Goal: Obtain resource: Obtain resource

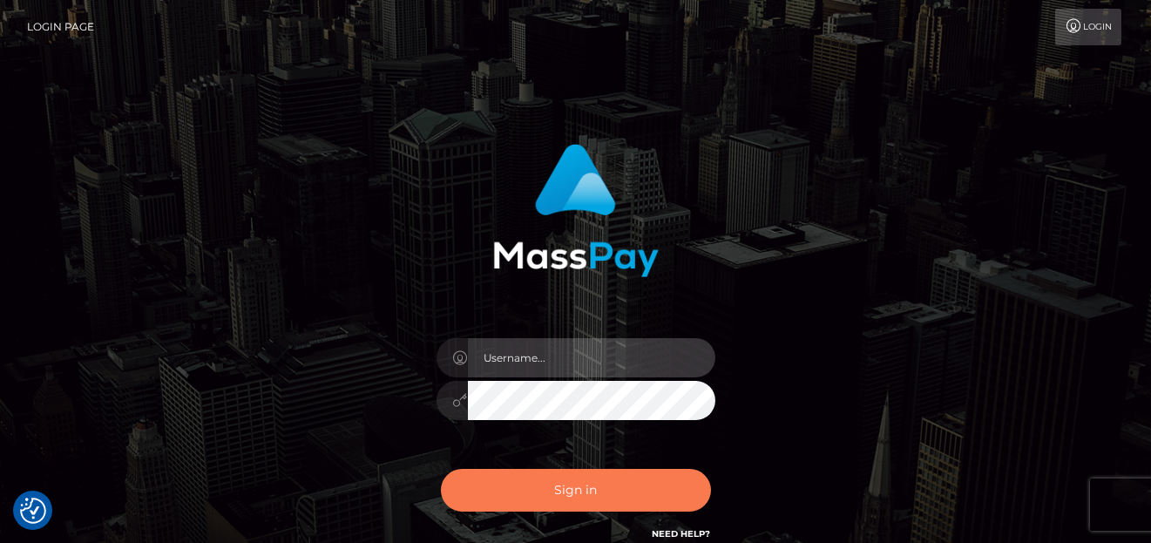
type input "denise"
click at [525, 490] on button "Sign in" at bounding box center [576, 490] width 270 height 43
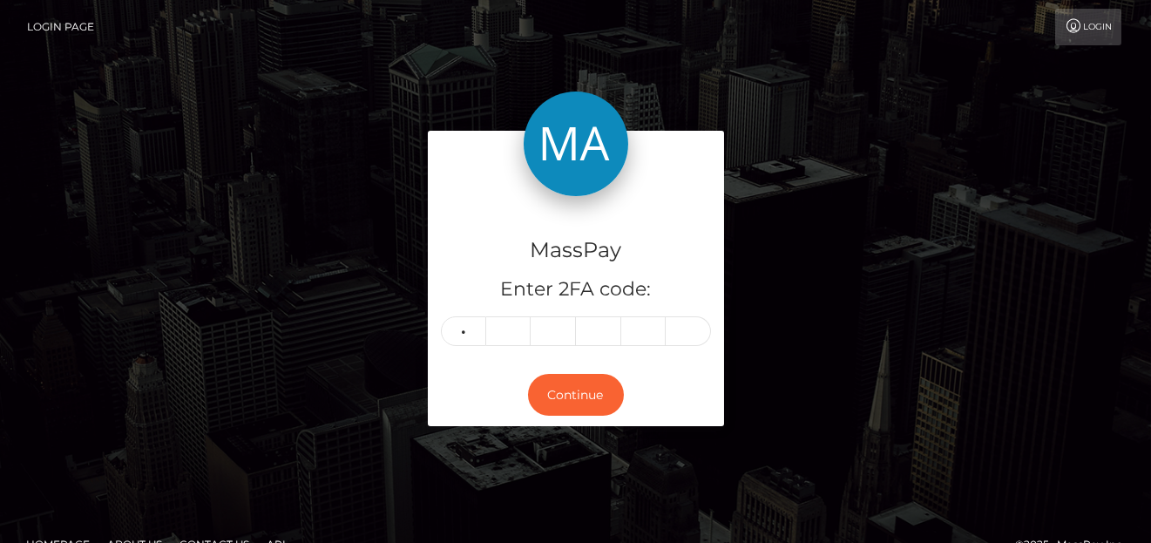
type input "8"
type input "3"
type input "5"
type input "3"
type input "7"
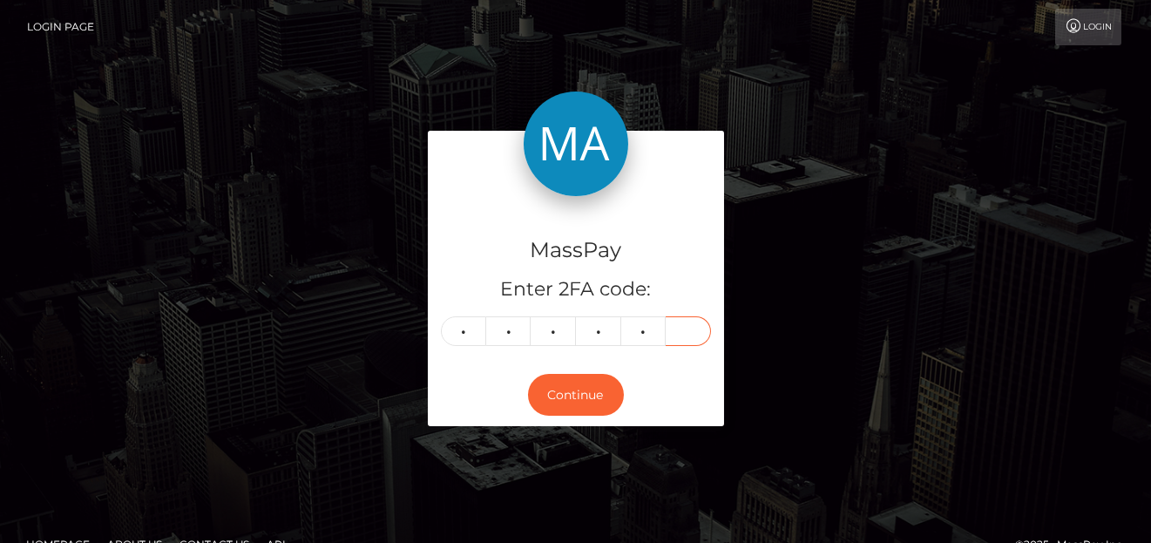
type input "5"
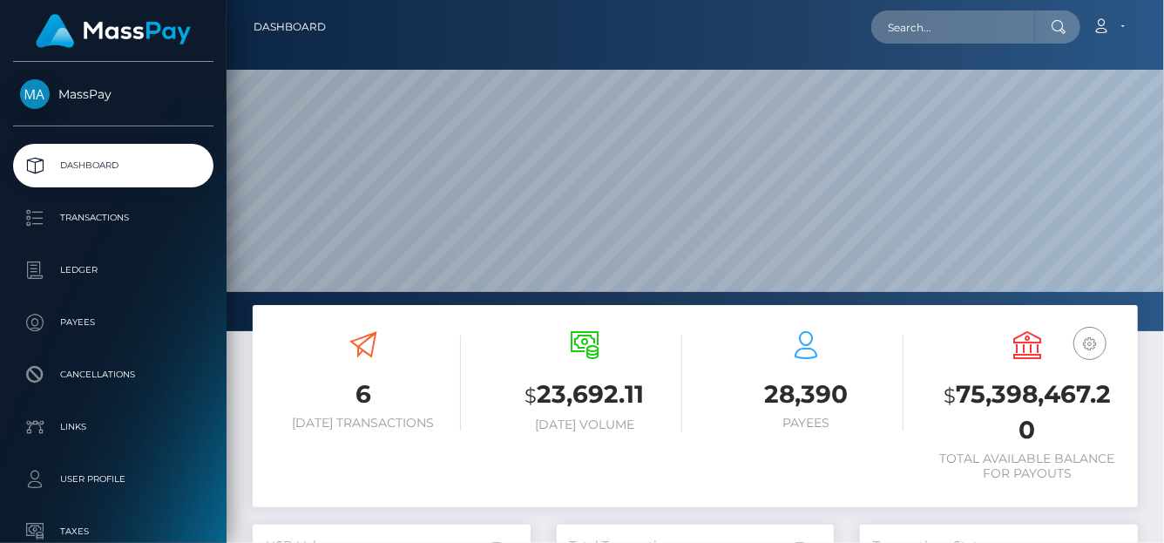
scroll to position [308, 278]
click at [881, 31] on input "text" at bounding box center [953, 26] width 164 height 33
paste input "[EMAIL_ADDRESS][DOMAIN_NAME]"
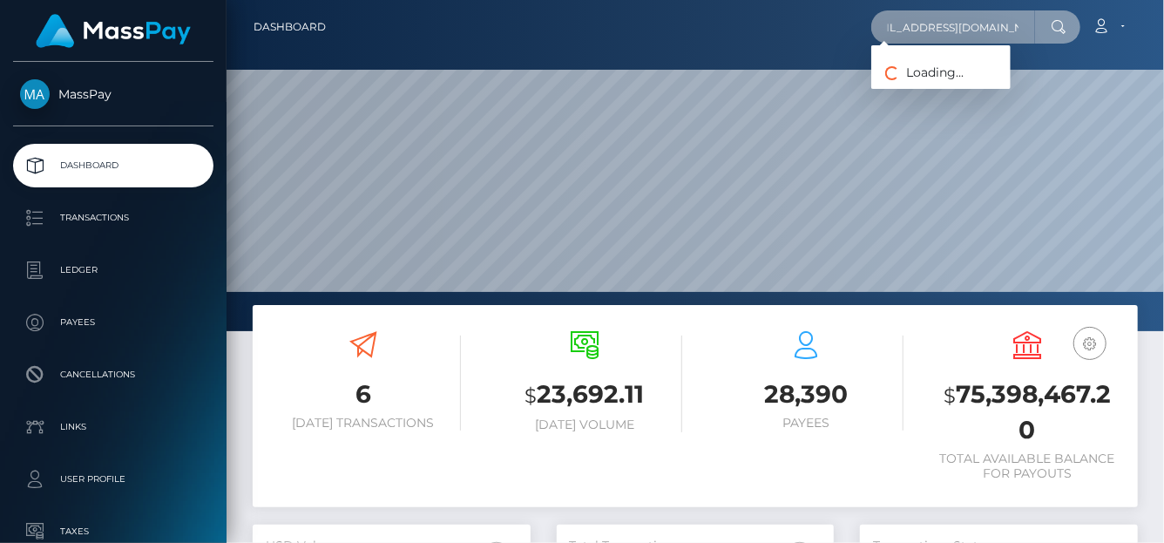
type input "[EMAIL_ADDRESS][DOMAIN_NAME]"
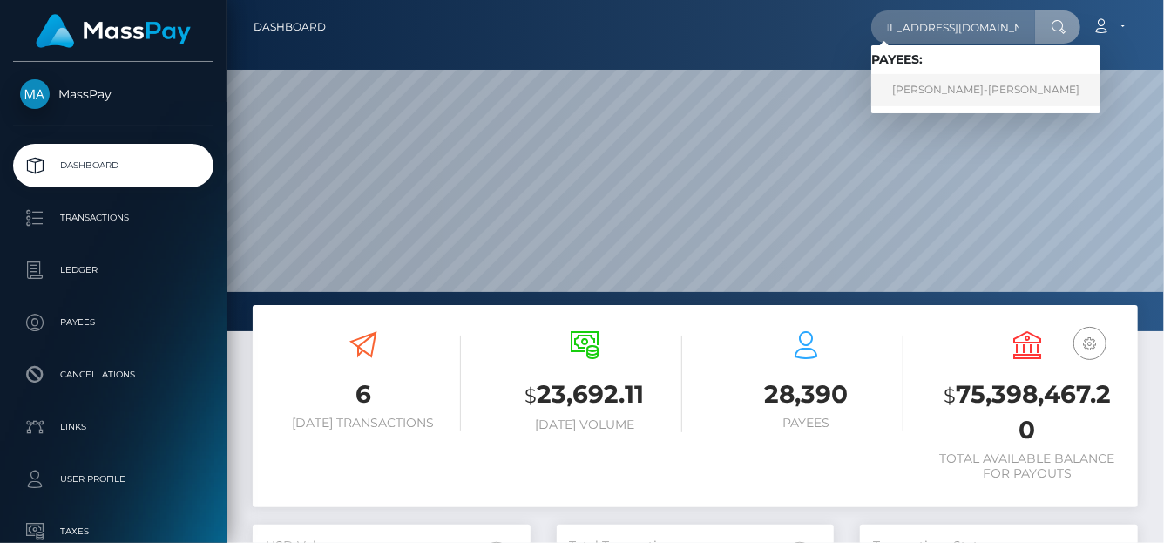
click at [970, 92] on link "JOANNA MEI-HWA NEWSON" at bounding box center [985, 90] width 229 height 32
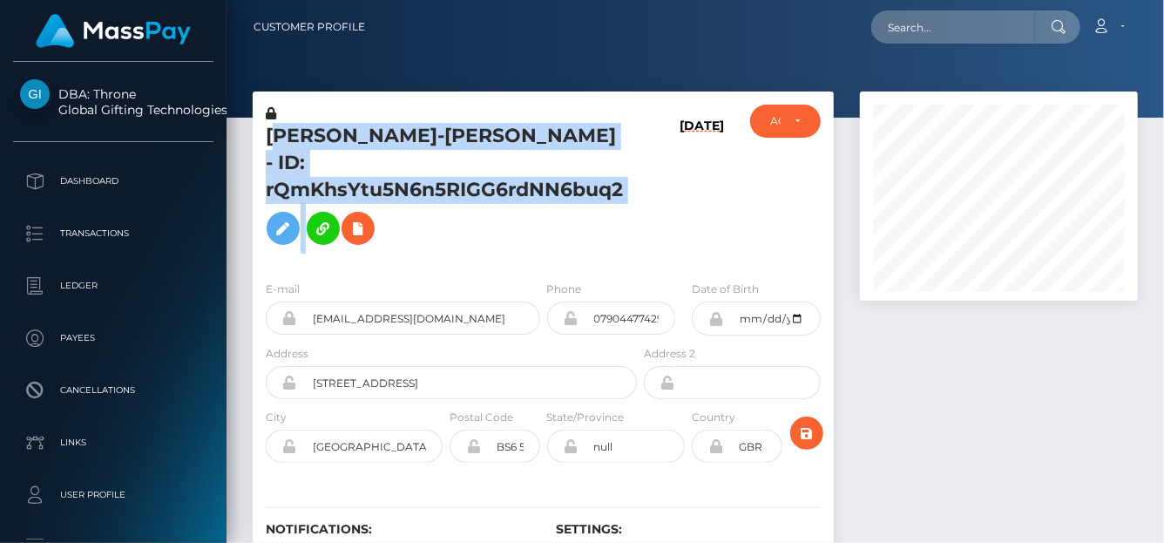
scroll to position [209, 278]
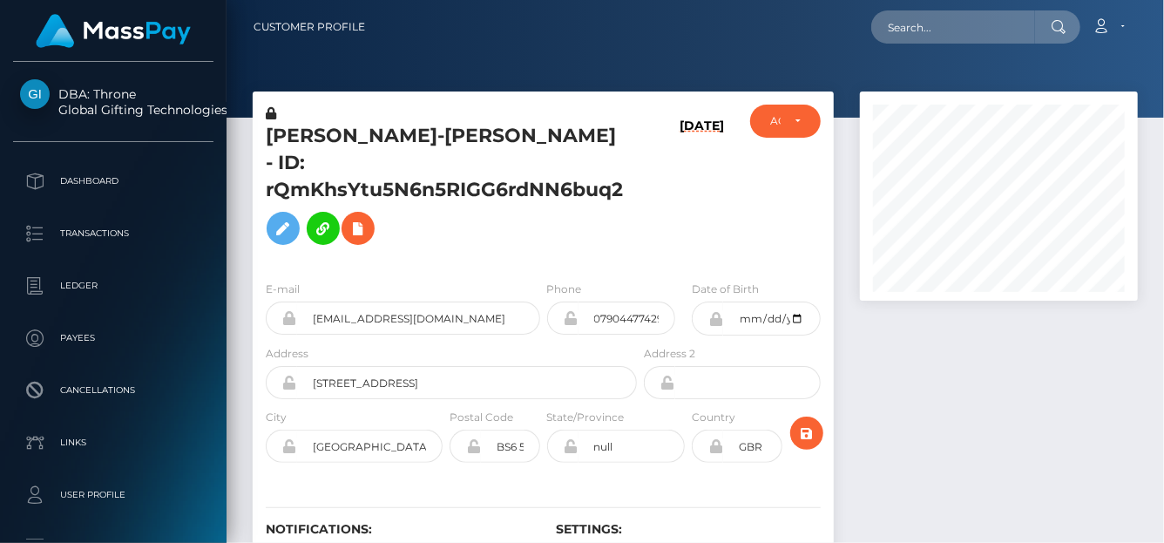
click at [714, 161] on h6 "[DATE]" at bounding box center [702, 188] width 44 height 141
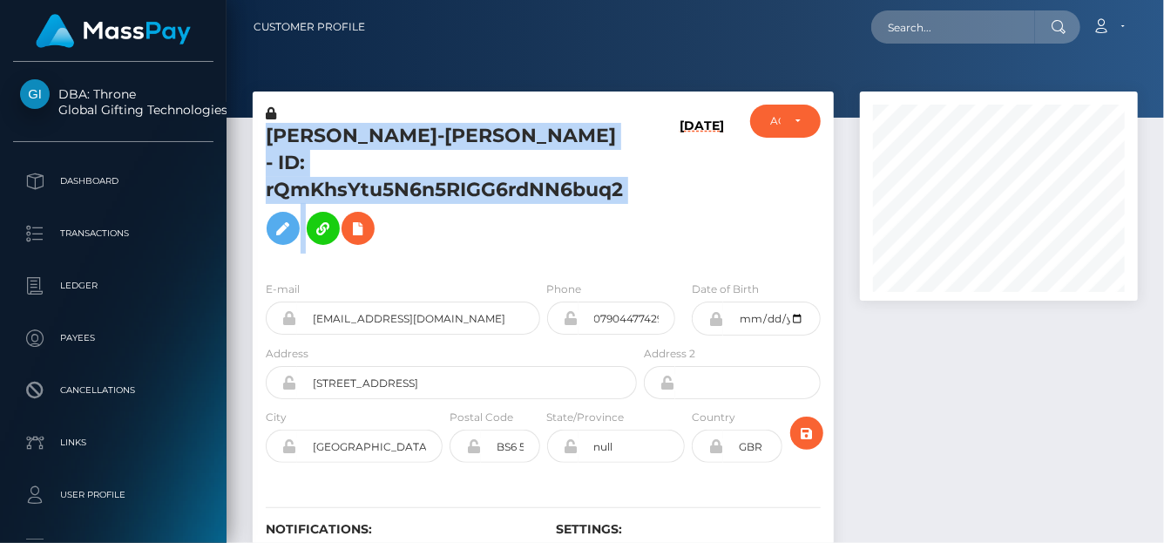
drag, startPoint x: 642, startPoint y: 168, endPoint x: 258, endPoint y: 137, distance: 385.5
click at [259, 137] on div "JOANNA MEI-HWA NEWSON - ID: rQmKhsYtu5N6n5RIGG6rdNN6buq2 09/01/25 ACTIVE DEACTI…" at bounding box center [543, 186] width 581 height 162
copy div "JOANNA MEI-HWA NEWSON - ID: rQmKhsYtu5N6n5RIGG6rdNN6buq2"
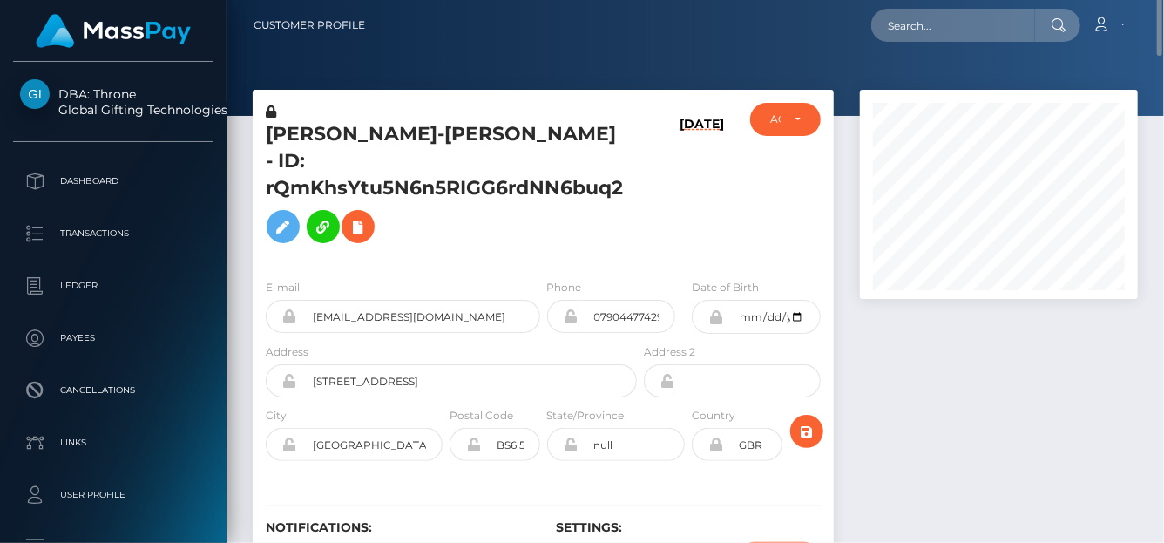
scroll to position [0, 0]
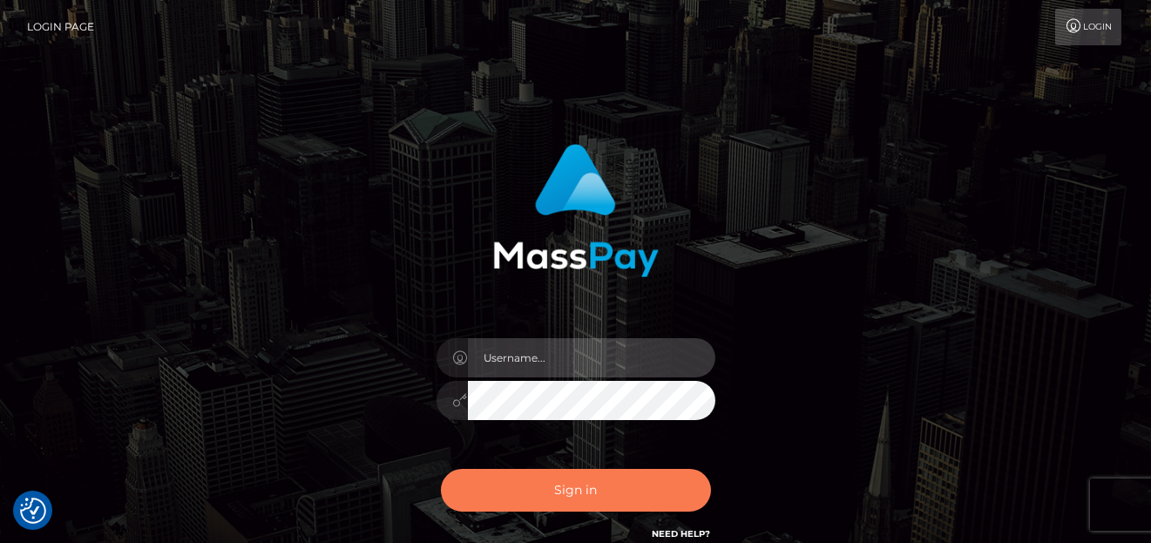
type input "denise"
drag, startPoint x: 579, startPoint y: 493, endPoint x: 573, endPoint y: 479, distance: 15.2
click at [578, 491] on button "Sign in" at bounding box center [576, 490] width 270 height 43
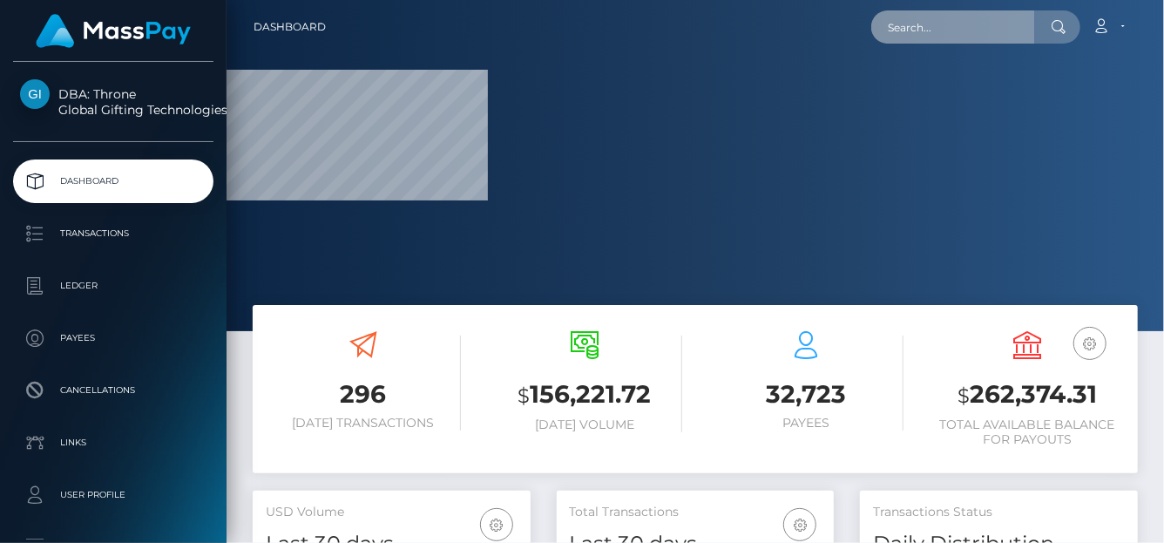
click at [935, 19] on input "text" at bounding box center [953, 26] width 164 height 33
paste input "[EMAIL_ADDRESS][DOMAIN_NAME]"
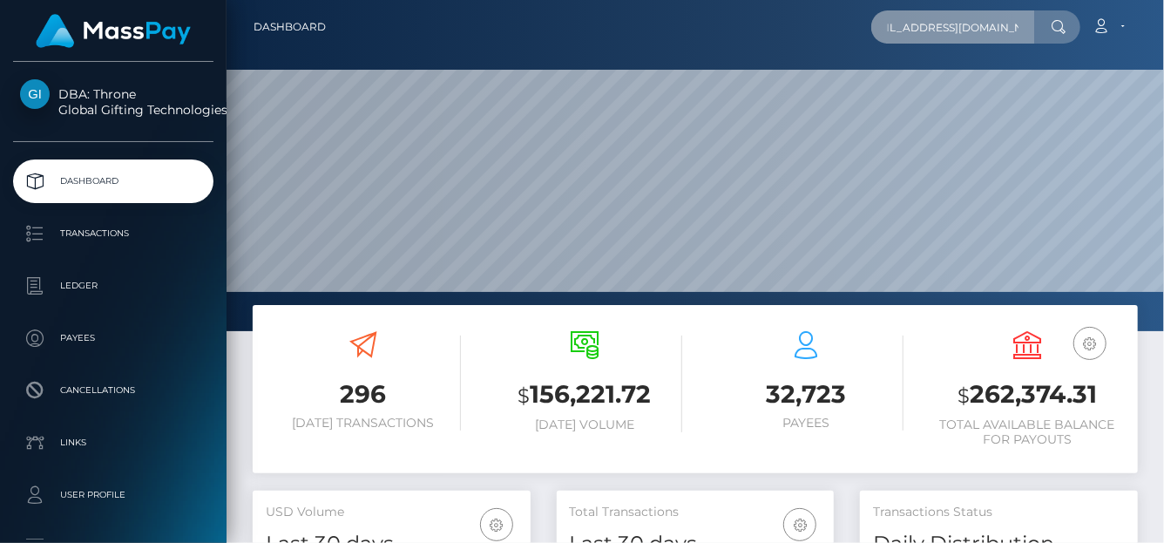
type input "[EMAIL_ADDRESS][DOMAIN_NAME]"
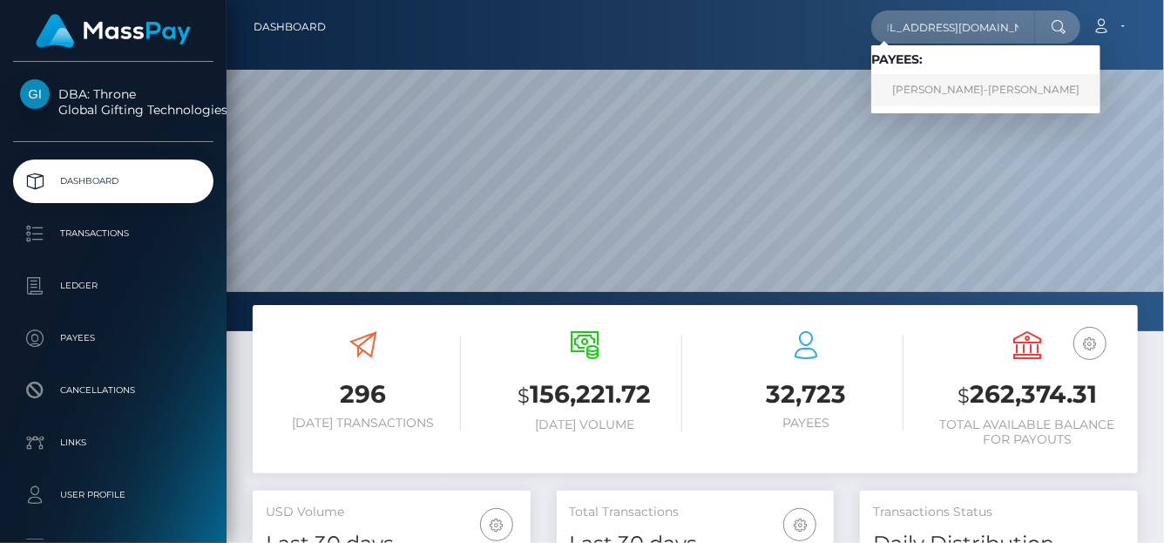
click at [928, 97] on link "JOANNA MEI-HWA NEWSON" at bounding box center [985, 90] width 229 height 32
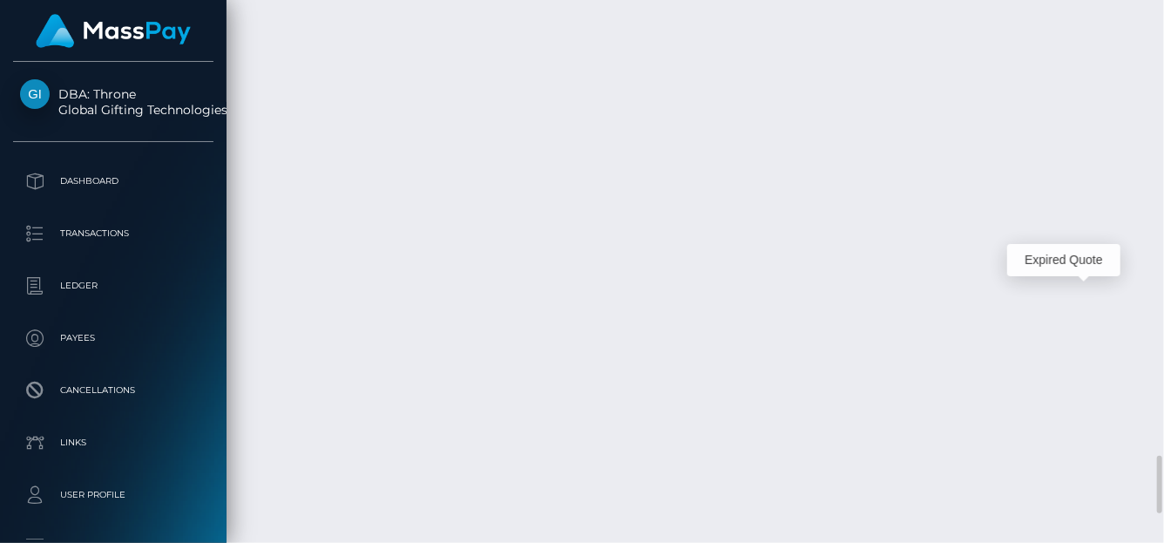
scroll to position [209, 278]
drag, startPoint x: 1102, startPoint y: 296, endPoint x: 535, endPoint y: 294, distance: 567.2
drag, startPoint x: 591, startPoint y: 266, endPoint x: 686, endPoint y: 268, distance: 95.0
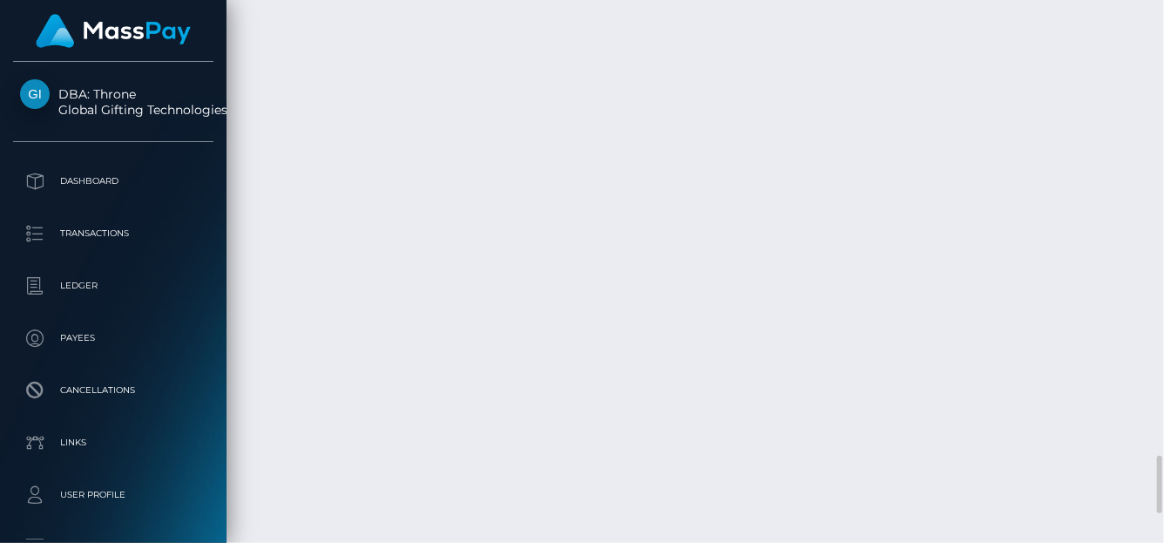
copy td "68b5c67f13cdb"
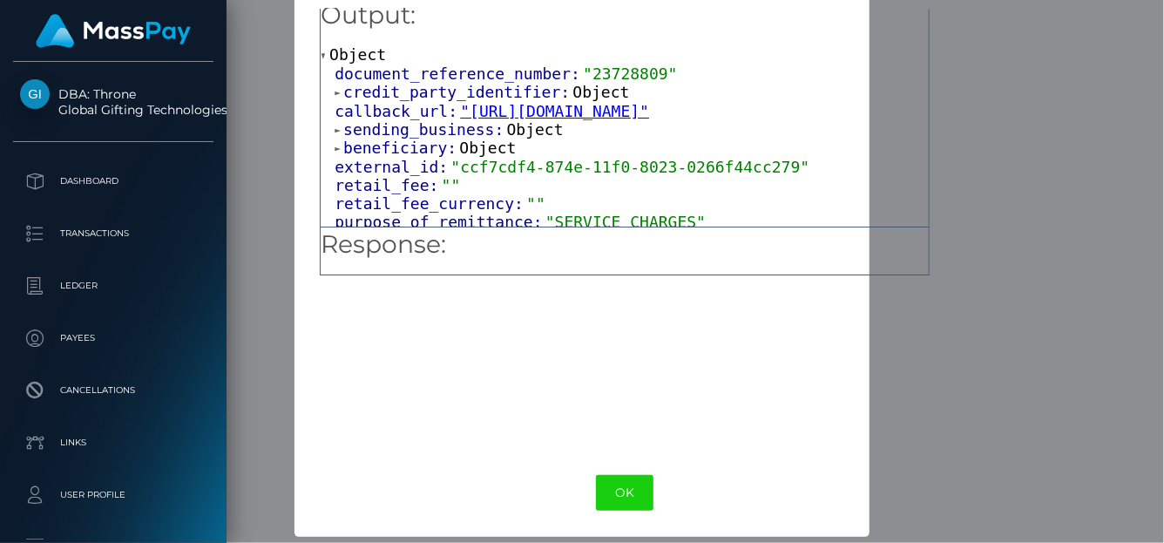
scroll to position [16, 0]
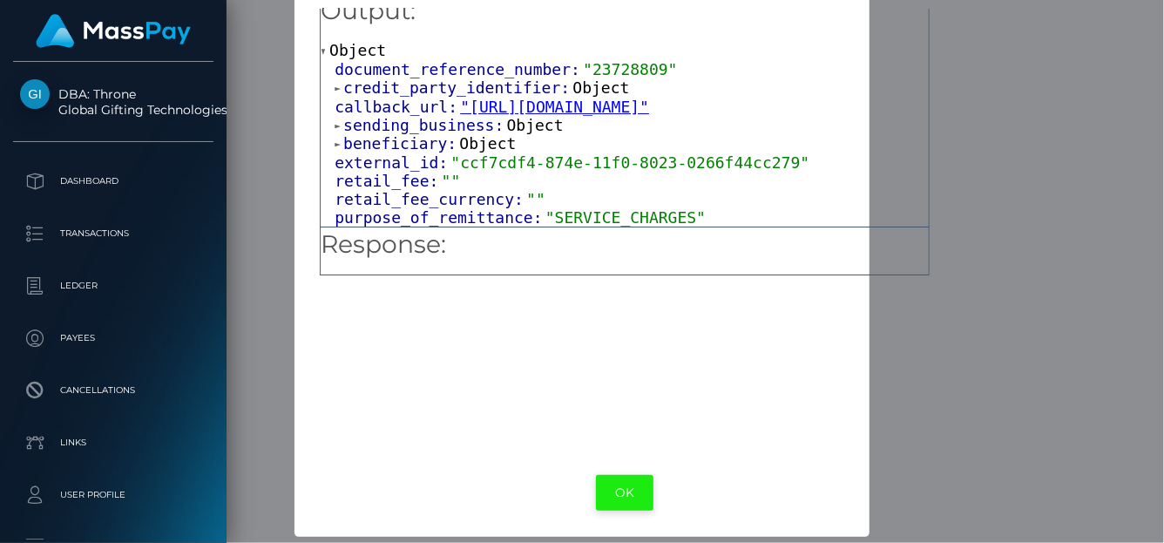
click at [613, 491] on button "OK" at bounding box center [625, 493] width 58 height 36
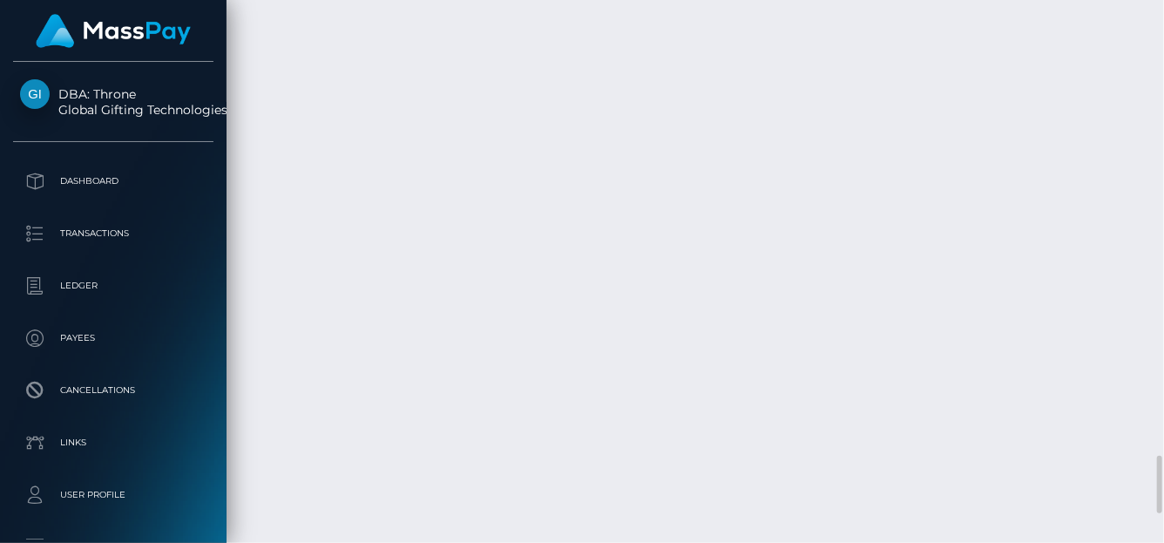
scroll to position [209, 278]
drag, startPoint x: 258, startPoint y: 213, endPoint x: 1126, endPoint y: 278, distance: 870.3
copy table "Date/Time Description Amount Fee Received Status September 1, 2025 05:16PM Bank…"
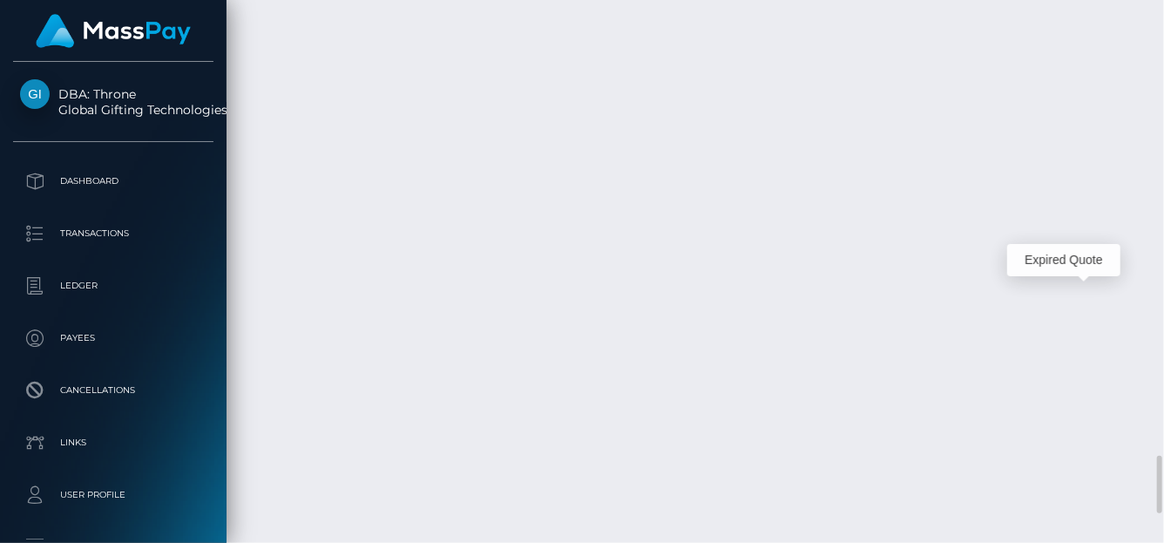
copy table "Date/Time Description Amount Fee Received Status September 1, 2025 05:16PM Bank…"
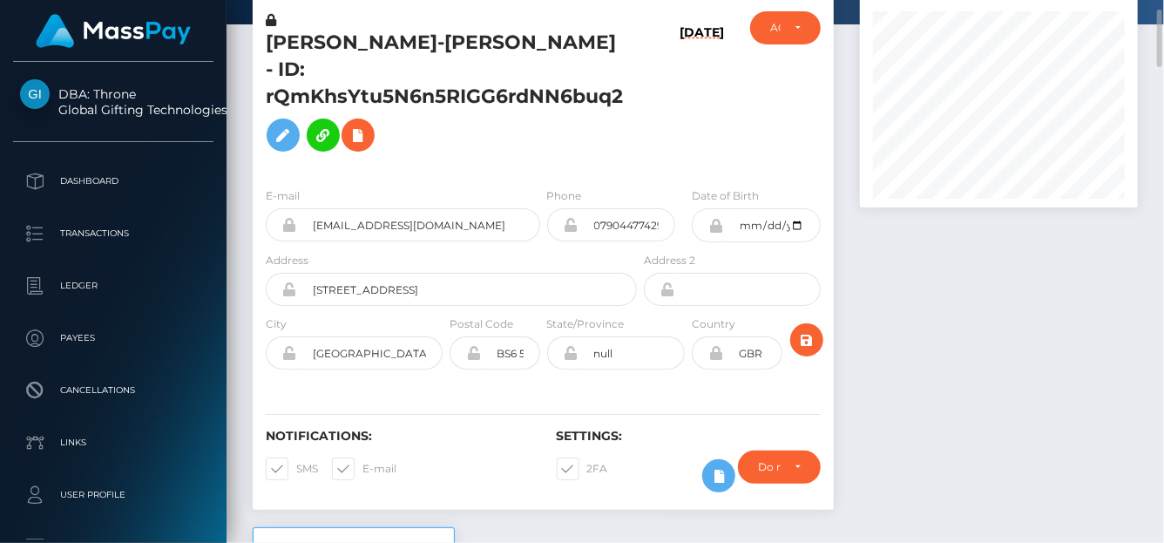
scroll to position [0, 0]
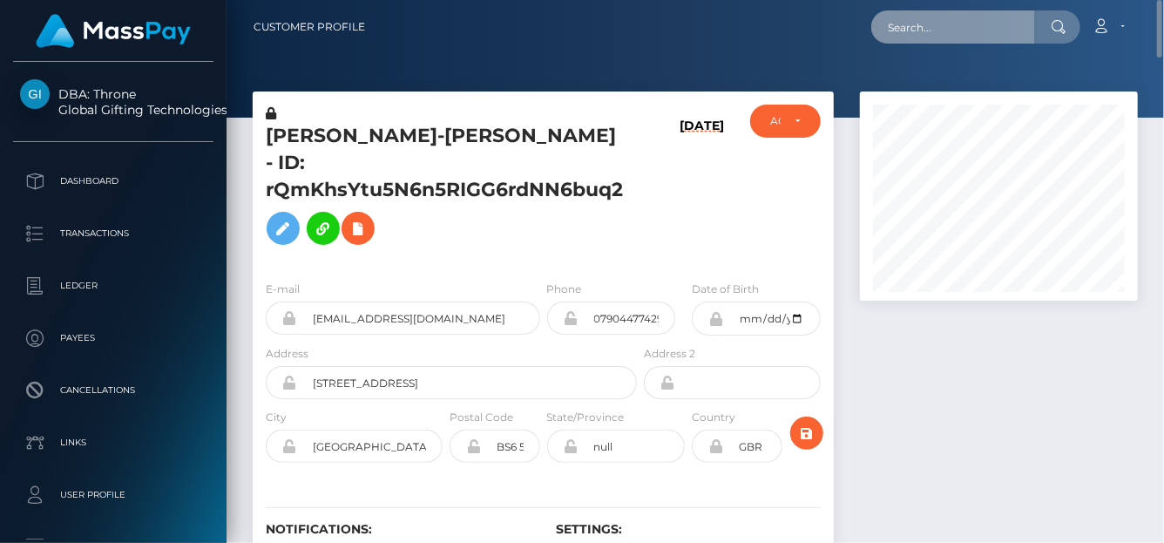
click at [929, 30] on input "text" at bounding box center [953, 26] width 164 height 33
paste input "4h6I7sbKCPd5aEItRabM3dQGO2F2"
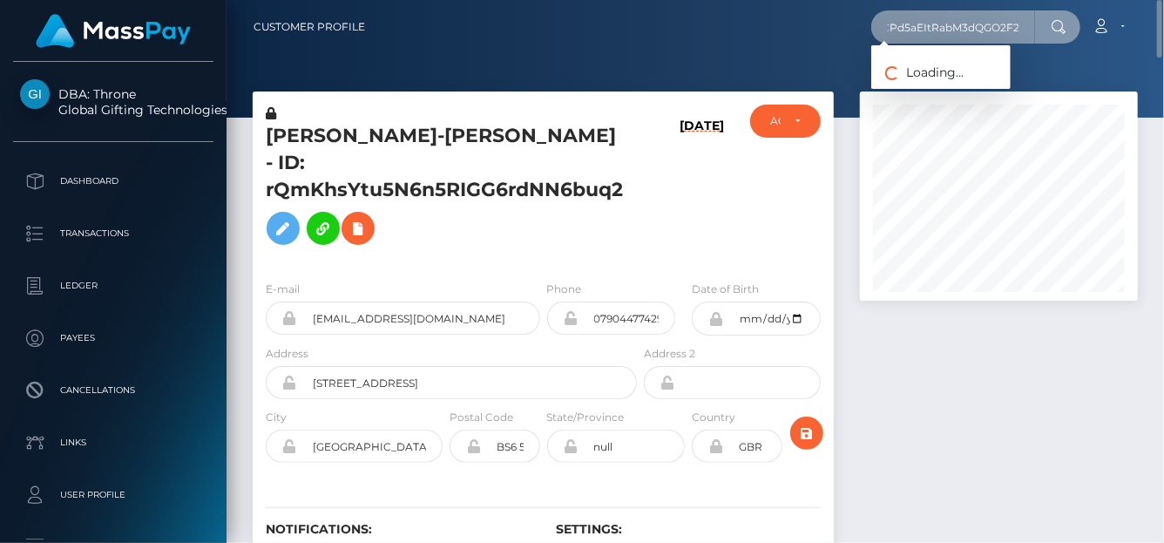
type input "4h6I7sbKCPd5aEItRabM3dQGO2F2"
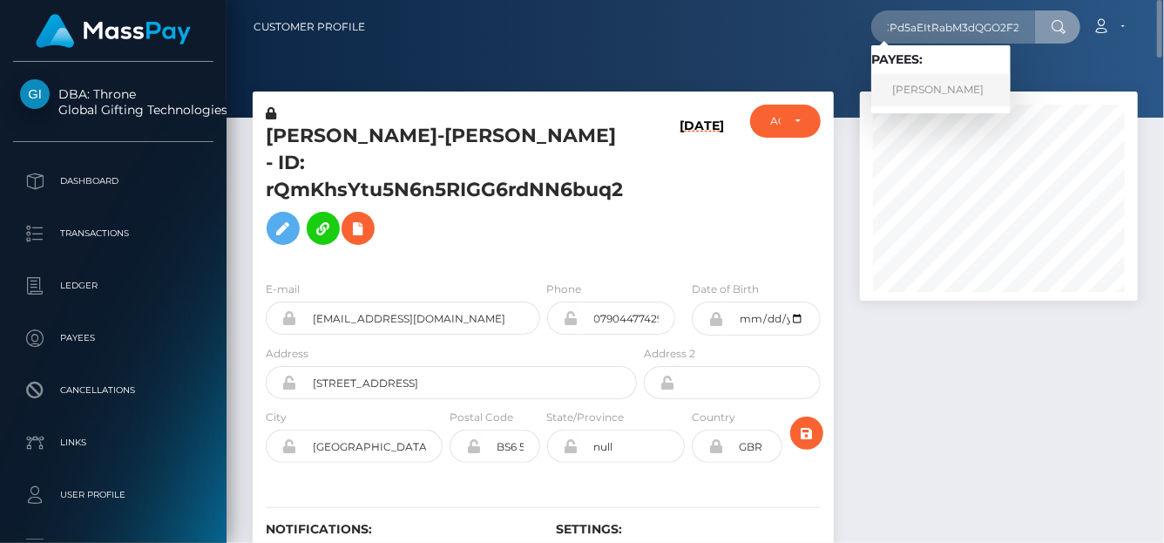
click at [925, 101] on link "PAM ANGELA ESPORLAS ESPARTINEZ" at bounding box center [940, 90] width 139 height 32
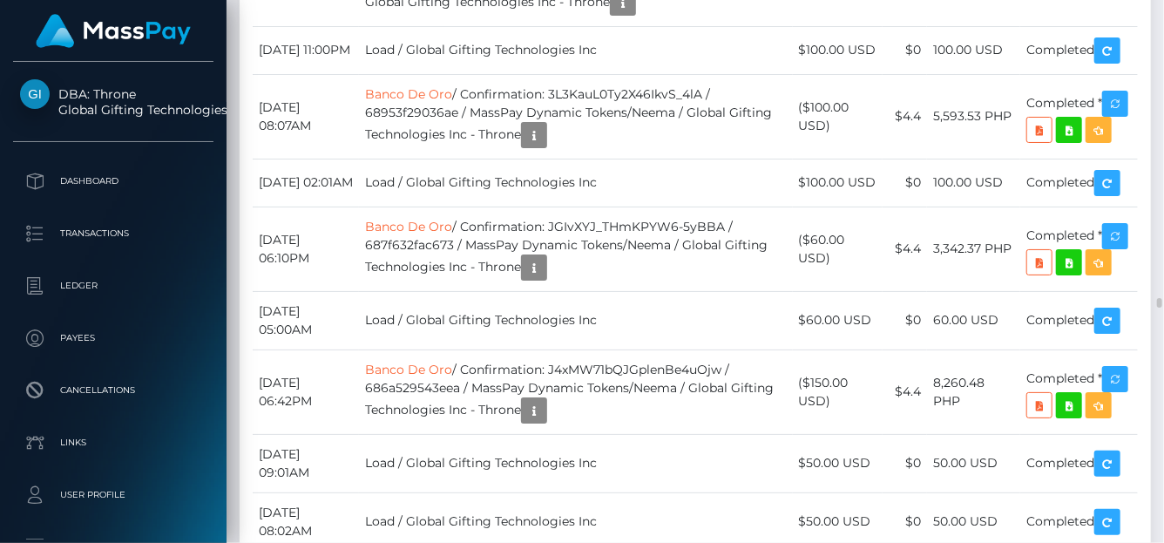
scroll to position [20829, 0]
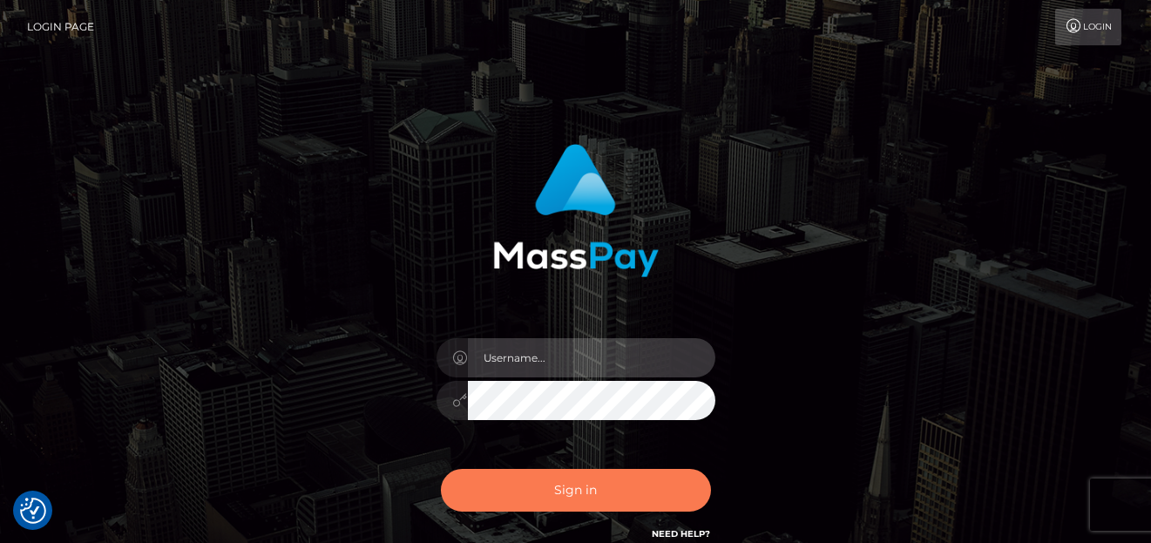
type input "denise"
click at [538, 481] on button "Sign in" at bounding box center [576, 490] width 270 height 43
type input "[PERSON_NAME]"
click at [693, 506] on button "Sign in" at bounding box center [576, 490] width 270 height 43
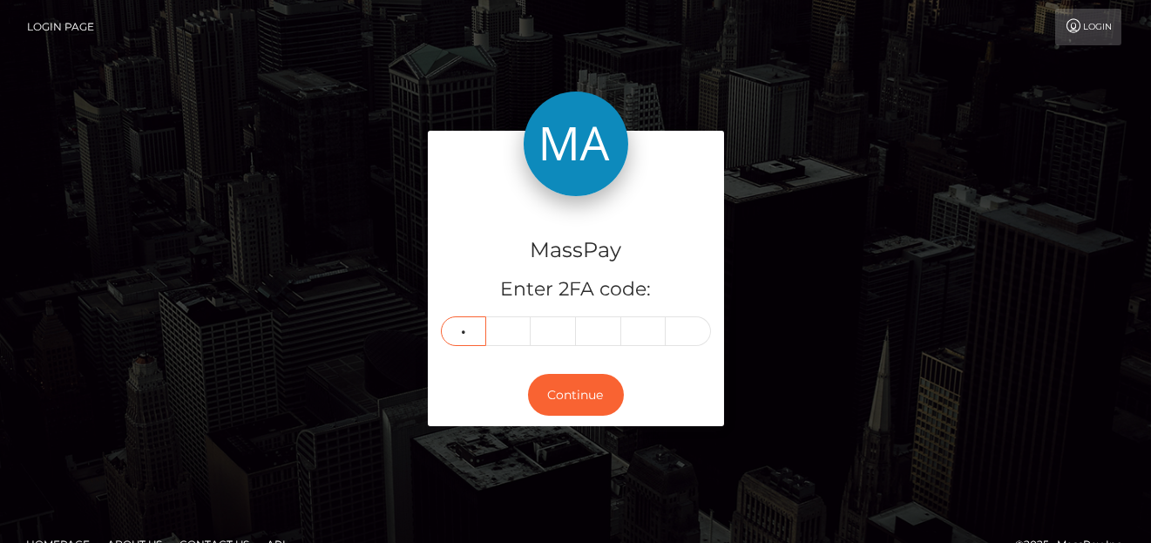
type input "3"
type input "9"
type input "0"
type input "7"
type input "3"
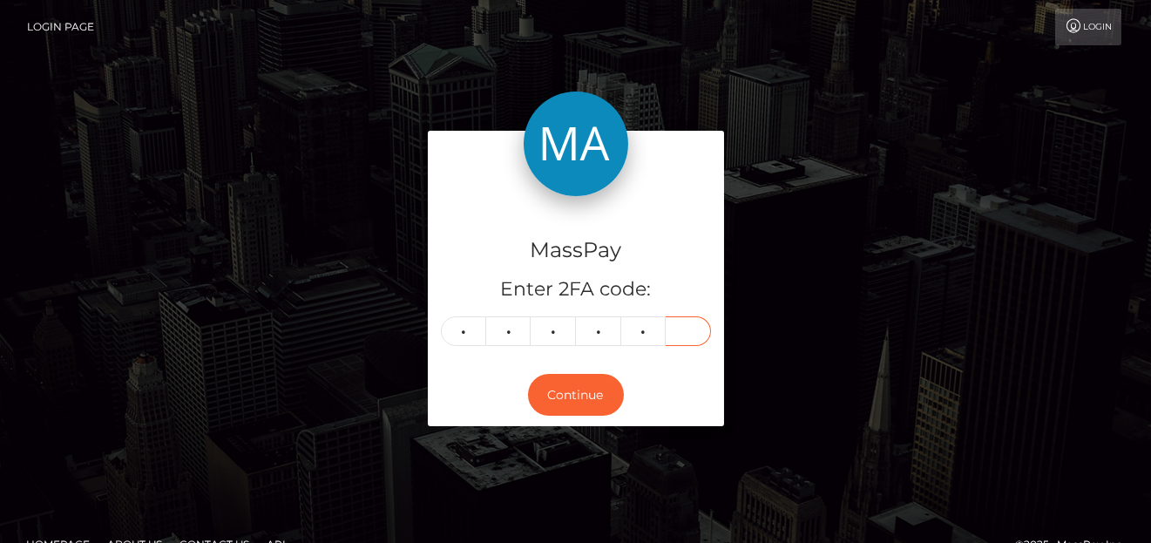
type input "3"
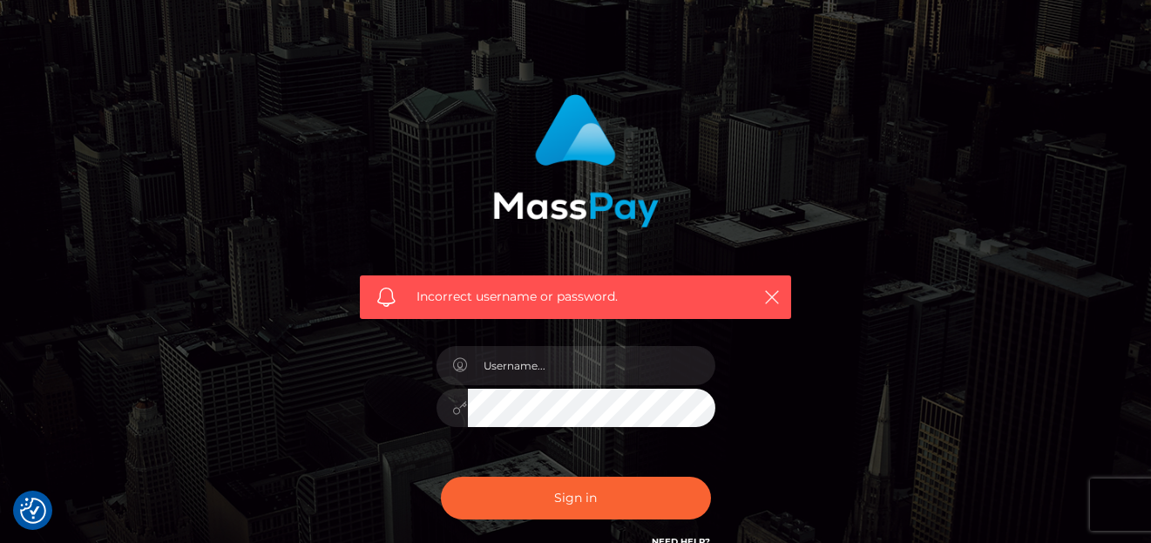
scroll to position [87, 0]
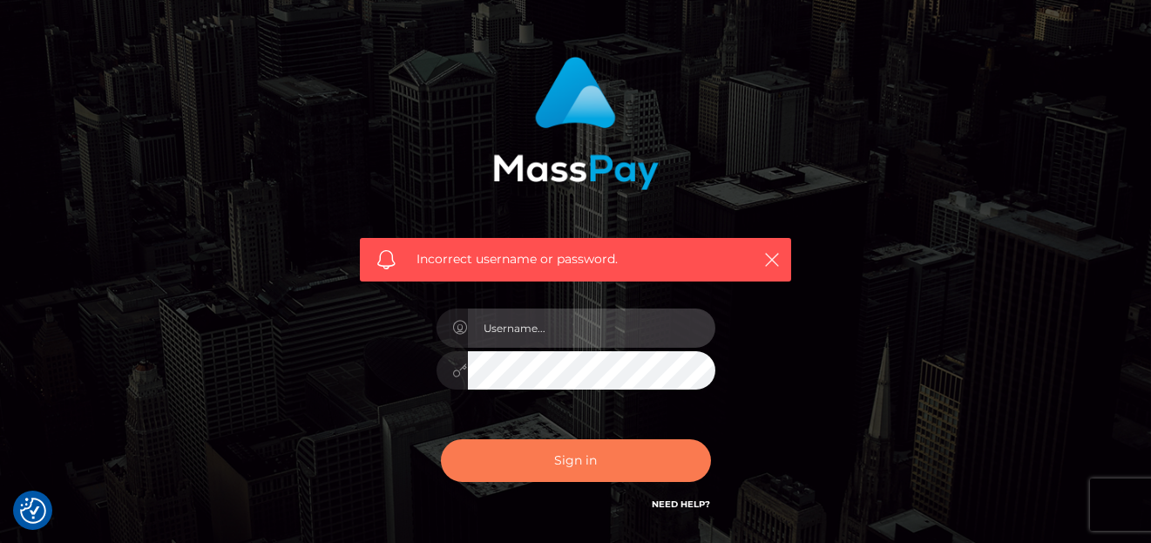
type input "[PERSON_NAME]"
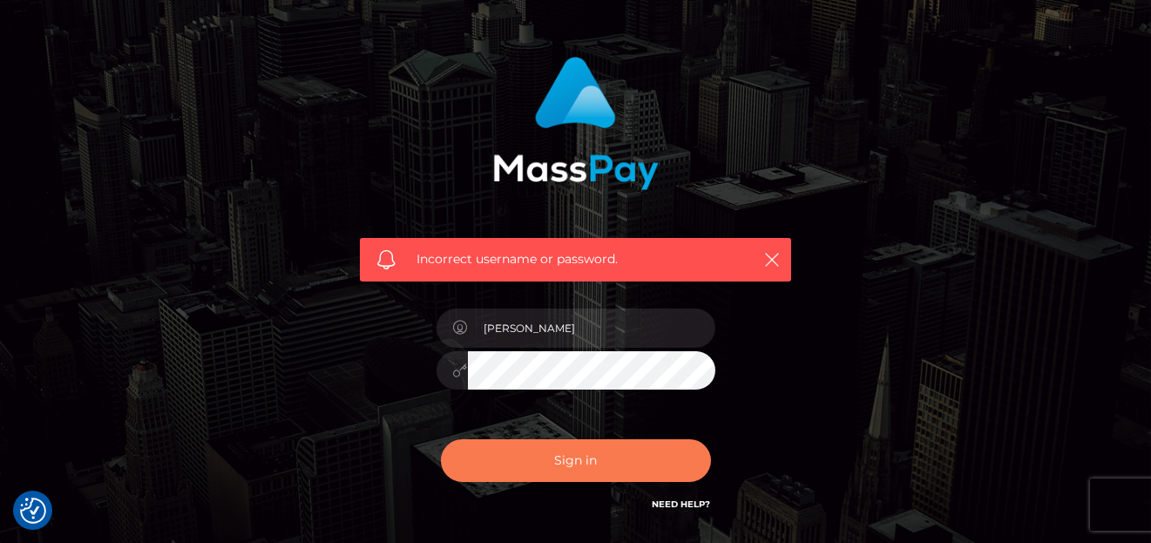
click at [509, 447] on button "Sign in" at bounding box center [576, 460] width 270 height 43
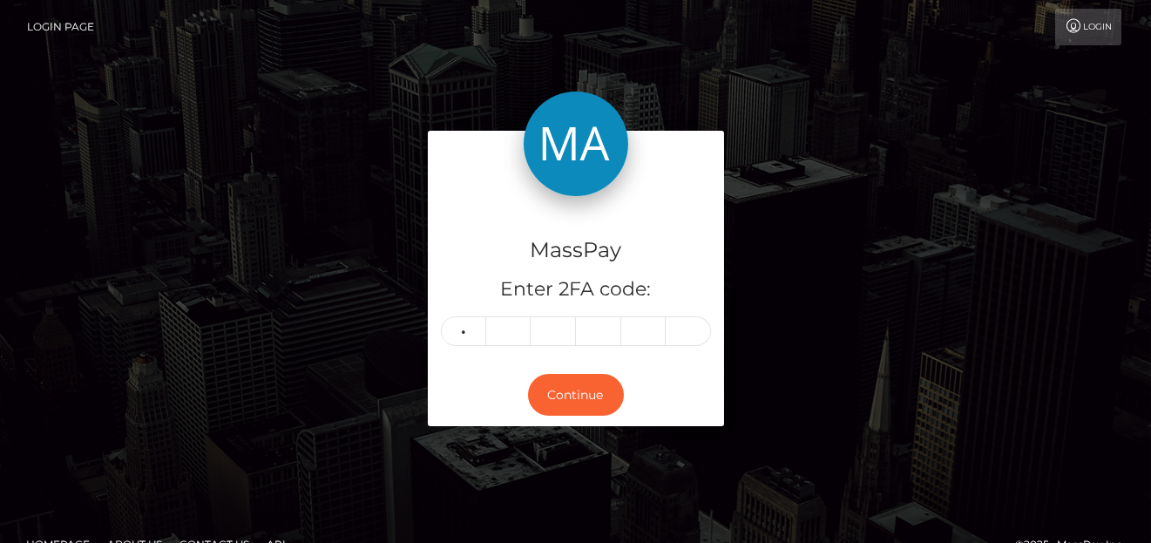
type input "4"
type input "1"
type input "3"
type input "1"
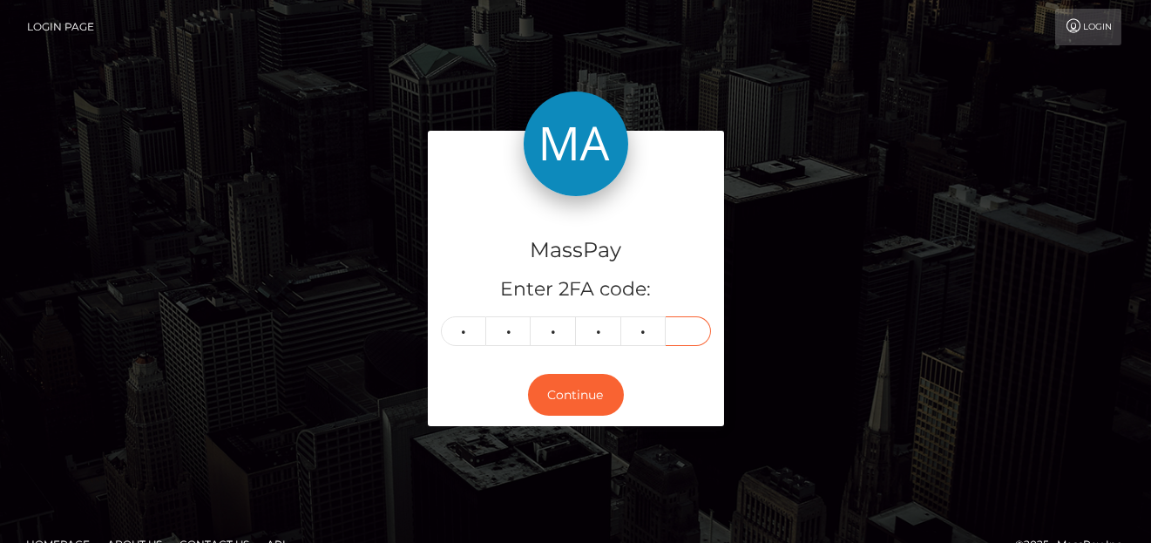
type input "8"
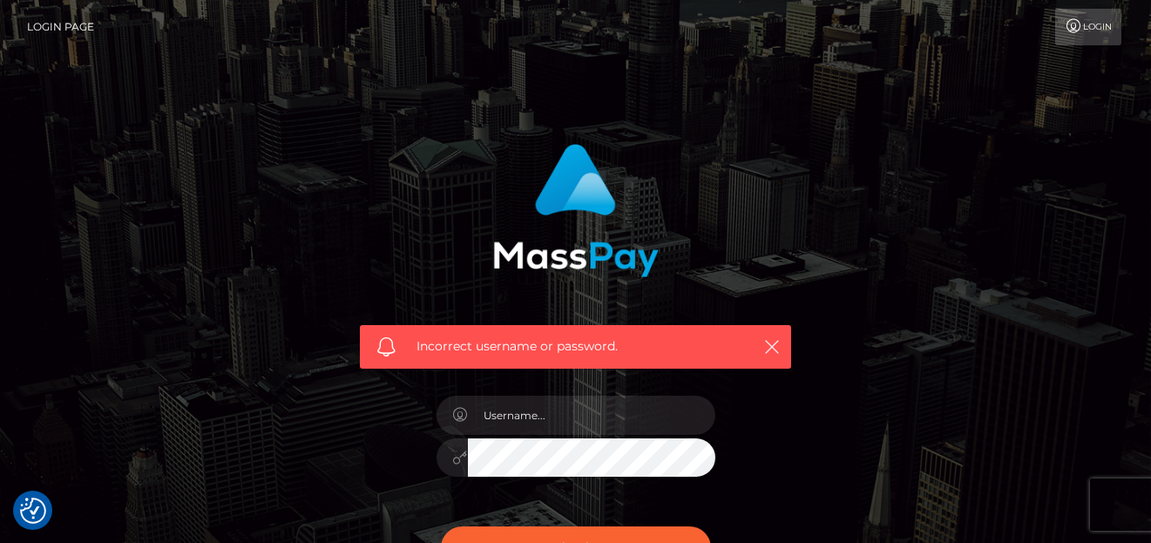
checkbox input "true"
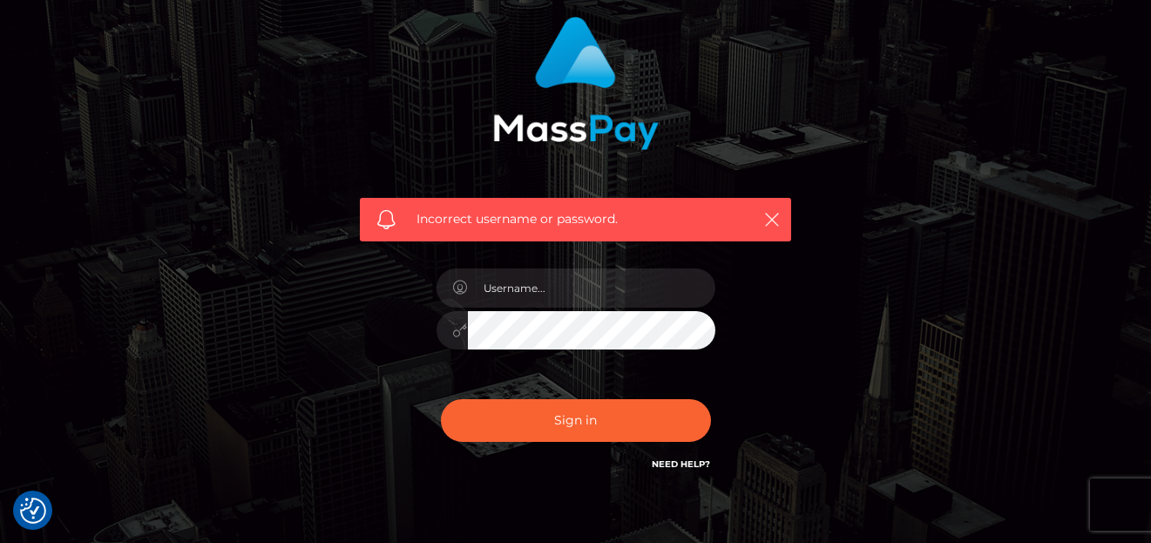
scroll to position [174, 0]
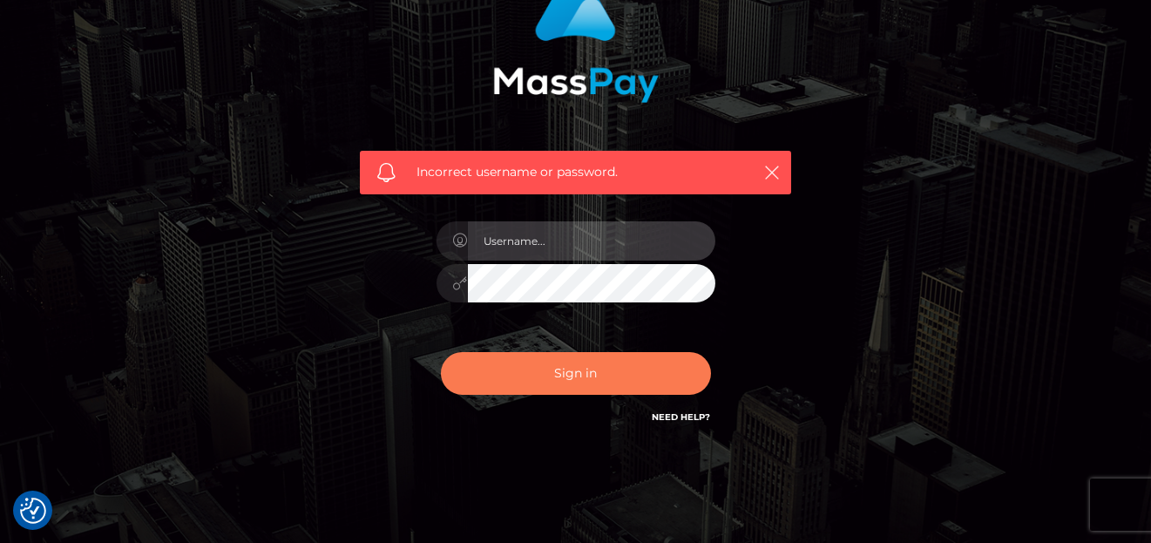
type input "[PERSON_NAME]"
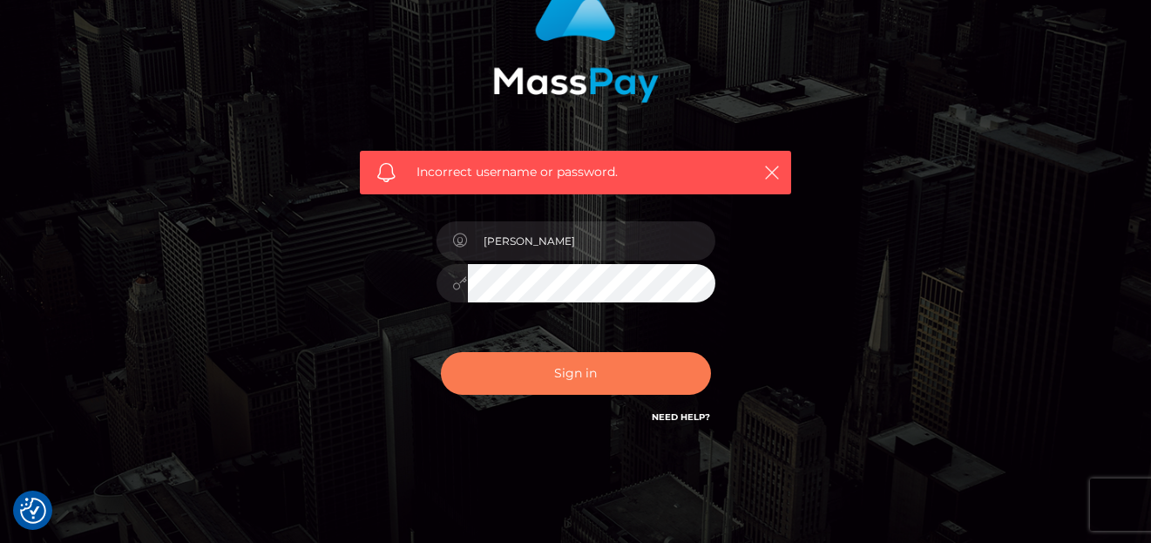
click at [598, 377] on button "Sign in" at bounding box center [576, 373] width 270 height 43
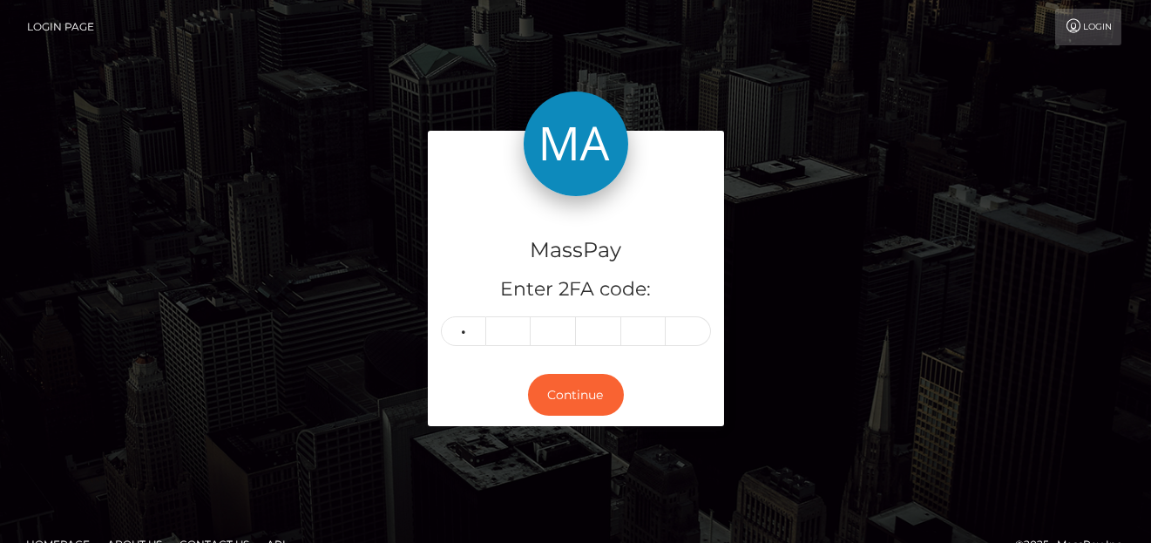
type input "1"
type input "3"
type input "1"
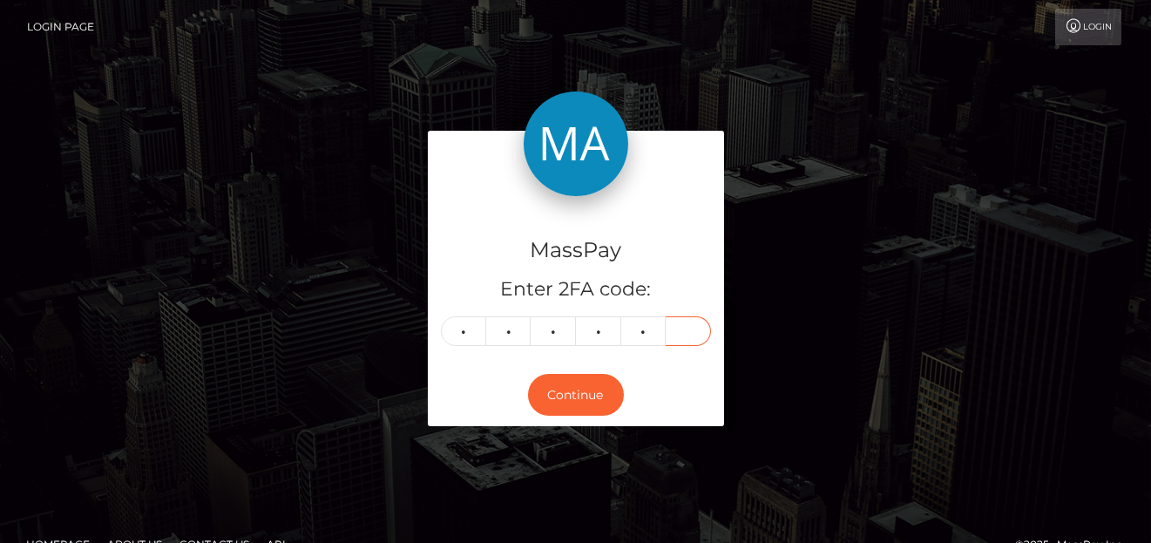
type input "8"
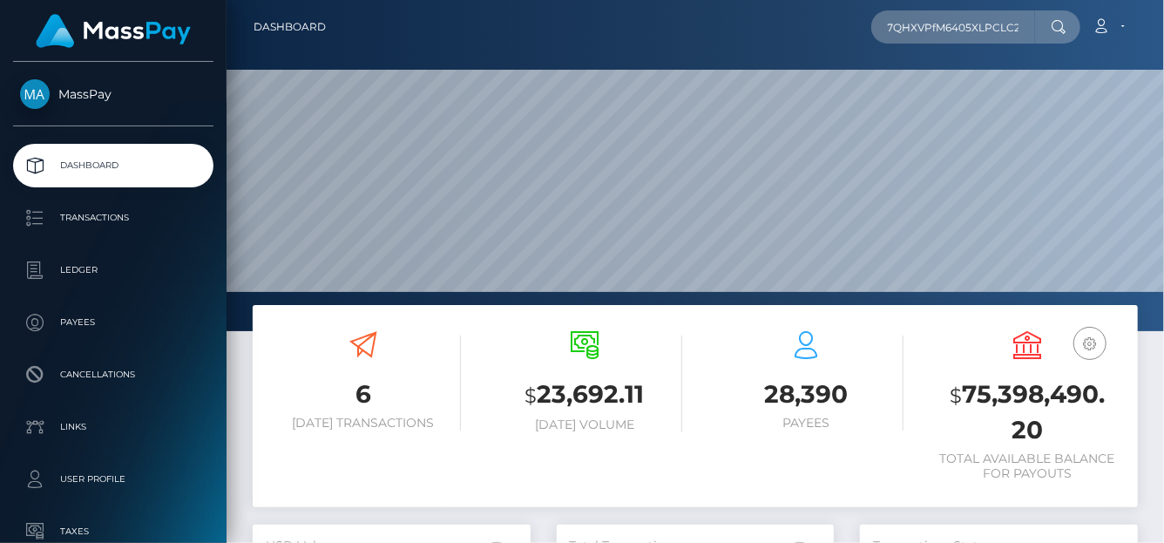
scroll to position [308, 278]
type input "UQkynvYlw7QHXVPfM6405XLPCLC2"
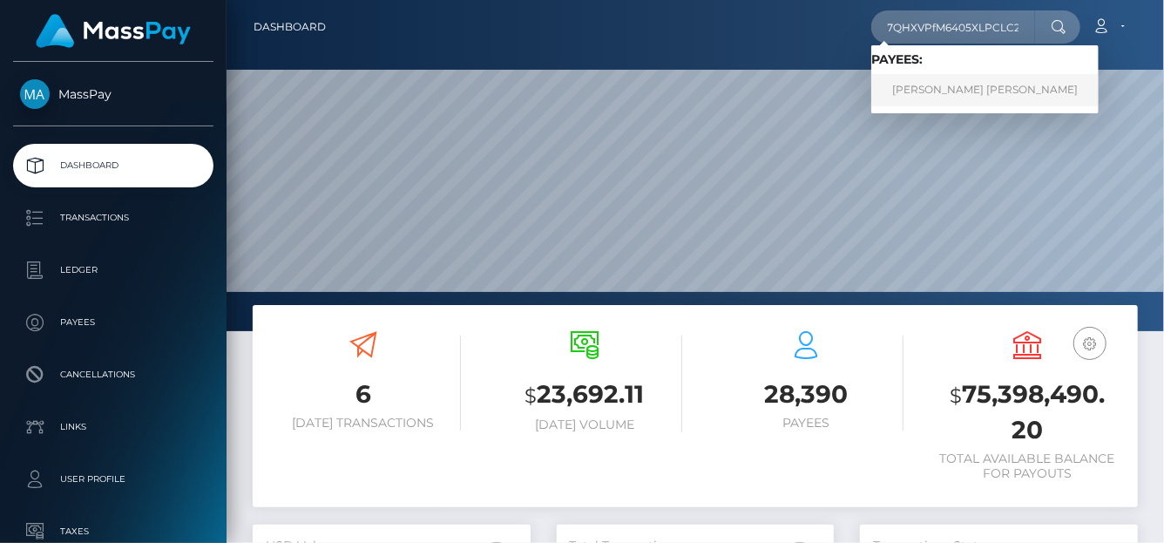
click at [924, 91] on link "MOHAMMED ARAFAT HUSSAIN" at bounding box center [984, 90] width 227 height 32
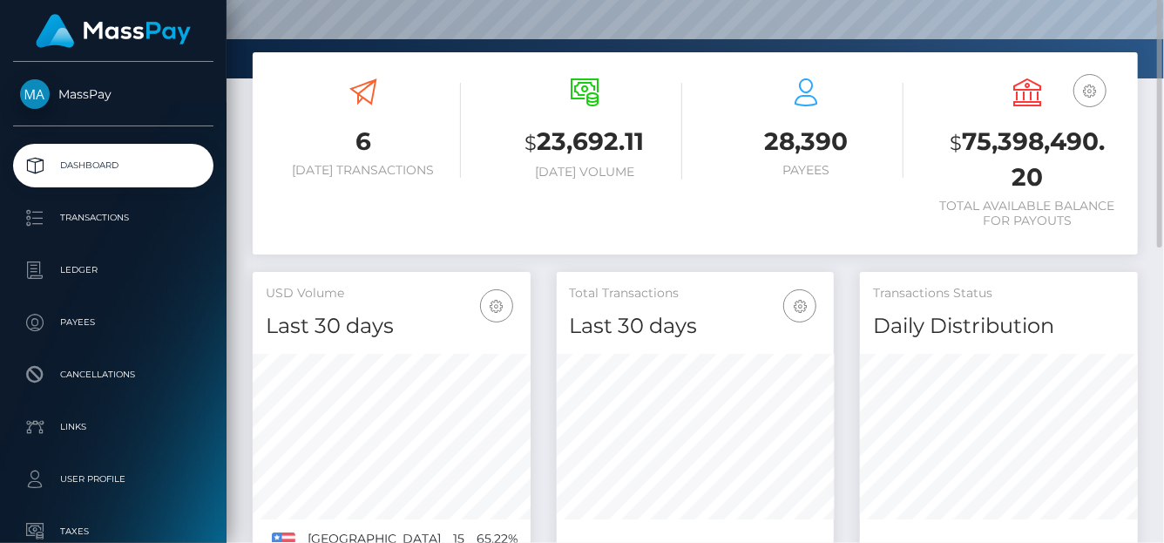
scroll to position [165, 0]
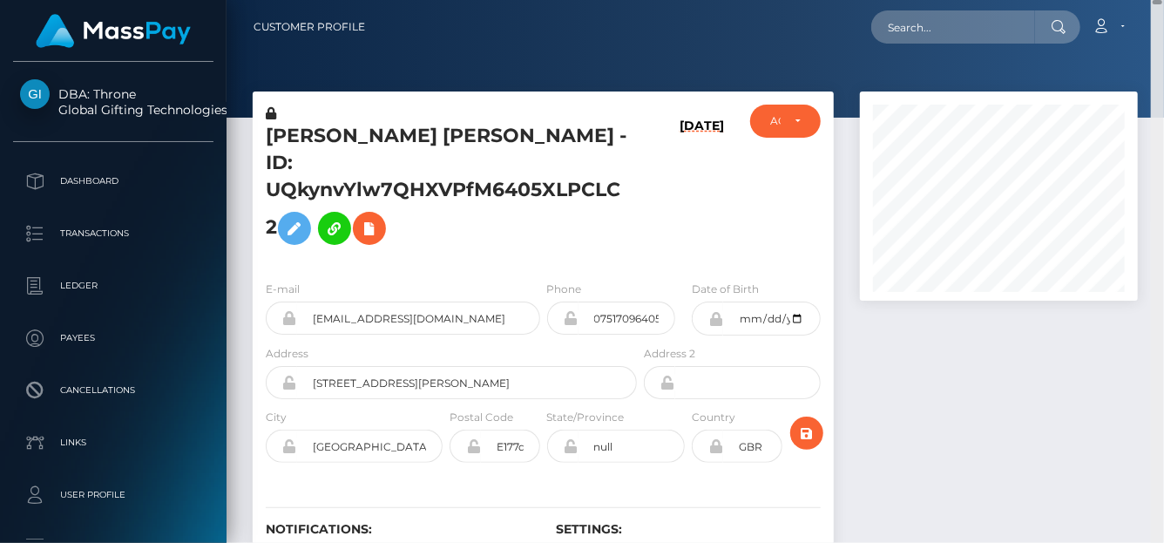
drag, startPoint x: 1154, startPoint y: 284, endPoint x: 1125, endPoint y: -41, distance: 326.3
click at [1125, 0] on html "DBA: Throne Global Gifting Technologies Inc Dashboard Transactions Ledger Payee…" at bounding box center [582, 271] width 1164 height 543
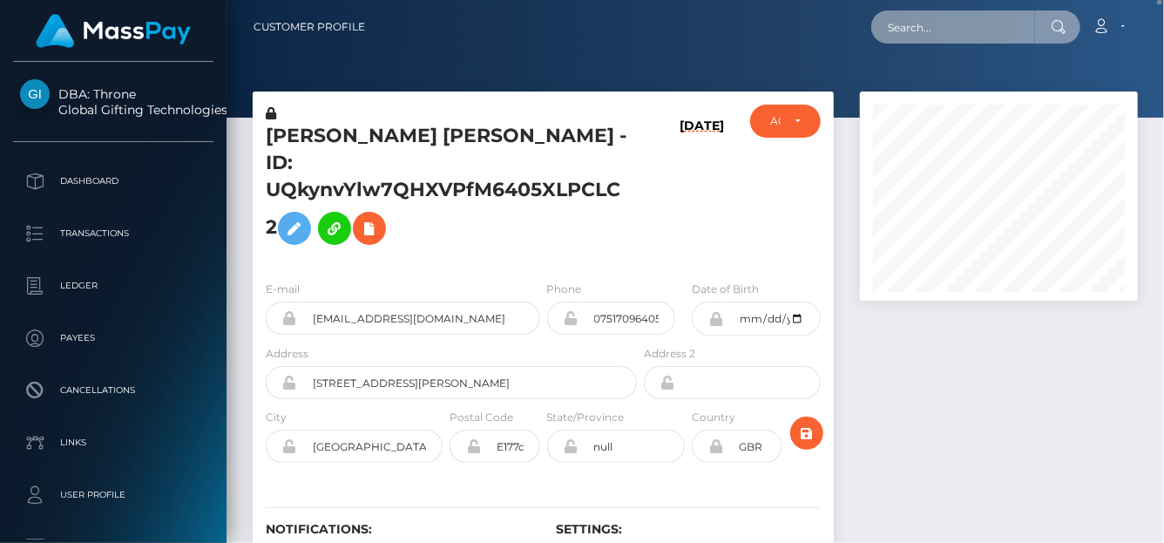
click at [955, 31] on input "text" at bounding box center [953, 26] width 164 height 33
paste input "esunyt04@gmail.com"
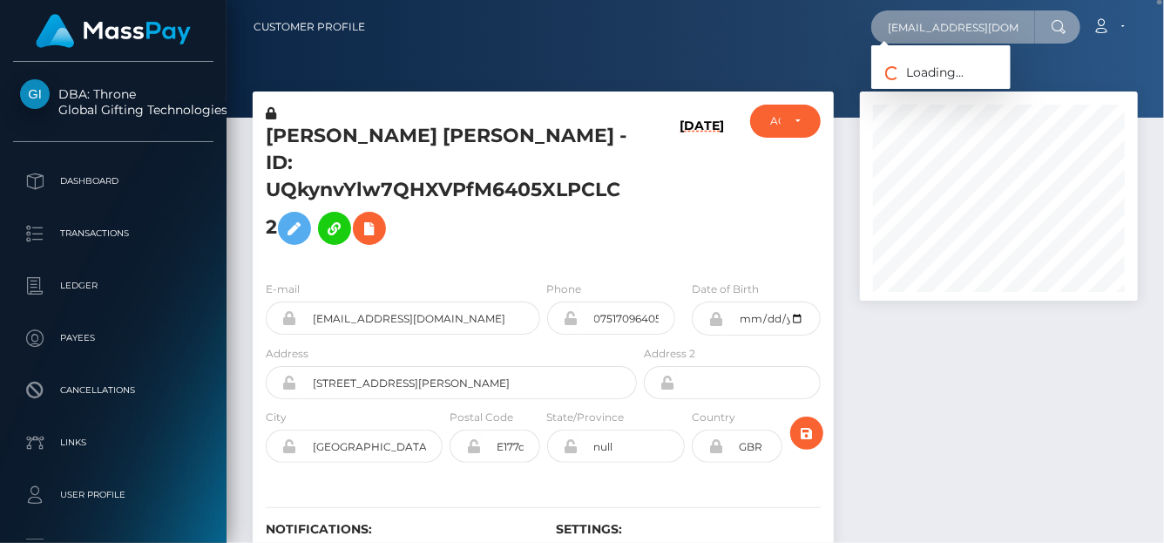
type input "esunyt04@gmail.com"
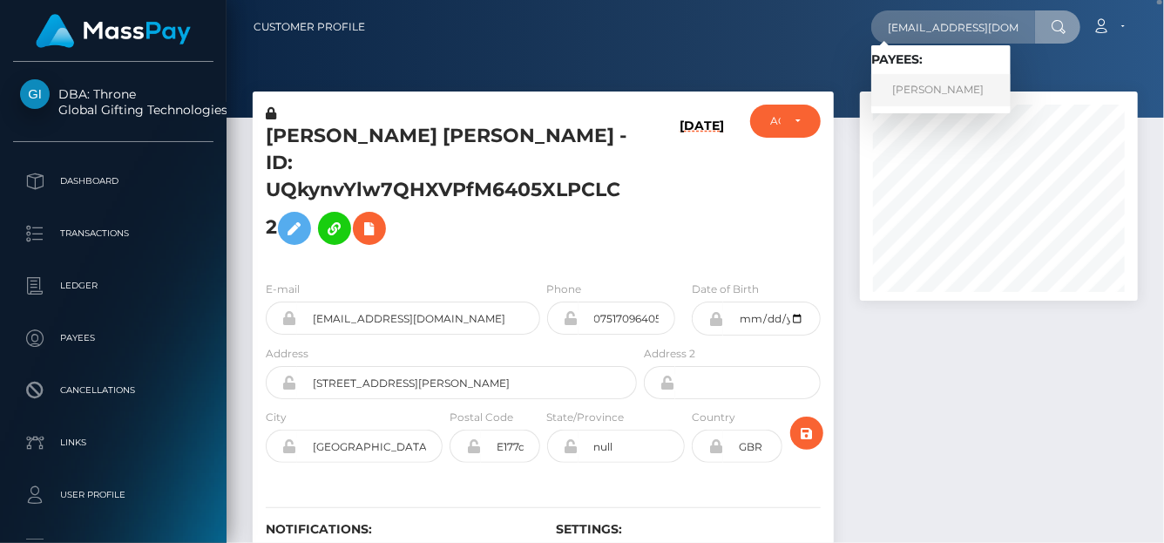
click at [904, 95] on link "EHSAN AHMAD" at bounding box center [940, 90] width 139 height 32
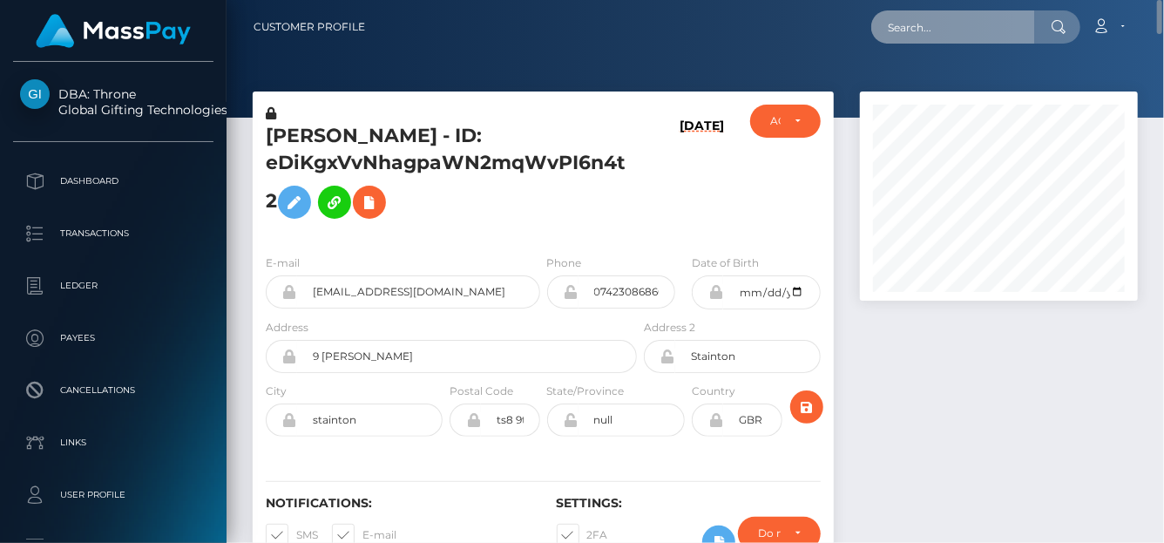
click at [910, 30] on input "text" at bounding box center [953, 26] width 164 height 33
paste input "david.wides@gmail.com"
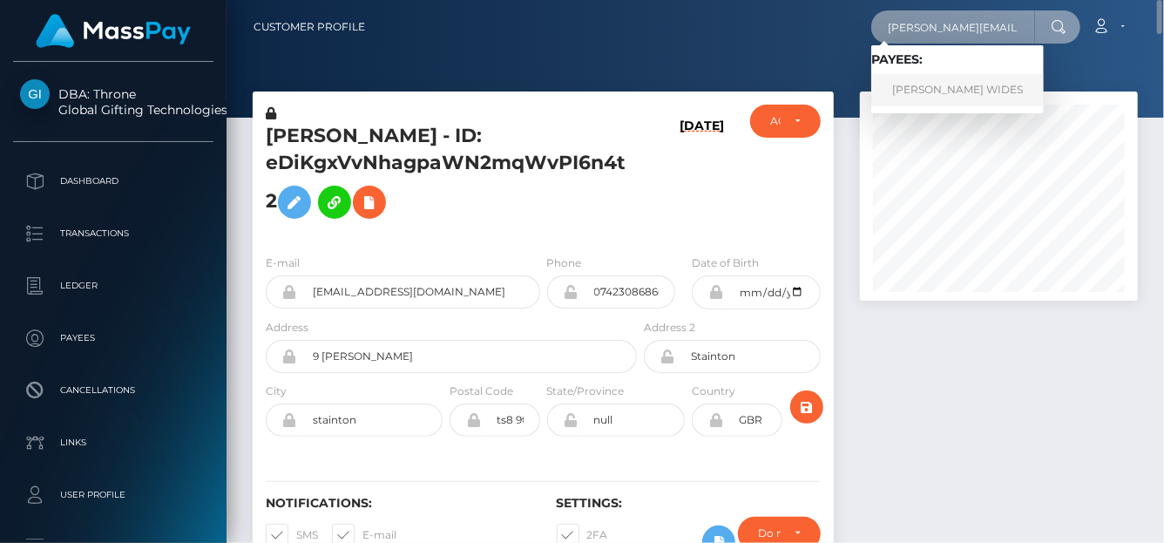
type input "david.wides@gmail.com"
click at [917, 85] on link "DAVID ROWLAND WIDES" at bounding box center [957, 90] width 173 height 32
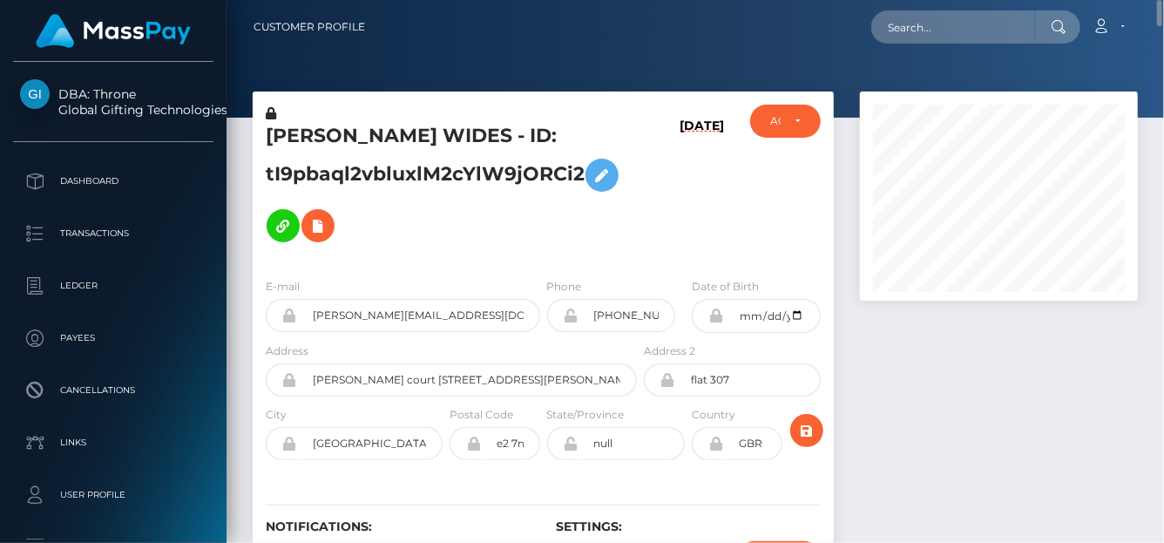
click at [904, 46] on nav "Customer Profile Loading... Loading... Account" at bounding box center [696, 27] width 938 height 54
click at [904, 25] on input "text" at bounding box center [953, 26] width 164 height 33
paste input "evasimone46@gmail.com"
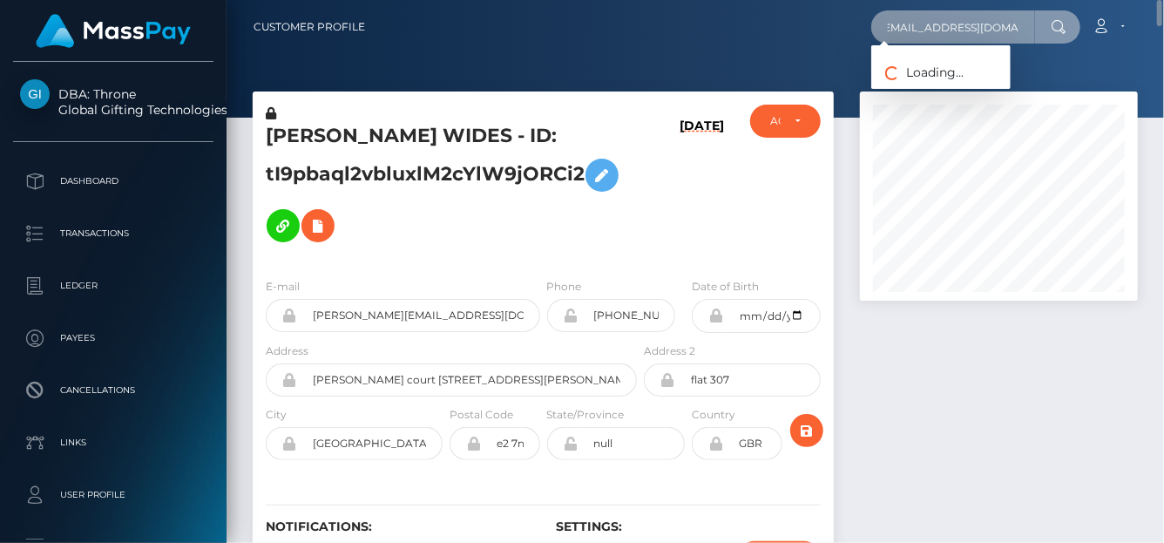
type input "evasimone46@gmail.com"
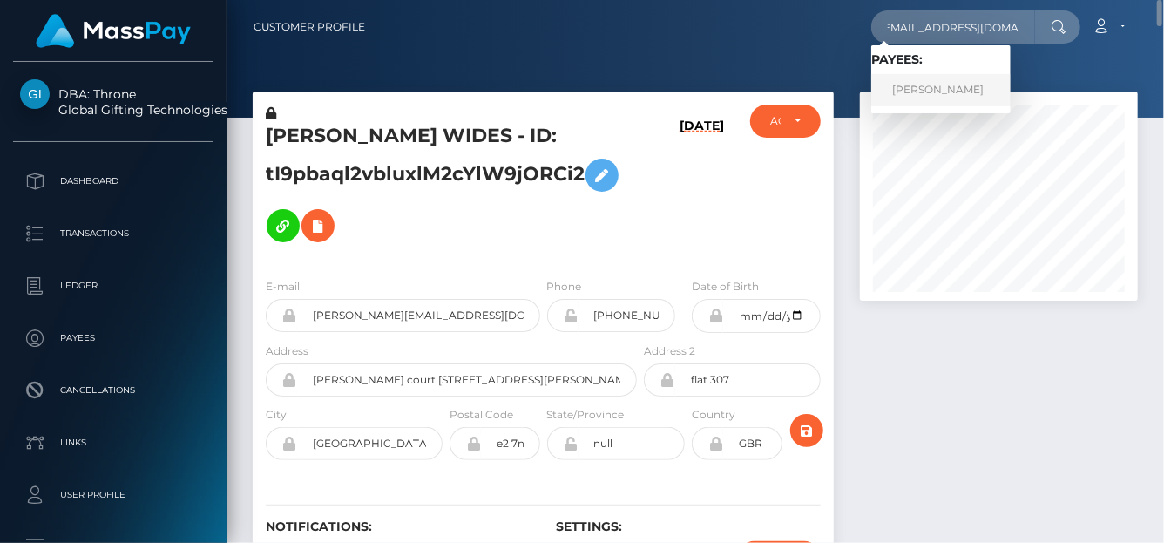
click at [923, 99] on link "Eva Simone" at bounding box center [940, 90] width 139 height 32
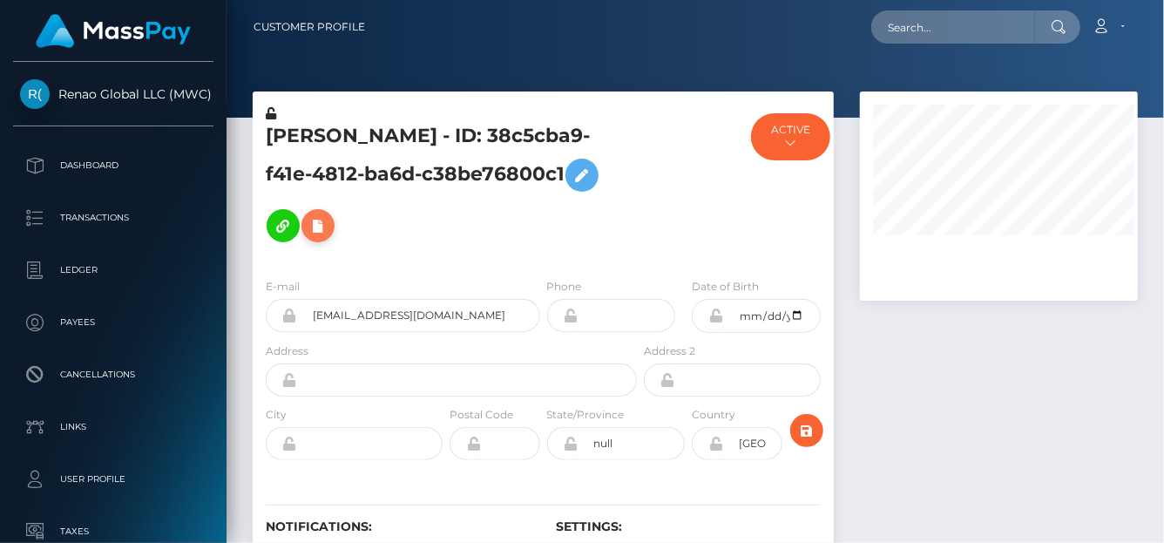
click at [308, 225] on icon at bounding box center [318, 226] width 21 height 22
click at [308, 231] on icon at bounding box center [318, 226] width 21 height 22
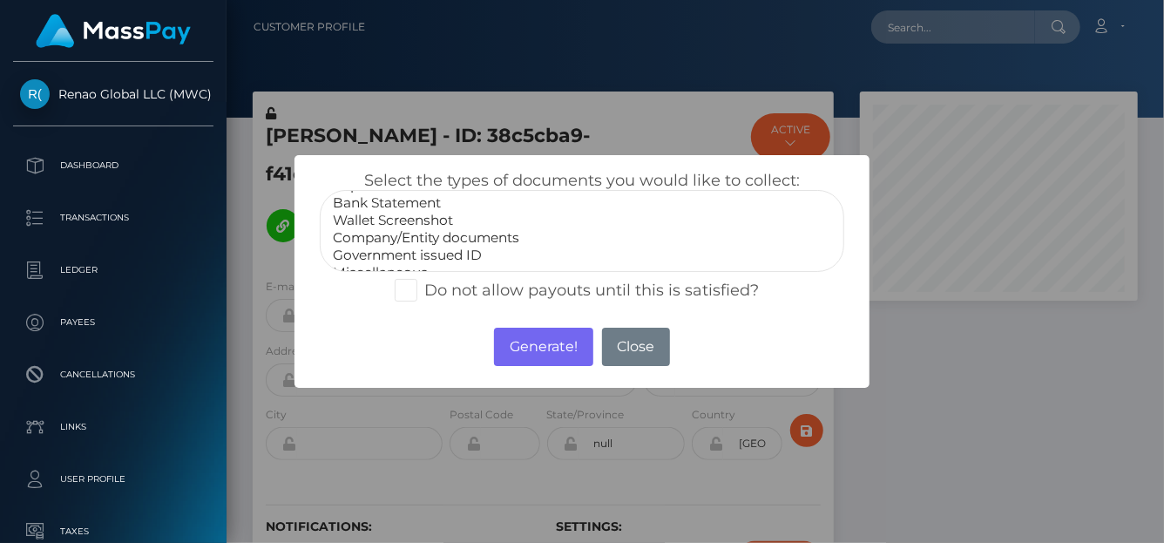
scroll to position [34, 0]
select select "Government issued ID"
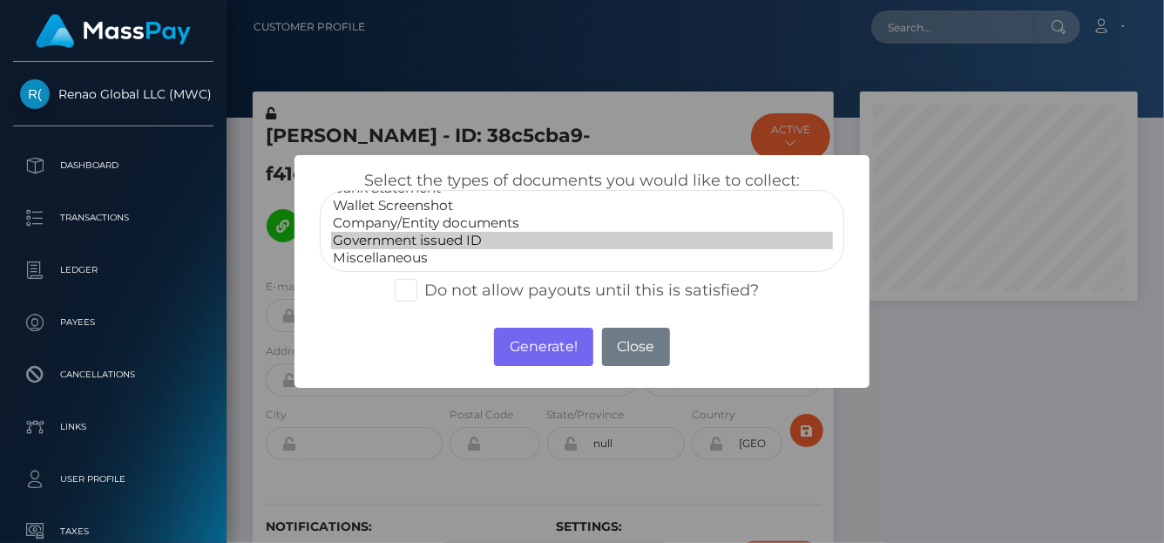
click at [440, 234] on option "Government issued ID" at bounding box center [582, 240] width 502 height 17
click at [532, 336] on button "Generate!" at bounding box center [543, 347] width 98 height 38
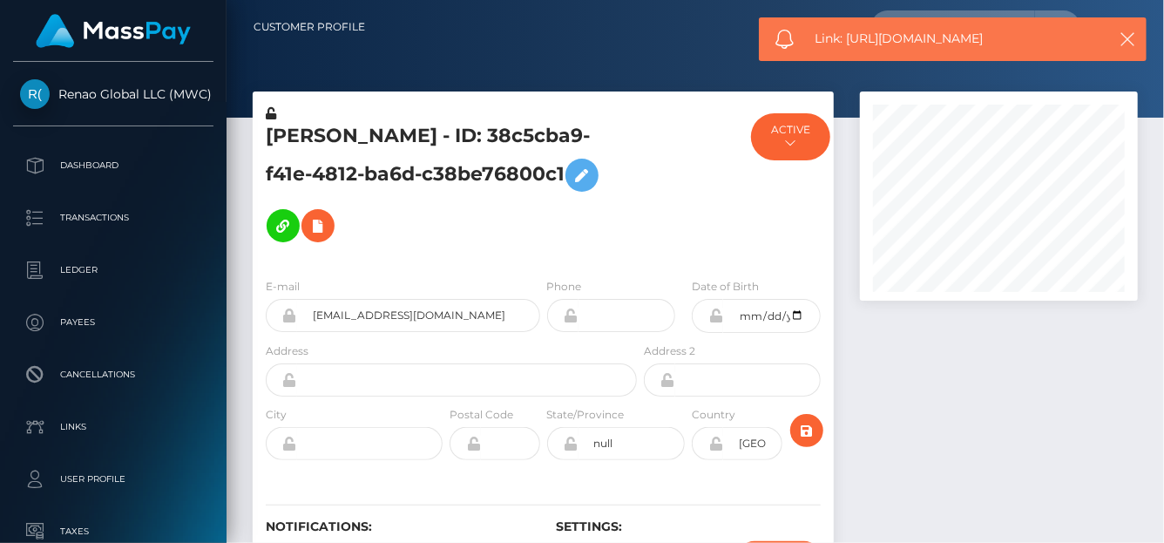
drag, startPoint x: 1013, startPoint y: 33, endPoint x: 847, endPoint y: 49, distance: 167.2
click at [847, 49] on div "Link: https://l.maspay.io/Ah8al" at bounding box center [953, 39] width 388 height 44
copy span "https://l.maspay.io/Ah8al"
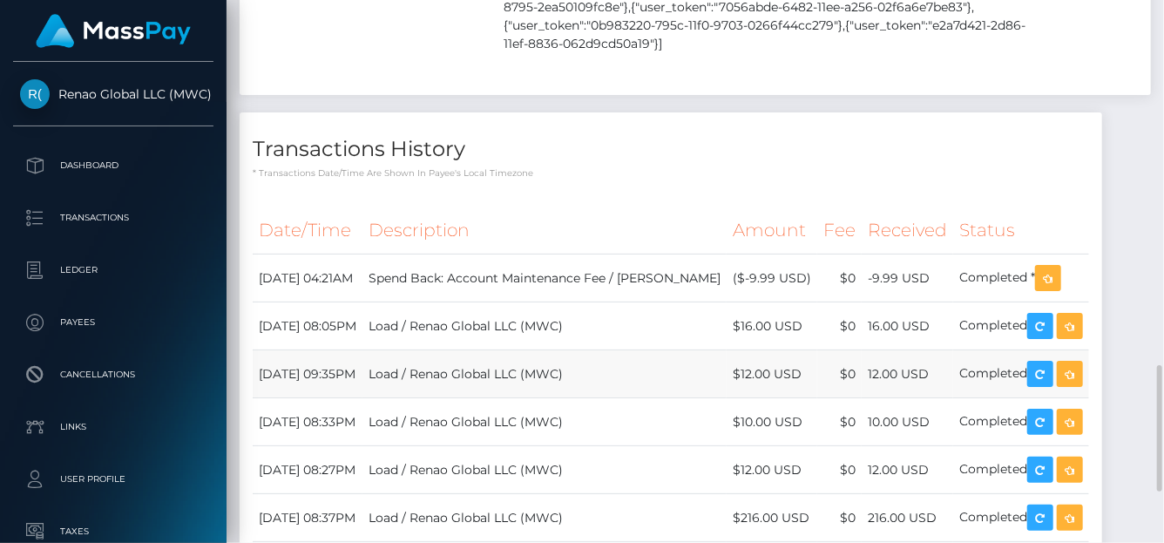
scroll to position [1792, 0]
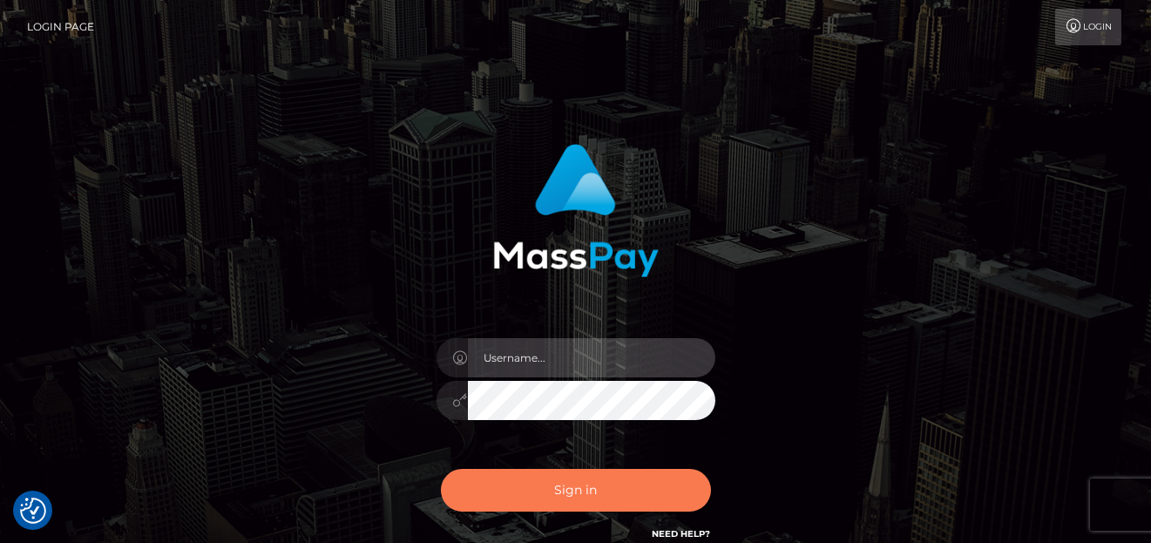
type input "[PERSON_NAME]"
click at [471, 487] on button "Sign in" at bounding box center [576, 490] width 270 height 43
type input "denise"
click at [468, 477] on button "Sign in" at bounding box center [576, 490] width 270 height 43
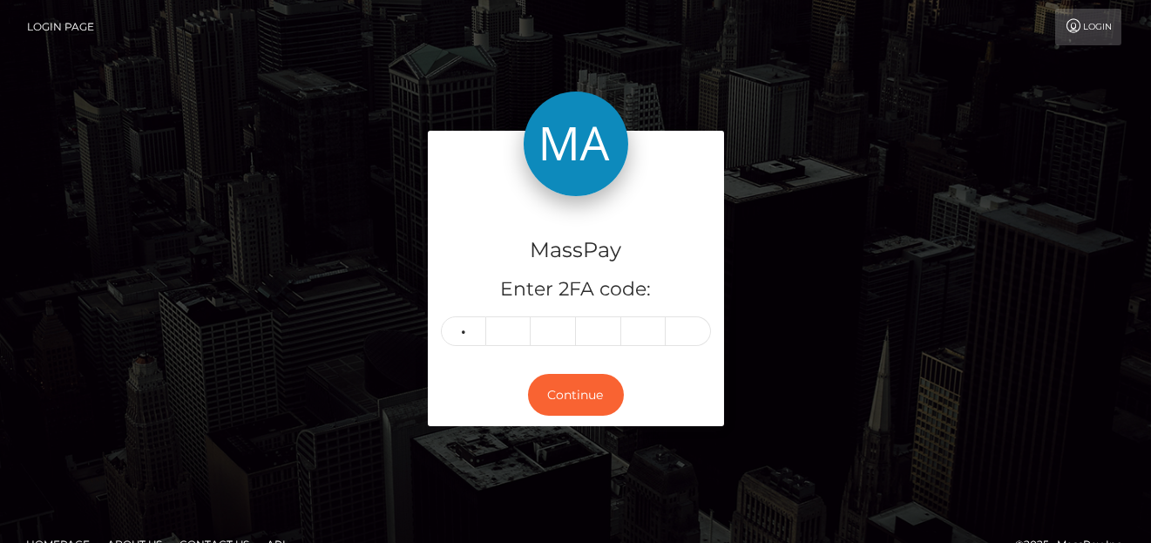
type input "9"
type input "3"
type input "9"
type input "1"
type input "9"
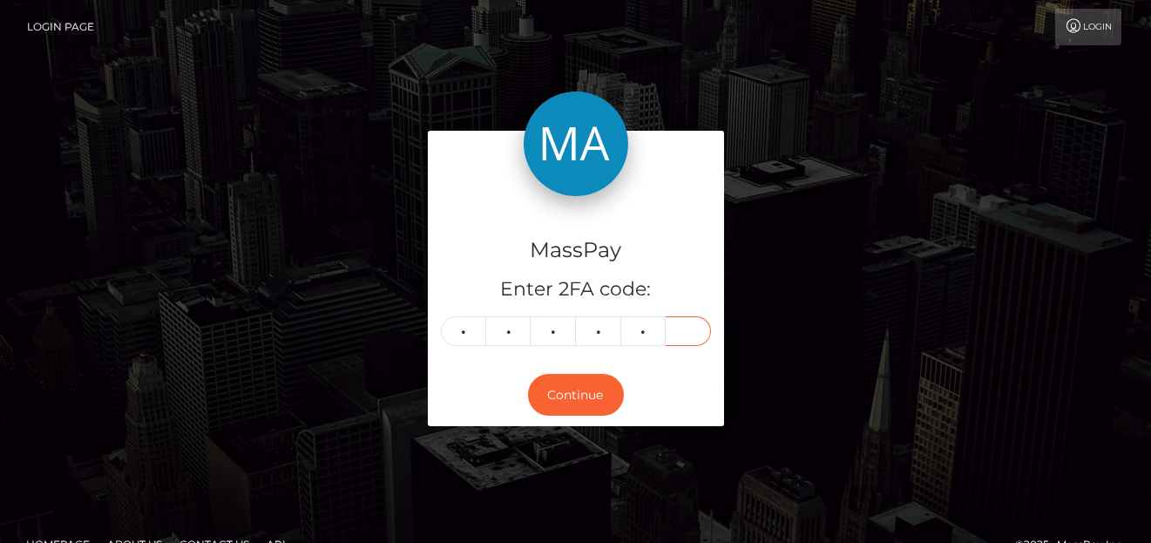
type input "9"
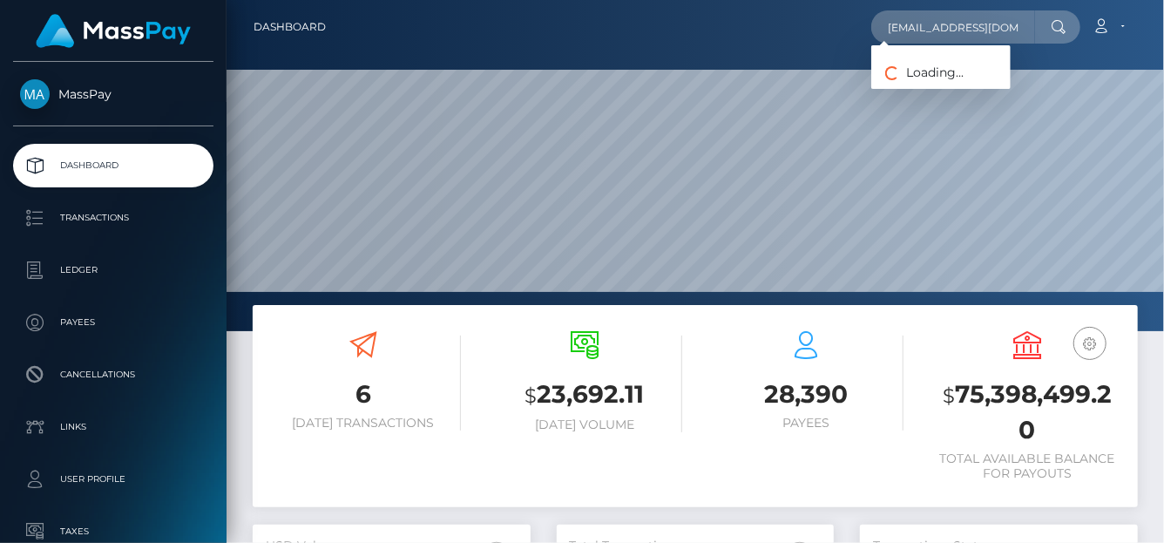
scroll to position [308, 278]
type input "[EMAIL_ADDRESS][DOMAIN_NAME]"
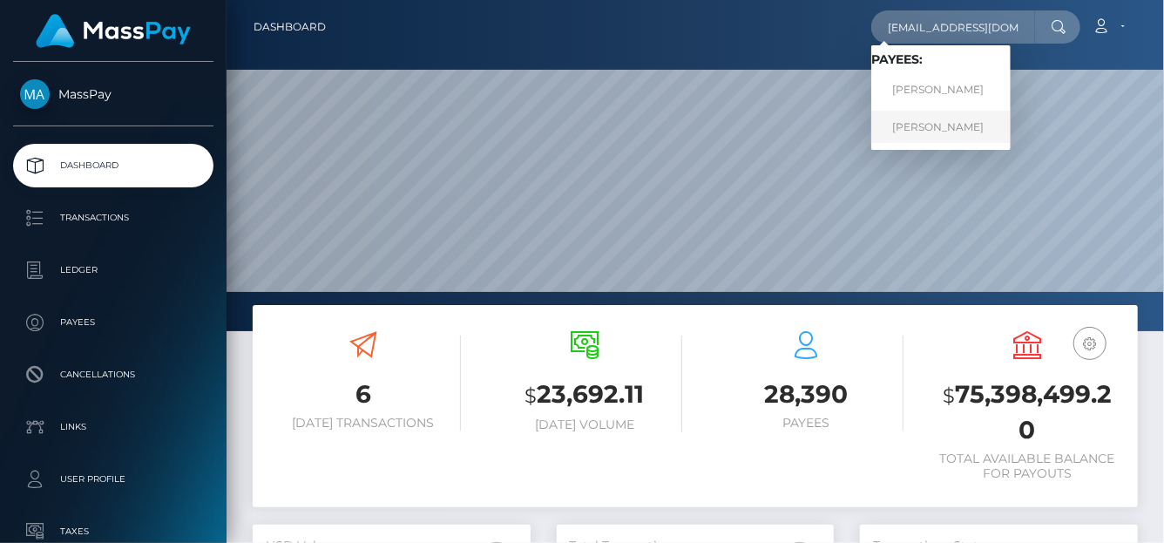
click at [894, 125] on link "[PERSON_NAME]" at bounding box center [940, 127] width 139 height 32
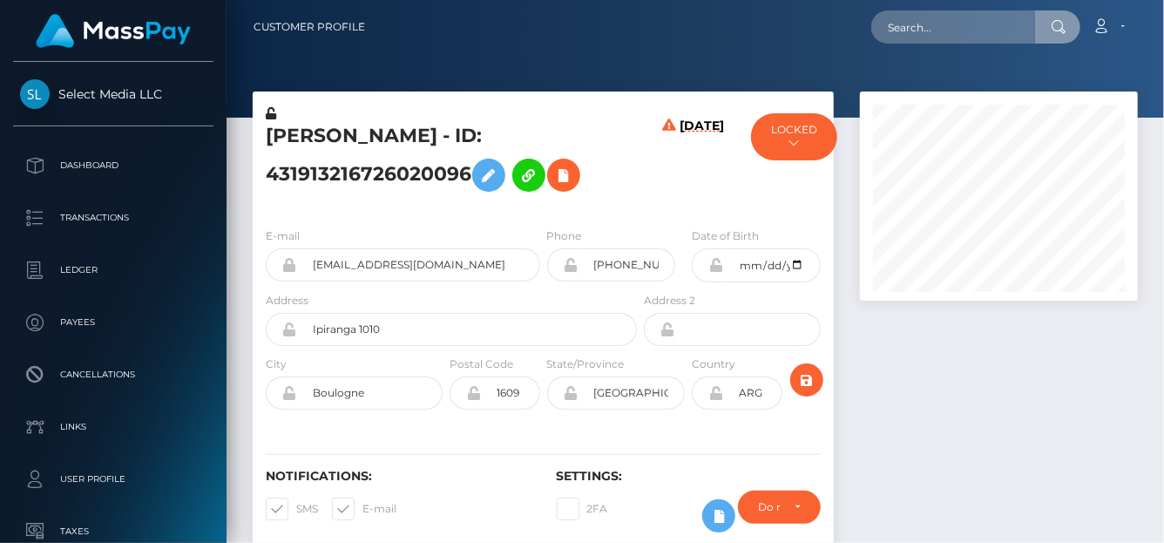
scroll to position [209, 278]
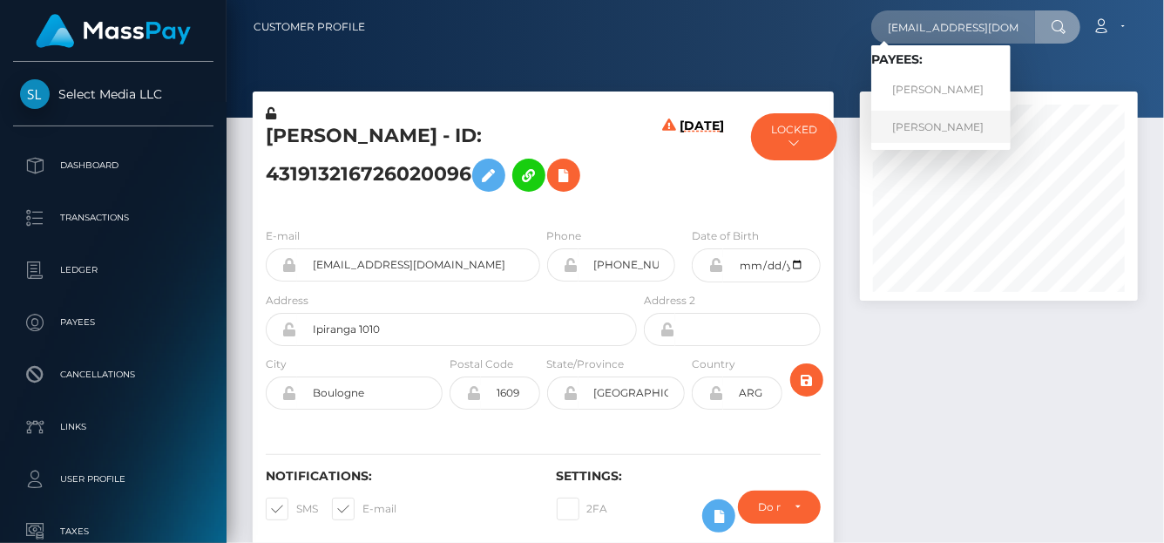
type input "[EMAIL_ADDRESS][DOMAIN_NAME]"
click at [935, 121] on link "Fernando Oscar Moure" at bounding box center [940, 127] width 139 height 32
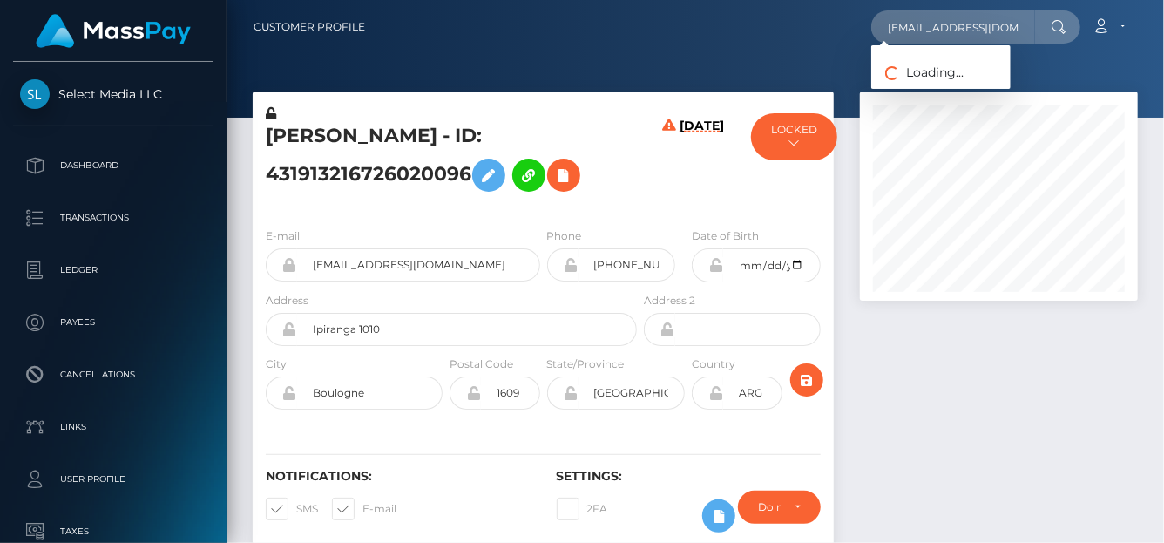
scroll to position [209, 278]
type input "[EMAIL_ADDRESS][DOMAIN_NAME]"
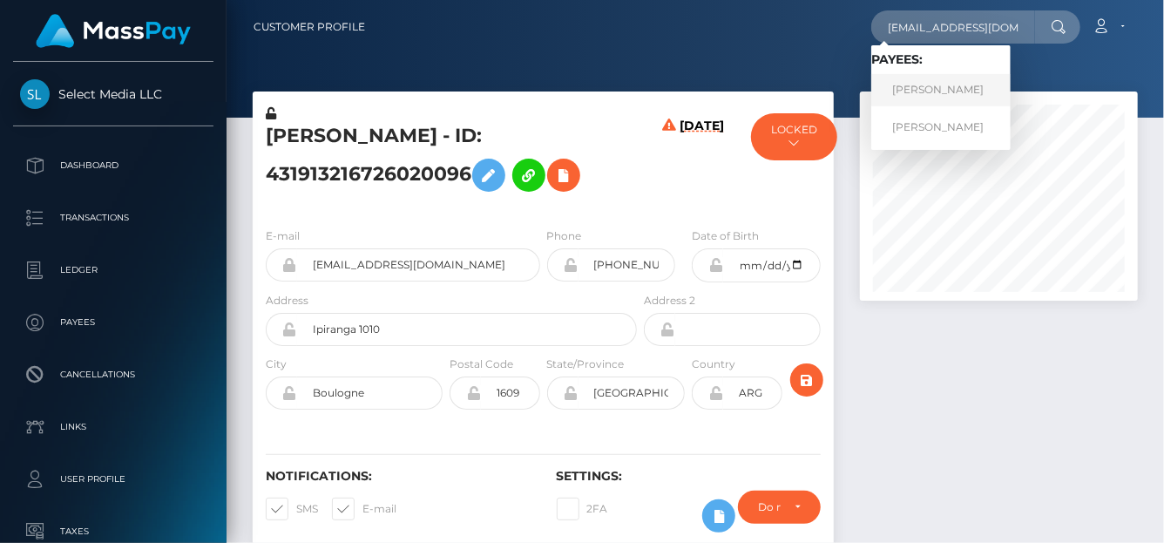
click at [922, 85] on link "Fernando Oscar Moure" at bounding box center [940, 90] width 139 height 32
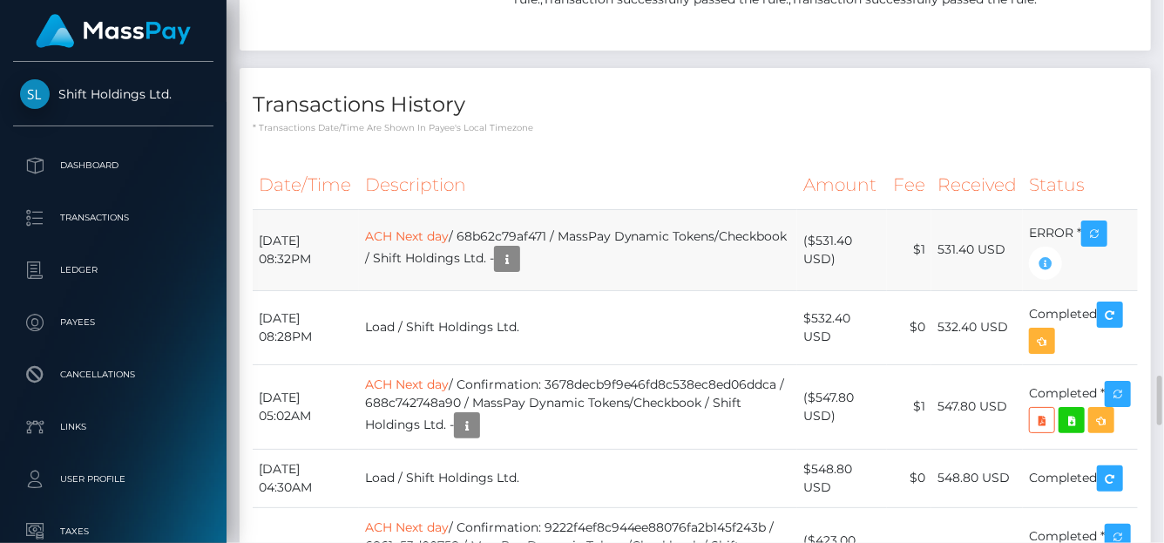
scroll to position [209, 278]
click at [650, 134] on p "* Transactions date/time are shown in payee's local timezone" at bounding box center [695, 127] width 885 height 13
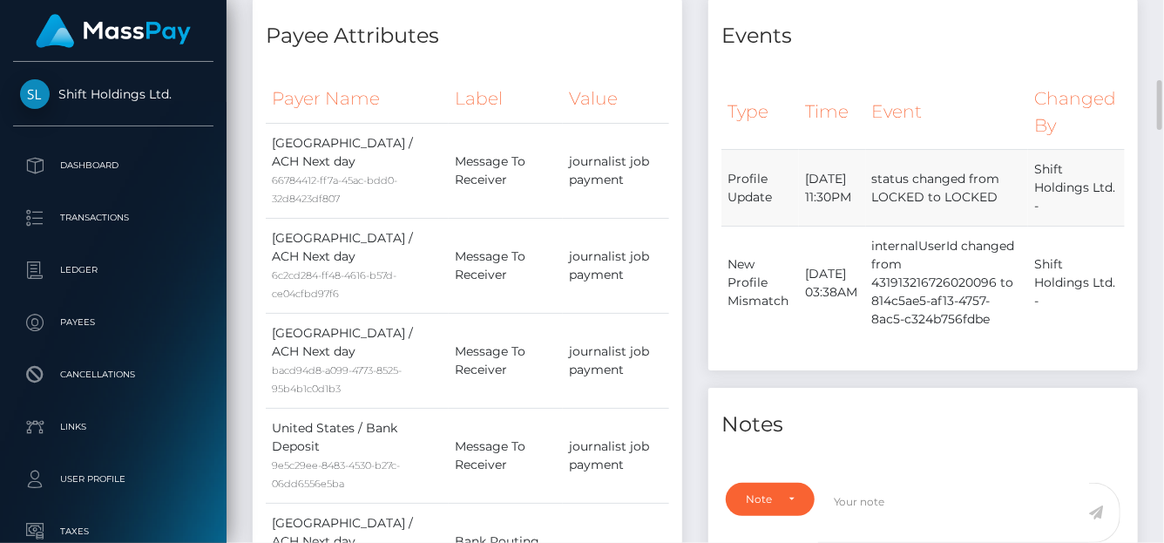
scroll to position [699, 0]
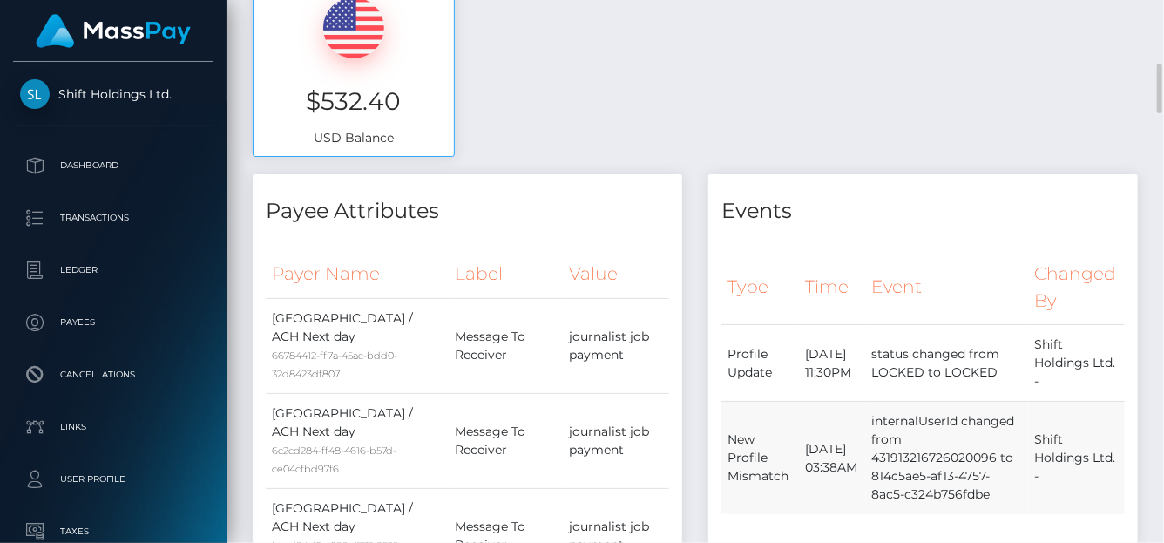
drag, startPoint x: 884, startPoint y: 391, endPoint x: 1006, endPoint y: 467, distance: 143.6
click at [1007, 470] on td "internalUserId changed from 431913216726020096 to 814c5ae5-af13-4757-8ac5-c324b…" at bounding box center [947, 458] width 163 height 113
copy td "internalUserId changed from 431913216726020096 to 814c5ae5-af13-4757-8ac5-c324b…"
drag, startPoint x: 723, startPoint y: 395, endPoint x: 1161, endPoint y: 423, distance: 438.3
click at [1161, 426] on div "Customer Profile Loading... Loading..." at bounding box center [696, 271] width 938 height 543
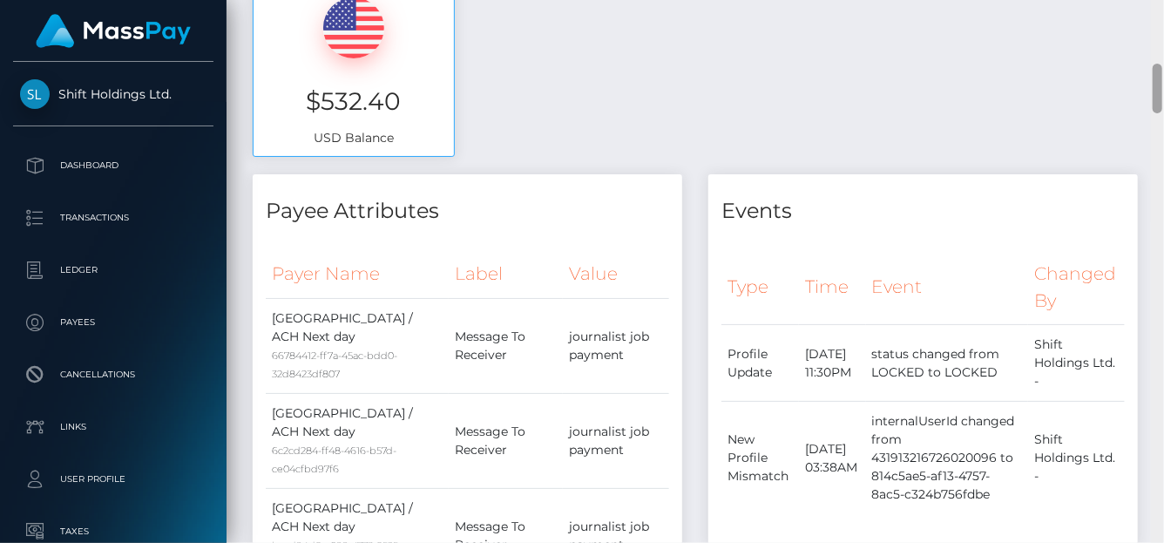
copy div "New Profile Mismatch July 22, 2024 03:38AM internalUserId changed from 43191321…"
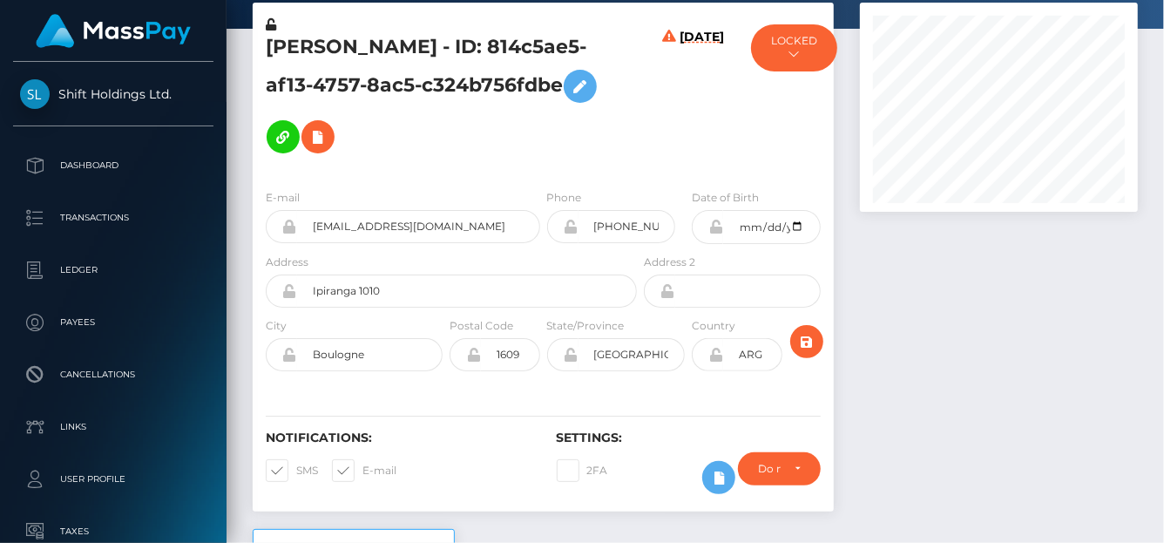
scroll to position [0, 0]
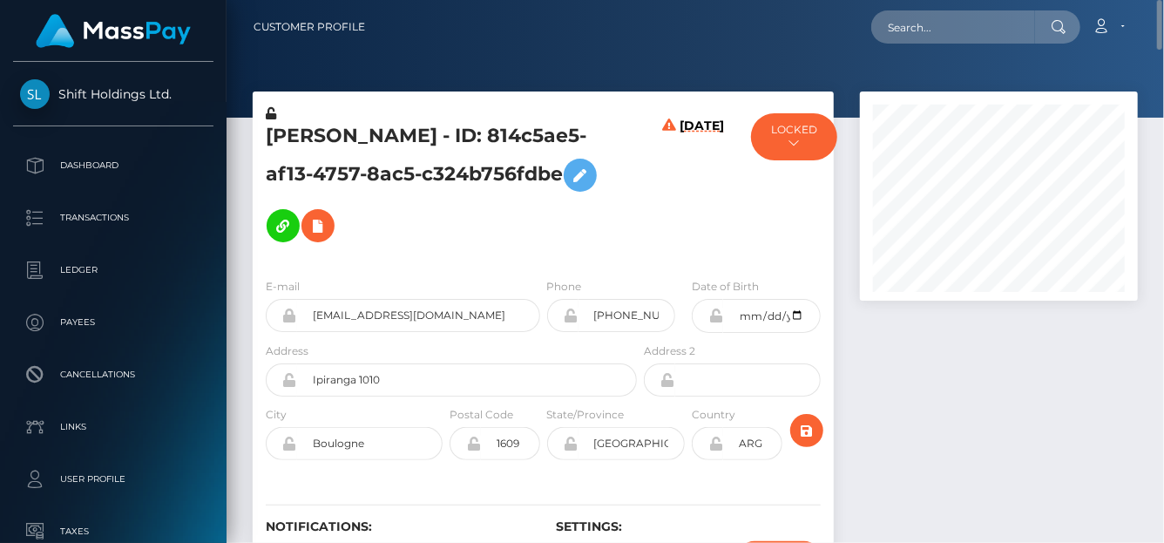
click at [922, 49] on nav "Customer Profile Loading... Loading... Account" at bounding box center [696, 27] width 938 height 54
click at [914, 27] on input "text" at bounding box center [953, 26] width 164 height 33
paste input "alexandraquint1997@gmail.com"
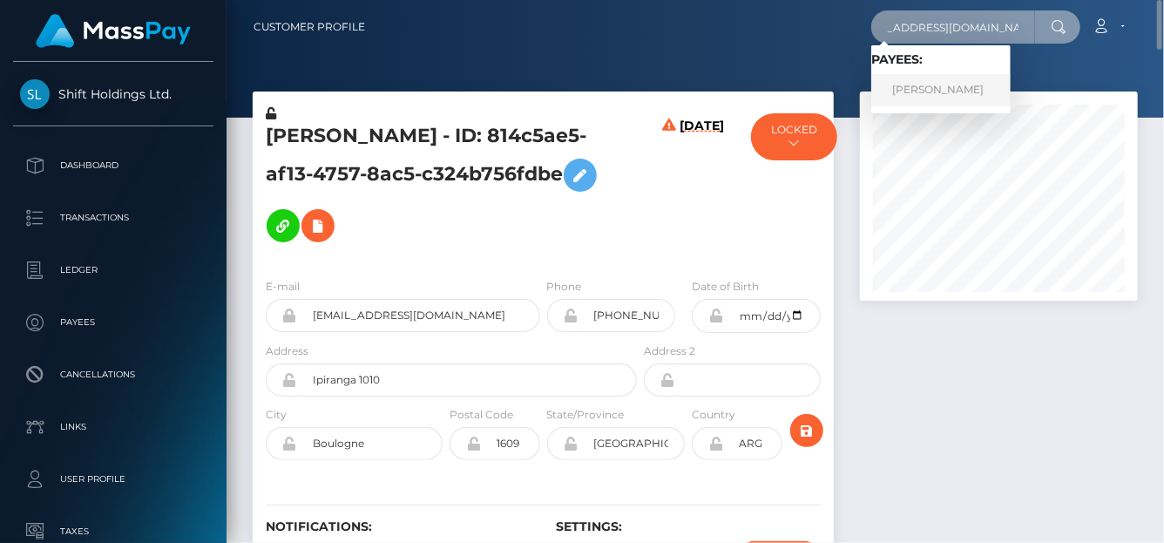
type input "alexandraquint1997@gmail.com"
click at [924, 85] on link "ALEXANDRA QUINT" at bounding box center [940, 90] width 139 height 32
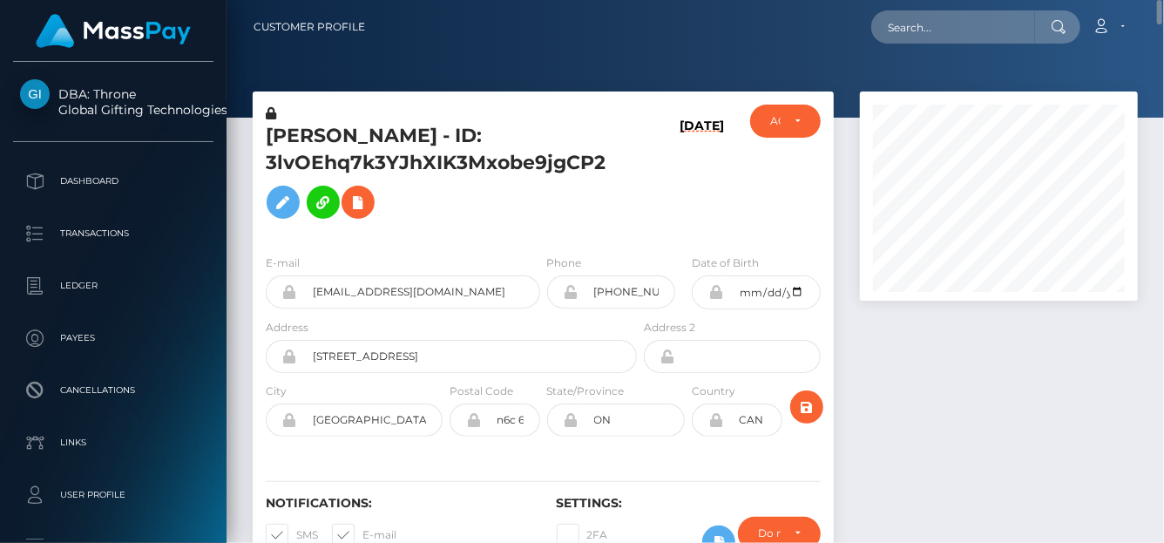
click at [948, 50] on nav "Customer Profile Loading... Loading... Account" at bounding box center [696, 27] width 938 height 54
click at [942, 39] on input "text" at bounding box center [953, 26] width 164 height 33
paste input "[EMAIL_ADDRESS][DOMAIN_NAME]"
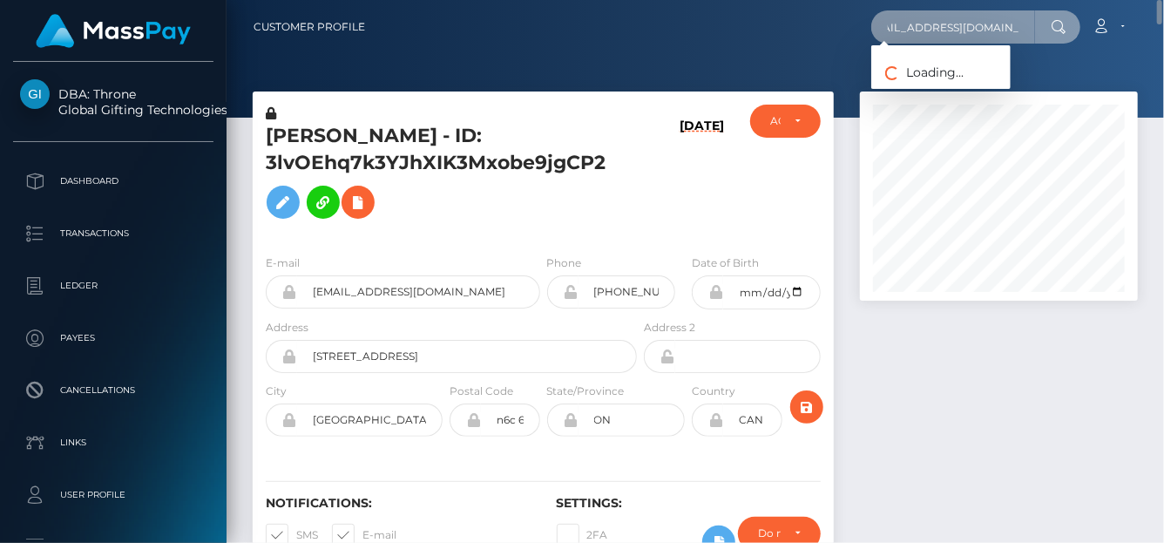
type input "[EMAIL_ADDRESS][DOMAIN_NAME]"
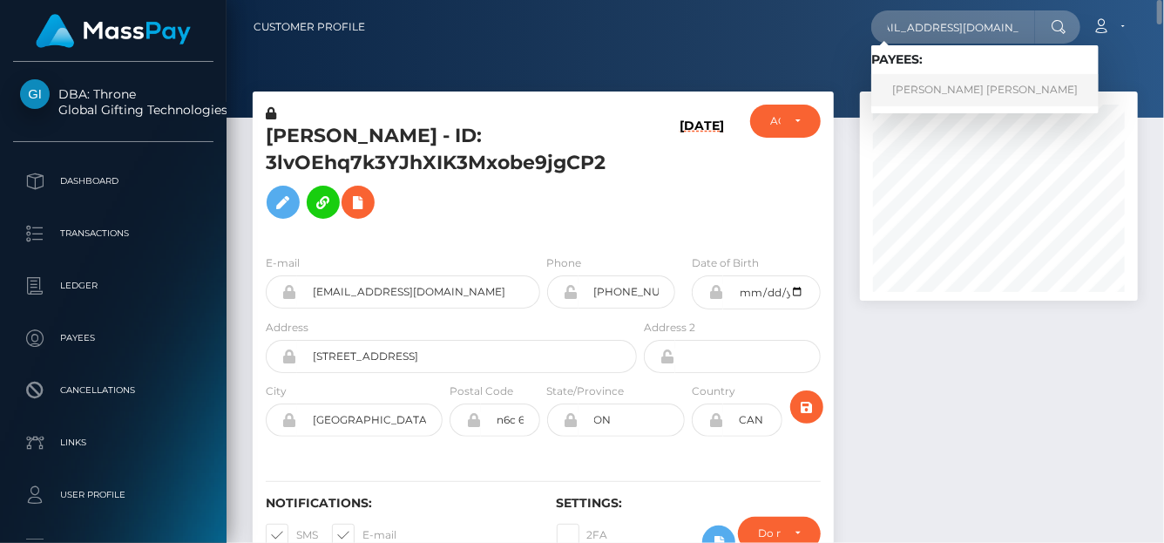
scroll to position [0, 0]
click at [947, 90] on link "SHARNA-KAY CHRISTINA LAWRENCE" at bounding box center [984, 90] width 227 height 32
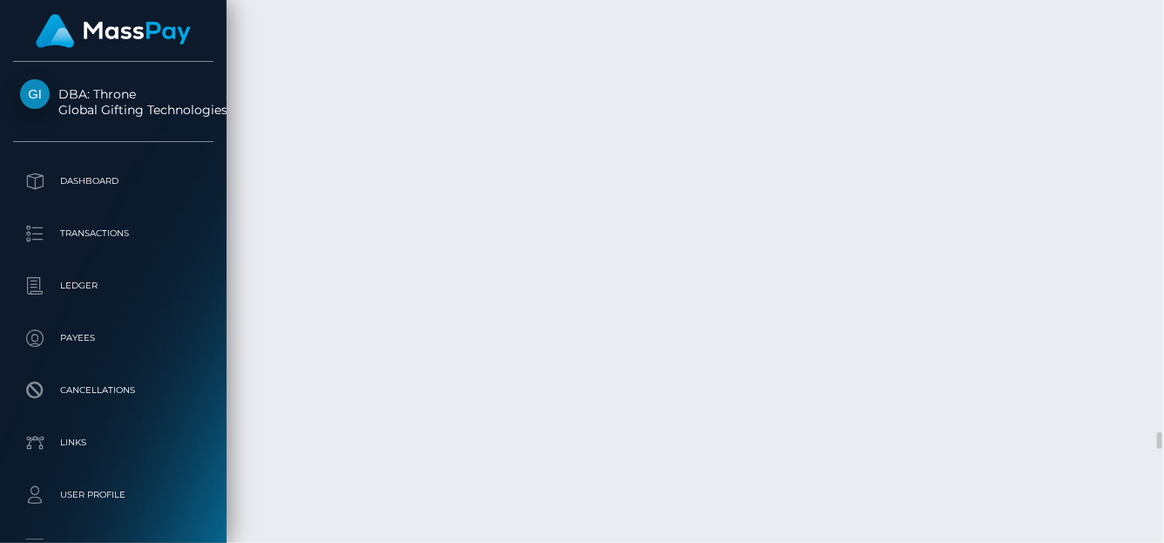
scroll to position [13873, 0]
drag, startPoint x: 591, startPoint y: 358, endPoint x: 382, endPoint y: 363, distance: 209.2
copy td "National Commercial Bank Ja Ltd"
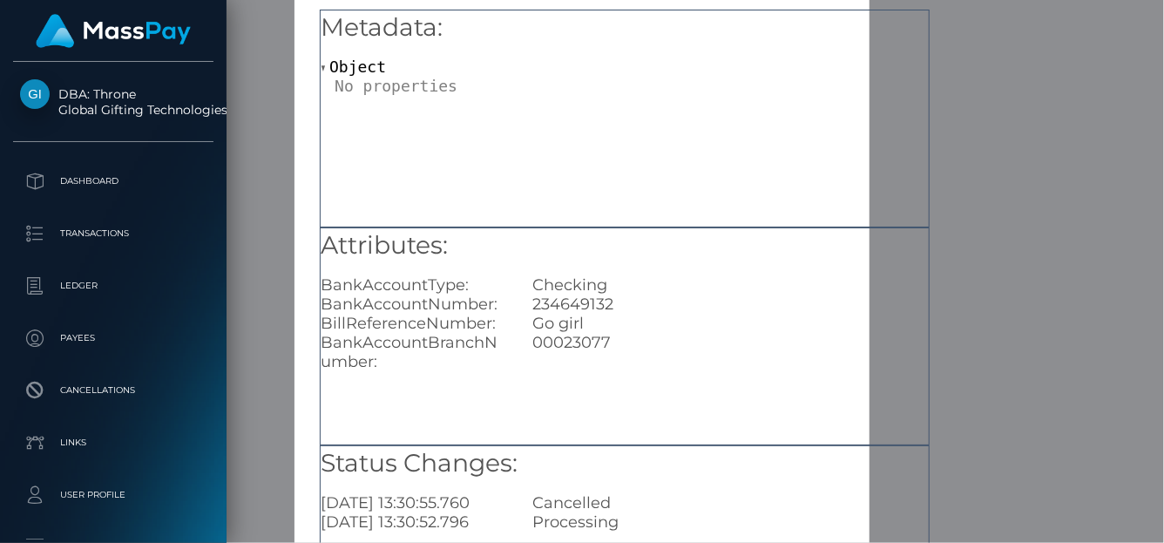
scroll to position [87, 0]
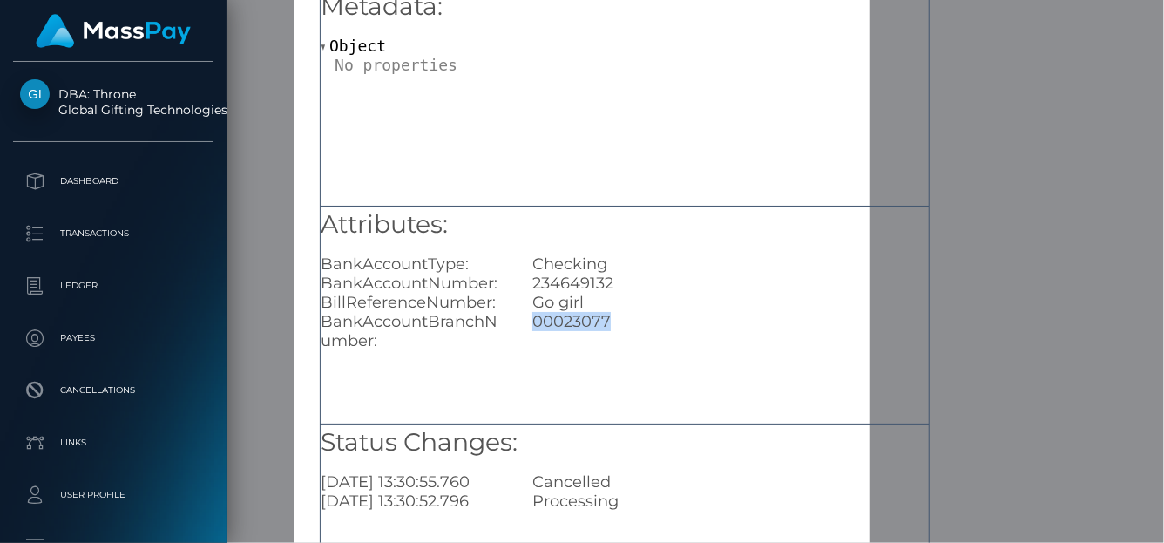
drag, startPoint x: 615, startPoint y: 317, endPoint x: 524, endPoint y: 317, distance: 91.5
click at [524, 317] on div "00023077" at bounding box center [730, 331] width 423 height 38
copy div "00023077"
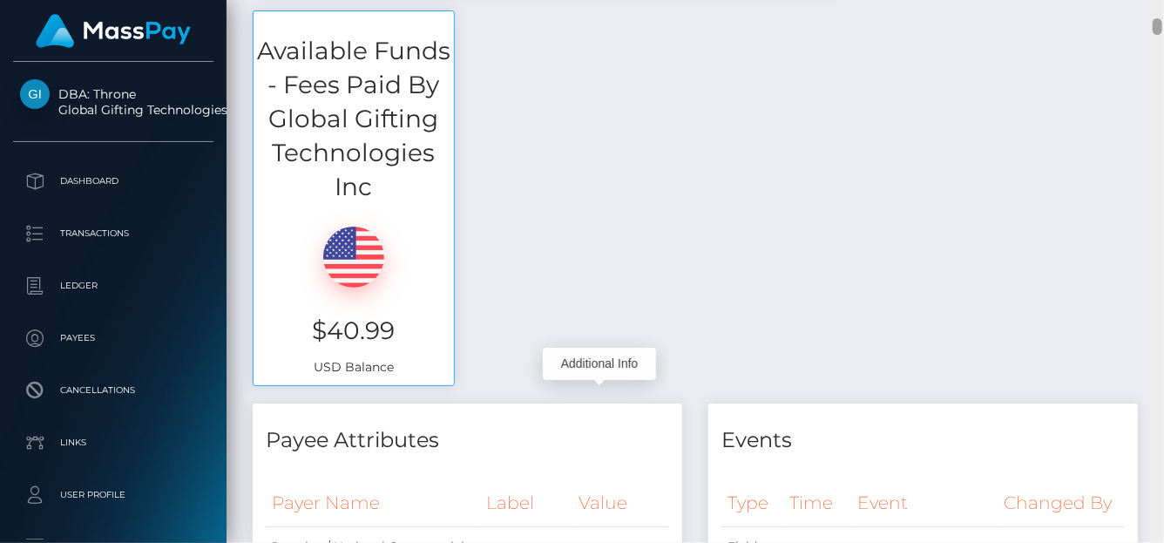
scroll to position [0, 0]
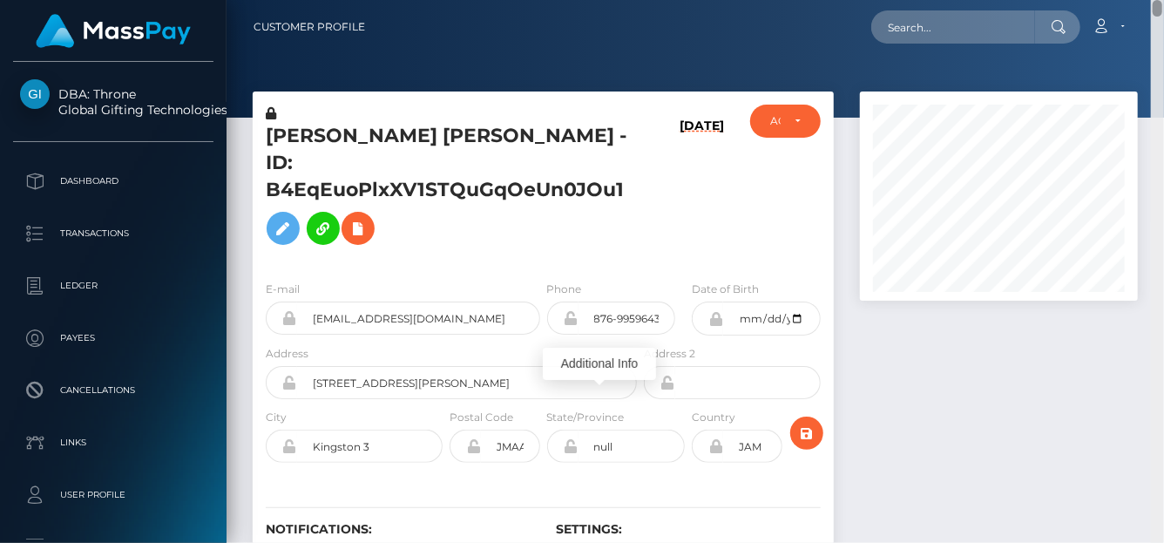
drag, startPoint x: 1161, startPoint y: 179, endPoint x: 1140, endPoint y: -18, distance: 198.0
click at [1140, 0] on html "DBA: Throne Global Gifting Technologies Inc Dashboard Transactions Ledger Payee…" at bounding box center [582, 271] width 1164 height 543
click at [910, 45] on nav "Customer Profile Loading... Loading... Account" at bounding box center [696, 27] width 938 height 54
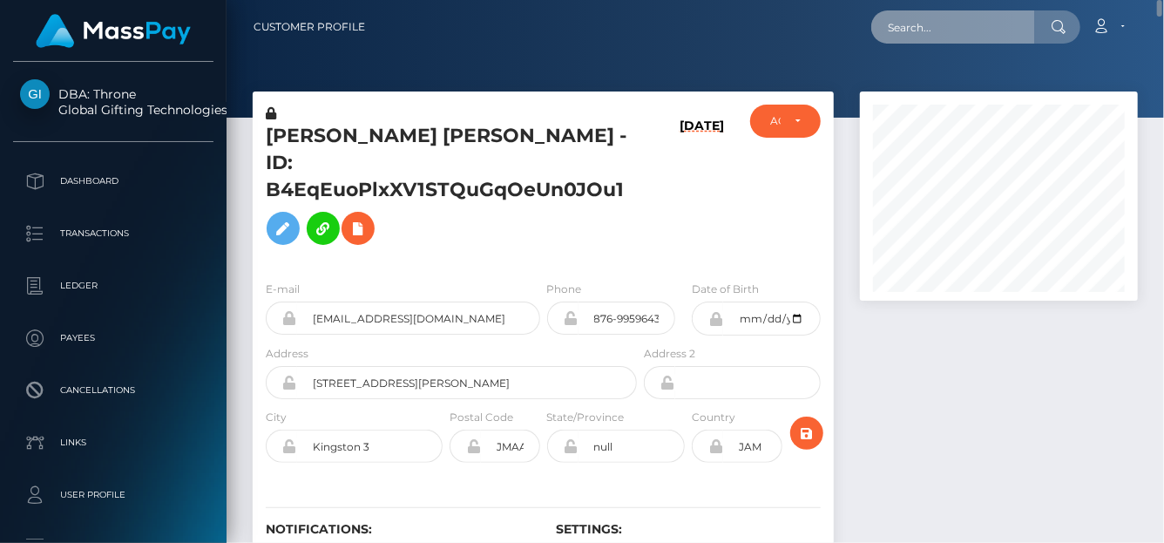
click at [906, 27] on input "text" at bounding box center [953, 26] width 164 height 33
paste input "goddesslondon30@gmail.com"
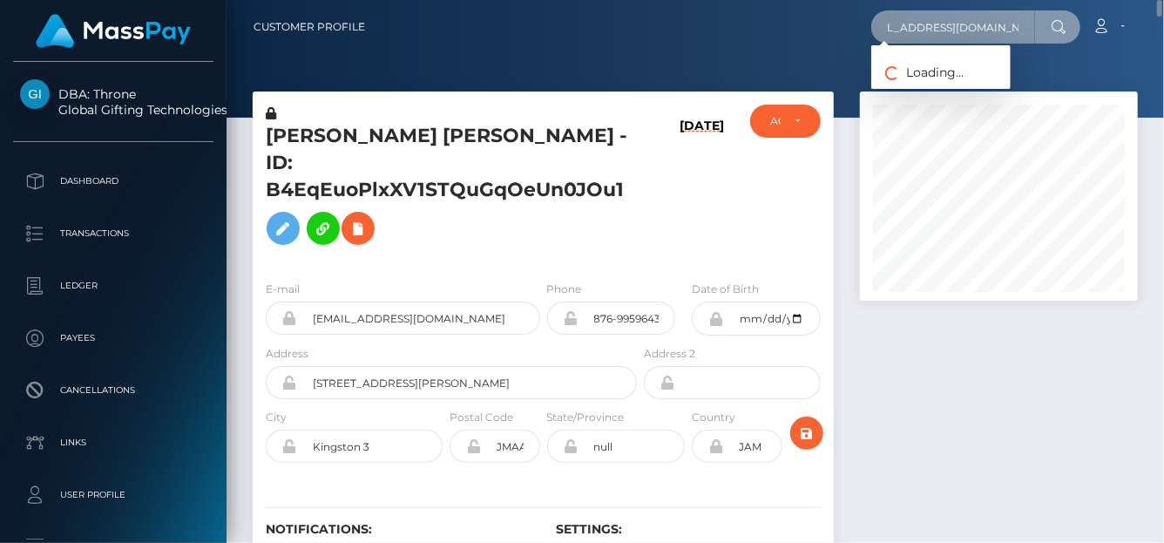
type input "goddesslondon30@gmail.com"
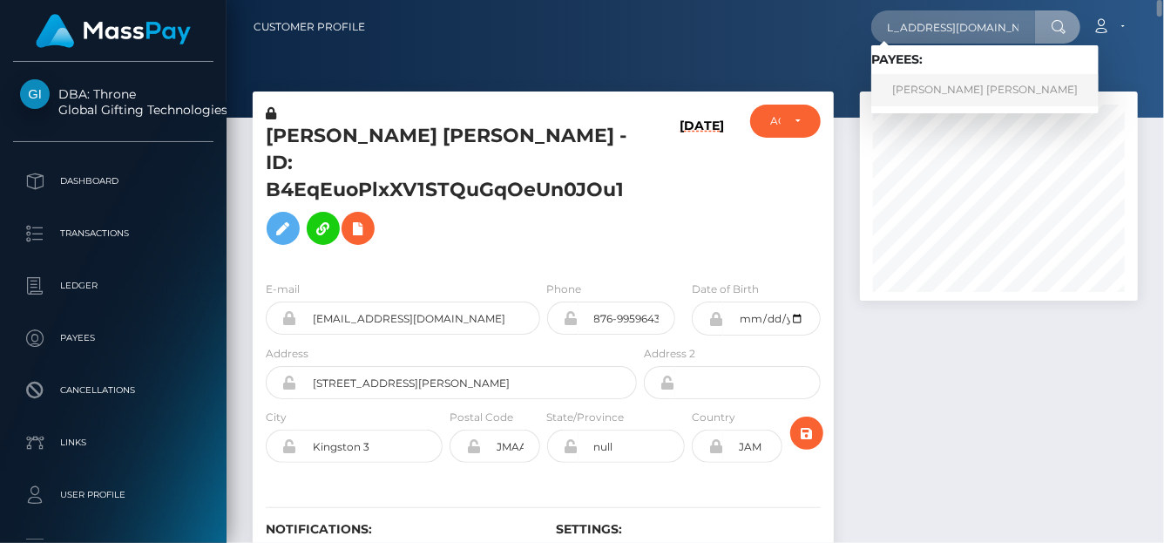
click at [917, 85] on link "ELLA SIRENA DANIEL" at bounding box center [984, 90] width 227 height 32
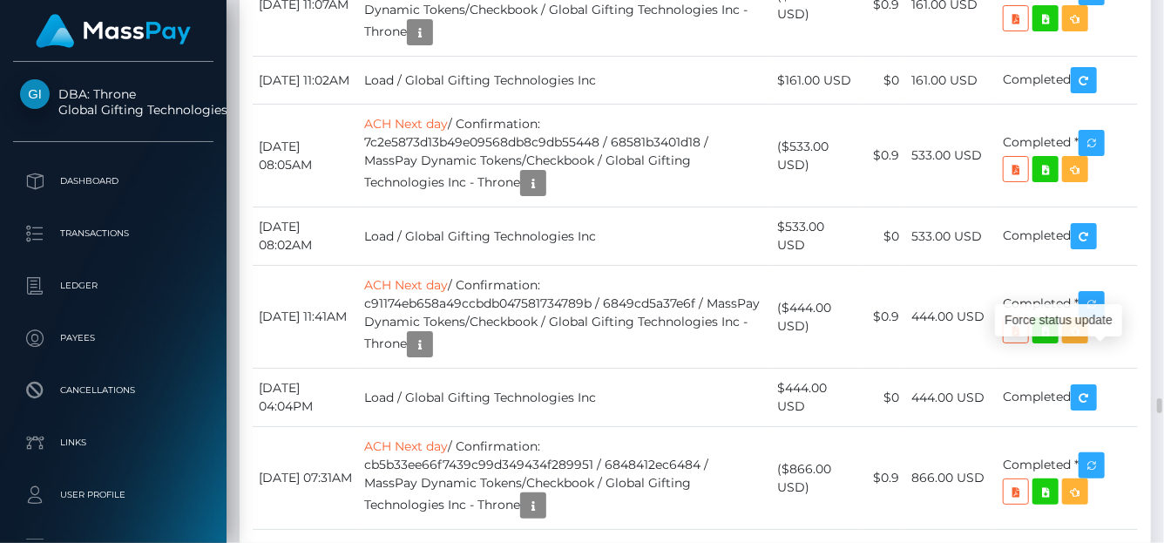
scroll to position [209, 278]
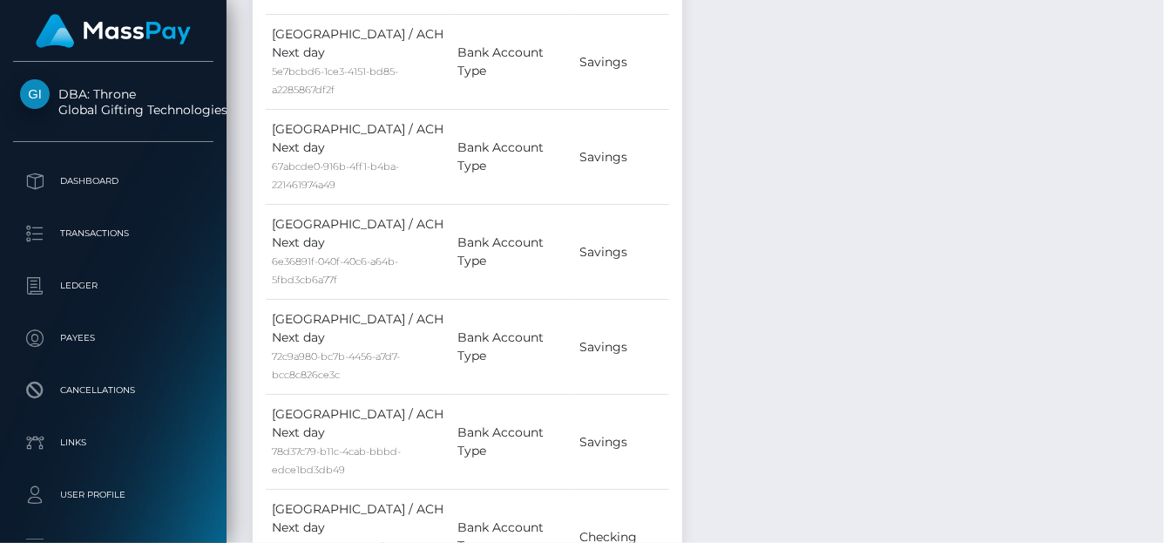
scroll to position [0, 0]
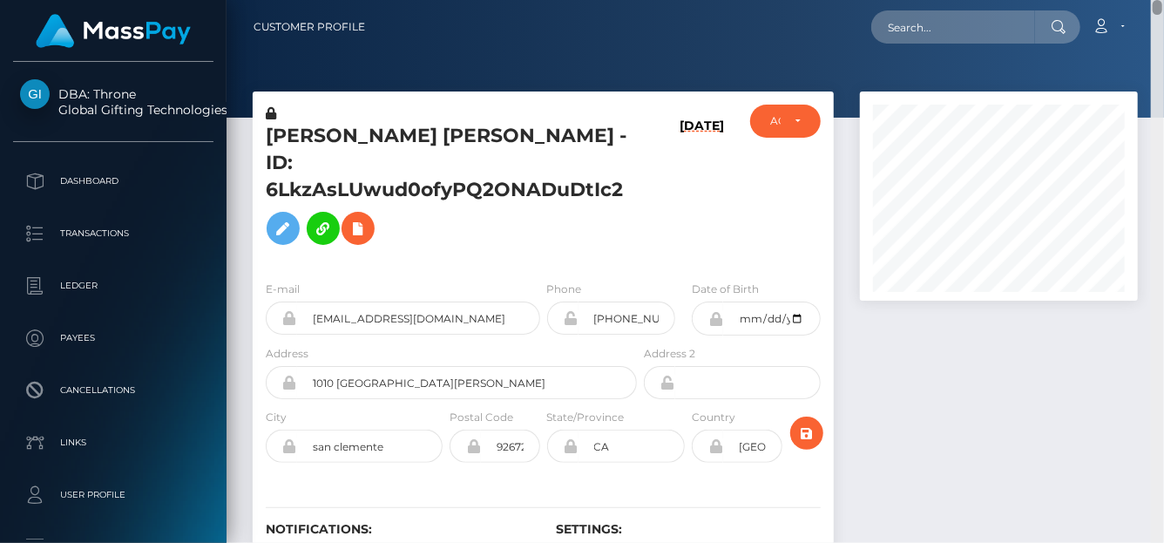
drag, startPoint x: 1161, startPoint y: 359, endPoint x: 925, endPoint y: 11, distance: 419.8
click at [1001, 0] on html "DBA: Throne Global Gifting Technologies Inc Dashboard Transactions Ledger Payee…" at bounding box center [582, 271] width 1164 height 543
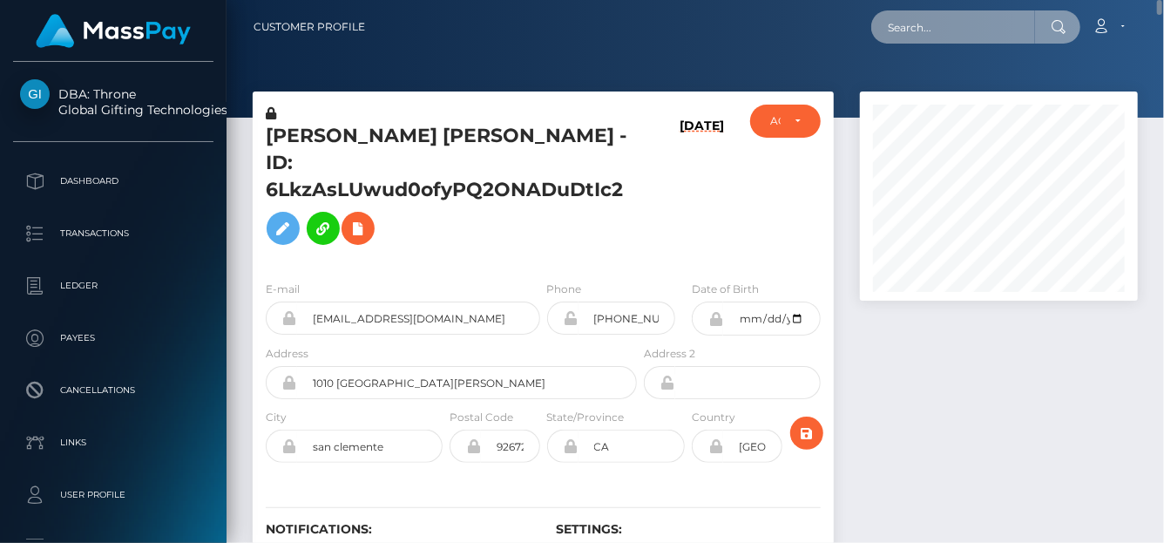
click at [945, 39] on input "text" at bounding box center [953, 26] width 164 height 33
paste input "creamsiclewedgies@gmail.com"
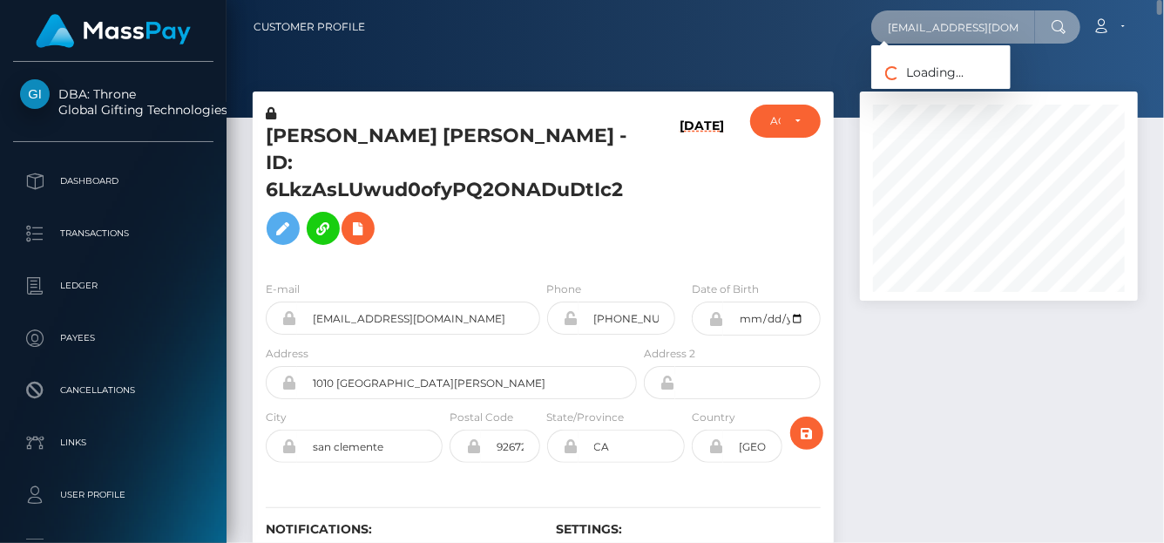
scroll to position [0, 37]
type input "creamsiclewedgies@gmail.com"
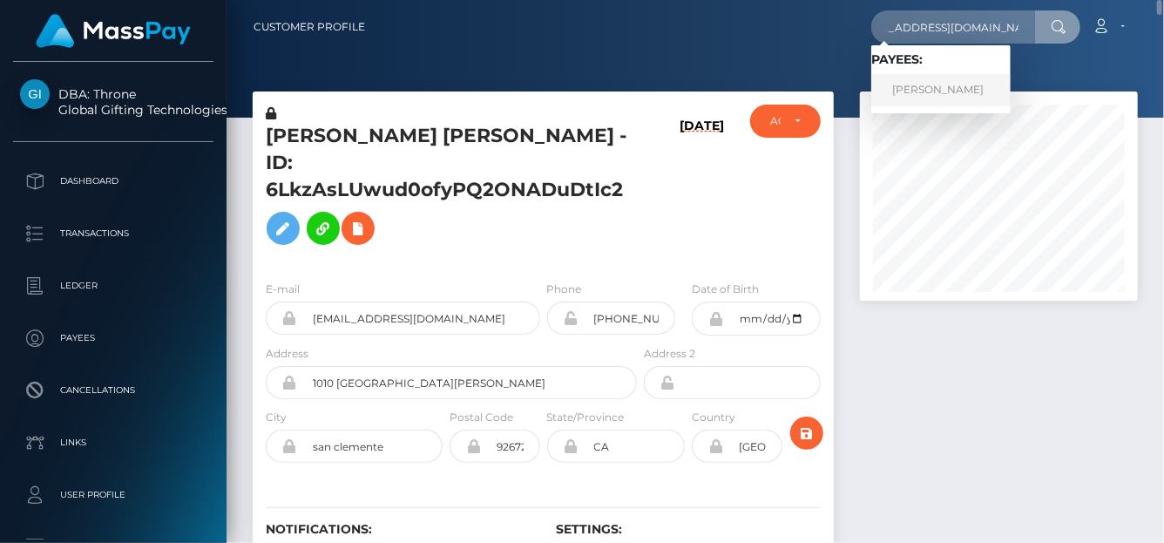
click at [933, 82] on link "RENA DENAE BUTLER" at bounding box center [940, 90] width 139 height 32
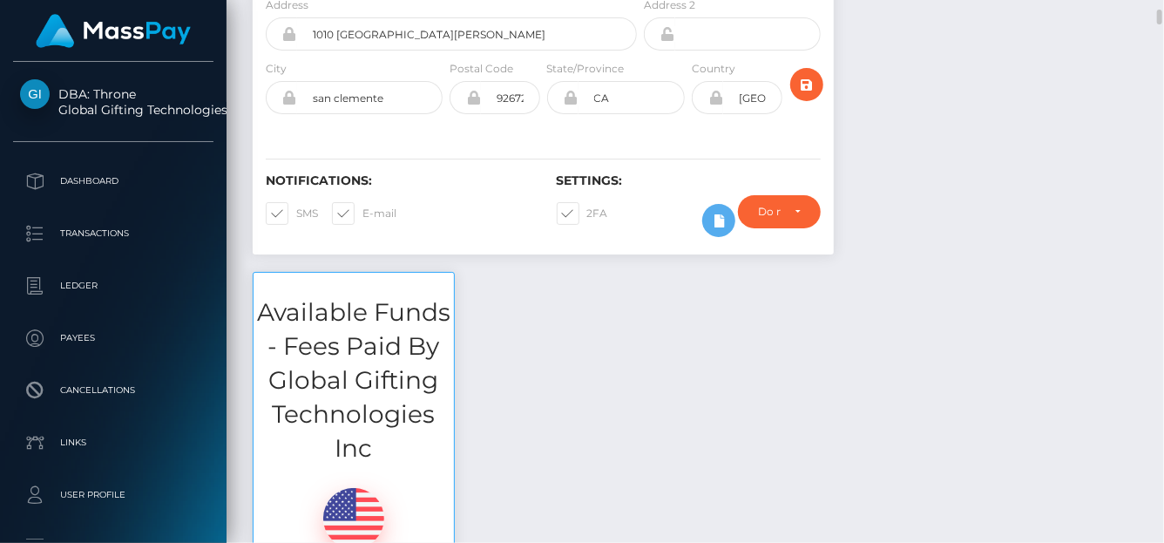
scroll to position [436, 0]
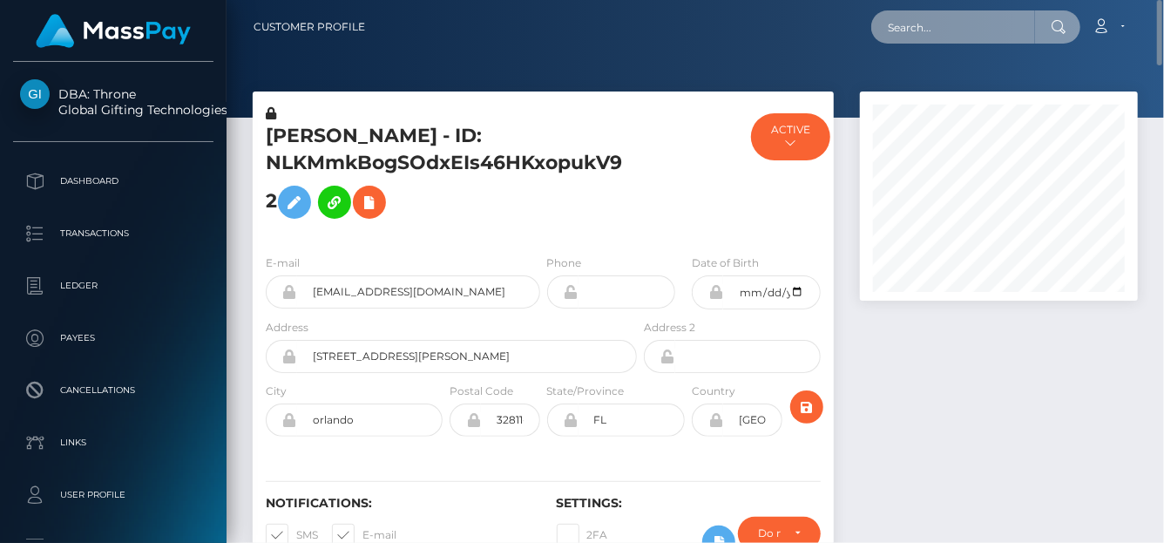
click at [903, 30] on input "text" at bounding box center [953, 26] width 164 height 33
paste input "[EMAIL_ADDRESS][DOMAIN_NAME]"
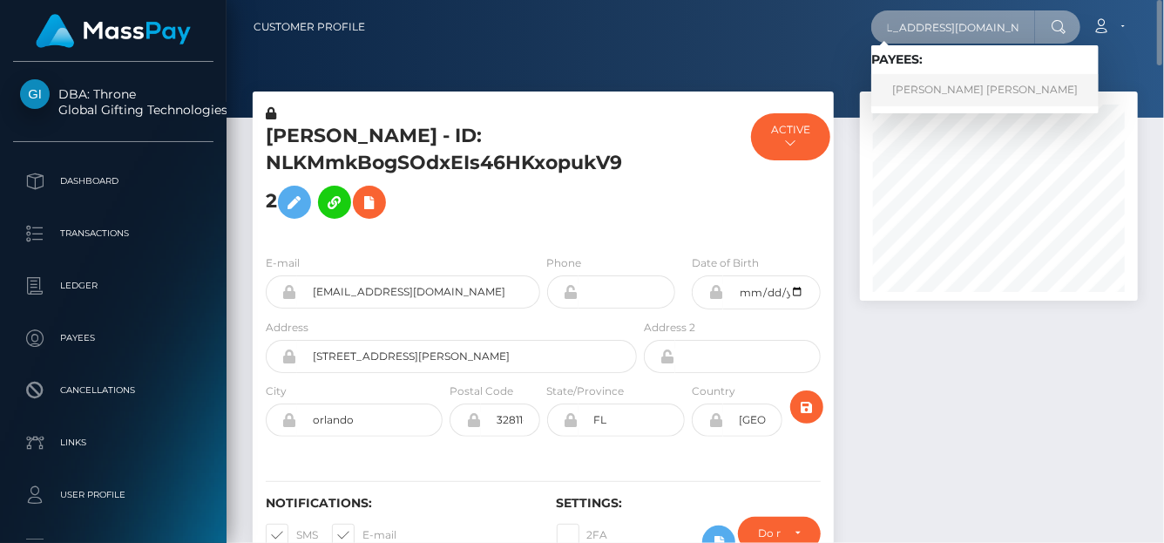
type input "[EMAIL_ADDRESS][DOMAIN_NAME]"
click at [908, 85] on link "REGAN JAMES MATTHEWS" at bounding box center [984, 90] width 227 height 32
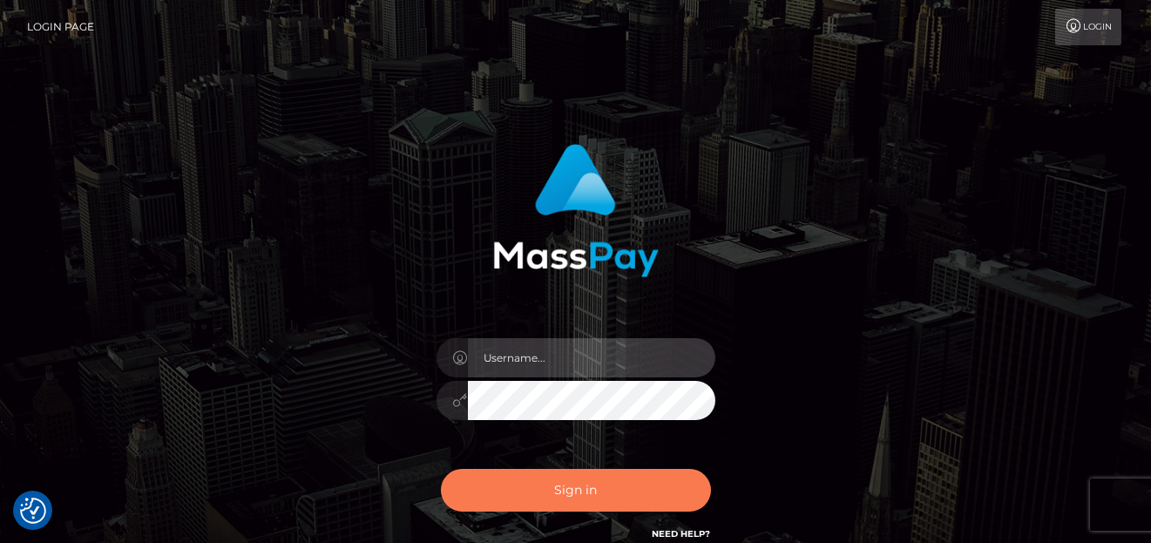
type input "[PERSON_NAME]"
drag, startPoint x: 553, startPoint y: 484, endPoint x: 559, endPoint y: 471, distance: 13.3
click at [556, 482] on button "Sign in" at bounding box center [576, 490] width 270 height 43
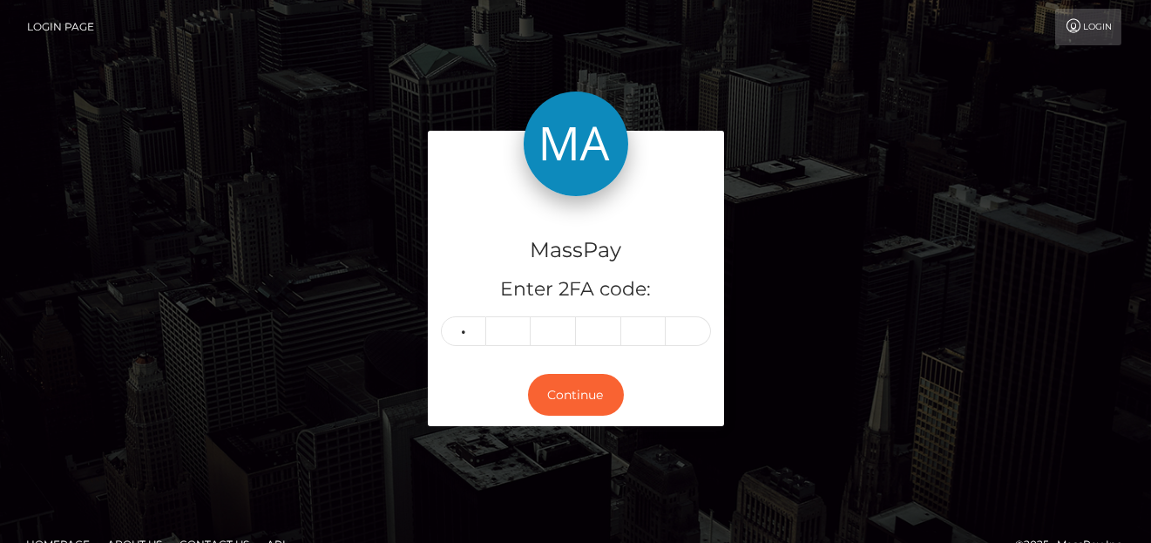
type input "0"
type input "7"
type input "6"
type input "2"
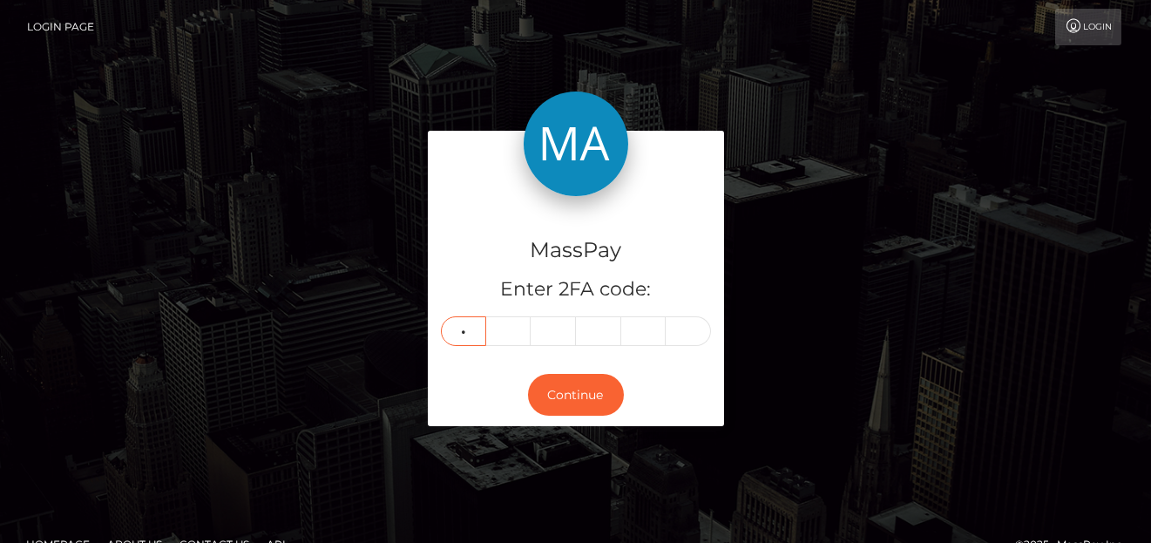
type input "6"
type input "0"
type input "7"
type input "6"
type input "2"
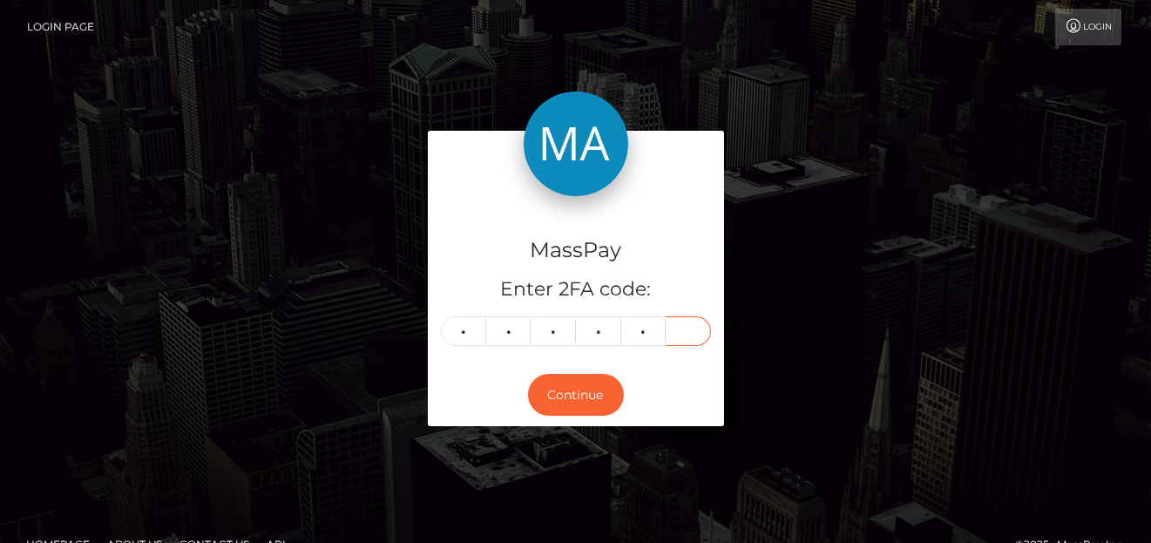
type input "2"
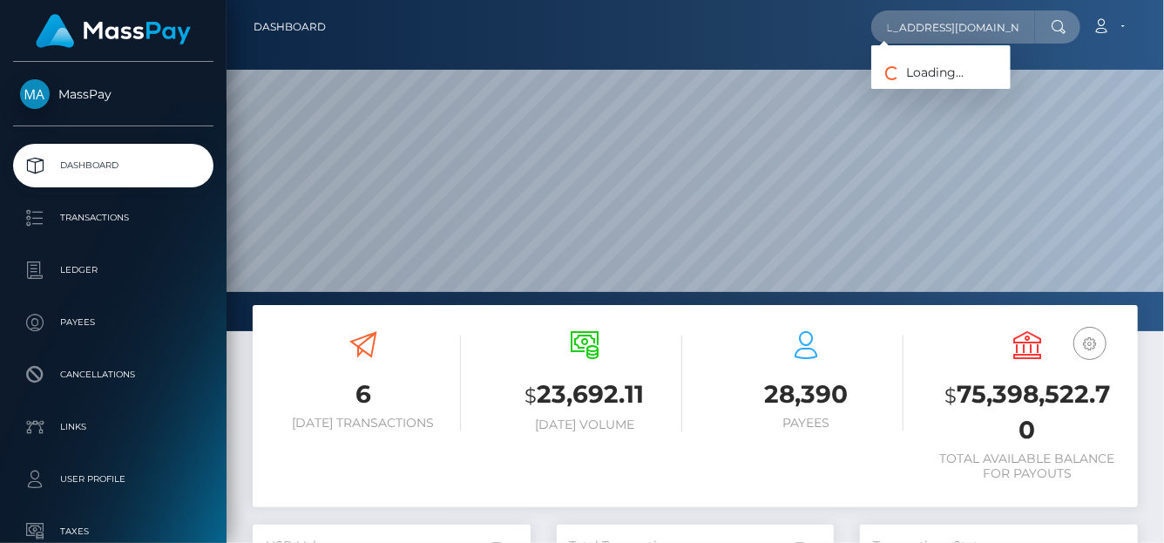
scroll to position [308, 278]
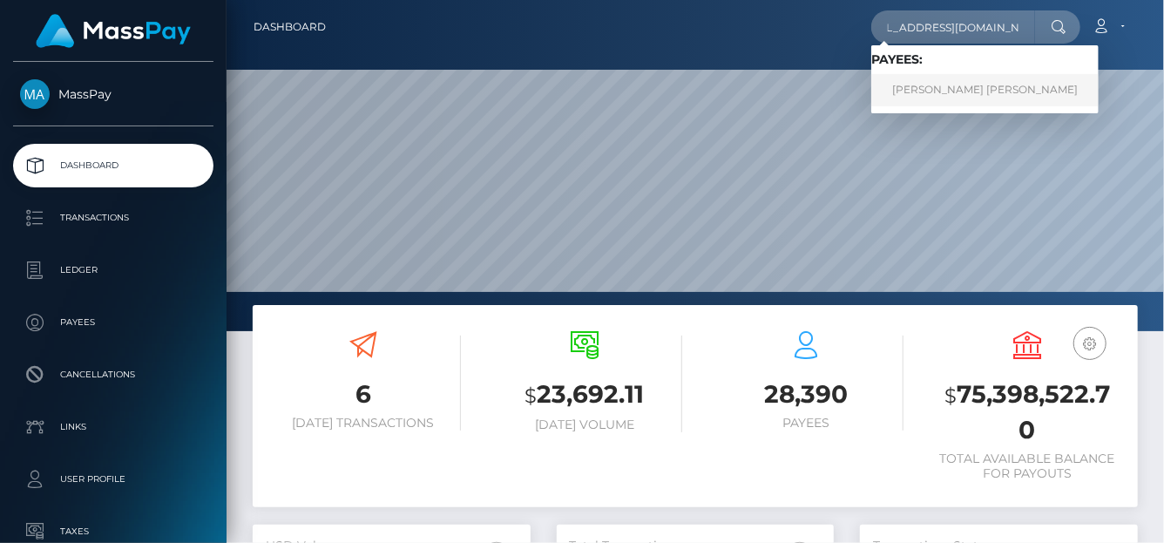
click at [924, 95] on link "[PERSON_NAME] [PERSON_NAME]" at bounding box center [984, 90] width 227 height 32
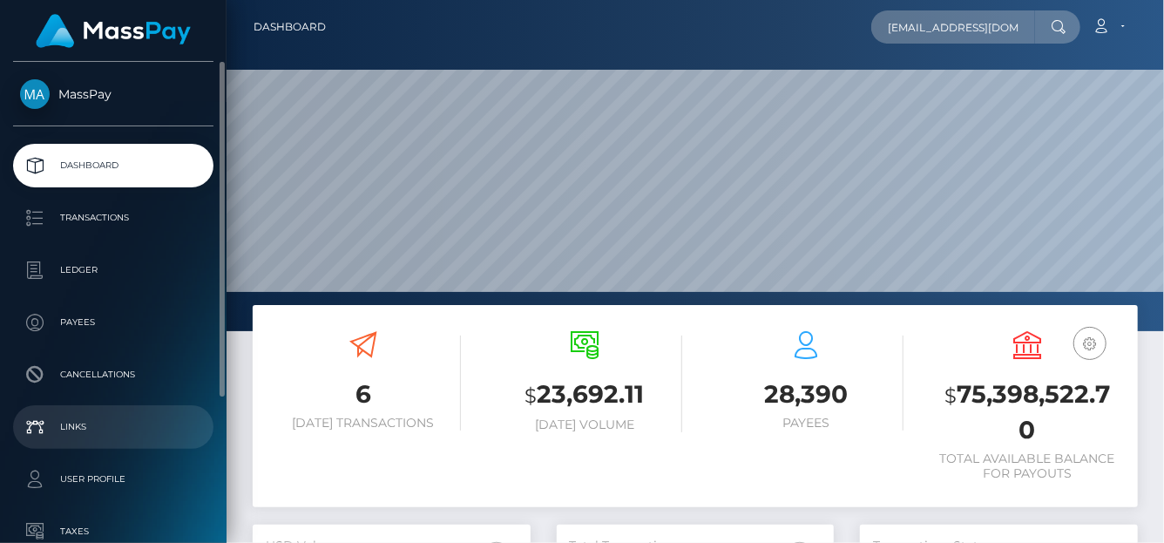
scroll to position [87, 0]
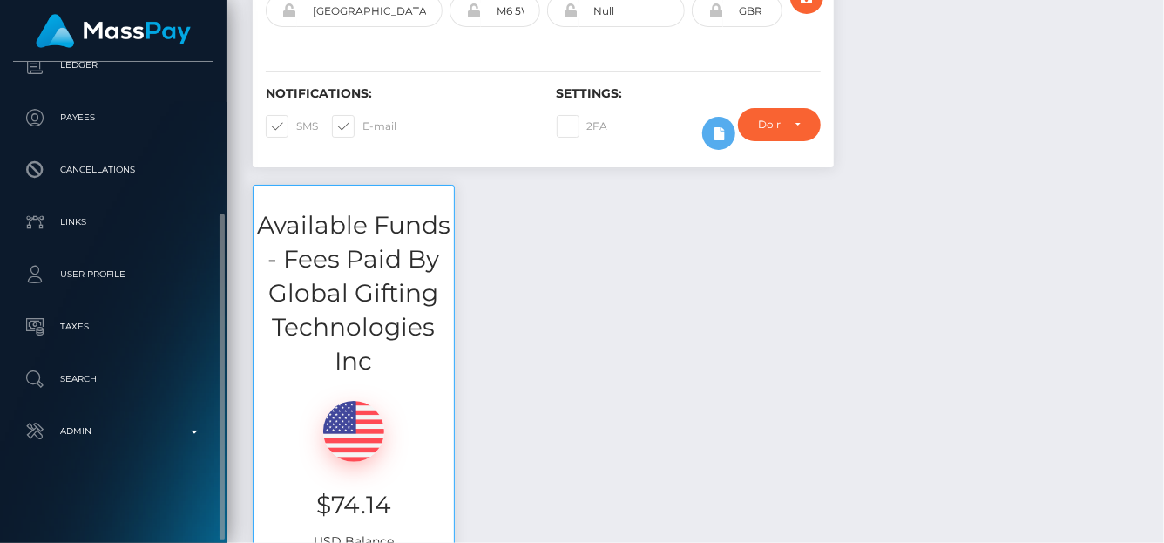
scroll to position [524, 0]
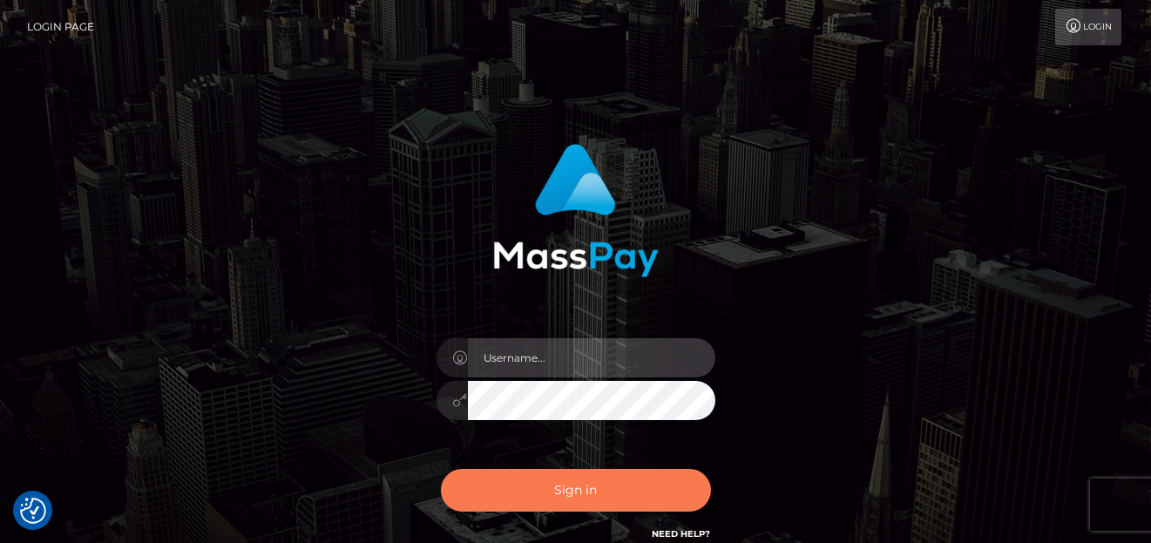
type input "denise"
click at [521, 493] on button "Sign in" at bounding box center [576, 490] width 270 height 43
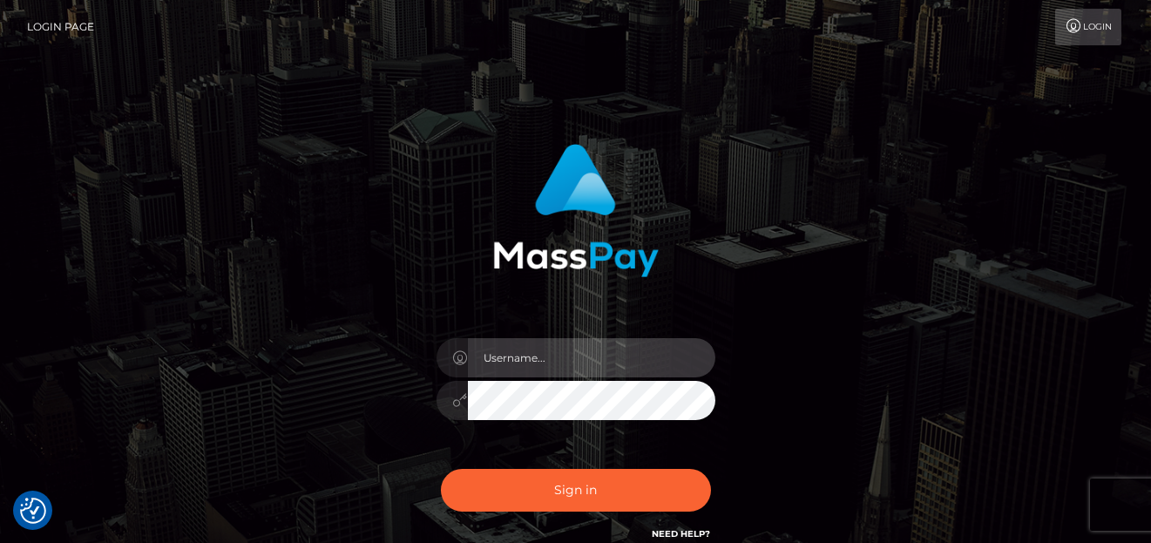
type input "[PERSON_NAME]"
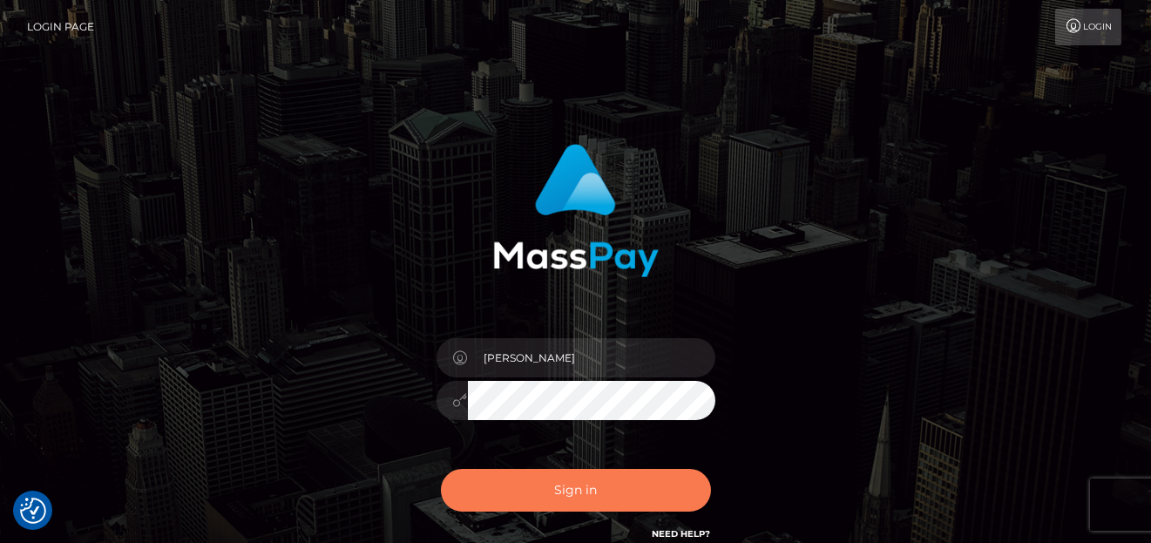
click at [521, 488] on button "Sign in" at bounding box center [576, 490] width 270 height 43
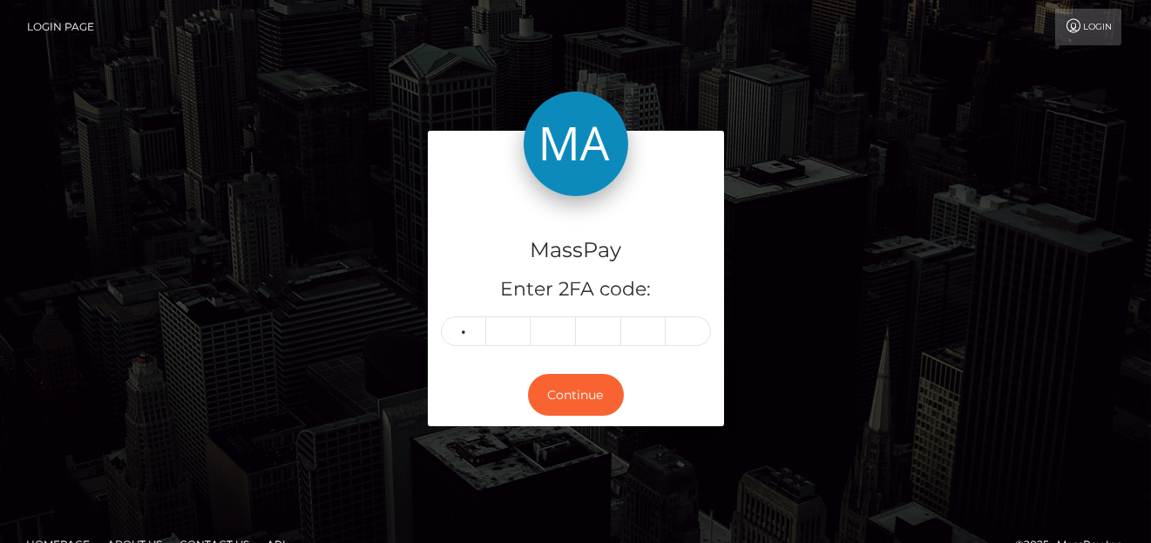
type input "5"
type input "8"
type input "9"
type input "4"
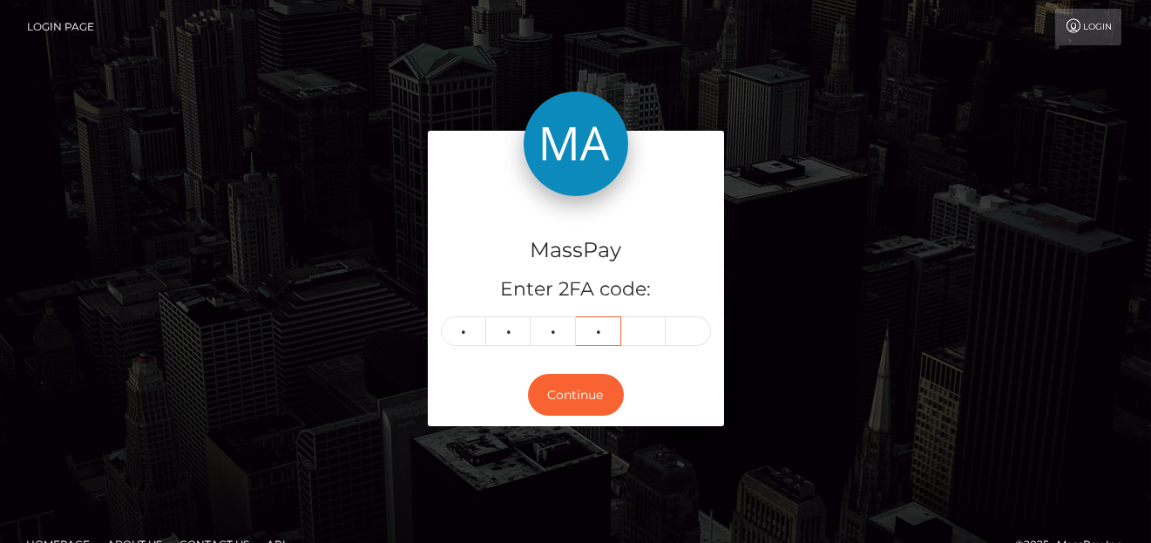
type input "9"
type input "0"
type input "6"
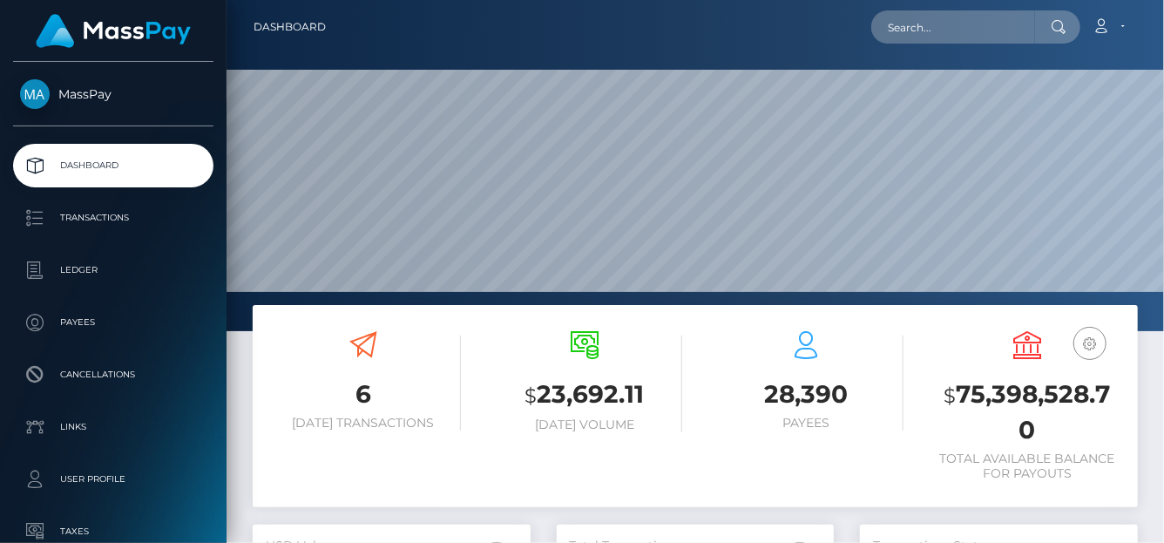
scroll to position [308, 278]
click at [906, 31] on input "text" at bounding box center [953, 26] width 164 height 33
paste input "[EMAIL_ADDRESS][DOMAIN_NAME]"
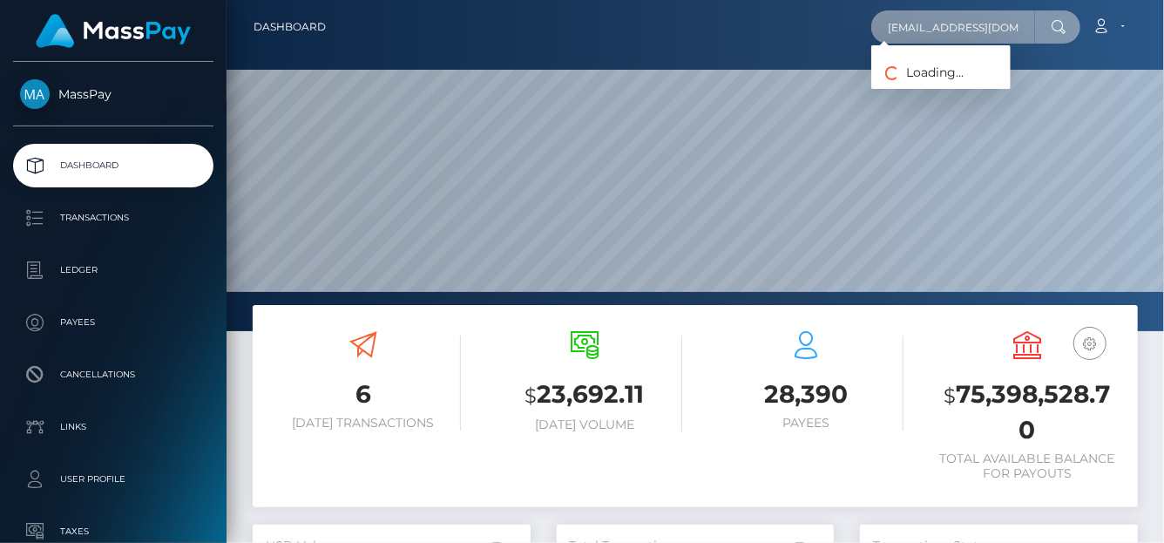
type input "ysa2kk@gmail.com"
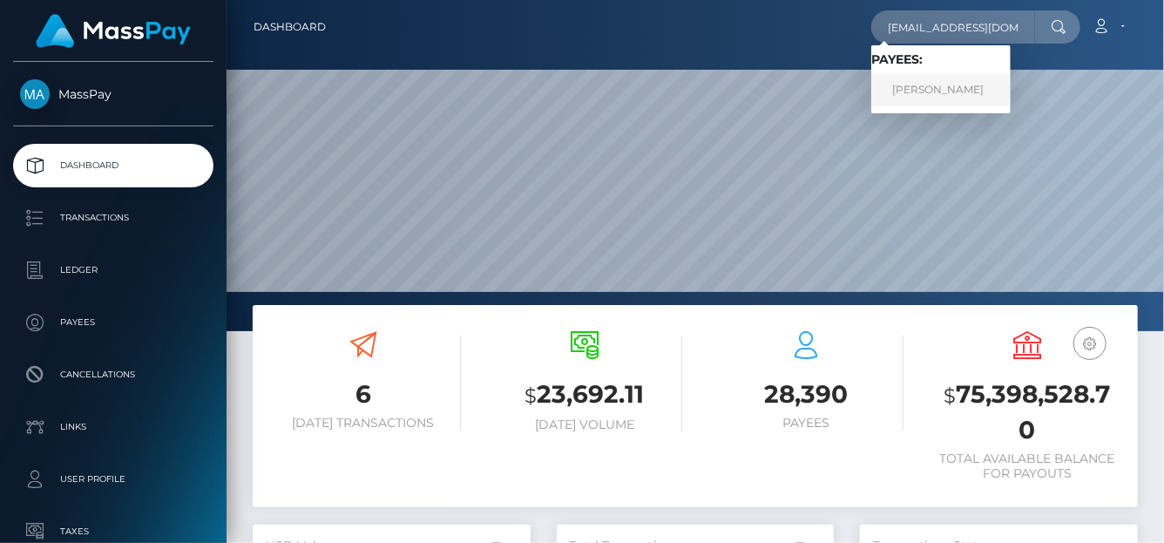
drag, startPoint x: 923, startPoint y: 81, endPoint x: 930, endPoint y: 93, distance: 14.0
click at [930, 93] on link "YUSUF SEYHAN ALTINOK" at bounding box center [940, 90] width 139 height 32
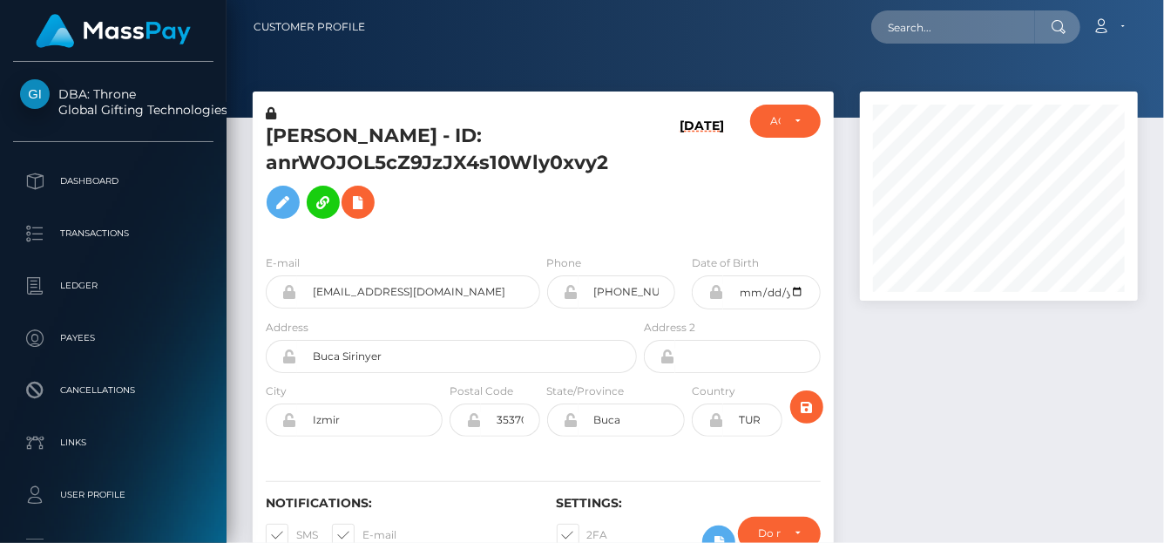
scroll to position [209, 278]
click at [920, 17] on input "text" at bounding box center [953, 26] width 164 height 33
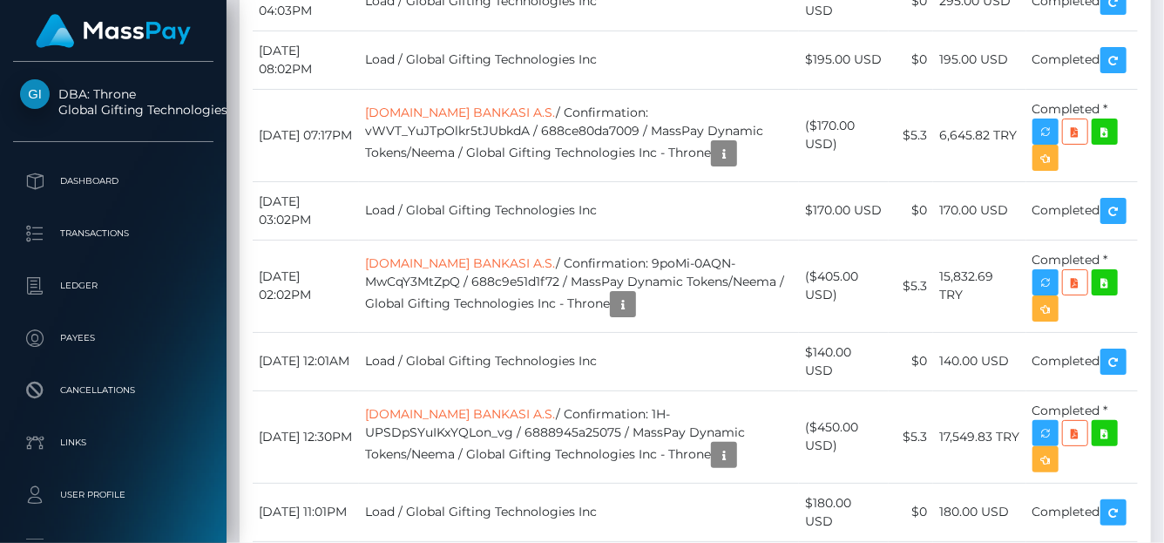
scroll to position [5583, 0]
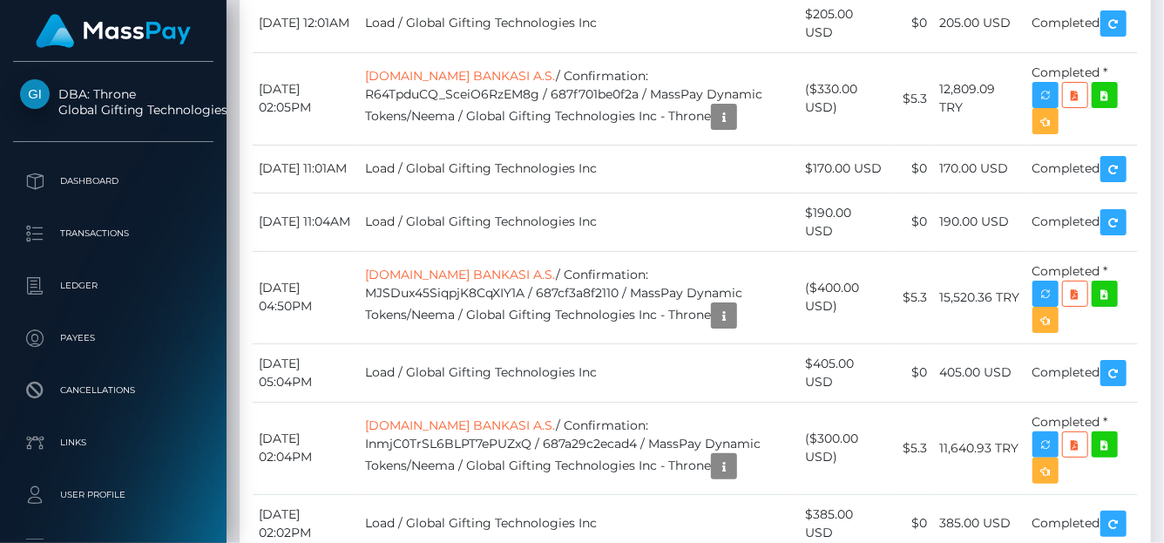
click at [1044, 321] on div "Force status update" at bounding box center [1032, 323] width 127 height 32
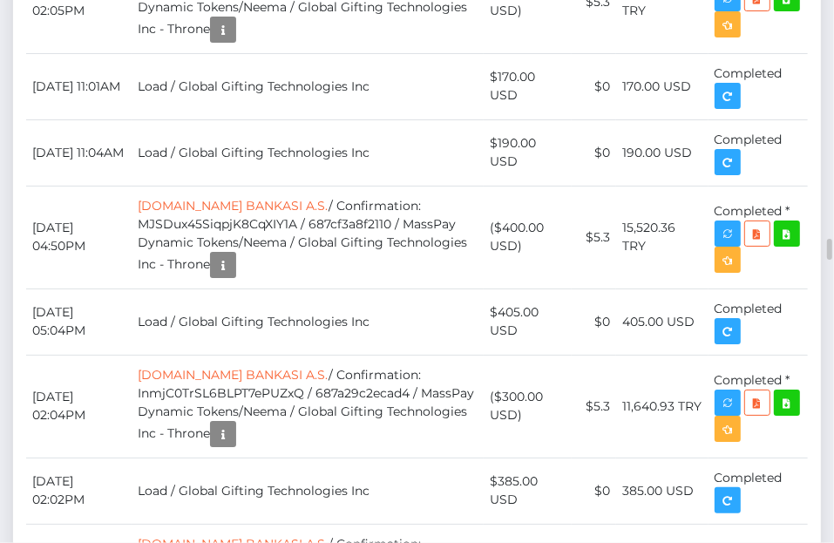
scroll to position [209, 242]
click at [725, 178] on div "Force status update" at bounding box center [715, 161] width 127 height 44
click at [725, 186] on body "DBA: Throne Global Gifting Technologies Inc Dashboard Transactions Ledger Payees" at bounding box center [417, 271] width 834 height 543
click at [723, 173] on body "DBA: Throne Global Gifting Technologies Inc Dashboard Transactions Ledger Payees" at bounding box center [417, 271] width 834 height 543
click at [725, 181] on div "Force status update" at bounding box center [715, 161] width 127 height 44
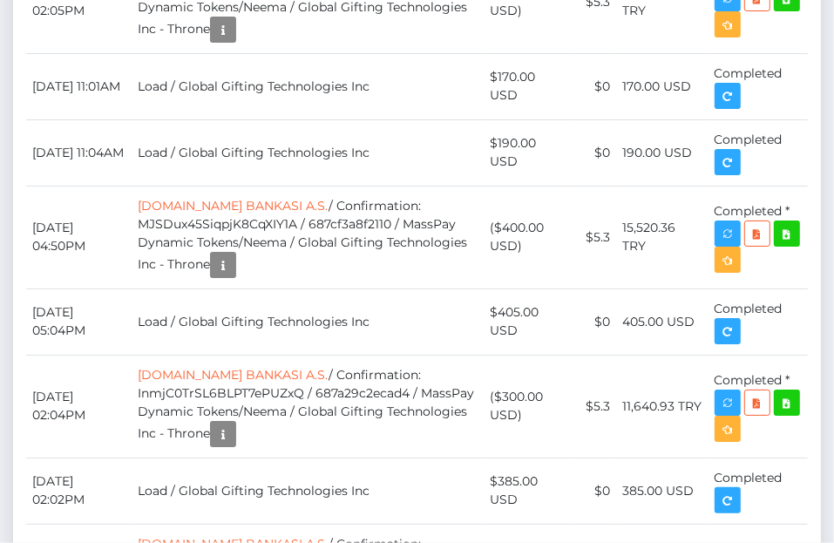
click at [725, 181] on div "Force status update" at bounding box center [715, 161] width 127 height 44
click at [725, 180] on div "Force status update" at bounding box center [715, 161] width 127 height 44
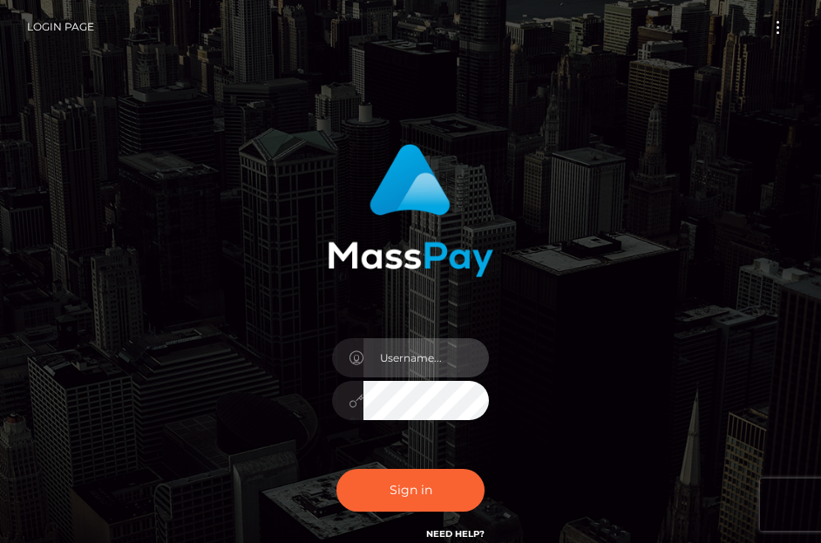
type input "[PERSON_NAME]"
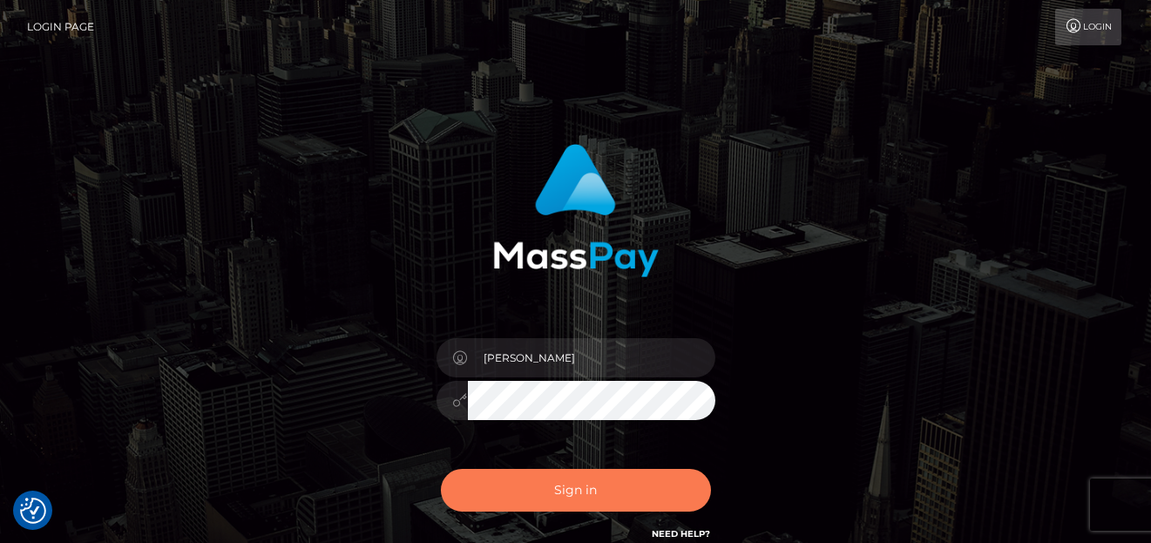
click at [535, 488] on button "Sign in" at bounding box center [576, 490] width 270 height 43
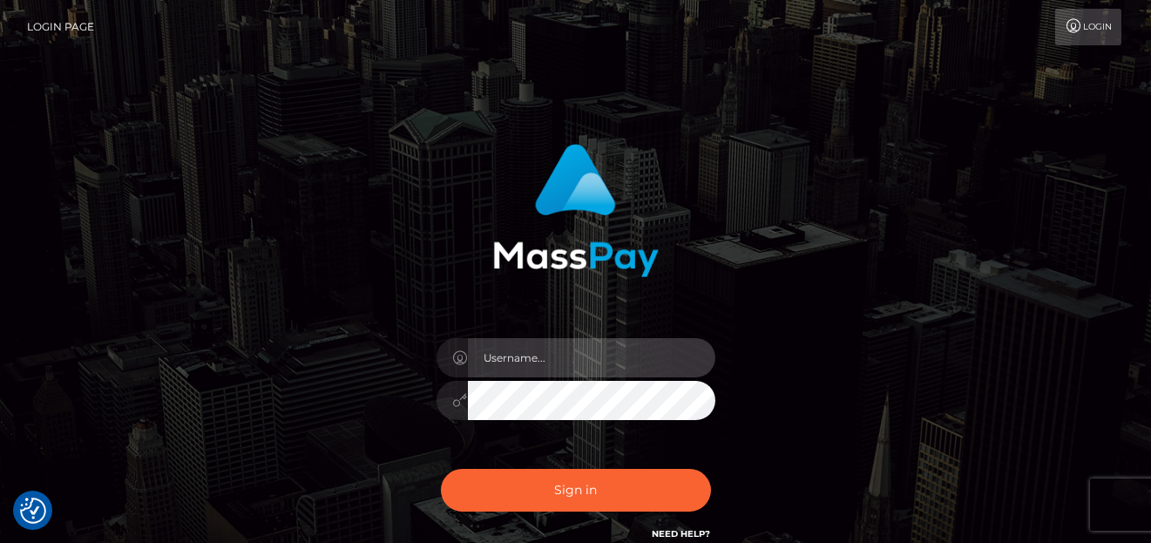
type input "[PERSON_NAME]"
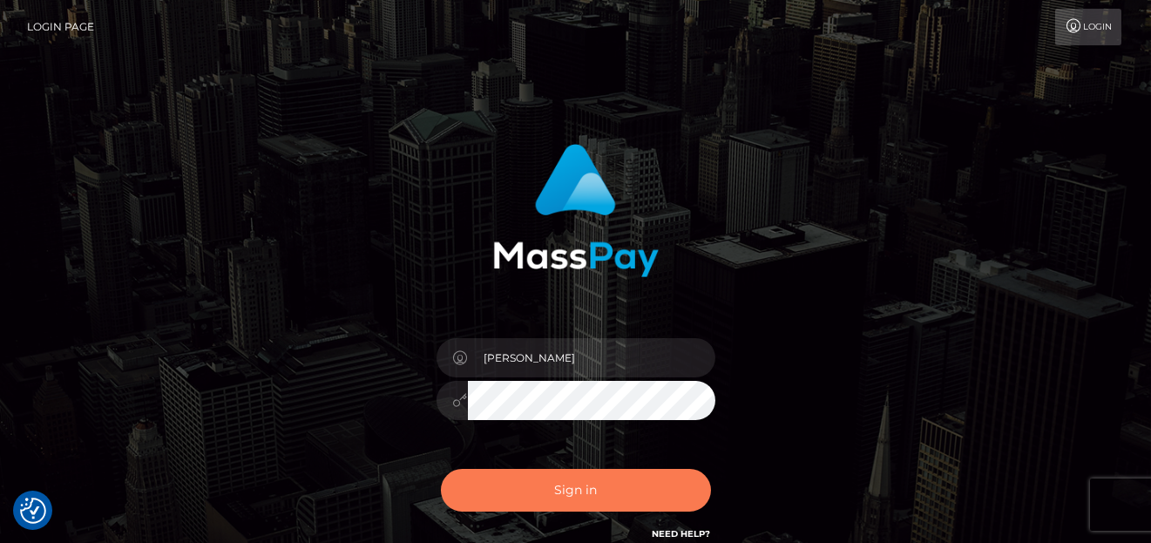
click at [504, 479] on button "Sign in" at bounding box center [576, 490] width 270 height 43
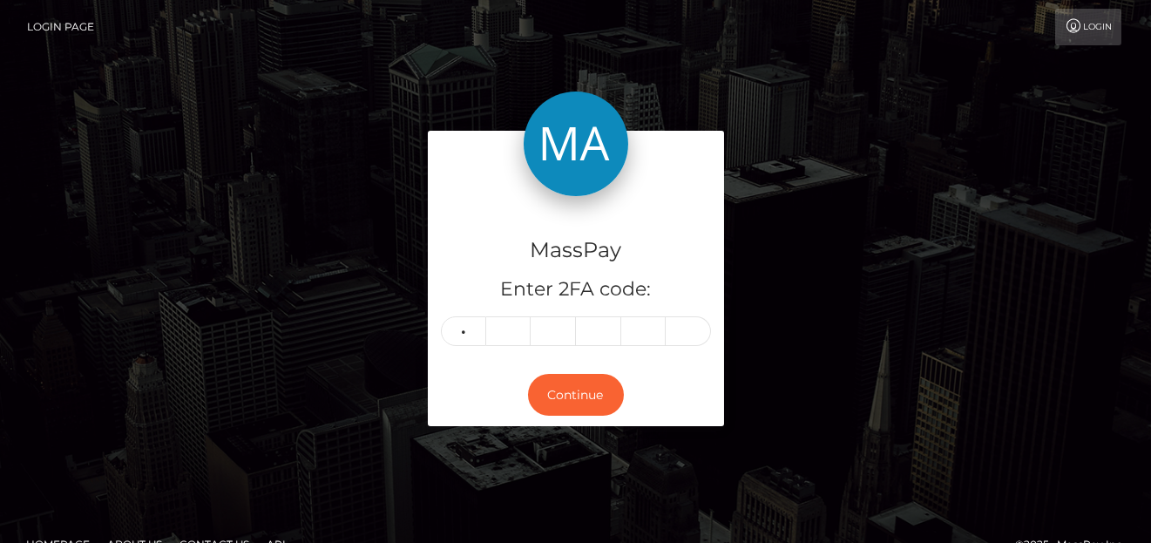
type input "3"
type input "8"
type input "1"
type input "7"
type input "2"
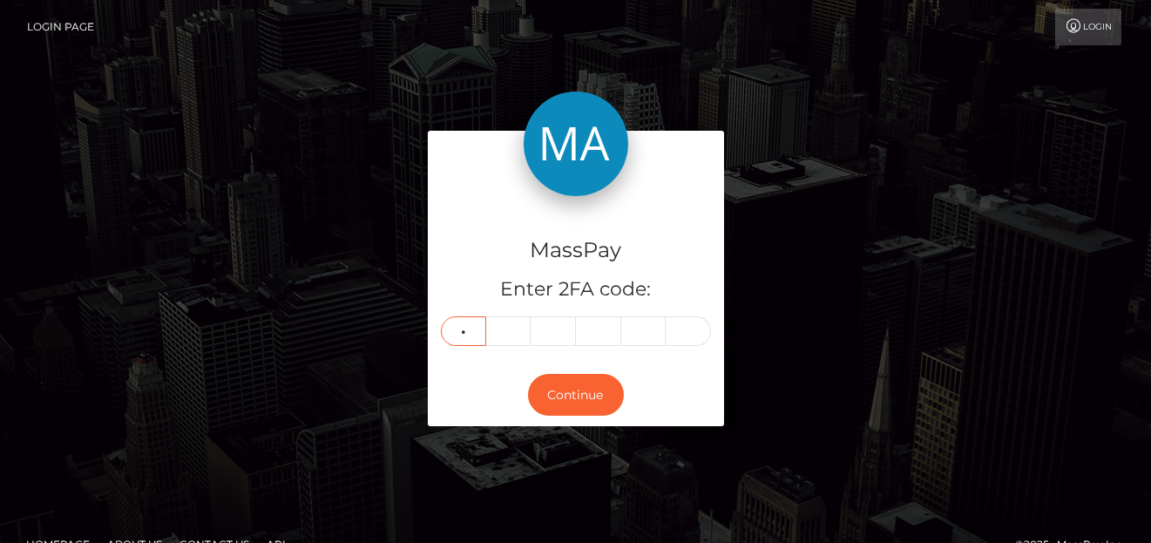
type input "4"
type input "7"
type input "1"
type input "7"
type input "2"
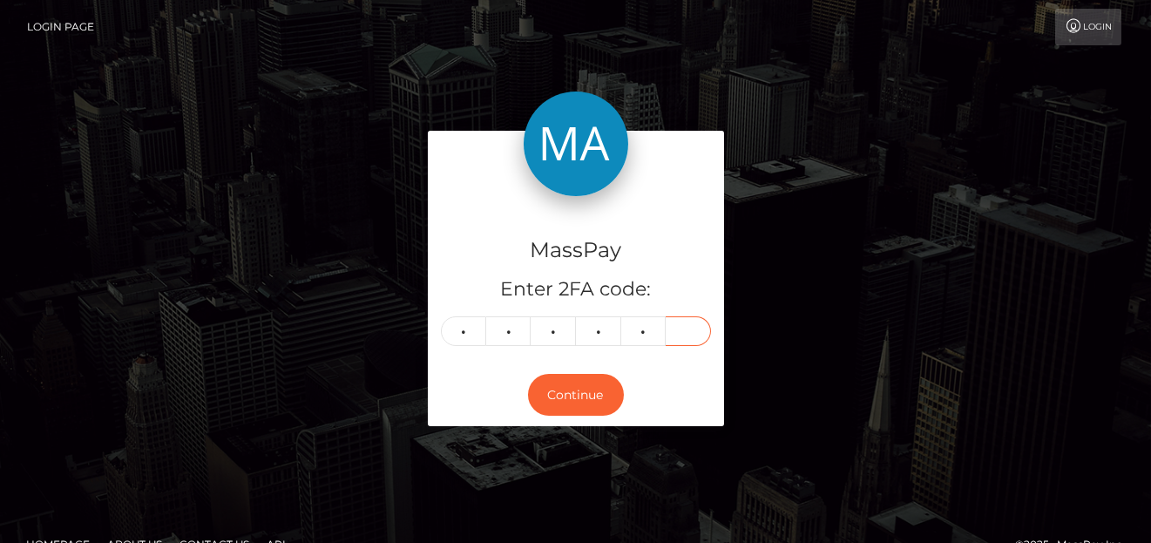
type input "3"
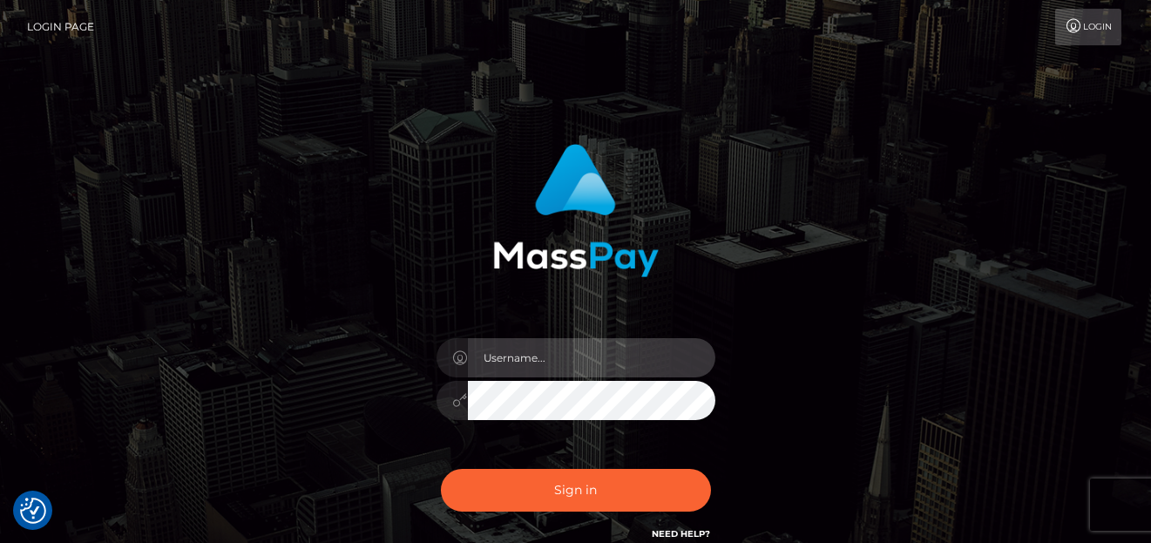
type input "denise"
click at [553, 525] on div "Sign in Need Help?" at bounding box center [575, 497] width 305 height 78
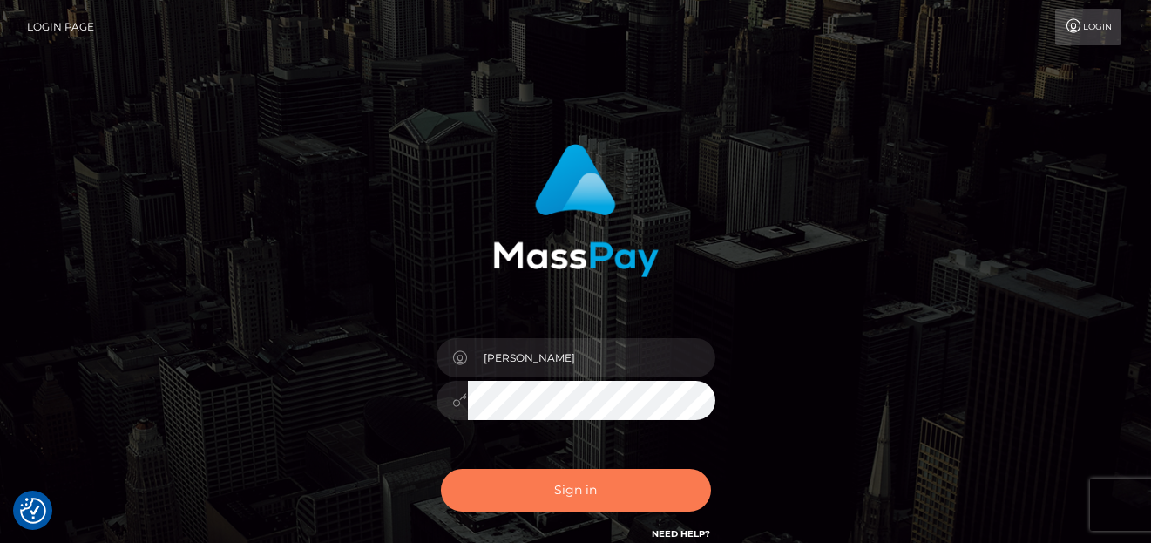
click at [567, 492] on button "Sign in" at bounding box center [576, 490] width 270 height 43
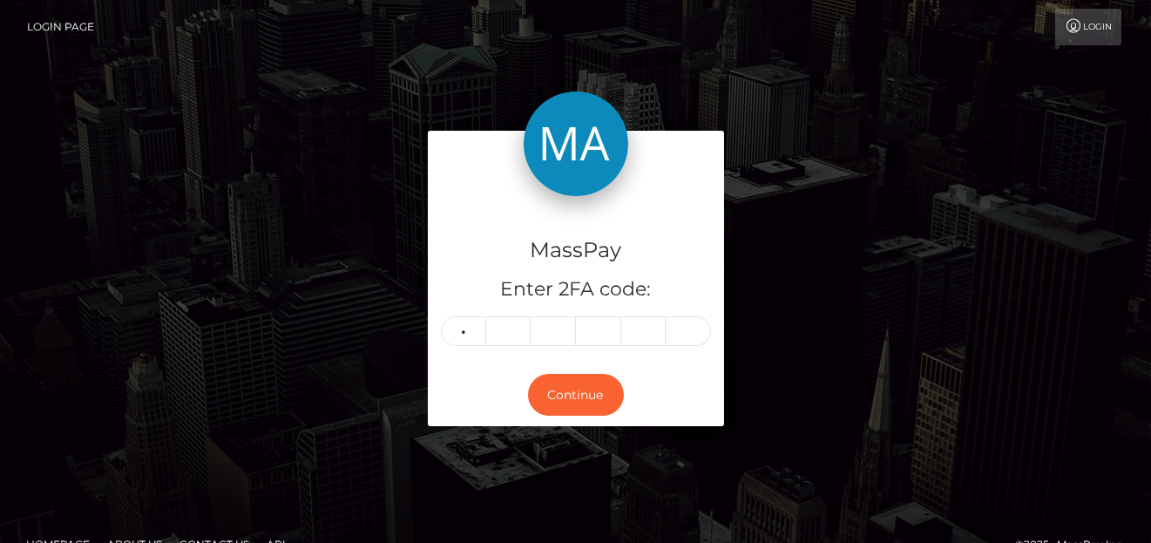
type input "2"
type input "3"
type input "2"
type input "0"
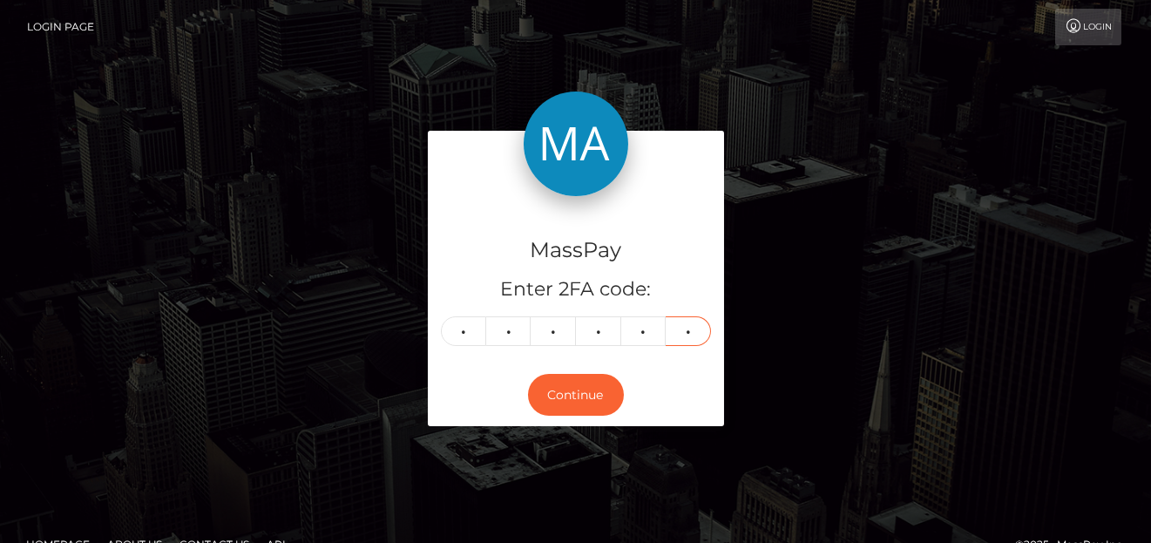
type input "4"
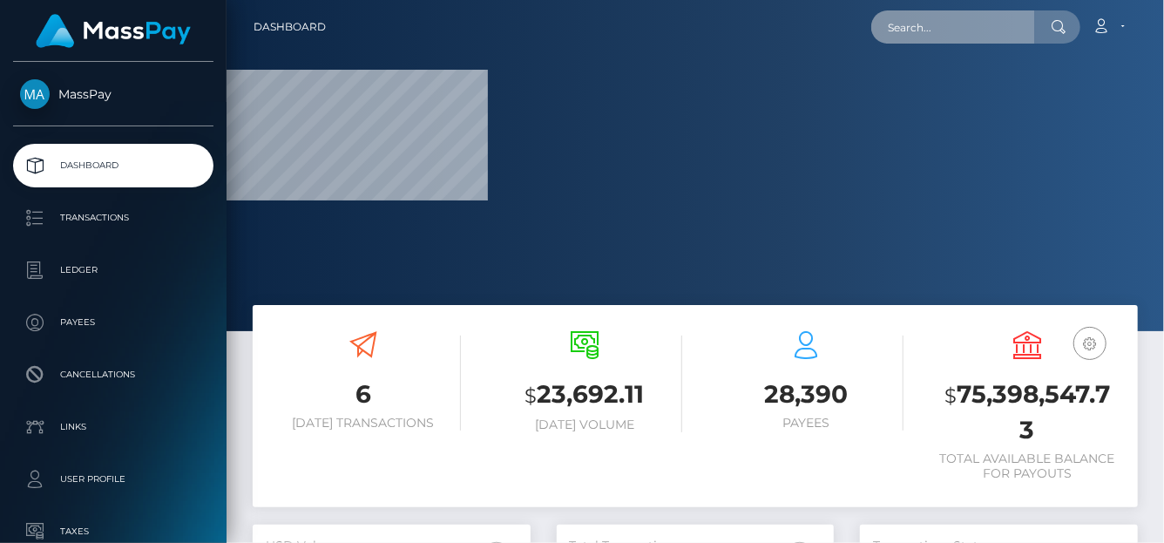
click at [890, 27] on input "text" at bounding box center [953, 26] width 164 height 33
paste input "[EMAIL_ADDRESS][DOMAIN_NAME]"
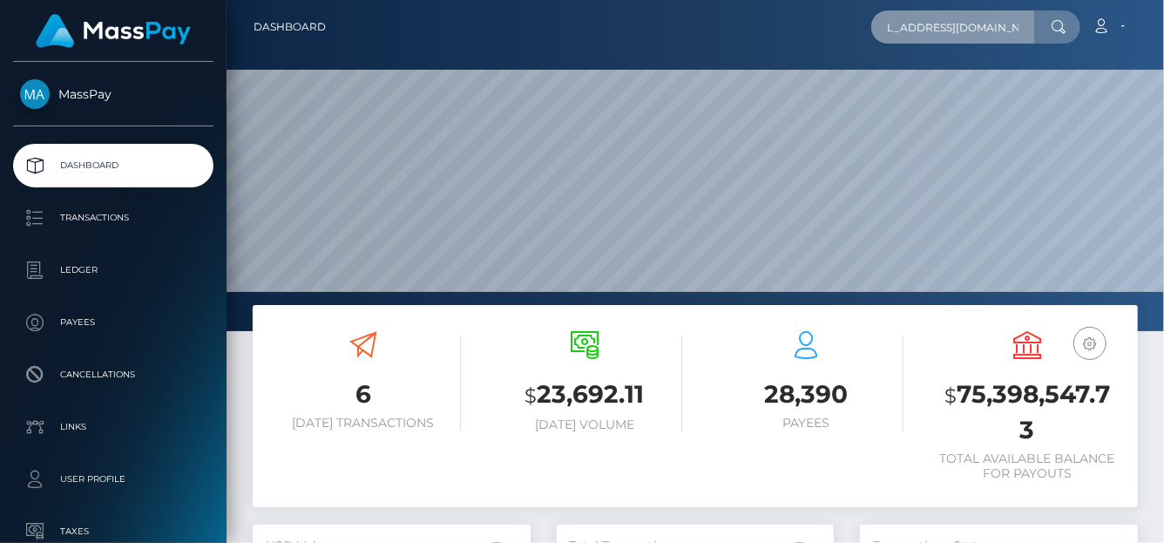
scroll to position [308, 278]
type input "[EMAIL_ADDRESS][DOMAIN_NAME]"
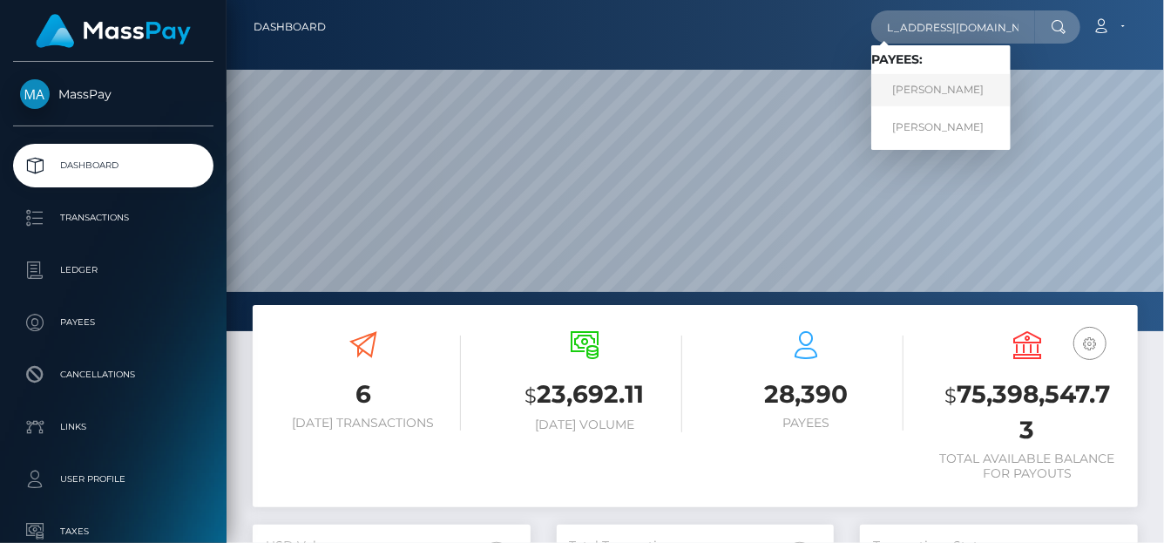
click at [933, 91] on link "Lara Bolzi" at bounding box center [940, 90] width 139 height 32
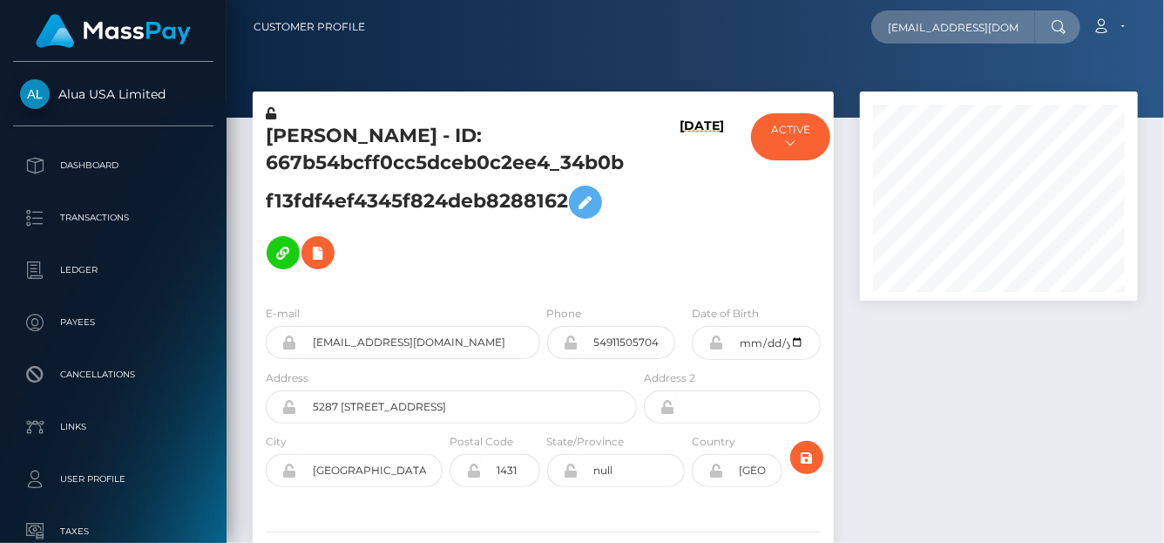
scroll to position [209, 278]
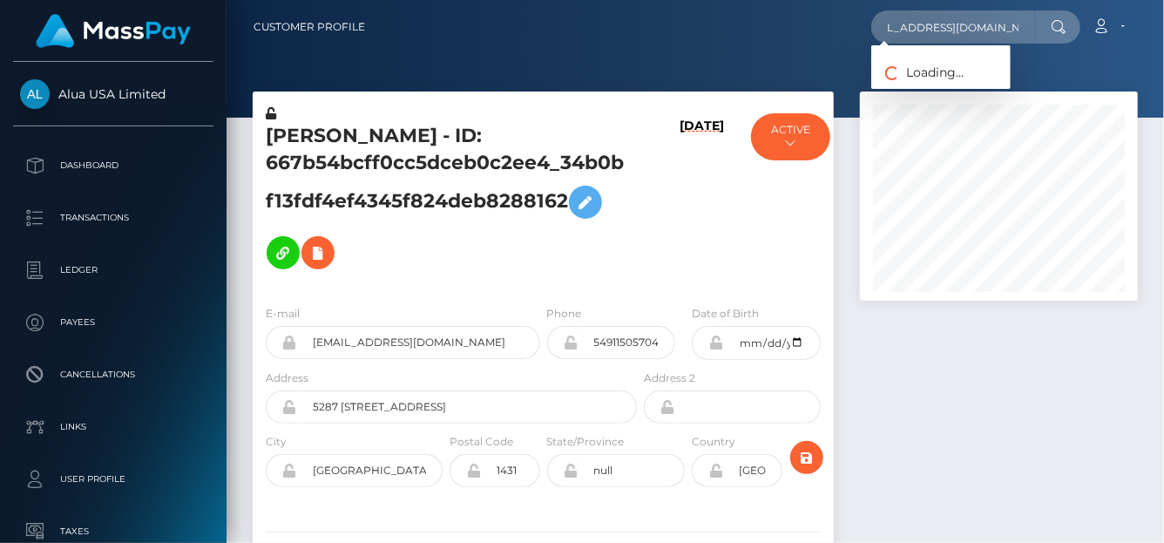
type input "[EMAIL_ADDRESS][DOMAIN_NAME]"
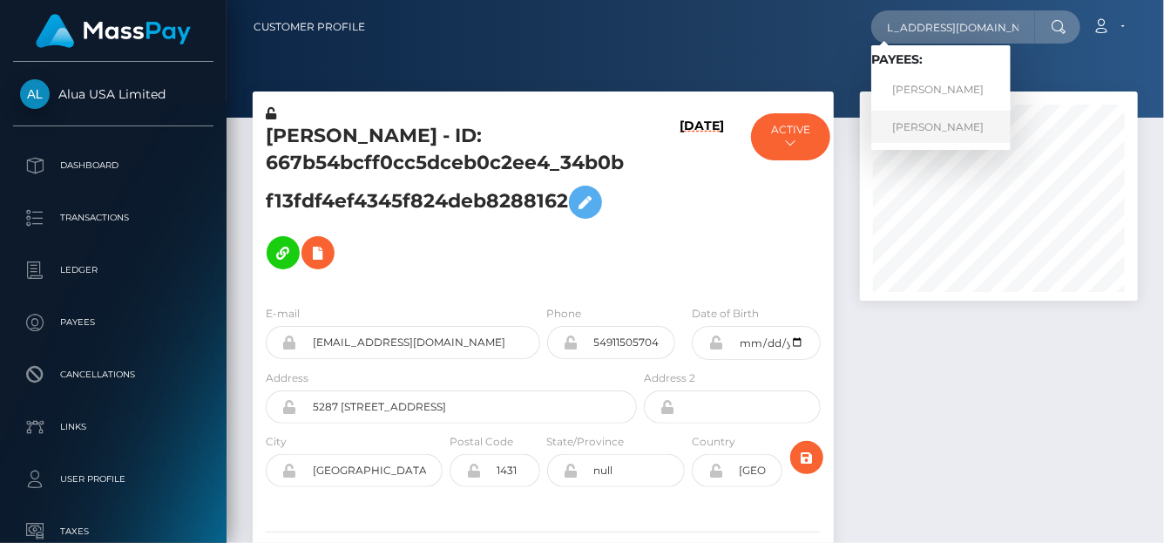
scroll to position [0, 0]
click at [914, 129] on link "Lara Bolzi" at bounding box center [940, 127] width 139 height 32
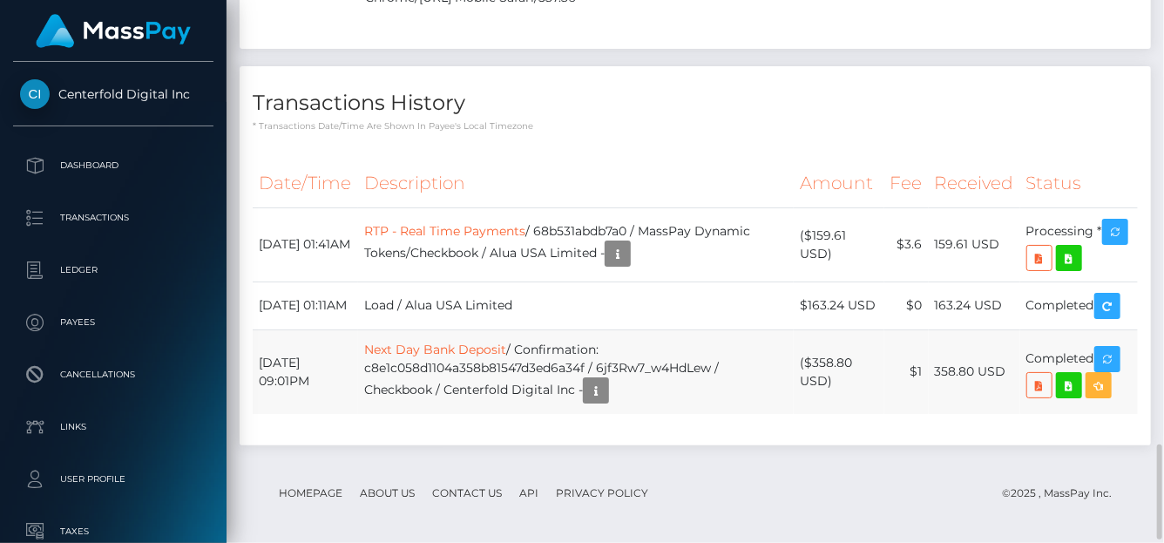
scroll to position [2556, 0]
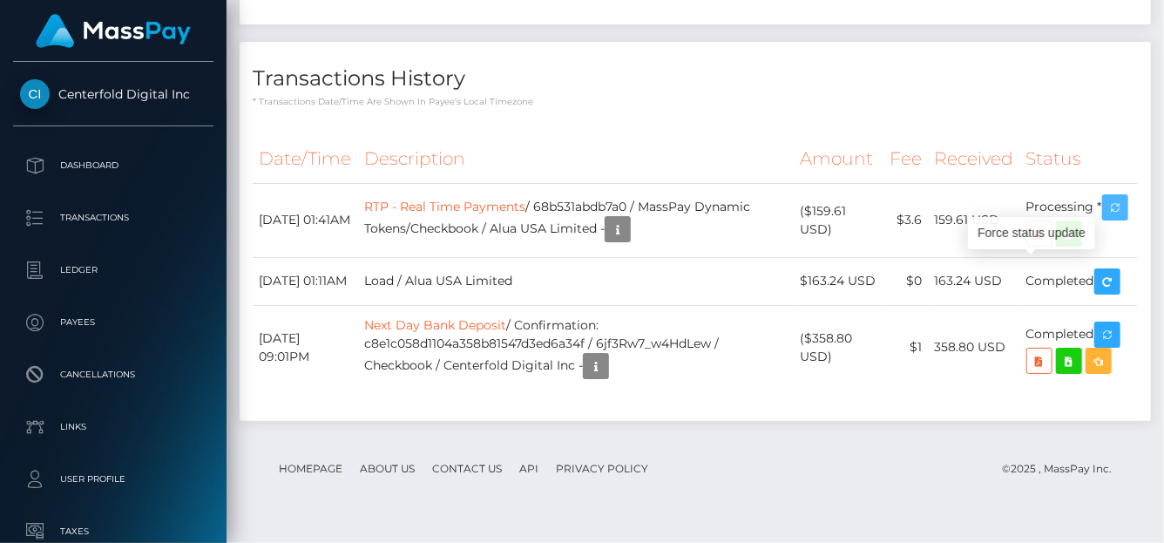
click at [1039, 242] on body "Centerfold Digital Inc Dashboard Transactions Ledger Payees Links" at bounding box center [582, 271] width 1164 height 543
click at [1039, 242] on div "Force status update" at bounding box center [1031, 233] width 127 height 32
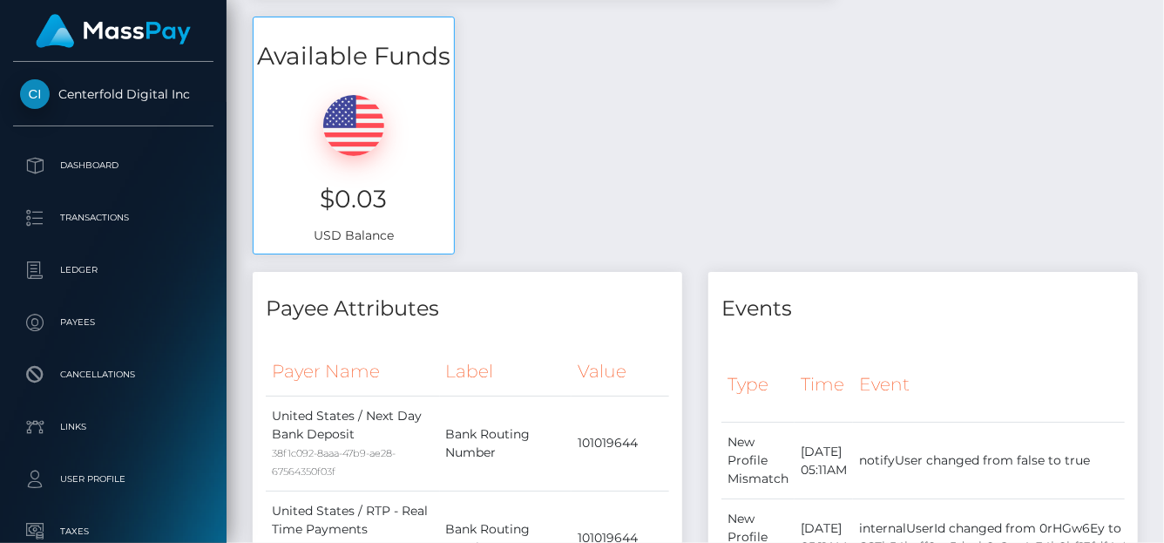
scroll to position [114, 0]
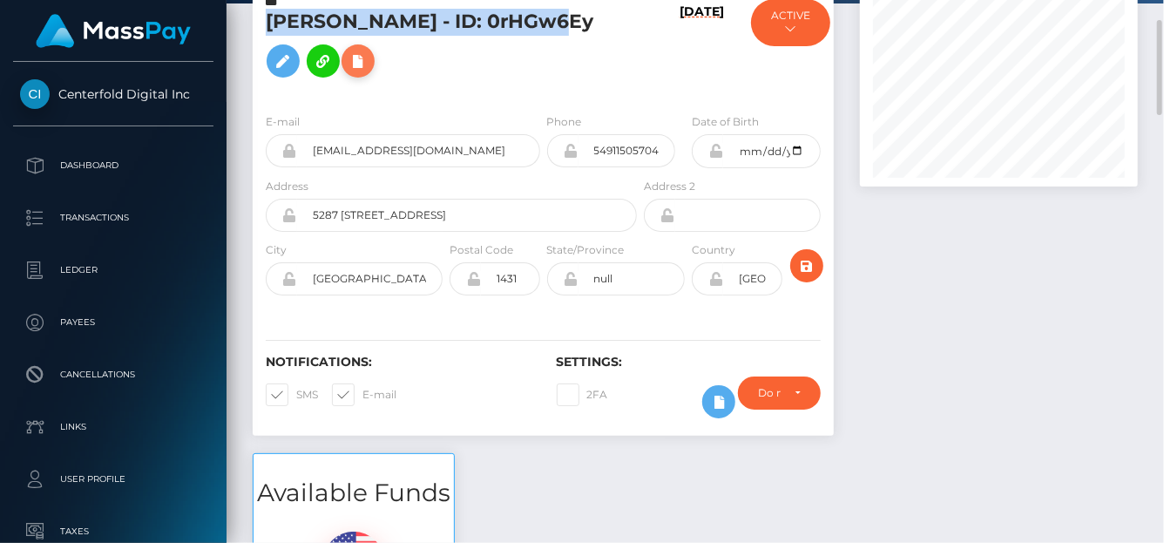
click at [348, 72] on icon at bounding box center [358, 62] width 21 height 22
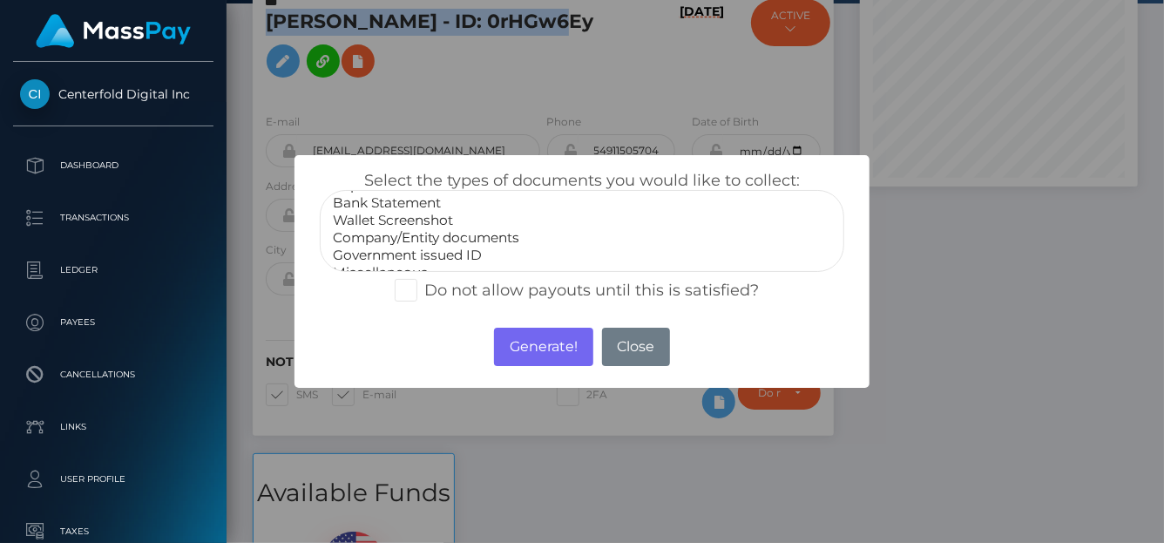
scroll to position [34, 0]
select select "Government issued ID"
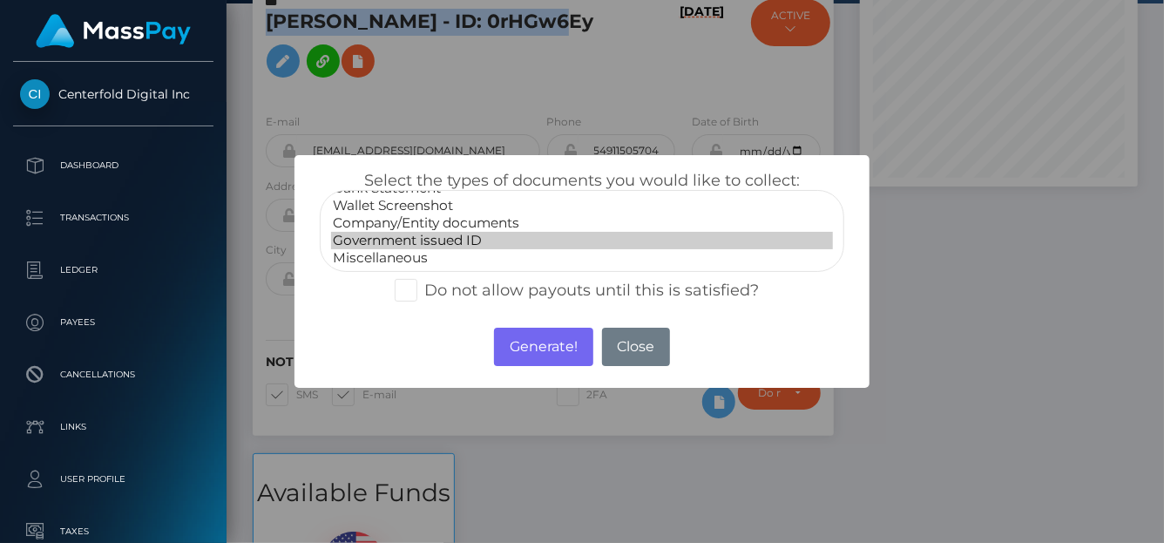
click at [398, 234] on option "Government issued ID" at bounding box center [582, 240] width 502 height 17
click at [542, 346] on button "Generate!" at bounding box center [543, 347] width 98 height 38
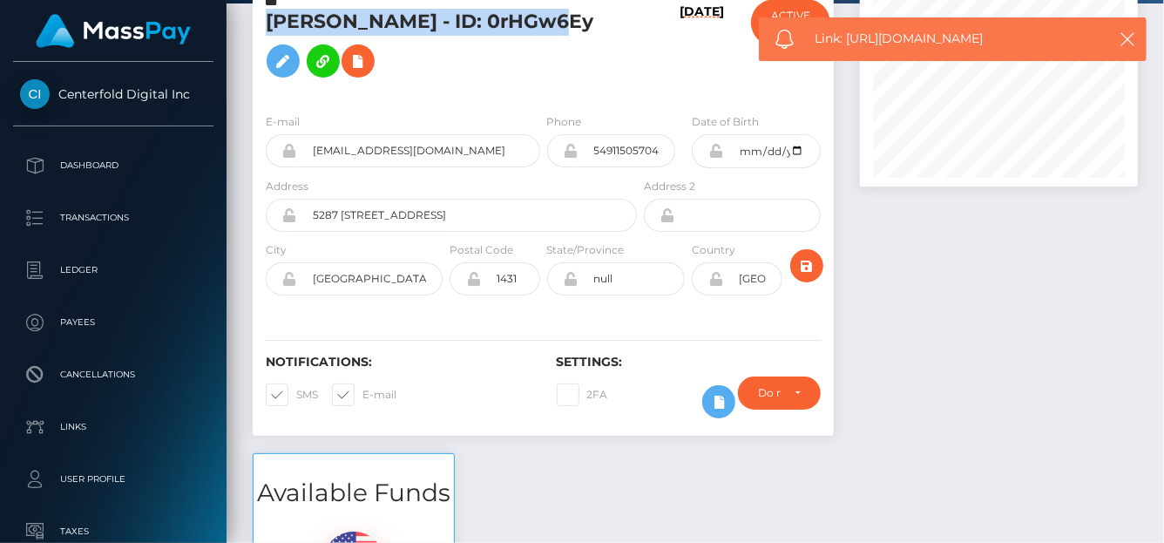
drag, startPoint x: 1026, startPoint y: 39, endPoint x: 850, endPoint y: 44, distance: 176.1
click at [850, 44] on span "Link: https://l.maspay.io/1h8cW" at bounding box center [956, 39] width 280 height 18
copy span "https://l.maspay.io/1h8cW"
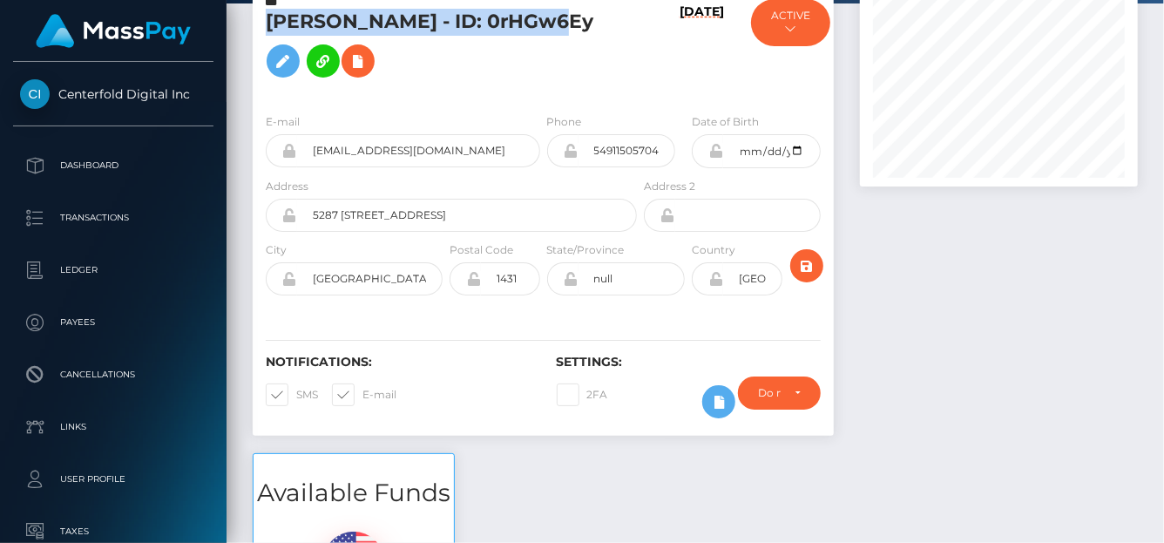
scroll to position [0, 0]
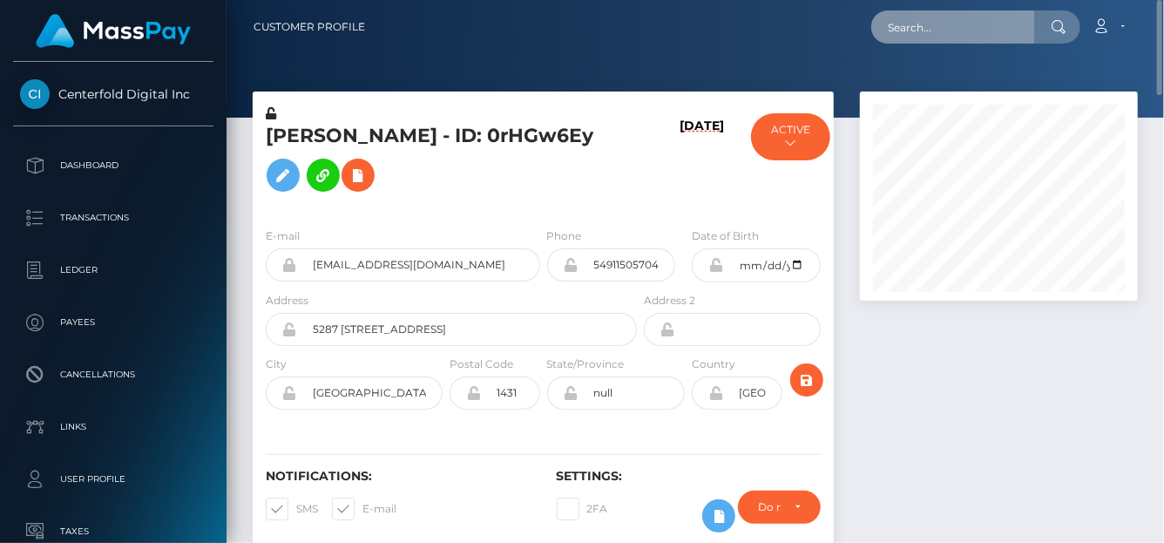
click at [935, 22] on input "text" at bounding box center [953, 26] width 164 height 33
paste input "alexandraquint1997@gmail.com"
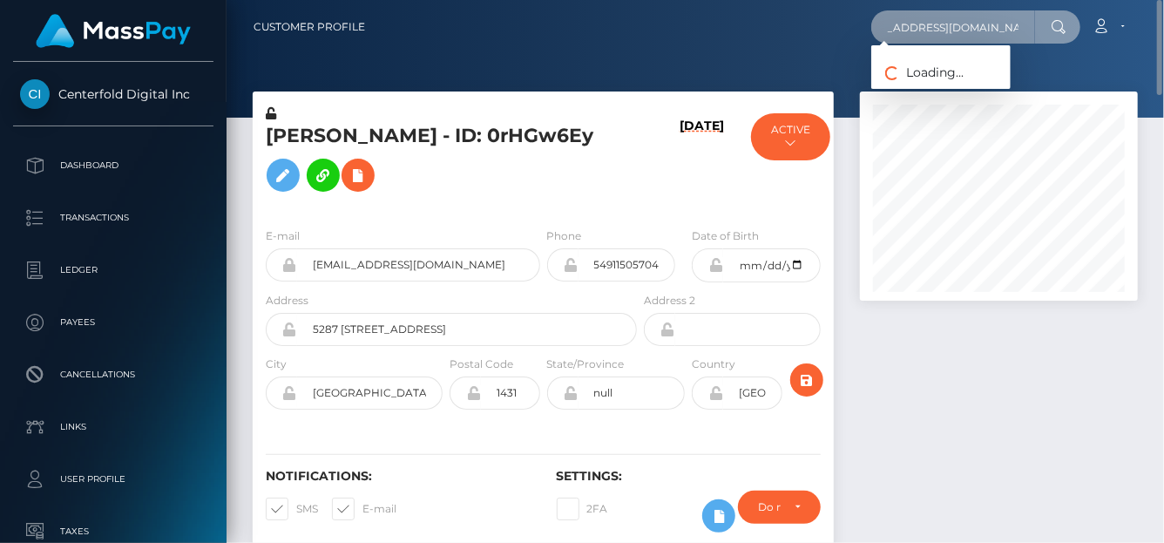
type input "alexandraquint1997@gmail.com"
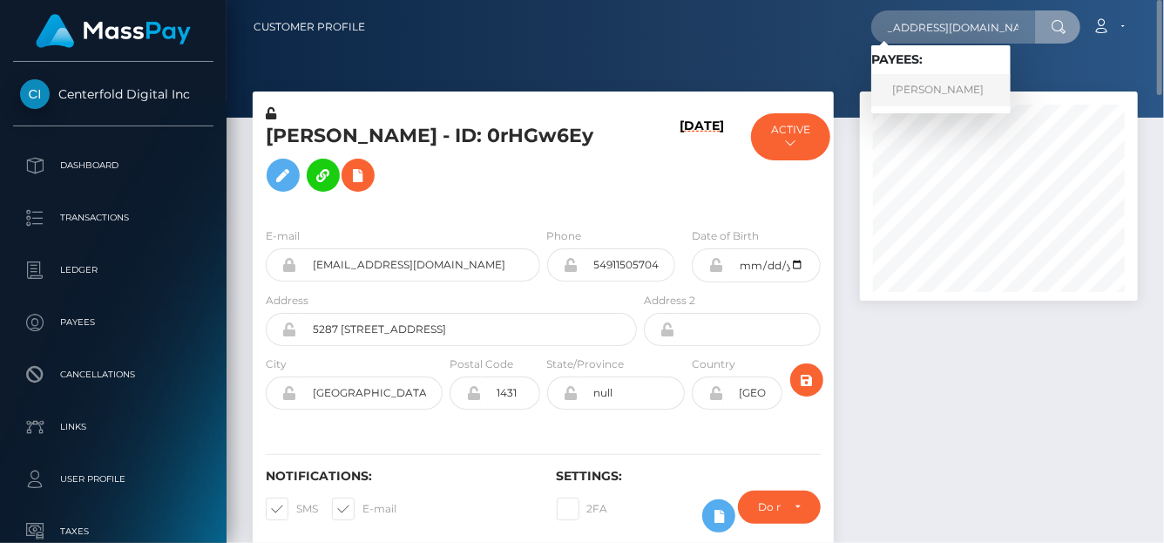
click at [956, 85] on link "ALEXANDRA QUINT" at bounding box center [940, 90] width 139 height 32
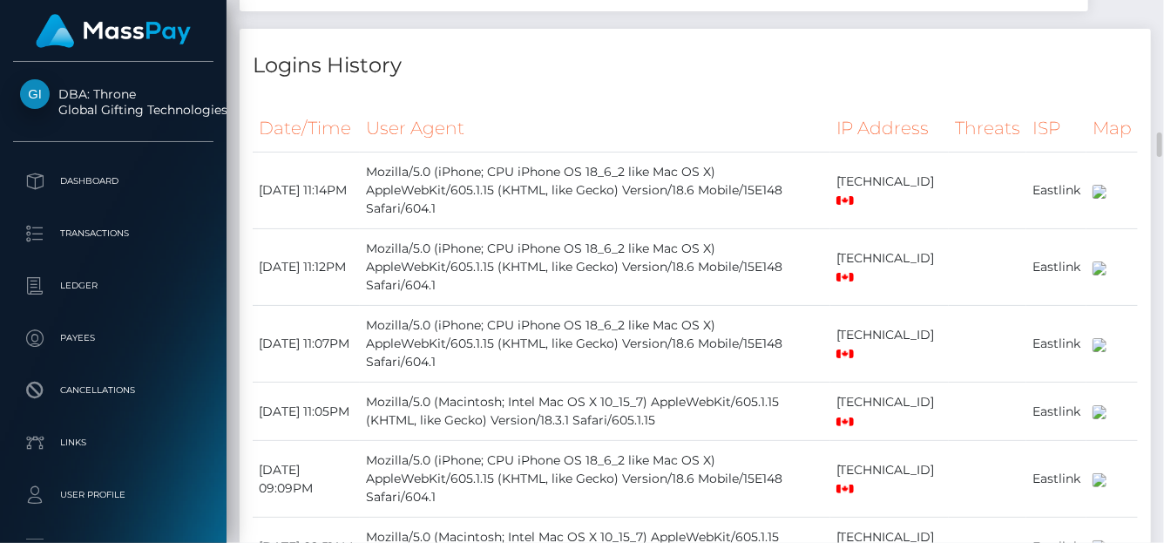
scroll to position [3402, 0]
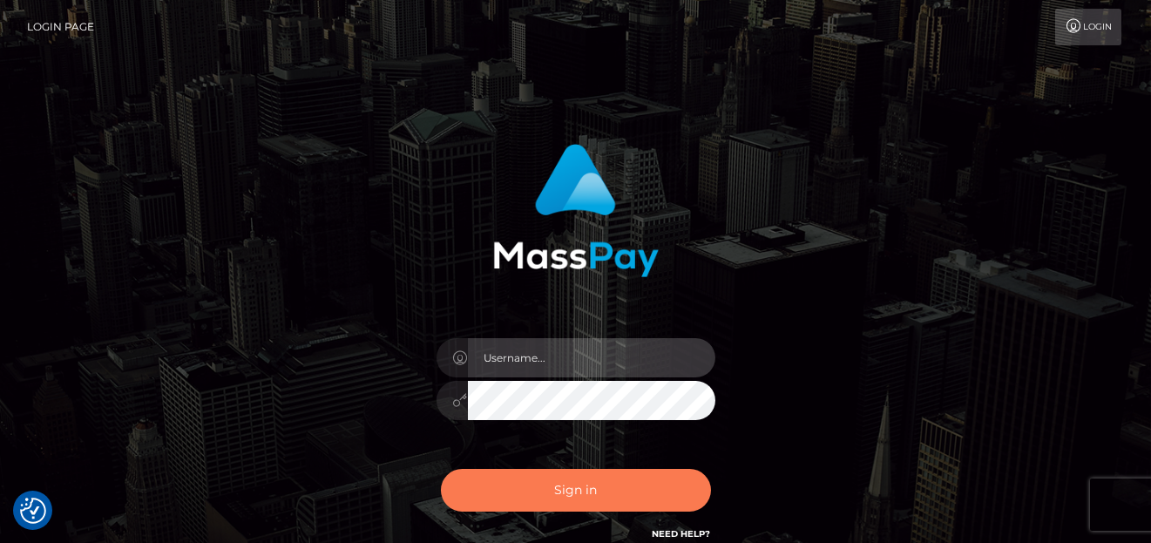
type input "denise"
click at [554, 479] on button "Sign in" at bounding box center [576, 490] width 270 height 43
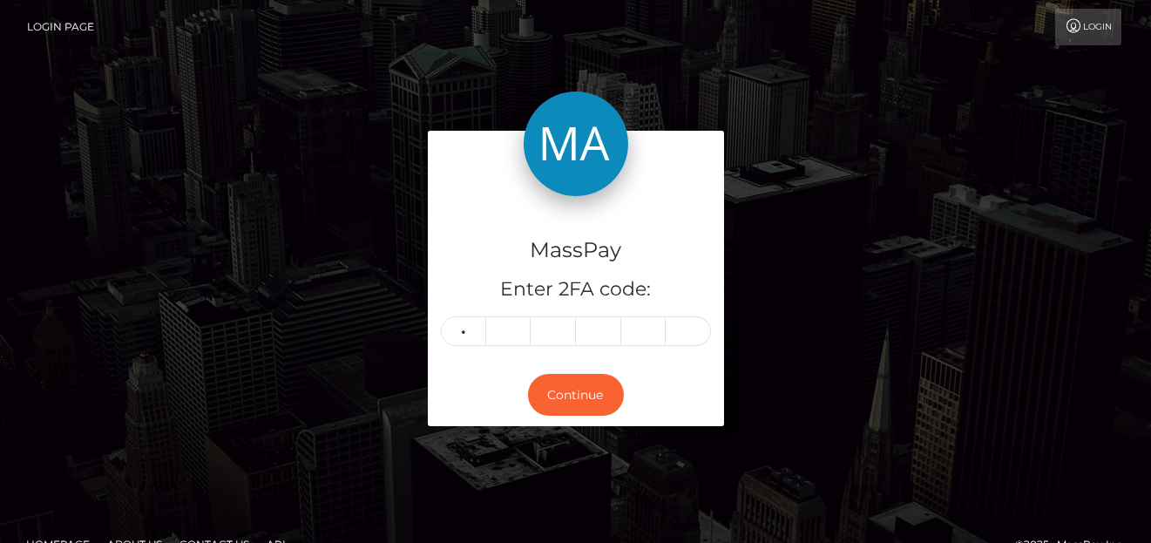
type input "2"
type input "9"
type input "4"
type input "9"
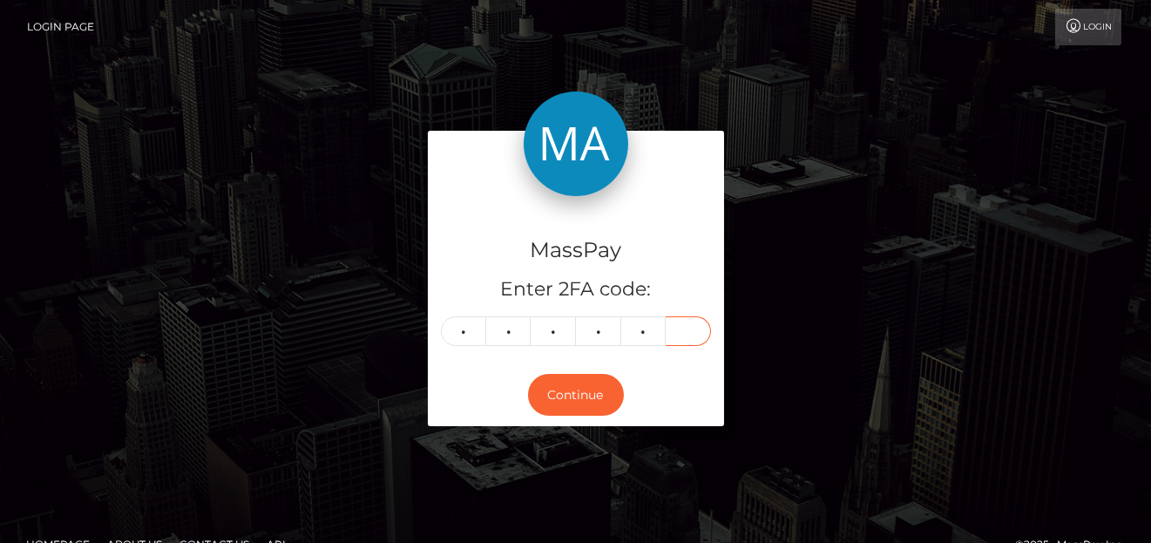
type input "1"
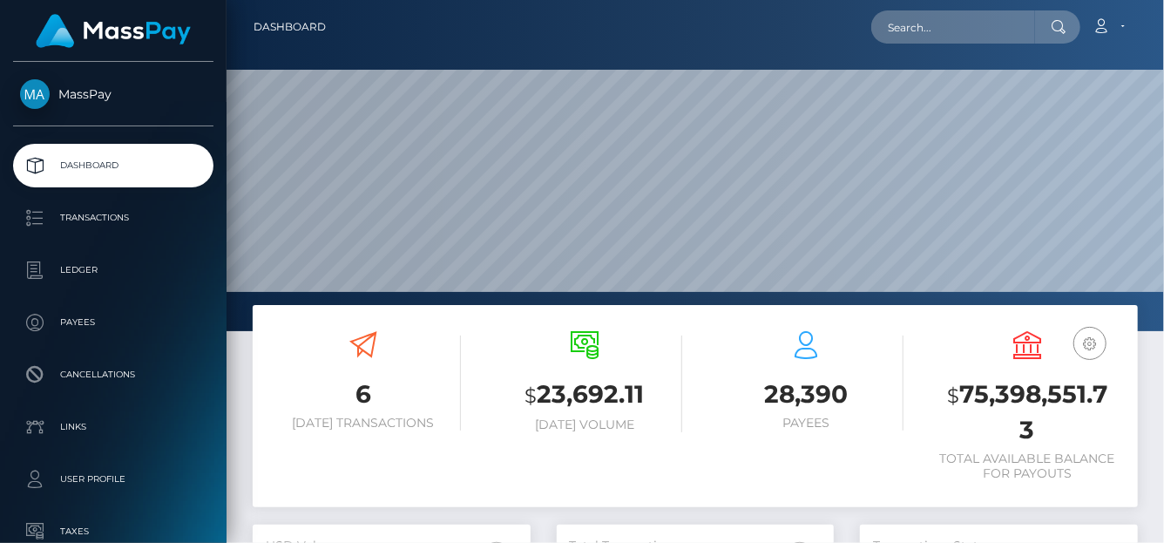
scroll to position [308, 278]
click at [905, 41] on input "text" at bounding box center [953, 26] width 164 height 33
paste input "[EMAIL_ADDRESS][DOMAIN_NAME]"
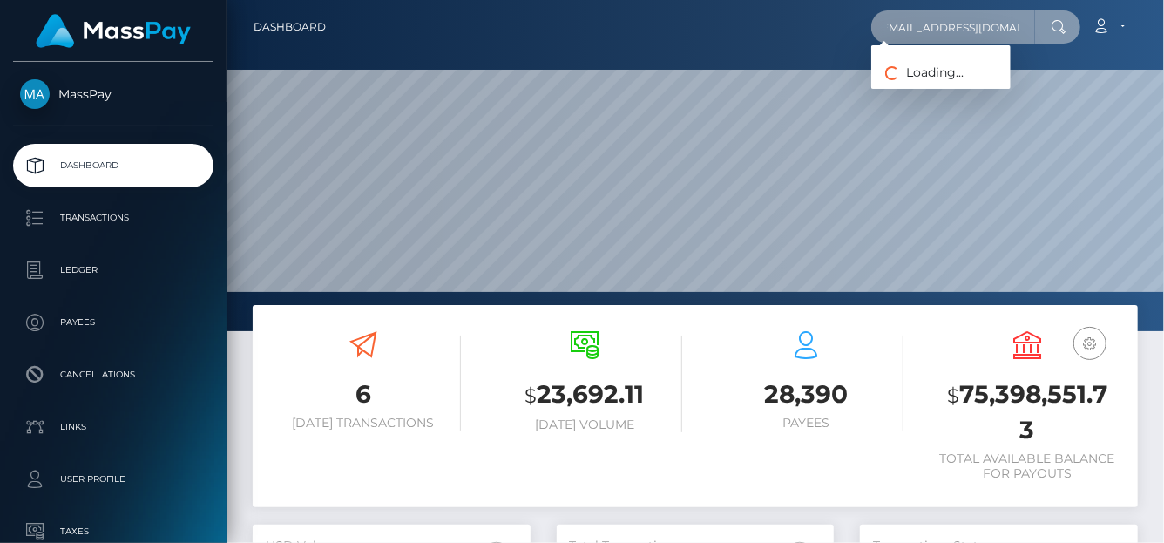
type input "vschuetz.mail@gmail.com"
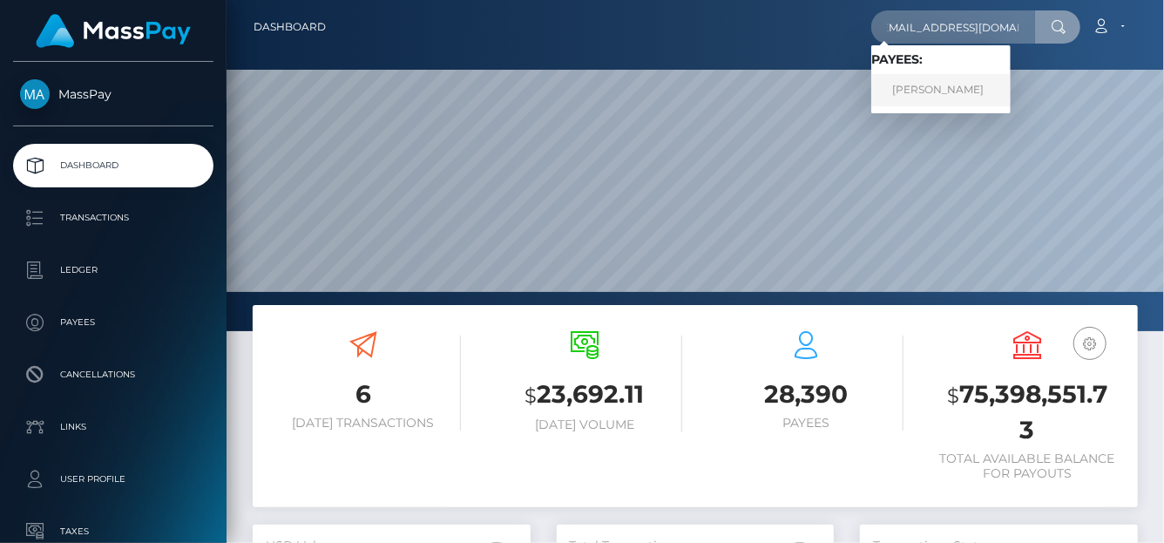
click at [914, 98] on link "VANESSA SCHUTZ" at bounding box center [940, 90] width 139 height 32
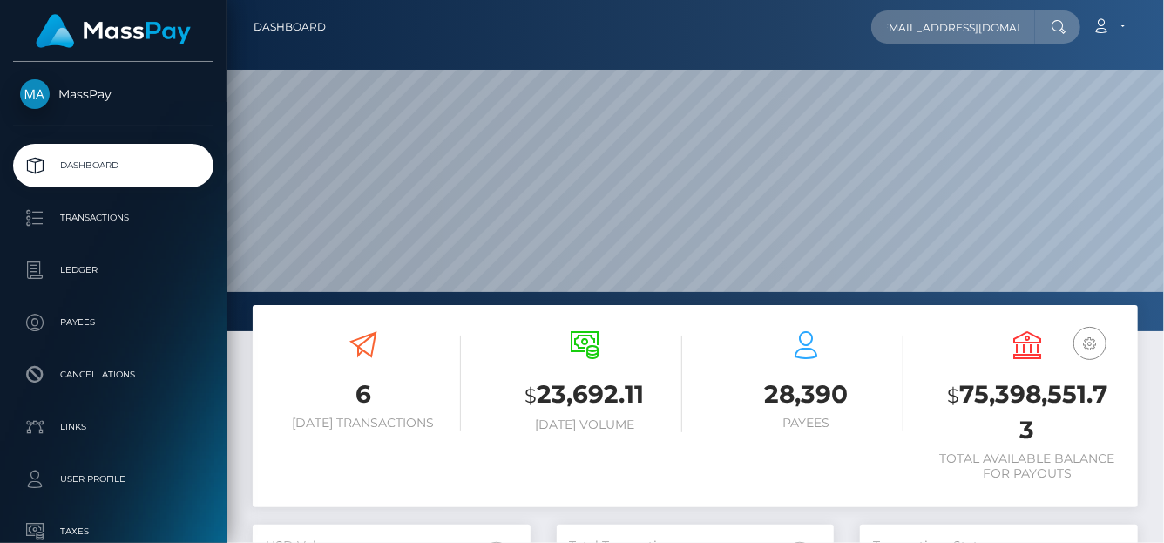
scroll to position [0, 0]
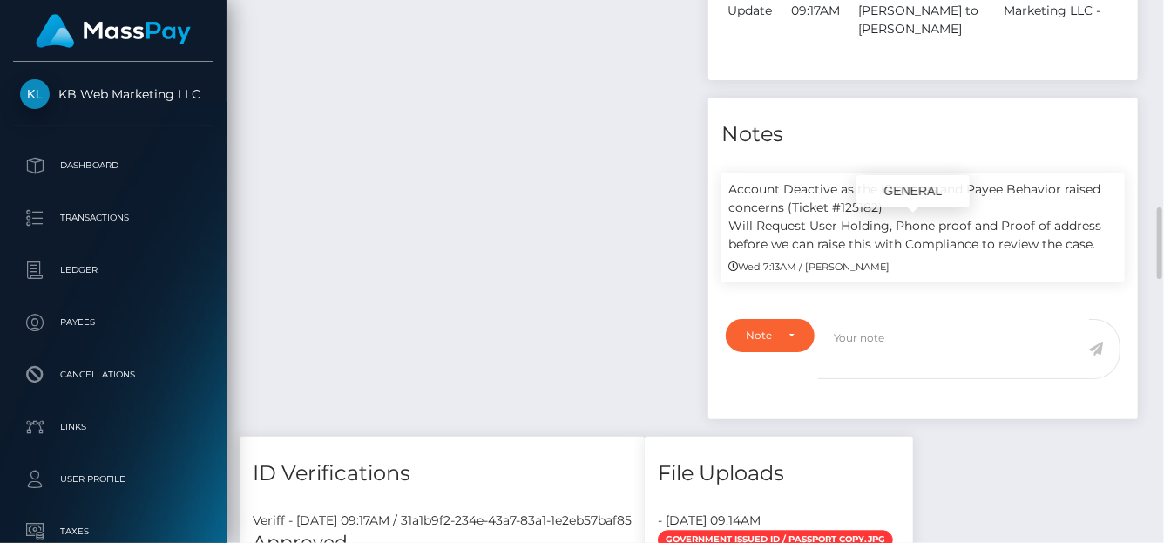
scroll to position [209, 278]
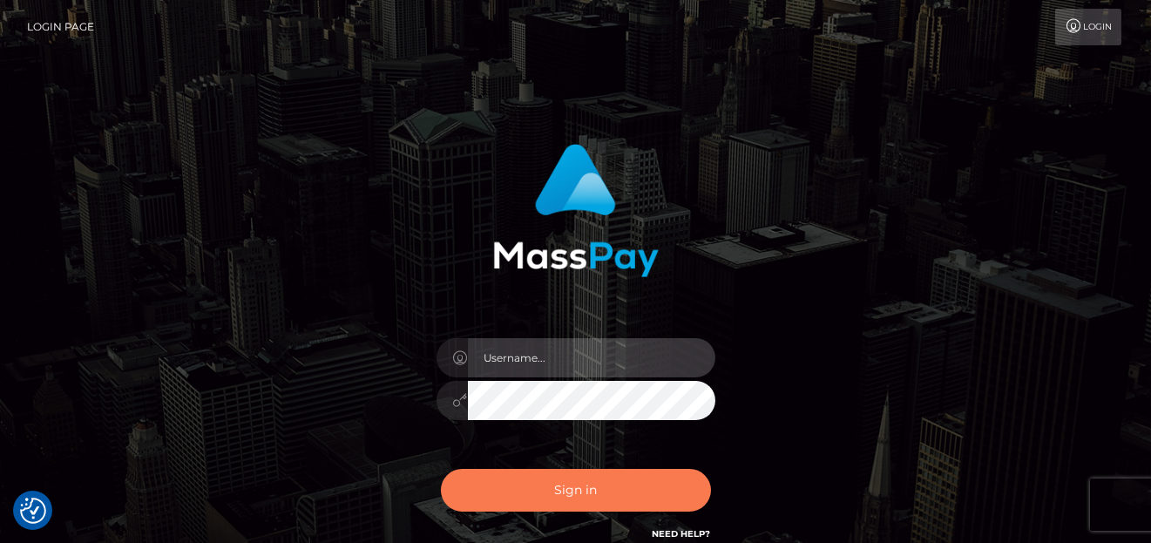
type input "[PERSON_NAME]"
click at [583, 488] on button "Sign in" at bounding box center [576, 490] width 270 height 43
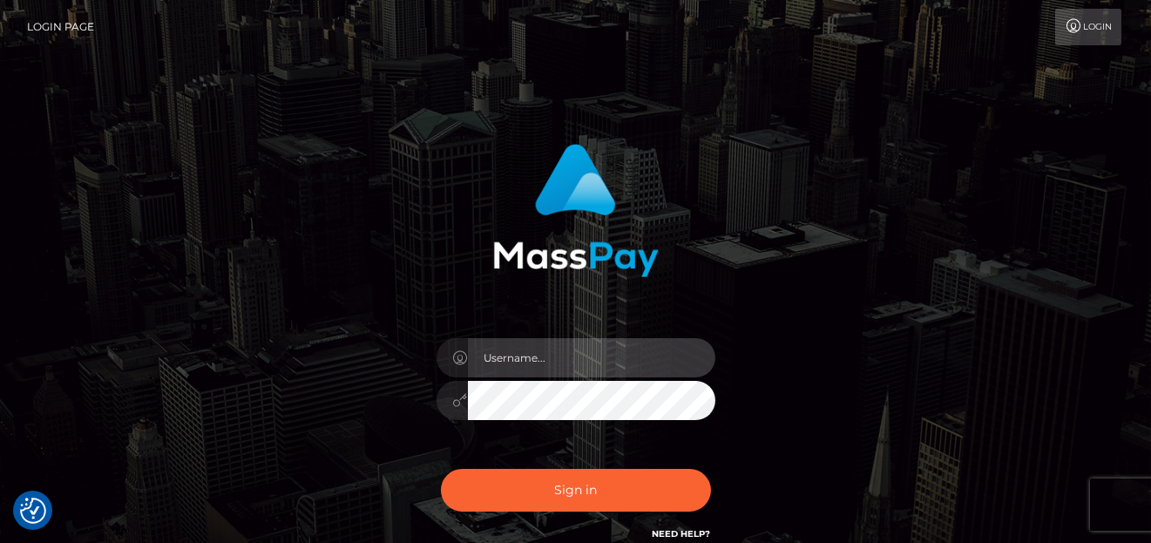
type input "denise"
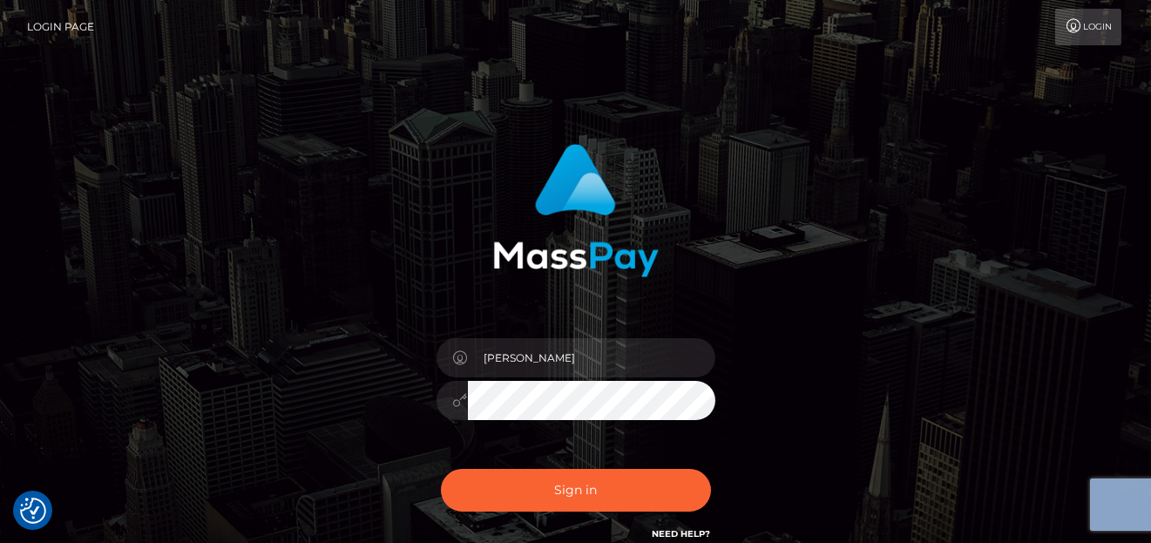
click at [600, 466] on div "denise Sign in" at bounding box center [575, 344] width 457 height 426
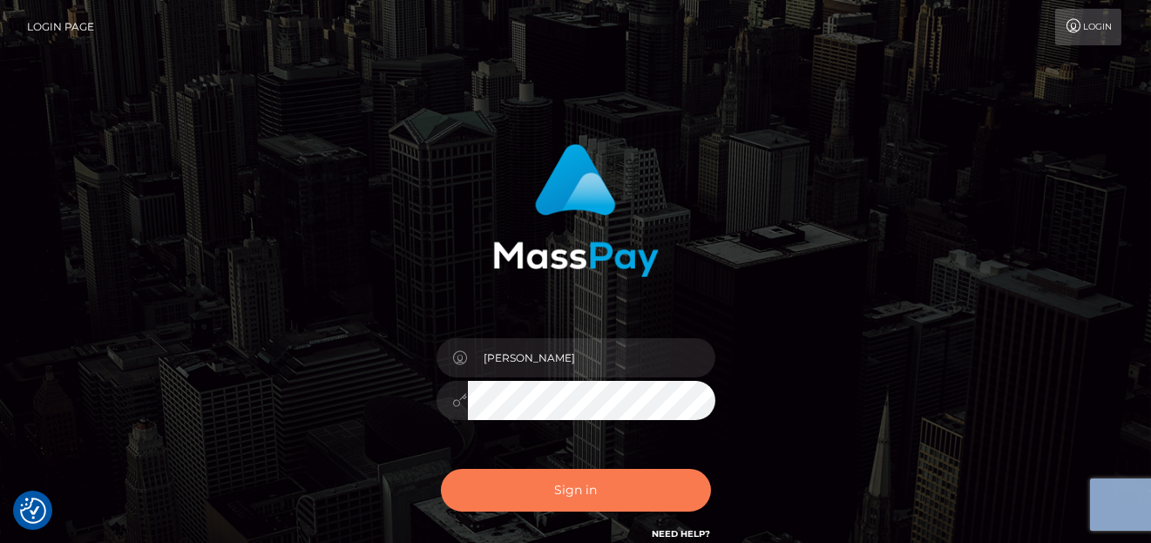
click at [595, 498] on button "Sign in" at bounding box center [576, 490] width 270 height 43
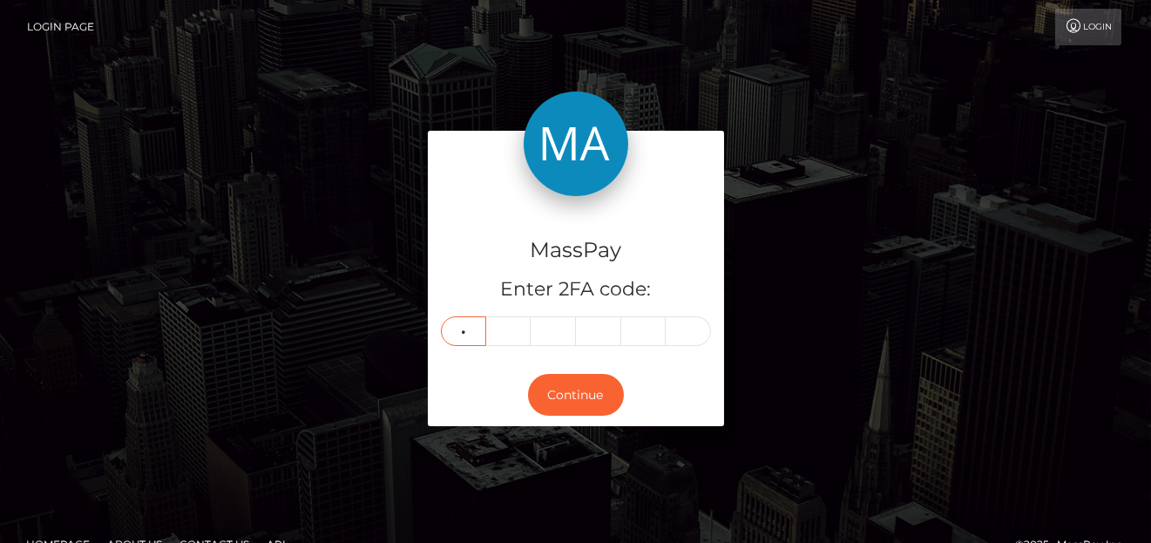
type input "7"
type input "1"
type input "3"
type input "2"
type input "8"
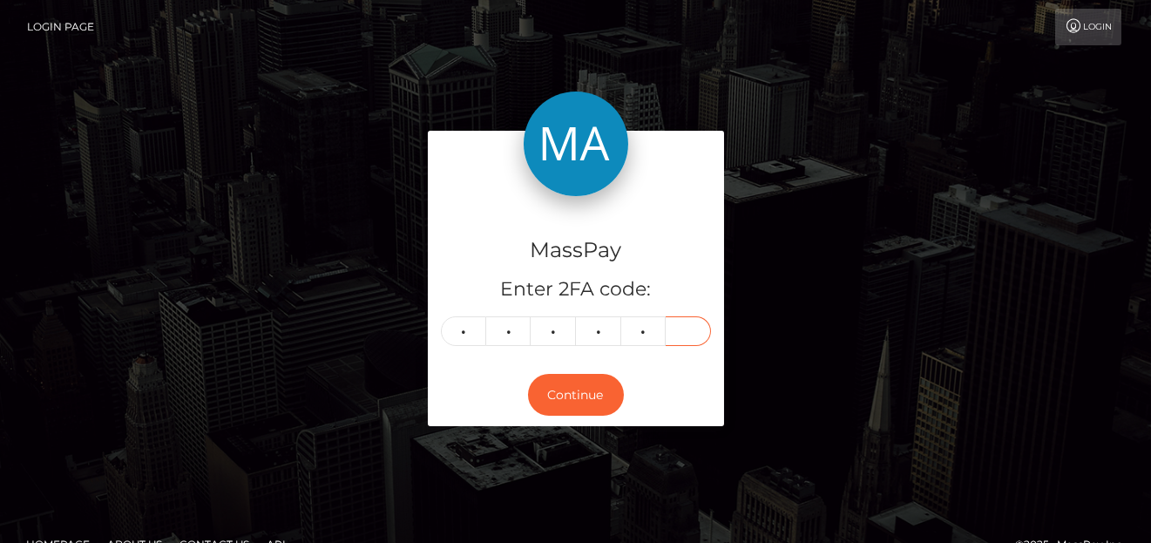
type input "7"
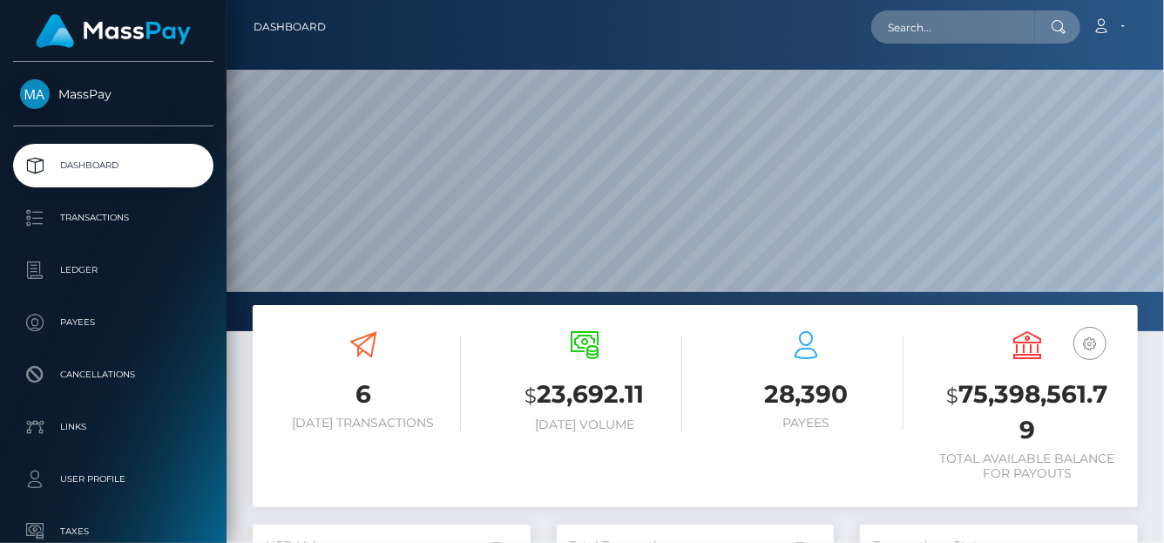
scroll to position [308, 278]
click at [948, 24] on input "text" at bounding box center [953, 26] width 164 height 33
paste input "0rHGw6Ey"
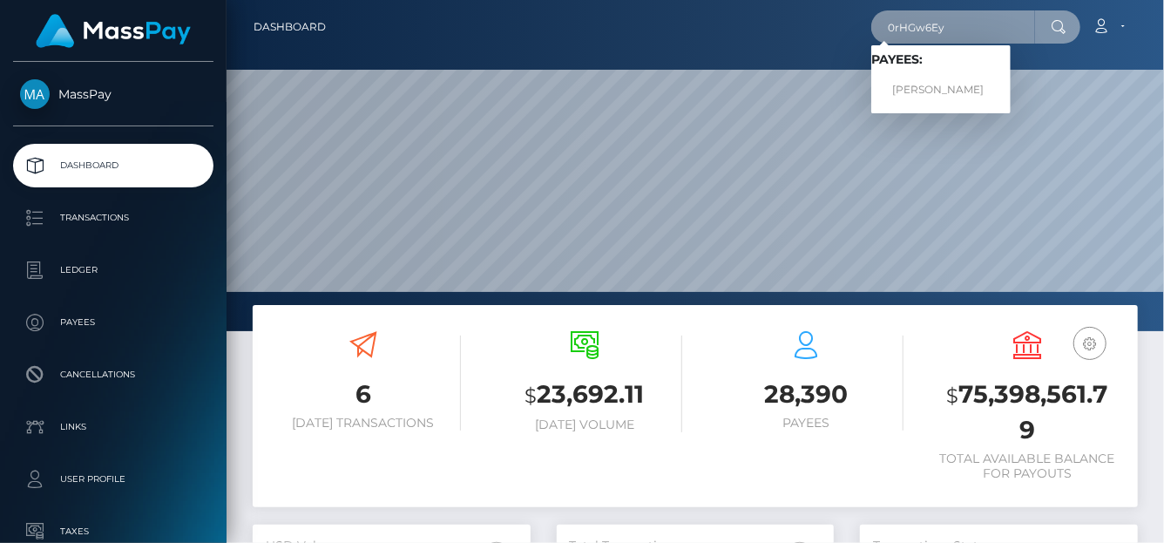
type input "0rHGw6Ey"
drag, startPoint x: 942, startPoint y: 83, endPoint x: 938, endPoint y: 93, distance: 11.3
click at [938, 93] on link "Lara Bolzi" at bounding box center [940, 90] width 139 height 32
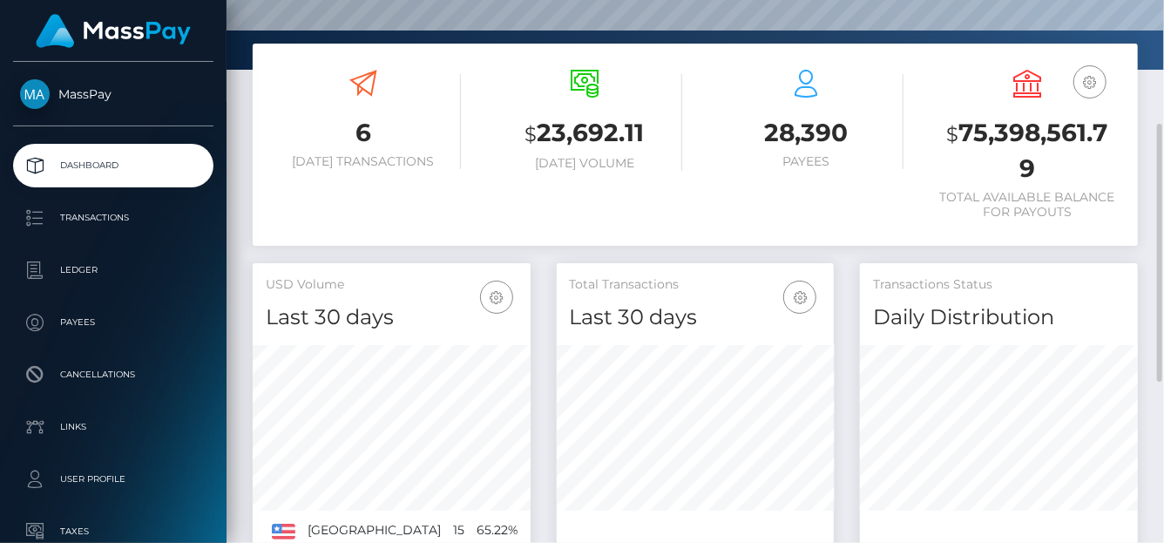
scroll to position [349, 0]
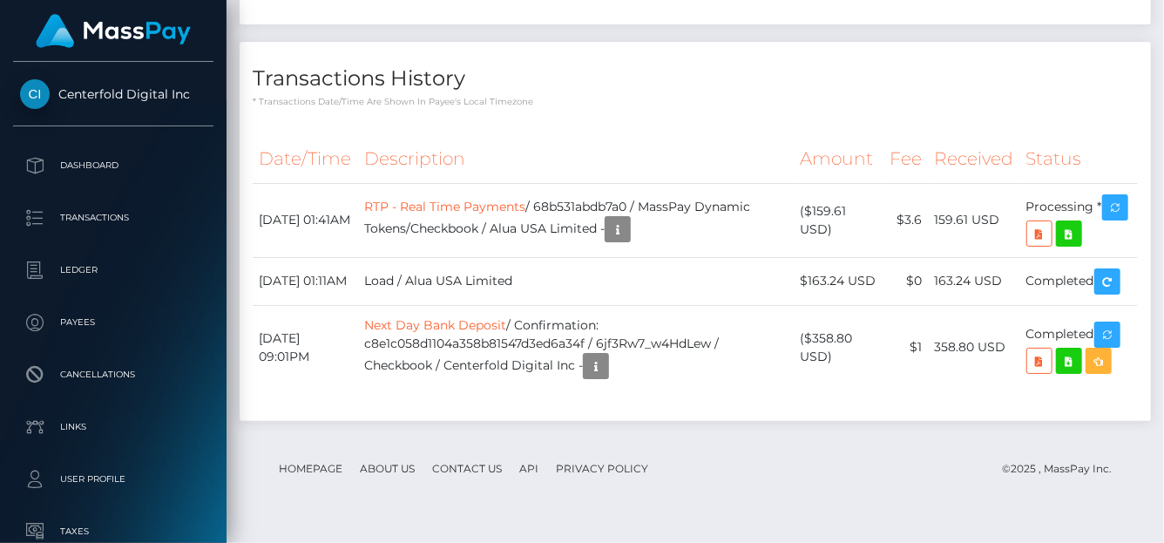
scroll to position [209, 278]
click at [1080, 240] on icon at bounding box center [1069, 234] width 21 height 22
click at [525, 214] on link "RTP - Real Time Payments" at bounding box center [444, 207] width 161 height 16
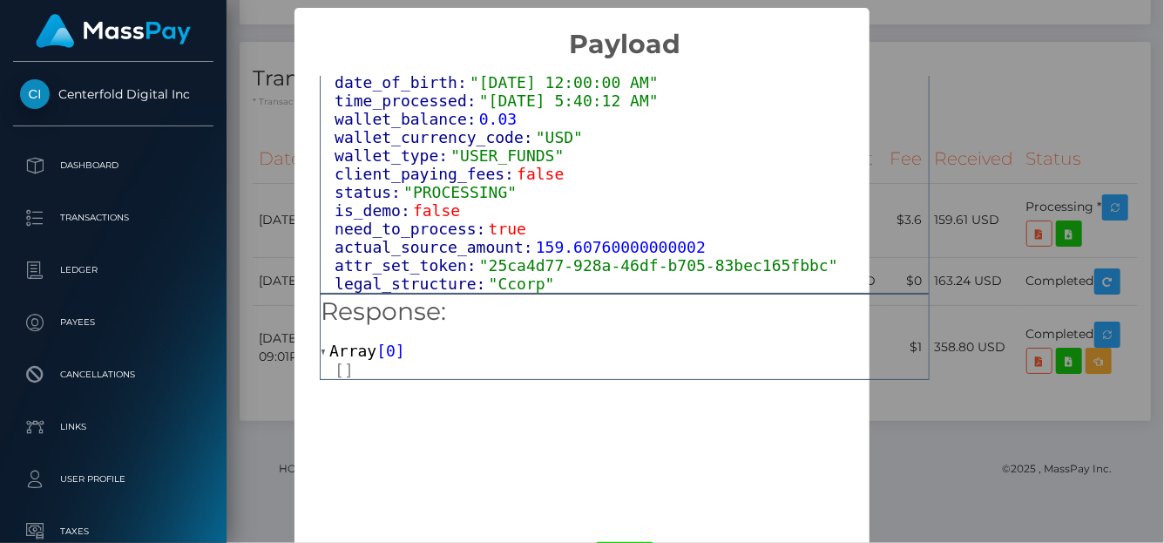
scroll to position [896, 0]
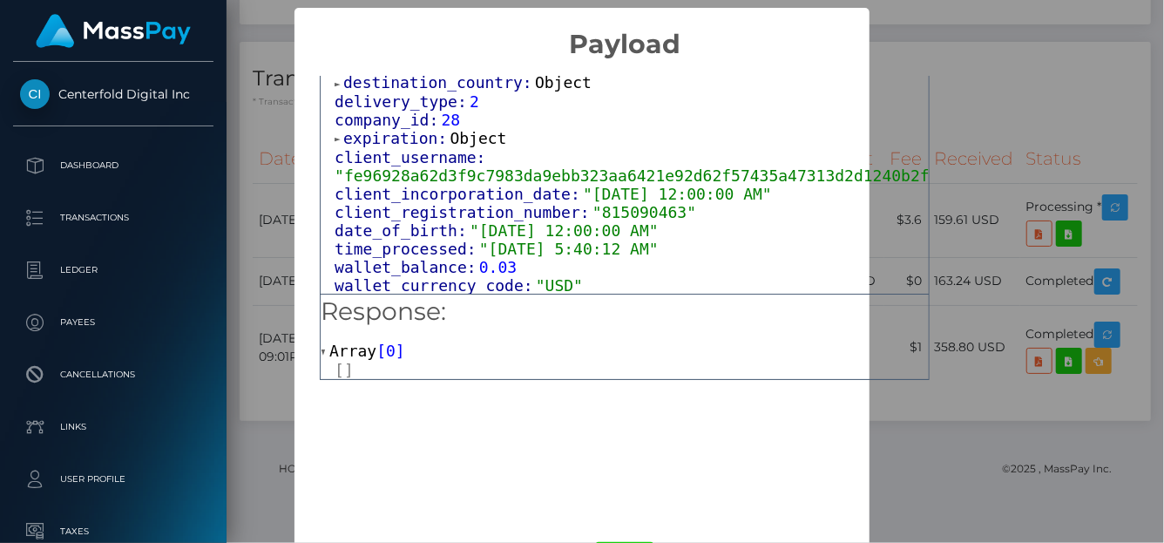
click at [1075, 126] on div "× Payload Output: Object attrs: Array [ 4 ] data_attributes: Object payer_data:…" at bounding box center [582, 271] width 1164 height 543
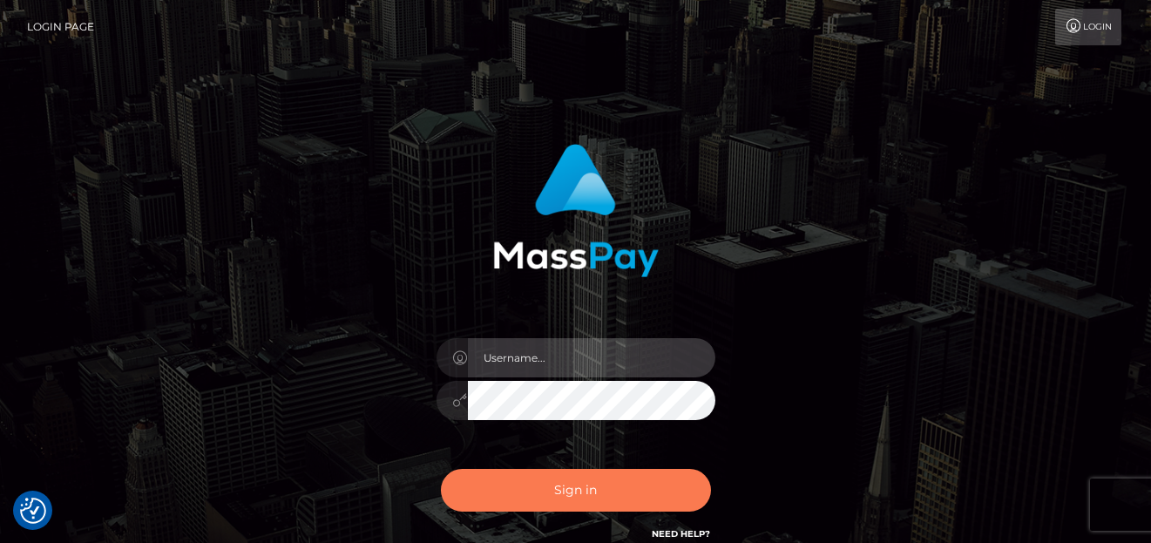
type input "denise"
click at [482, 477] on button "Sign in" at bounding box center [576, 490] width 270 height 43
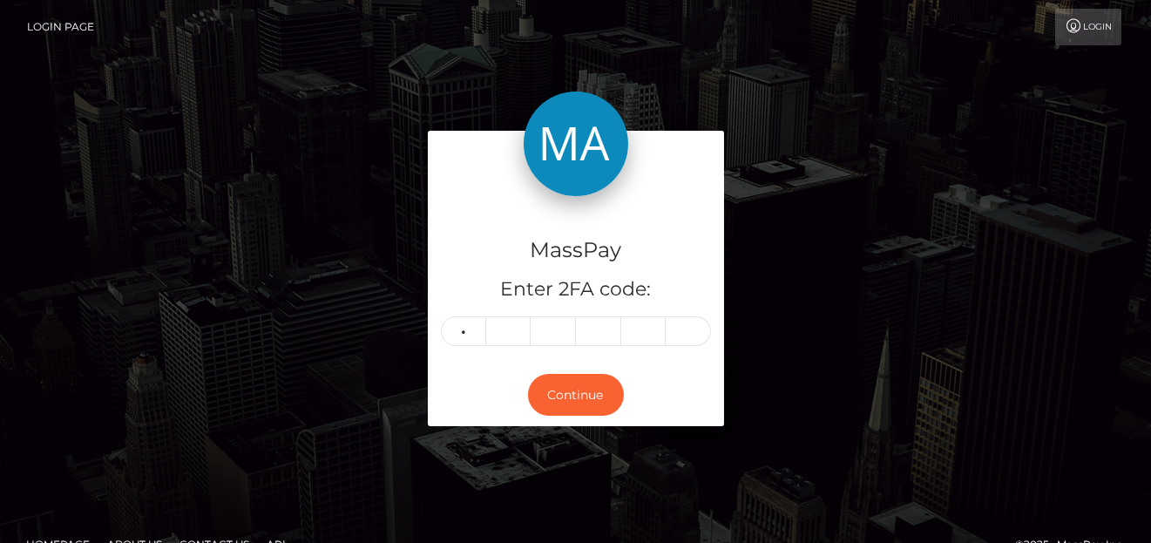
type input "9"
type input "8"
type input "5"
type input "8"
type input "4"
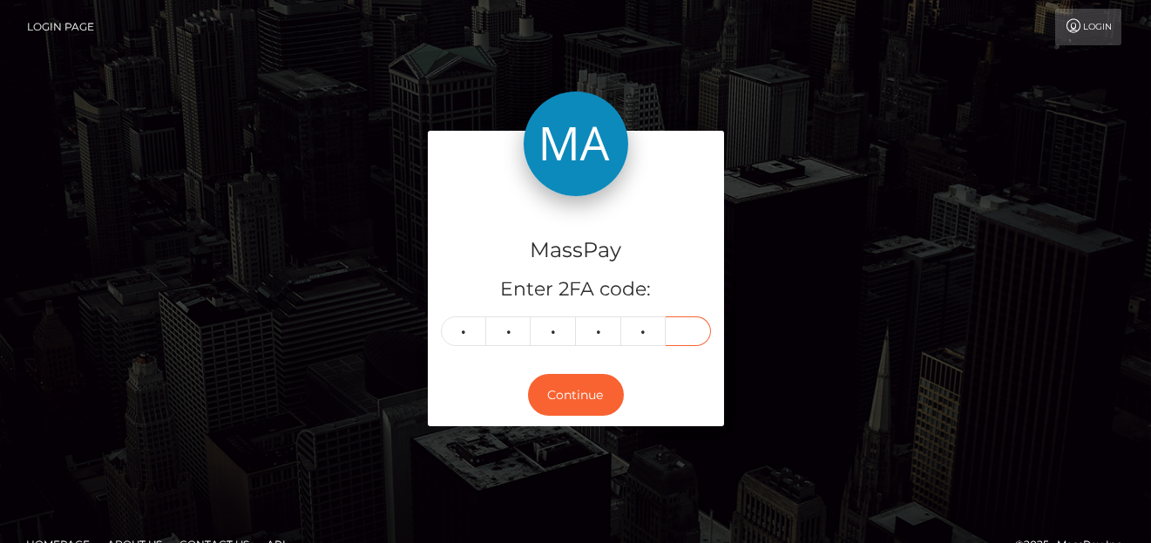
type input "4"
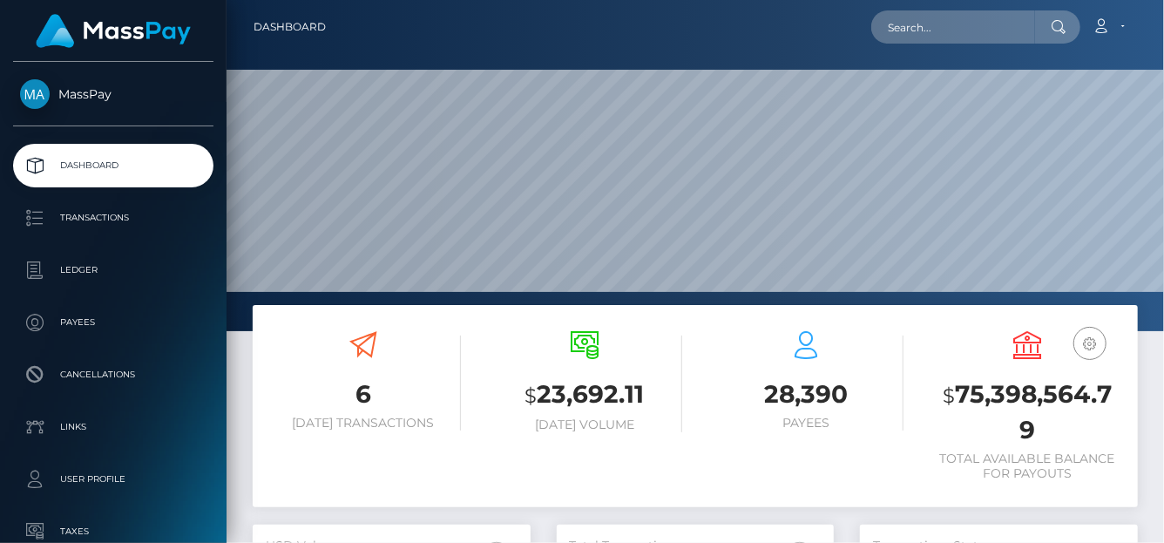
scroll to position [308, 278]
click at [908, 24] on input "text" at bounding box center [953, 26] width 164 height 33
paste input "achisylvie2018@gmail.com"
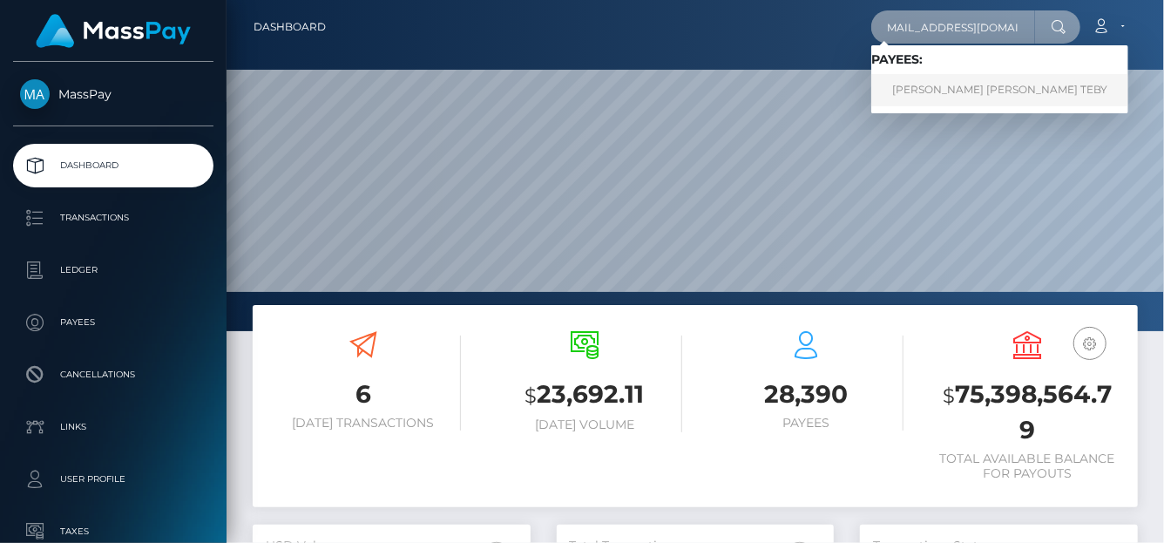
type input "achisylvie2018@gmail.com"
click at [948, 90] on link "ACHI SYLVIE NANCY TEBY" at bounding box center [999, 90] width 257 height 32
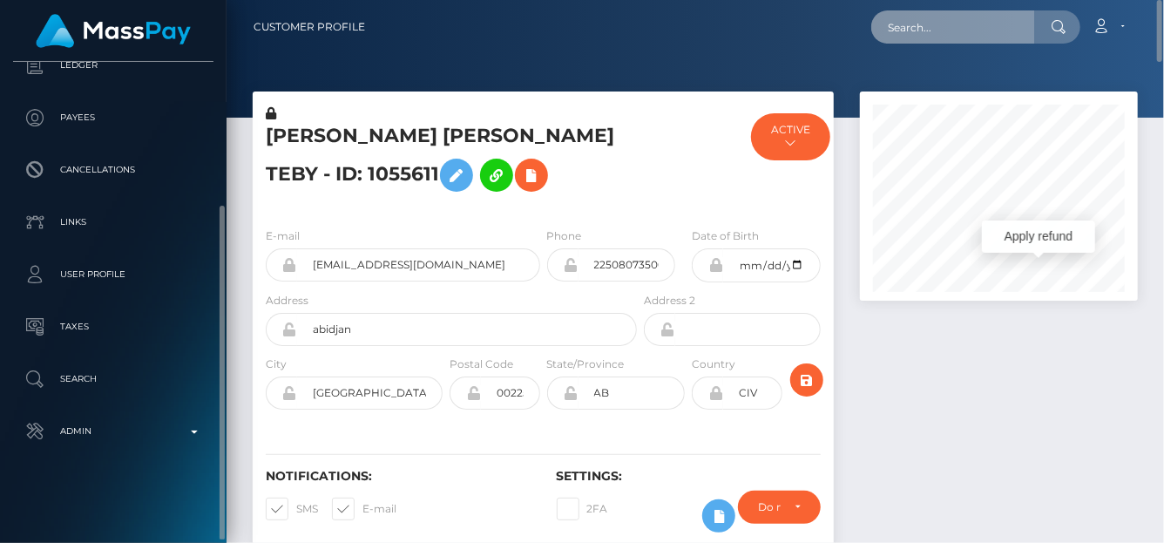
click at [891, 22] on input "text" at bounding box center [953, 26] width 164 height 33
paste input "1328903705"
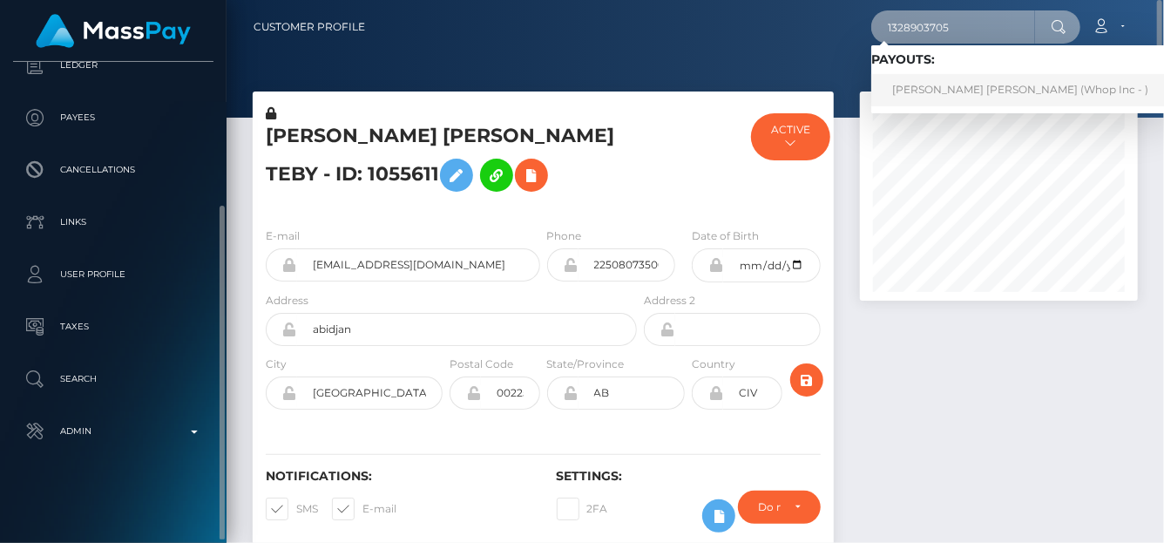
type input "1328903705"
click at [936, 93] on link "DANIEL GEORGE ELLIS (Whop Inc - )" at bounding box center [1020, 90] width 298 height 32
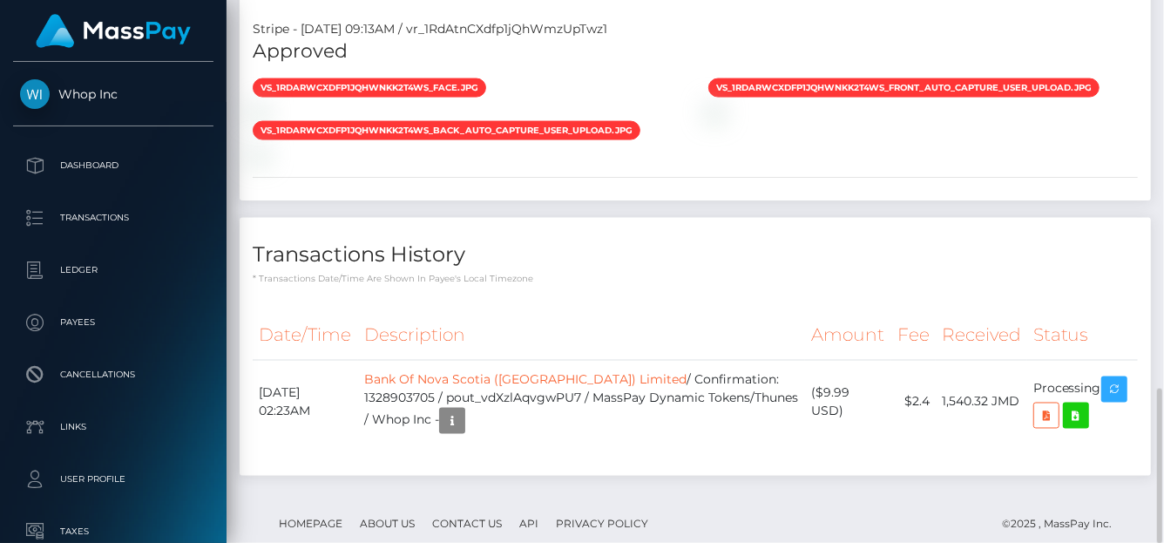
scroll to position [209, 278]
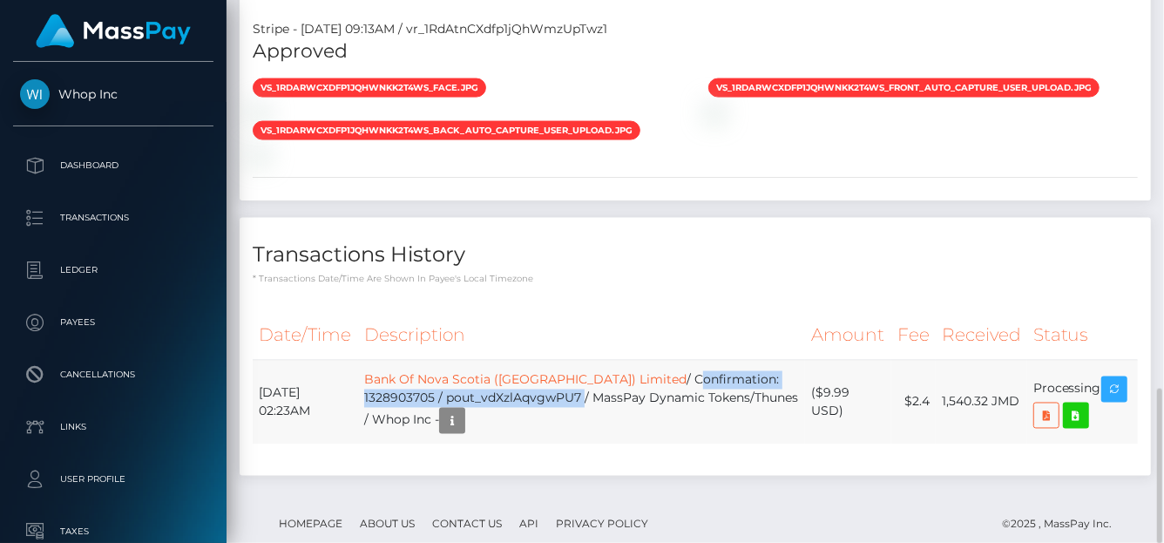
drag, startPoint x: 631, startPoint y: 344, endPoint x: 519, endPoint y: 366, distance: 113.6
click at [519, 366] on td "Bank Of [GEOGRAPHIC_DATA] ([GEOGRAPHIC_DATA]) Limited / Confirmation: [FINANCIA…" at bounding box center [581, 402] width 447 height 85
copy td "Confirmation: 1328903705 / pout_vdXzlAqvgwPU7"
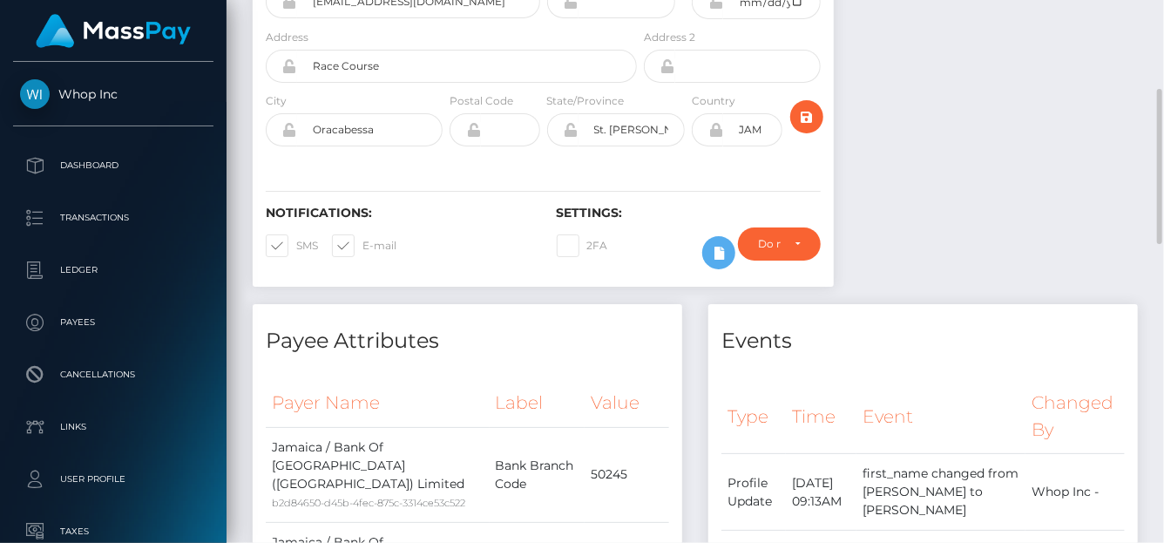
scroll to position [0, 0]
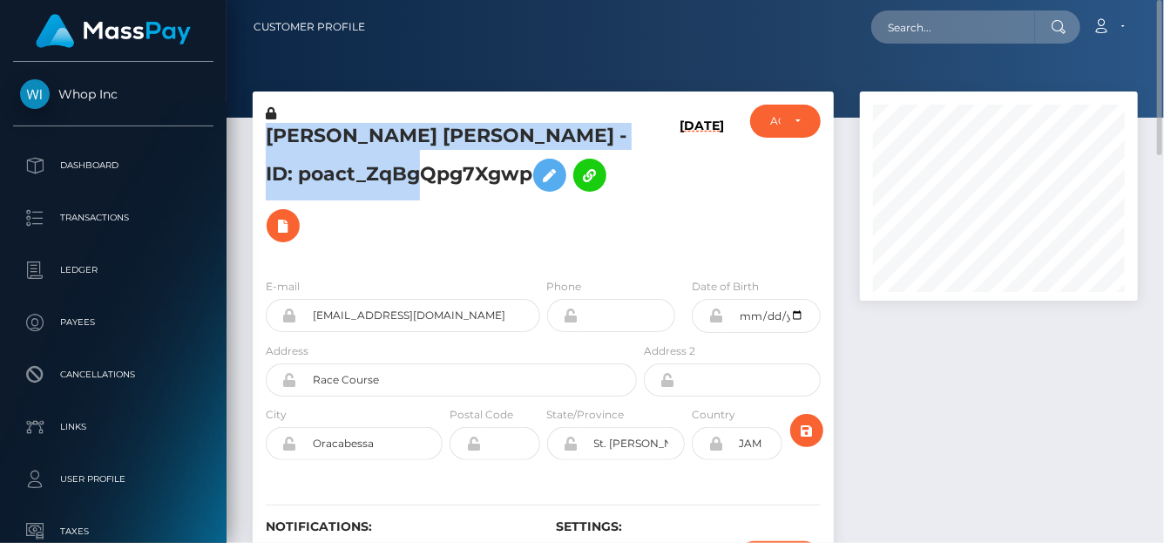
drag, startPoint x: 265, startPoint y: 135, endPoint x: 496, endPoint y: 164, distance: 232.7
click at [496, 164] on div "DANIEL GEORGE ELLIS - ID: poact_ZqBgQpg7Xgwp" at bounding box center [447, 184] width 388 height 159
copy h5 "DANIEL GEORGE ELLIS - ID: poact_ZqBgQpg7Xgwp"
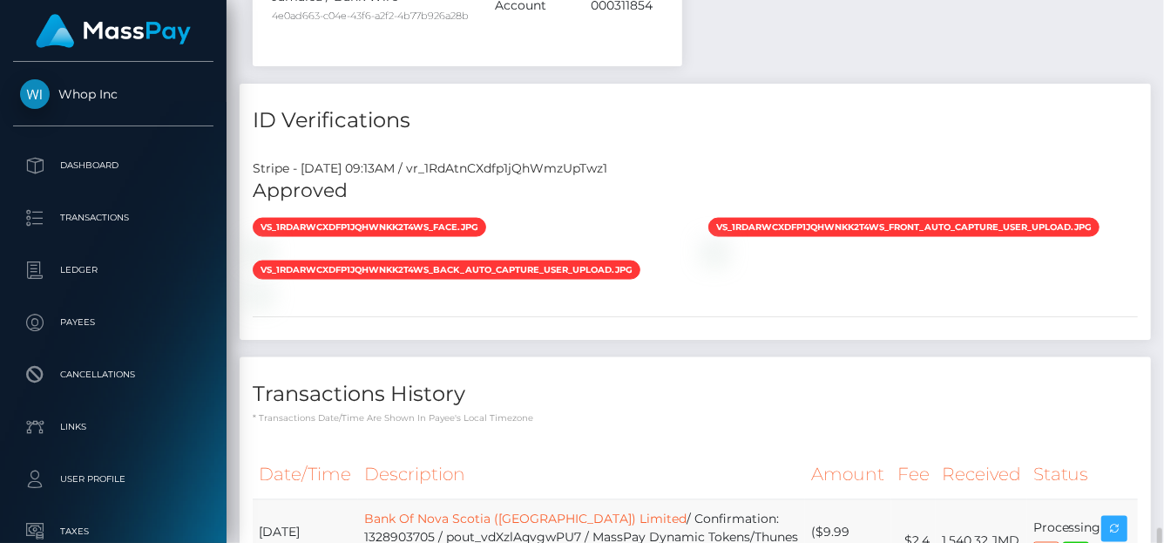
scroll to position [1360, 0]
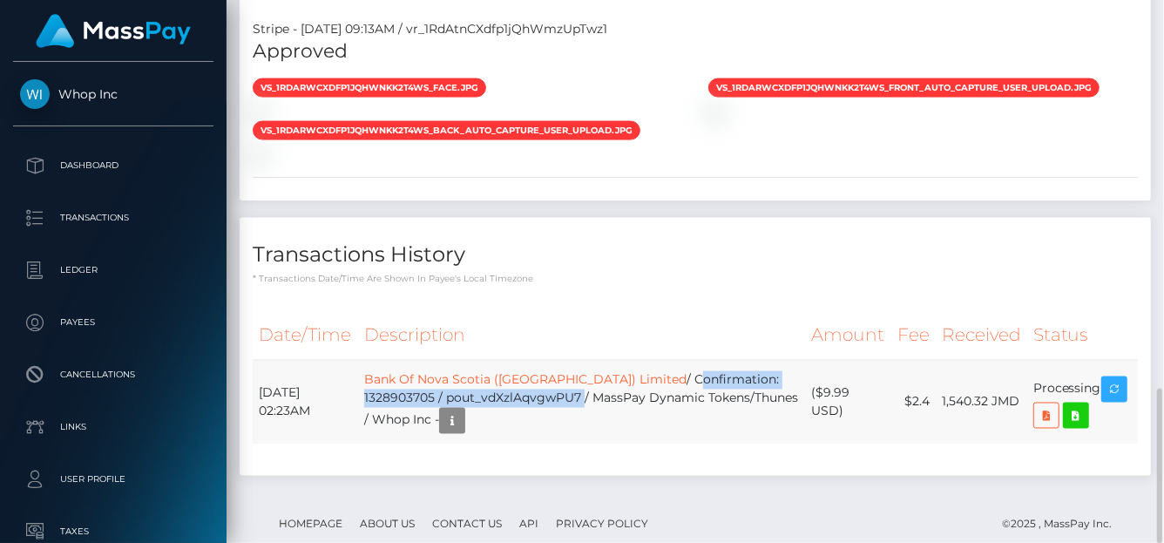
drag, startPoint x: 633, startPoint y: 343, endPoint x: 519, endPoint y: 362, distance: 114.7
click at [519, 362] on td "Bank Of Nova Scotia (Jamaica) Limited / Confirmation: 1328903705 / pout_vdXzlAq…" at bounding box center [581, 402] width 447 height 85
copy td "Confirmation: 1328903705 / pout_vdXzlAqvgwPU7"
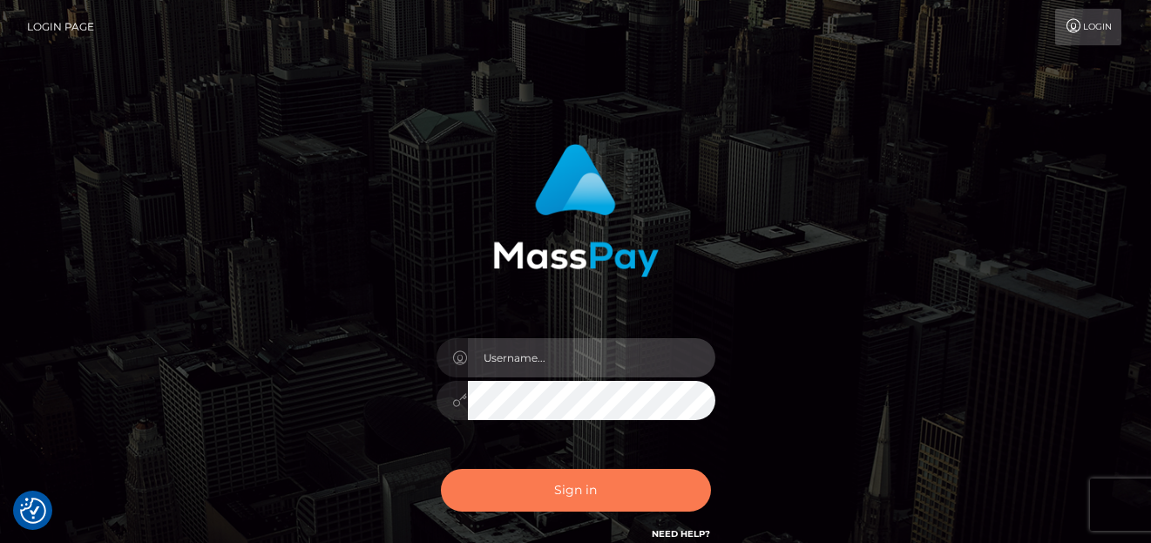
type input "[PERSON_NAME]"
click at [567, 481] on button "Sign in" at bounding box center [576, 490] width 270 height 43
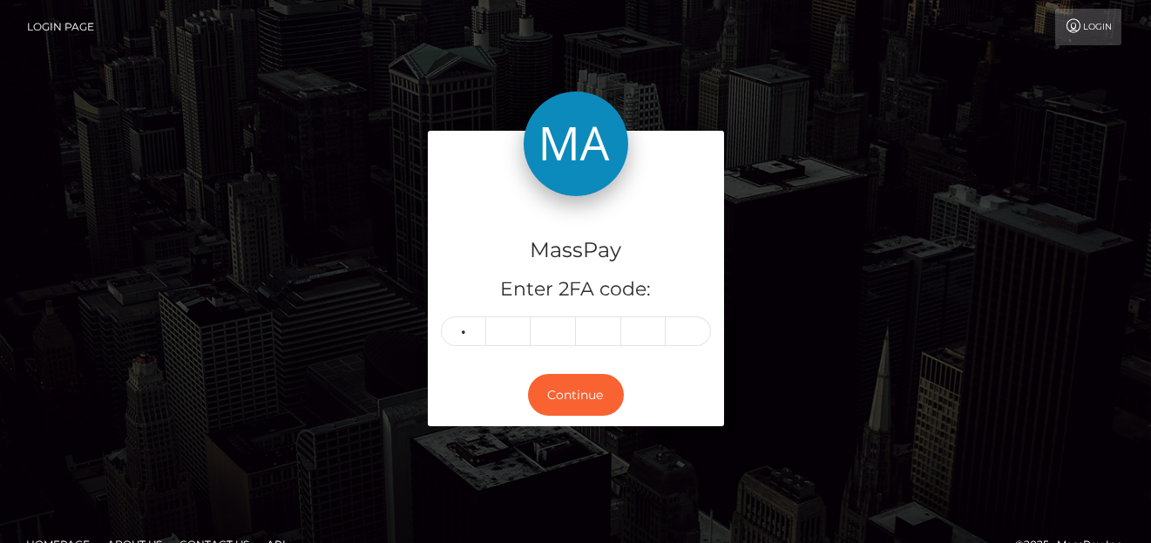
type input "2"
type input "7"
type input "0"
type input "8"
type input "5"
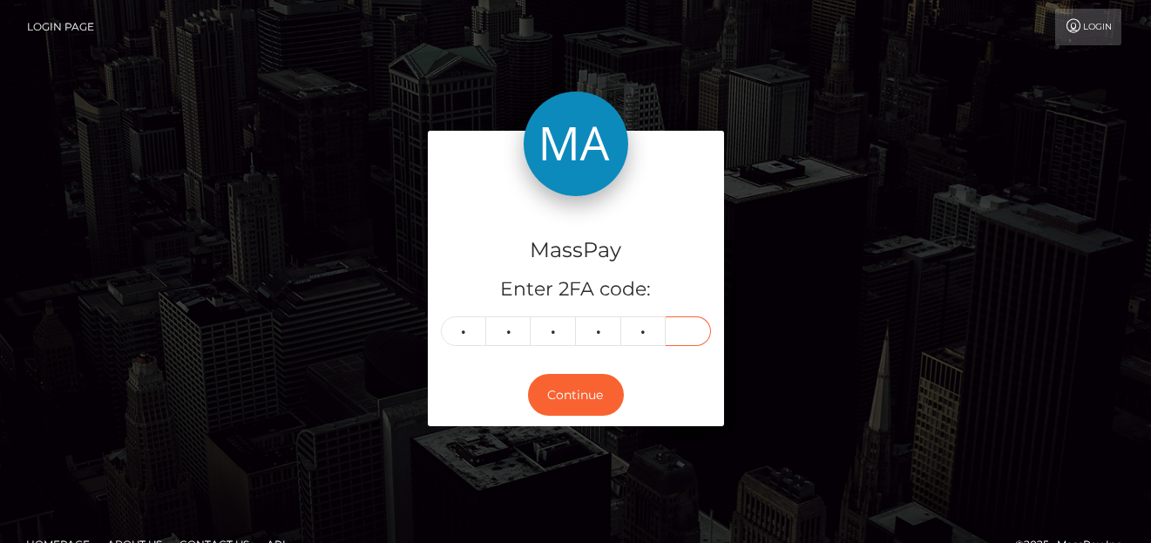
type input "1"
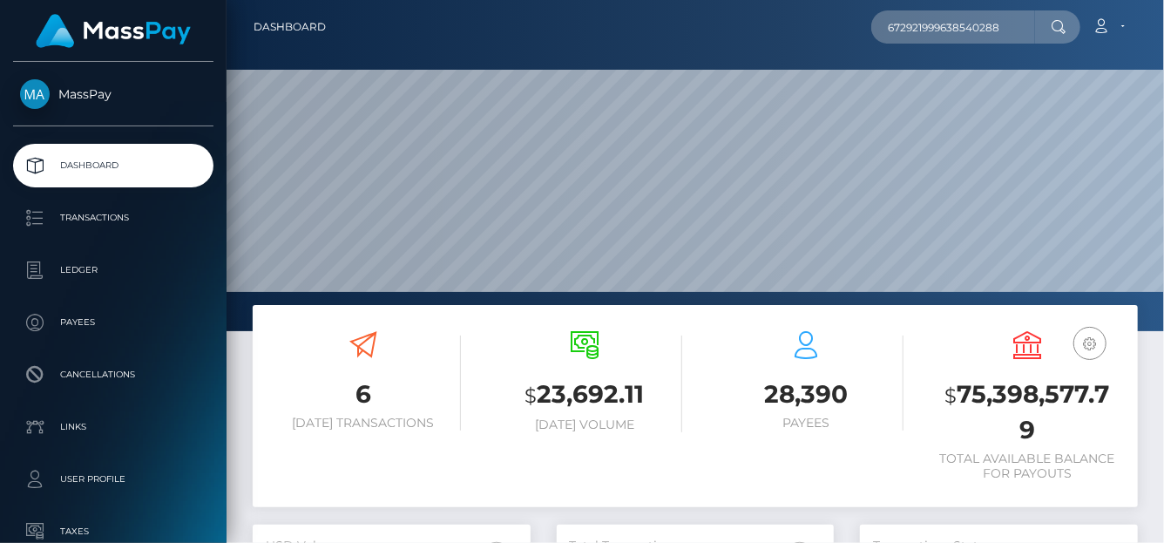
type input "672921999638540288"
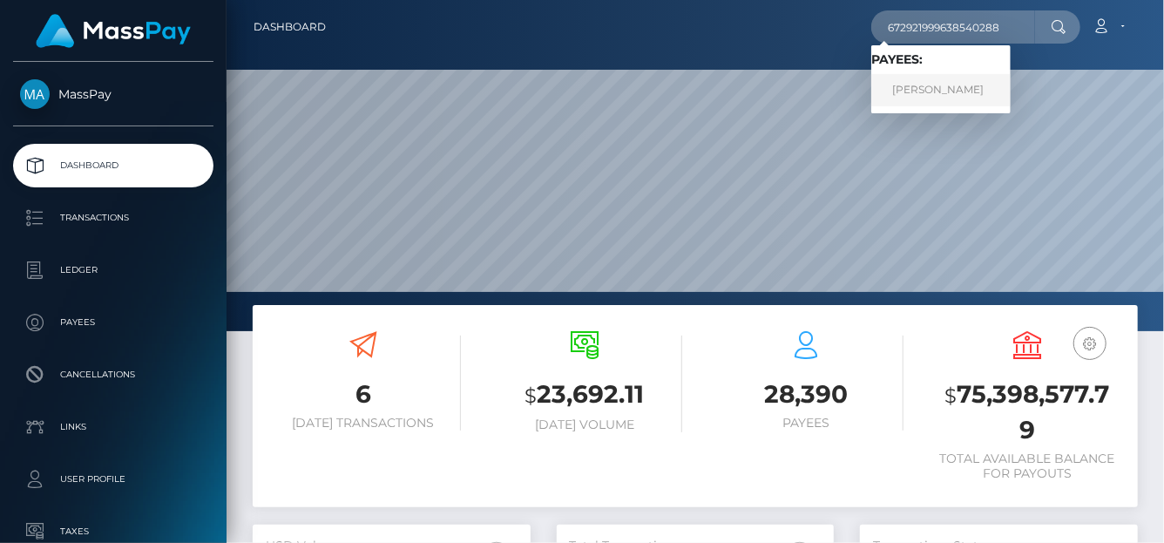
click at [929, 91] on link "[PERSON_NAME]" at bounding box center [940, 90] width 139 height 32
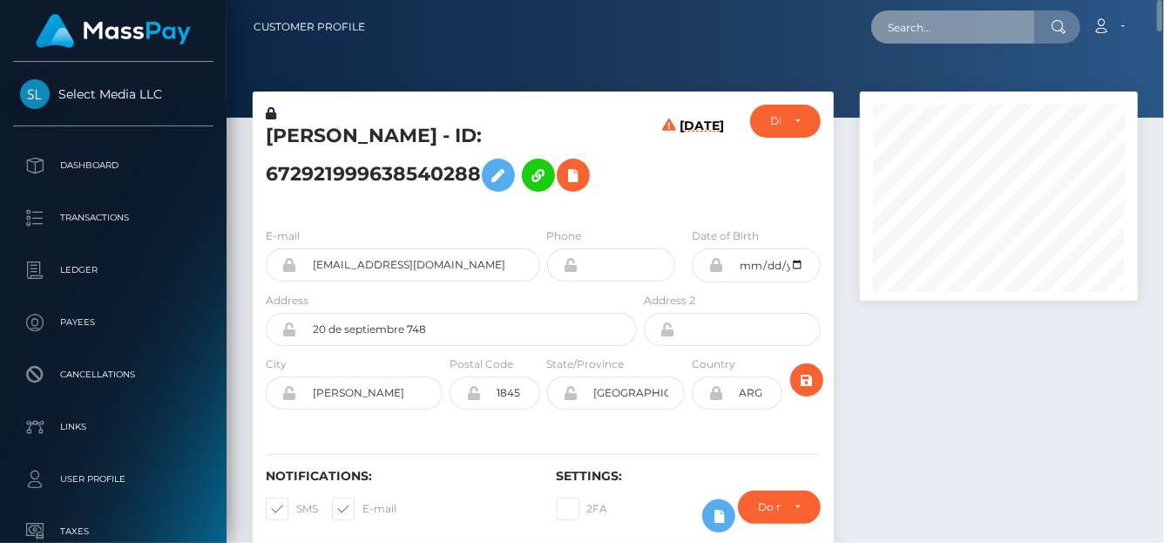
click at [909, 24] on input "text" at bounding box center [953, 26] width 164 height 33
paste input "[EMAIL_ADDRESS][DOMAIN_NAME]"
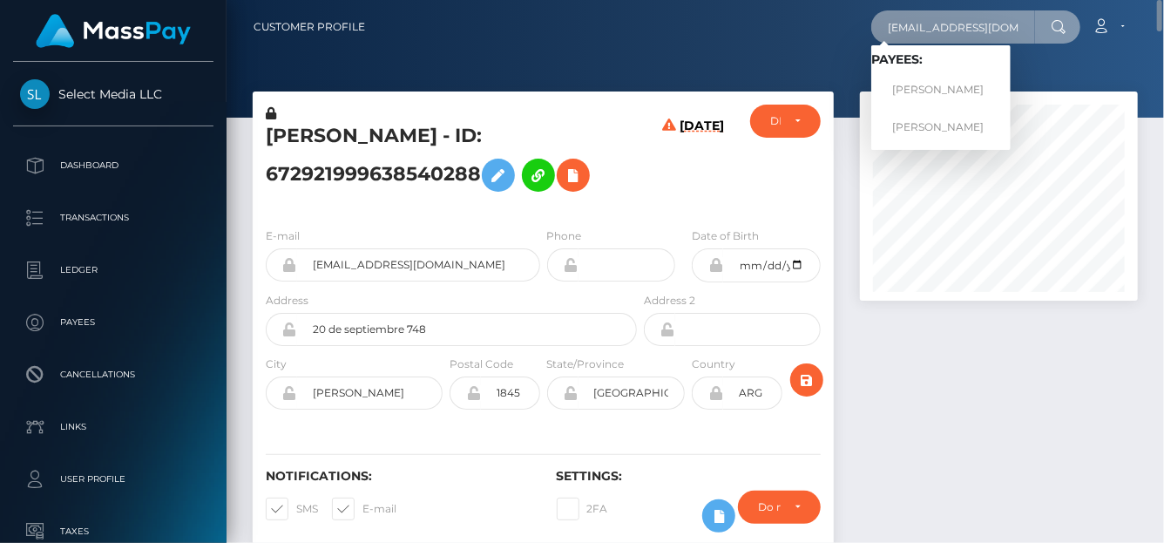
click at [894, 25] on input "charmedmollytha@gmail.com" at bounding box center [953, 26] width 164 height 33
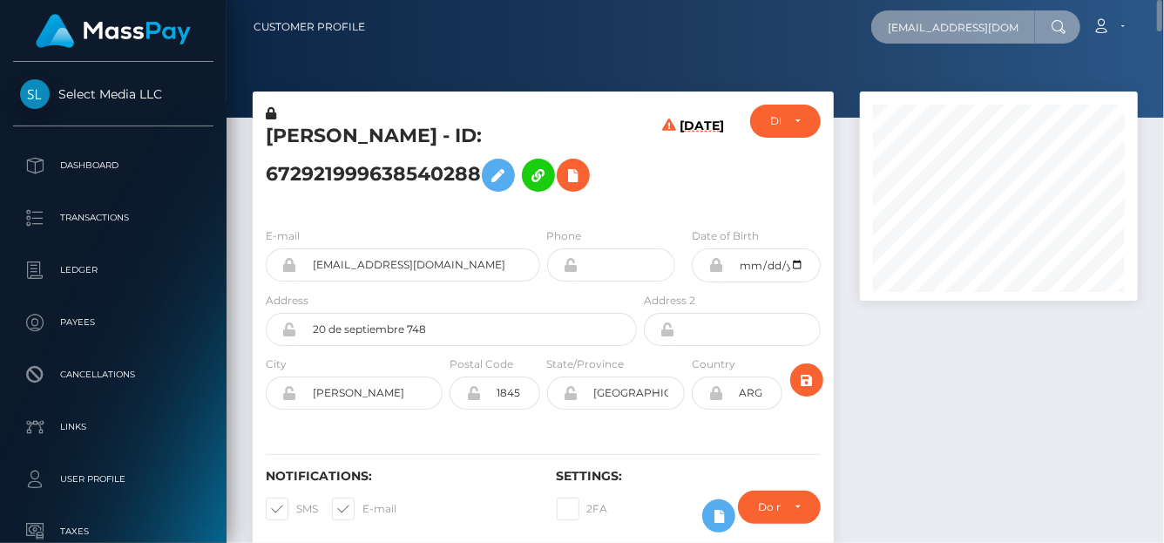
scroll to position [0, 32]
drag, startPoint x: 890, startPoint y: 27, endPoint x: 1161, endPoint y: 47, distance: 271.7
click at [1162, 47] on nav "Customer Profile charmedmollytha@gmail.com Loading... Loading... Payees: Lara B…" at bounding box center [696, 27] width 938 height 54
paste input "0rHGw6Ey"
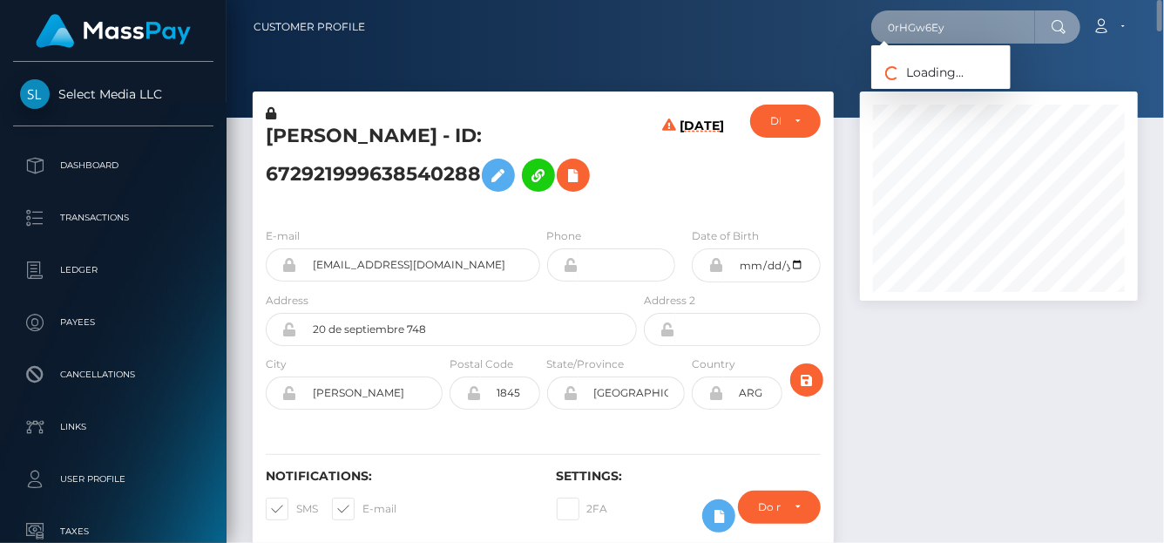
scroll to position [0, 0]
type input "0rHGw6Ey"
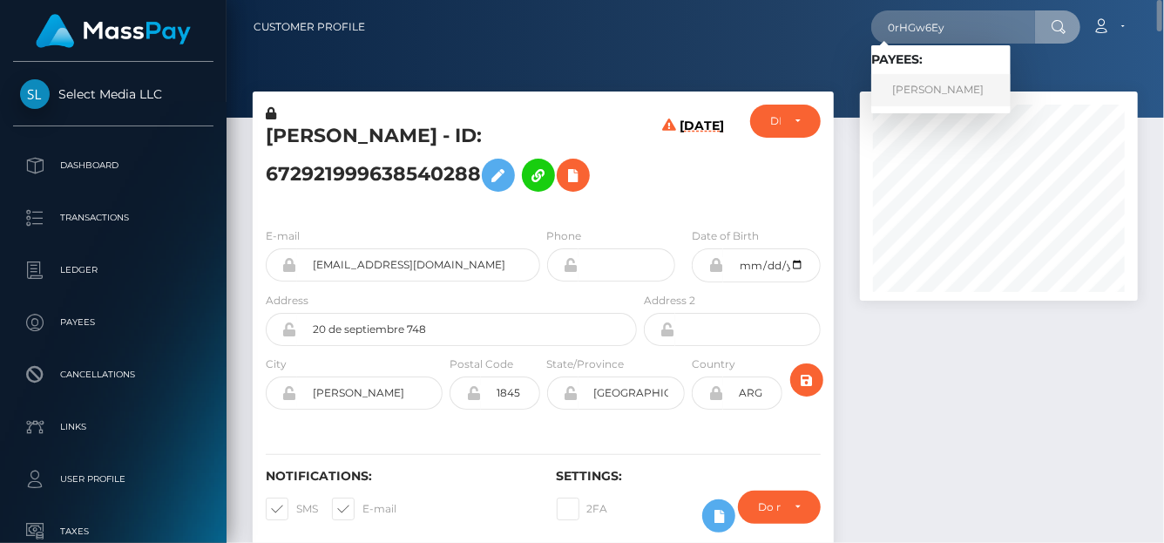
click at [920, 84] on link "Lara Bolzi" at bounding box center [940, 90] width 139 height 32
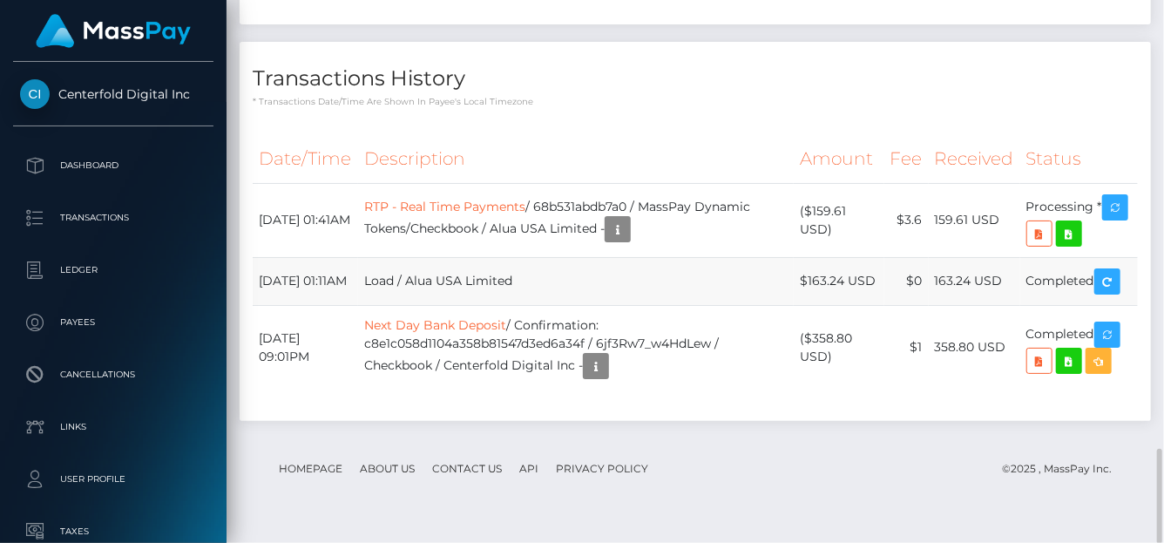
scroll to position [209, 278]
click at [501, 213] on link "RTP - Real Time Payments" at bounding box center [444, 207] width 161 height 16
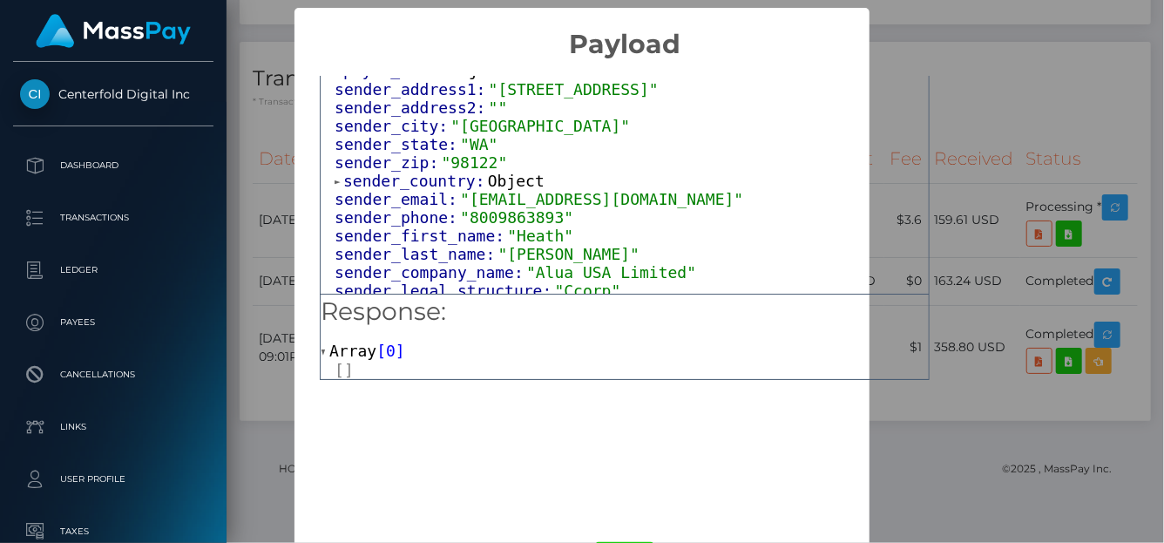
scroll to position [261, 0]
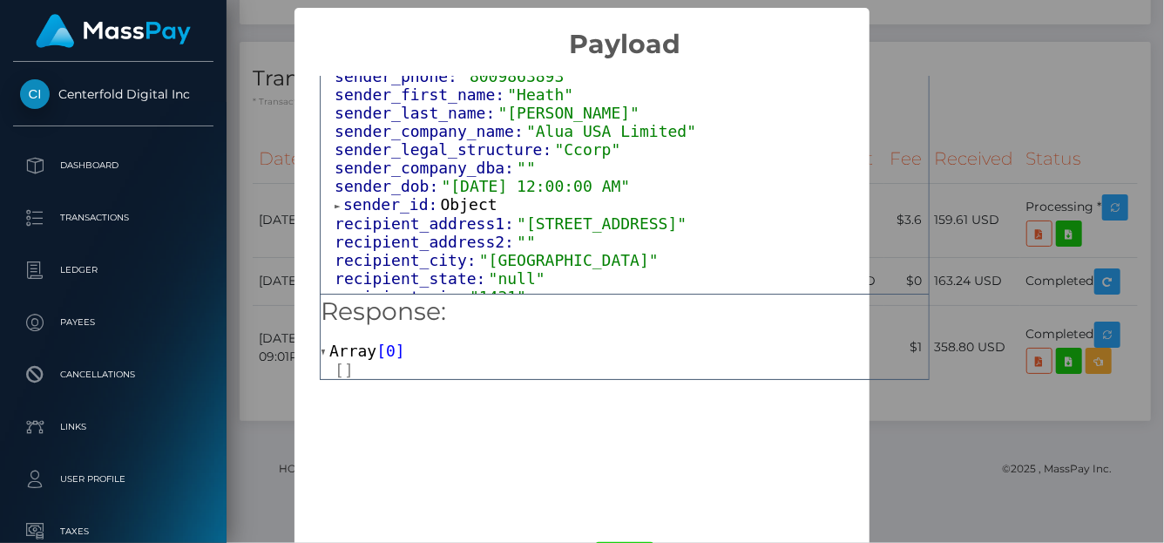
click at [1097, 129] on div "× Payload Output: Object attrs: Array [ 4 ] data_attributes: Object payer_data:…" at bounding box center [582, 271] width 1164 height 543
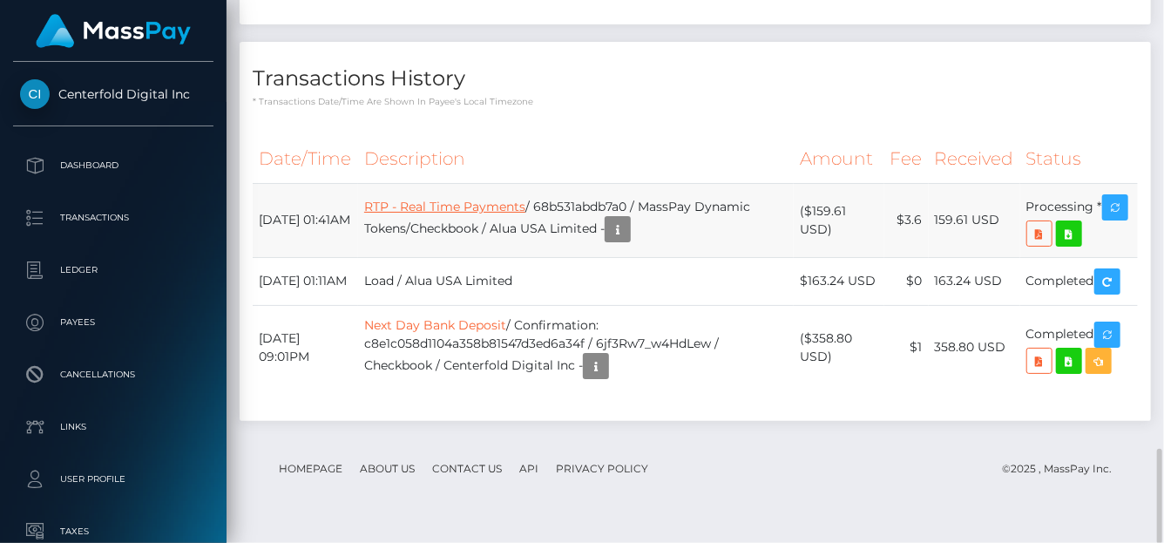
click at [462, 213] on link "RTP - Real Time Payments" at bounding box center [444, 207] width 161 height 16
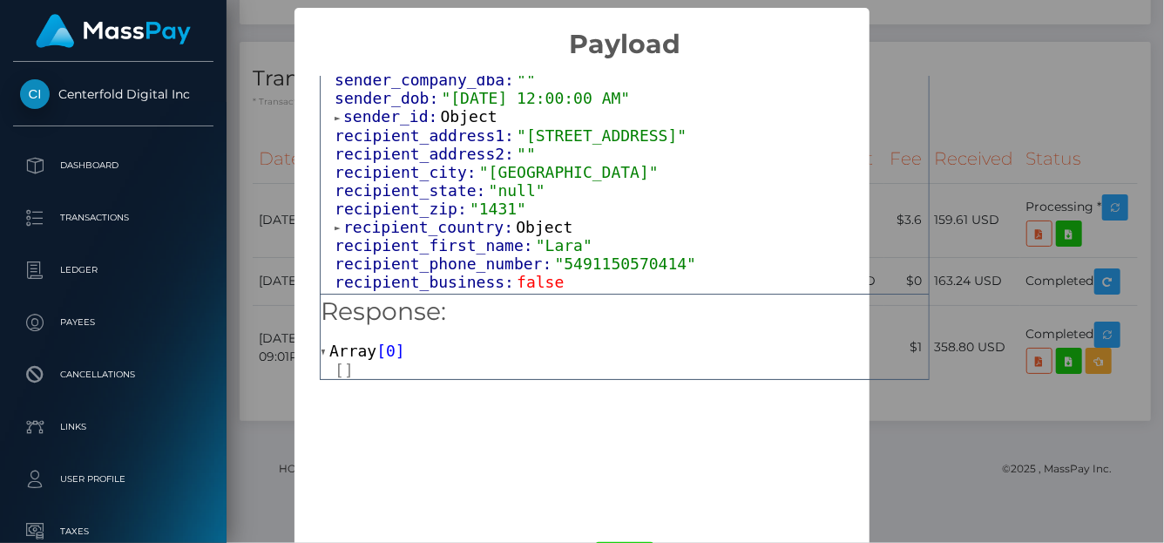
scroll to position [436, 0]
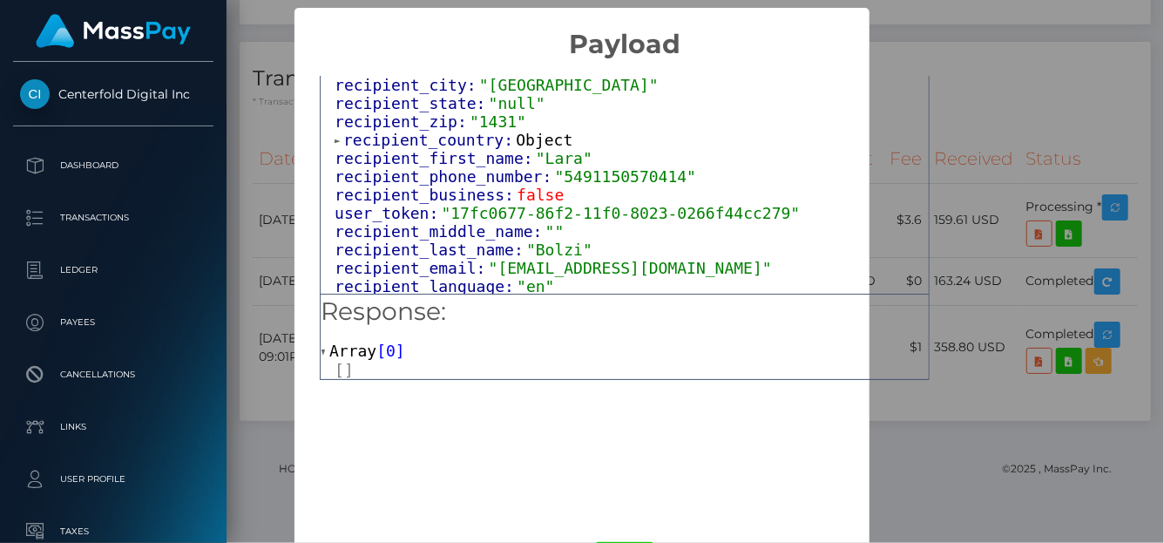
click at [984, 111] on div "× Payload Output: Object attrs: Array [ 4 ] data_attributes: Object payer_data:…" at bounding box center [582, 271] width 1164 height 543
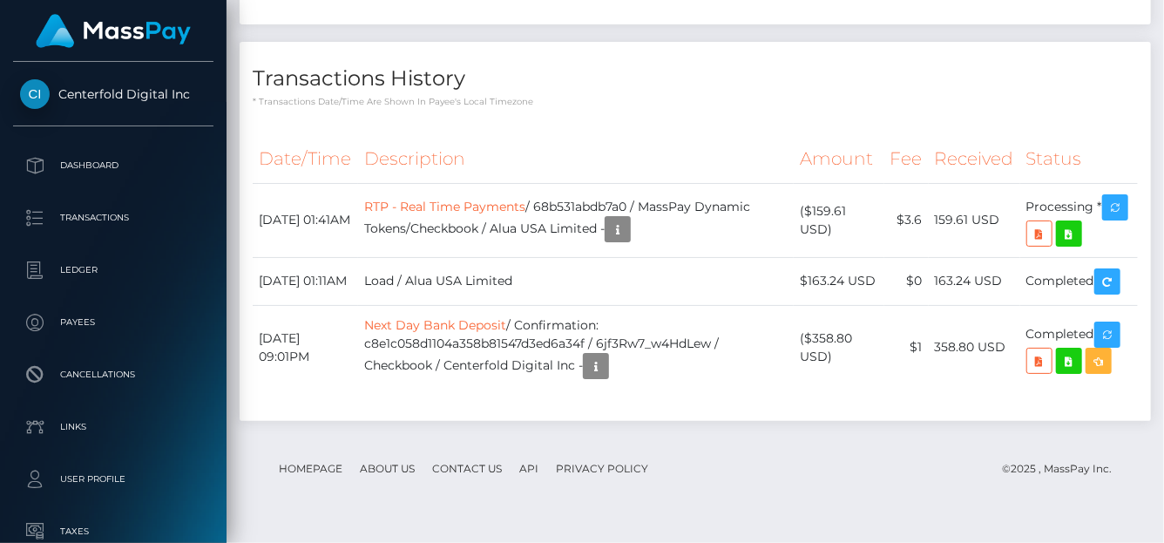
click at [645, 242] on div "Additional Info" at bounding box center [639, 233] width 113 height 32
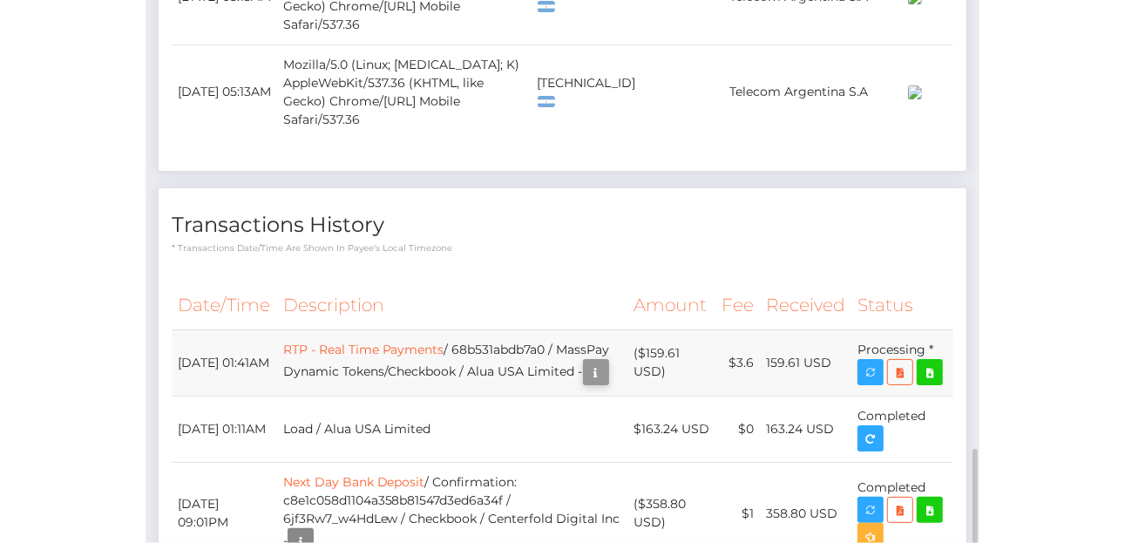
scroll to position [209, 242]
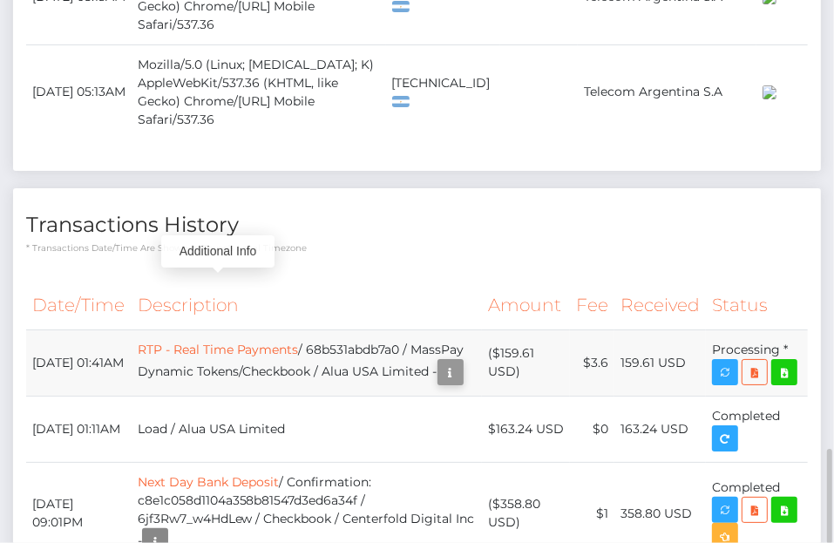
click at [459, 362] on icon "button" at bounding box center [450, 373] width 21 height 22
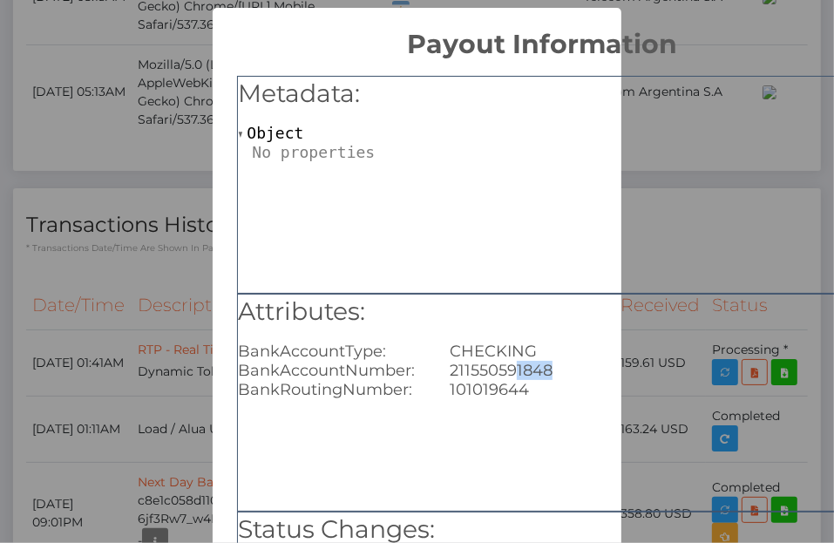
drag, startPoint x: 554, startPoint y: 370, endPoint x: 515, endPoint y: 372, distance: 39.2
click at [515, 372] on div "211550591848" at bounding box center [648, 370] width 423 height 19
copy div "1848"
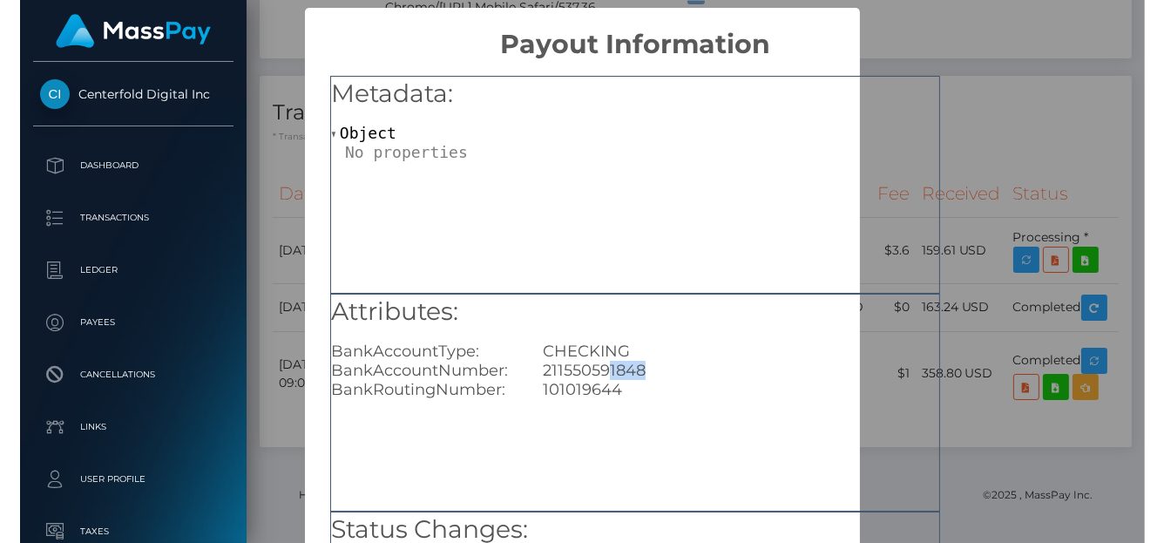
scroll to position [871105, 871036]
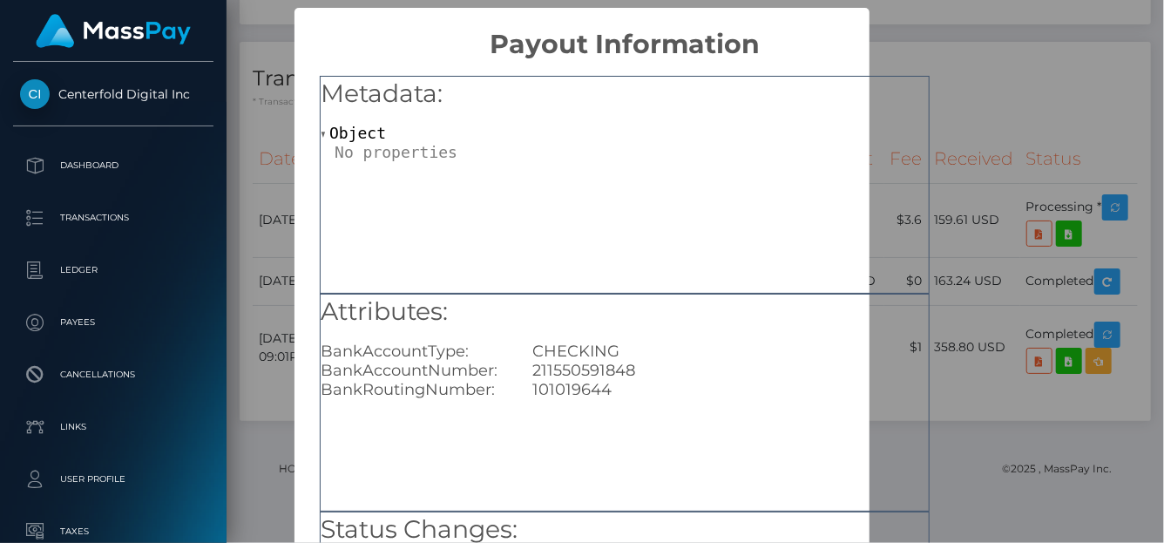
click at [1003, 85] on div "× Payout Information Metadata: Object Attributes: BankAccountType: CHECKING Ban…" at bounding box center [582, 271] width 1164 height 543
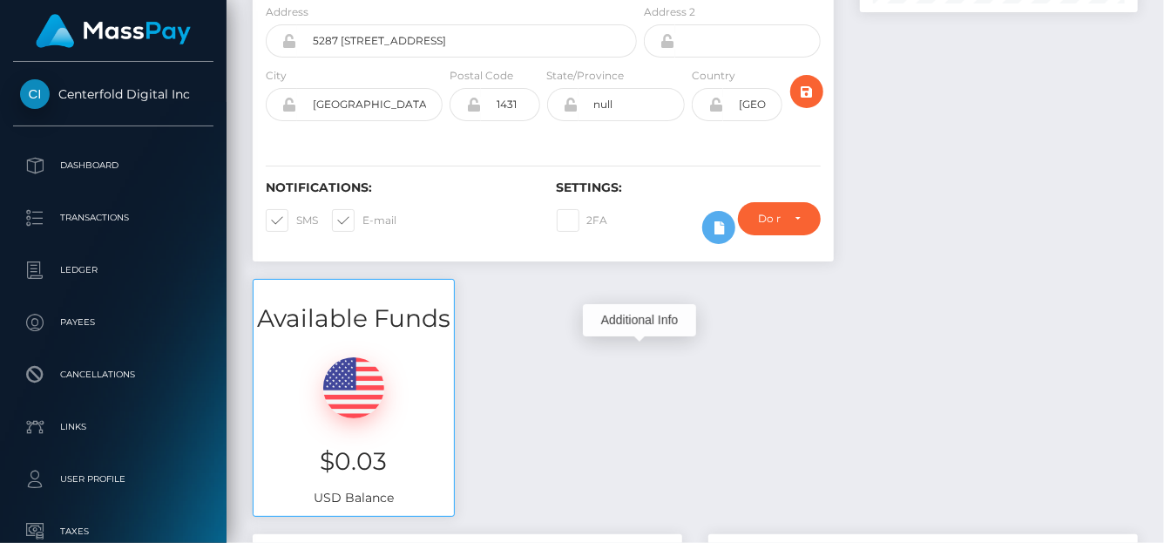
scroll to position [0, 0]
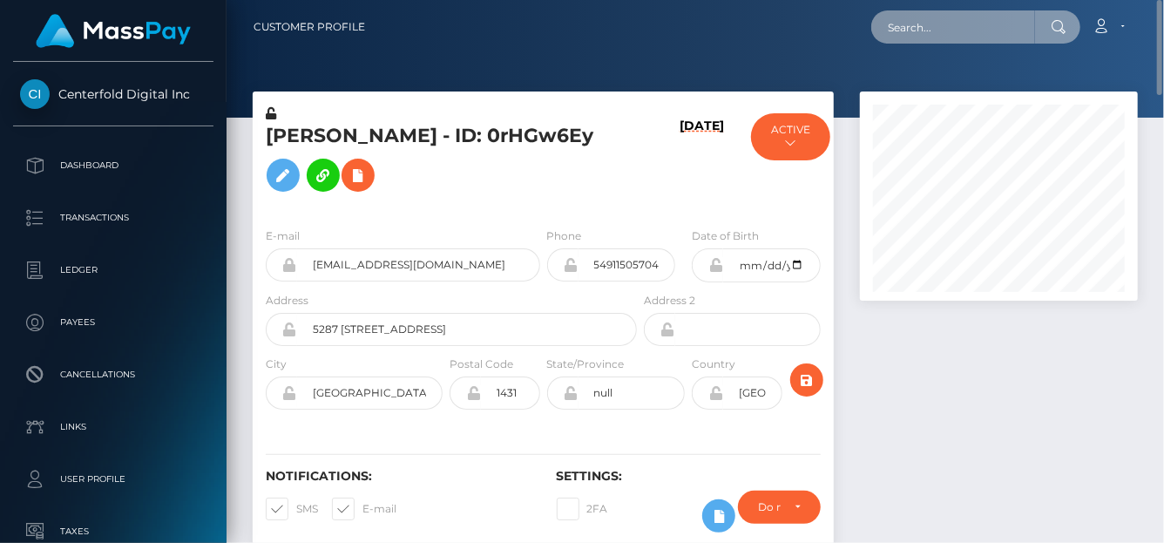
click at [892, 30] on input "text" at bounding box center [953, 26] width 164 height 33
paste input "672921999638540288"
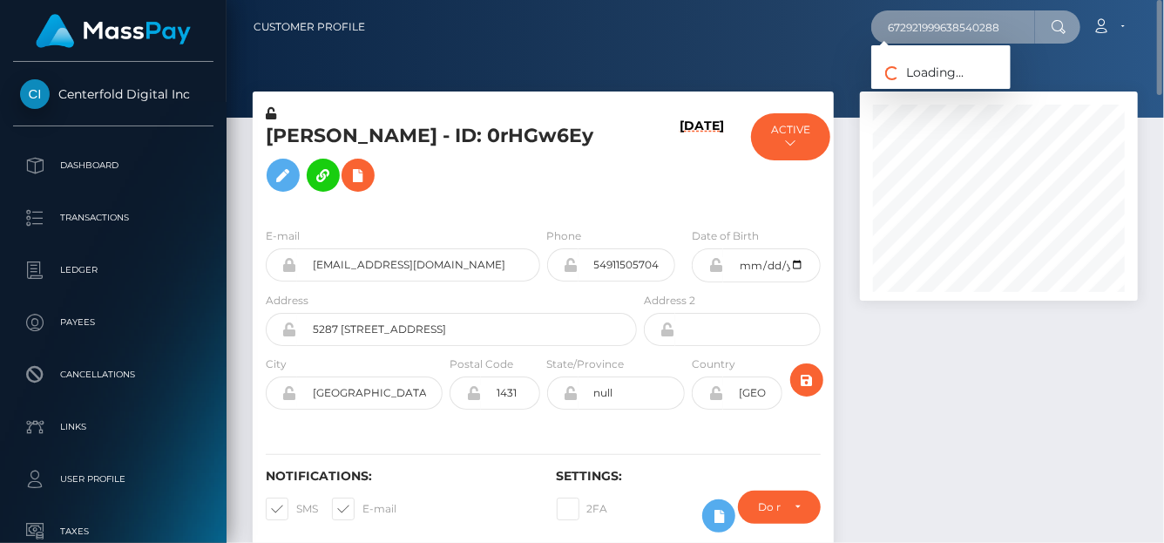
type input "672921999638540288"
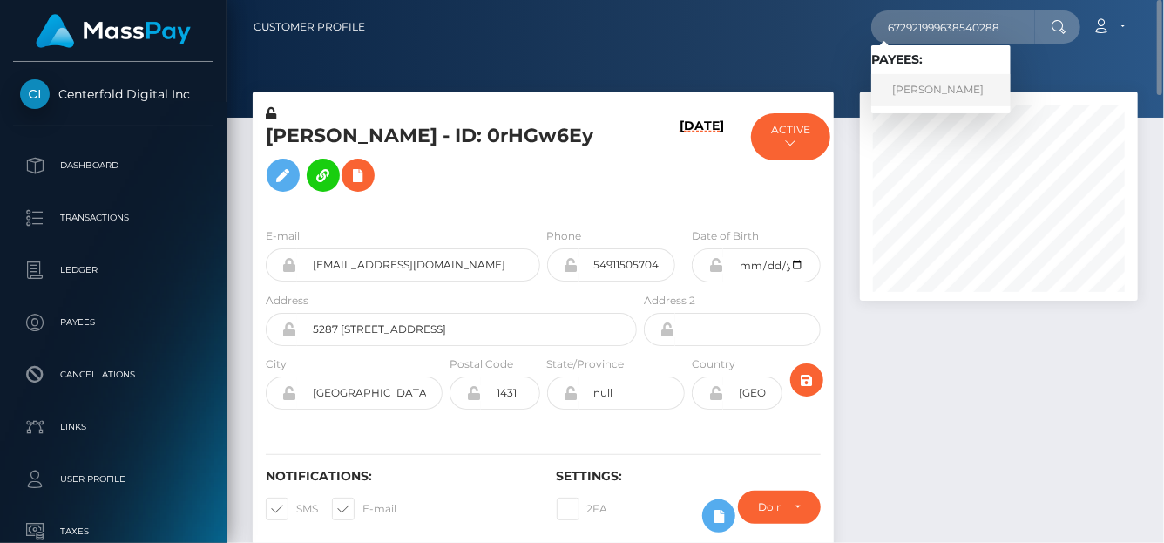
click at [972, 89] on link "LORENA MARIEL CACERES" at bounding box center [940, 90] width 139 height 32
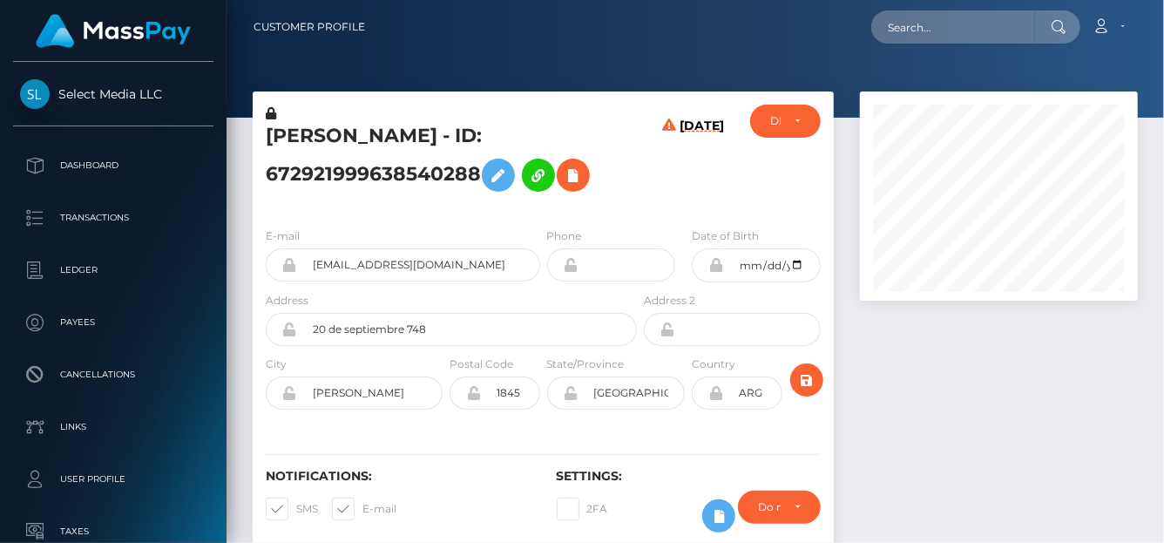
scroll to position [209, 278]
click at [583, 178] on icon at bounding box center [573, 176] width 21 height 22
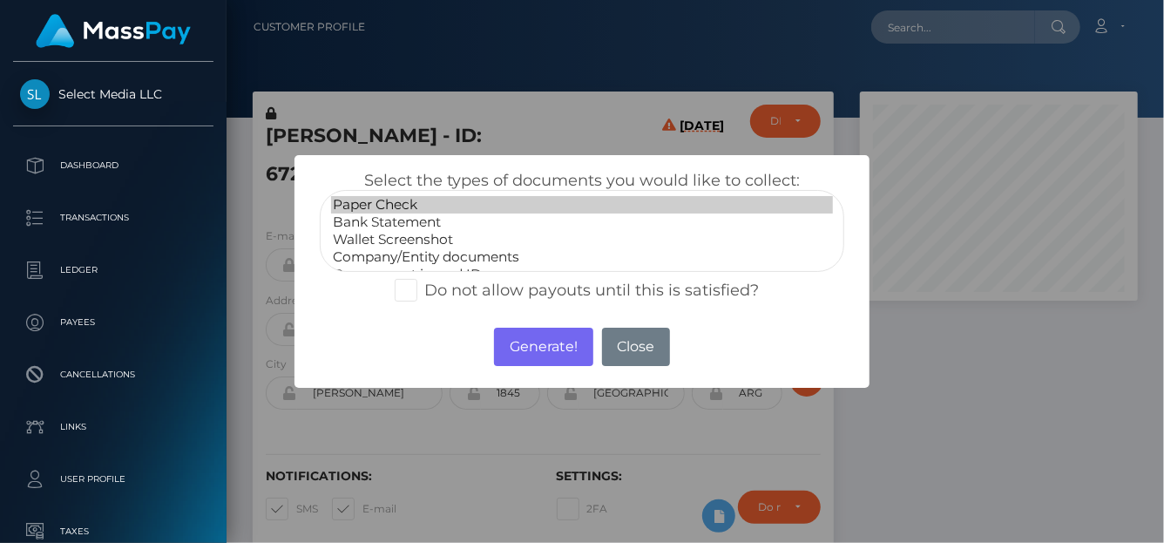
click at [427, 214] on select "Paper Check Bank Statement Wallet Screenshot Company/Entity documents Governmen…" at bounding box center [582, 231] width 525 height 82
select select "Bank Statement"
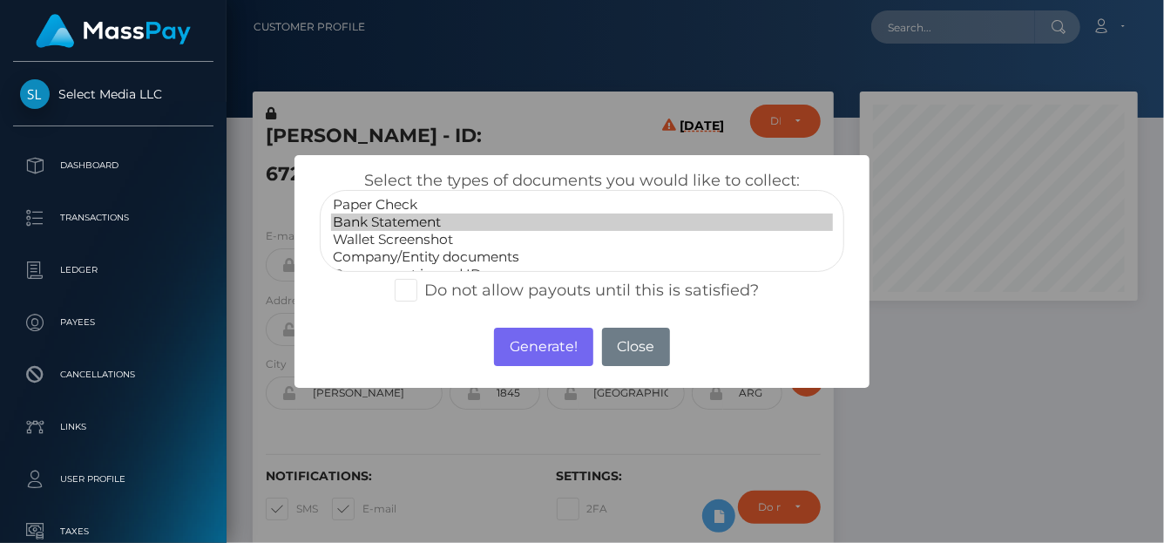
click at [428, 214] on option "Bank Statement" at bounding box center [582, 221] width 502 height 17
click at [525, 355] on button "Generate!" at bounding box center [543, 347] width 98 height 38
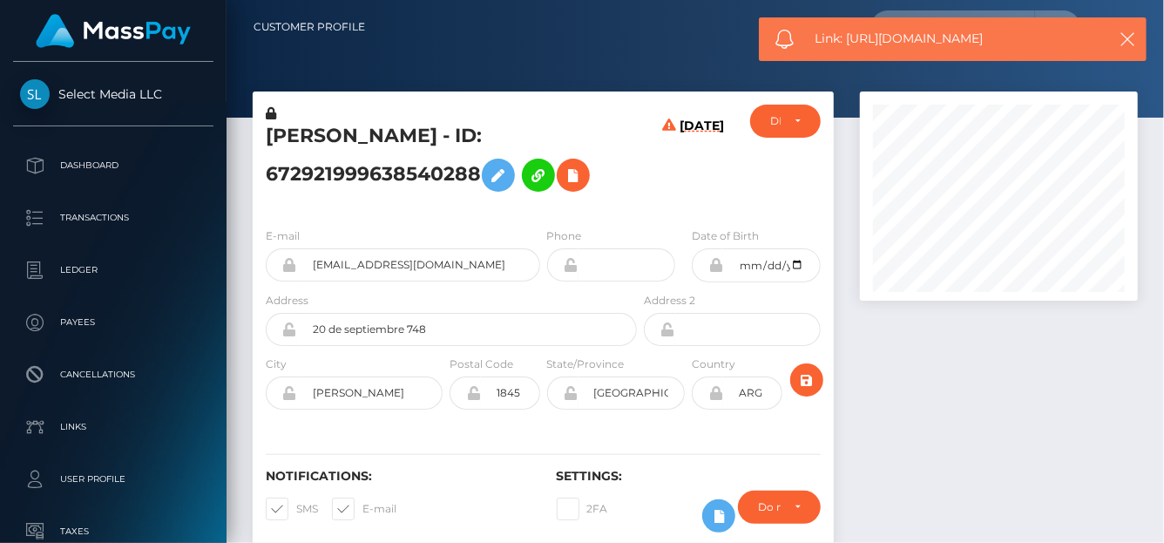
drag, startPoint x: 1019, startPoint y: 42, endPoint x: 849, endPoint y: 41, distance: 170.8
click at [849, 41] on span "Link: https://l.maspay.io/zh8mK" at bounding box center [956, 39] width 280 height 18
copy span "https://l.maspay.io/zh8mK"
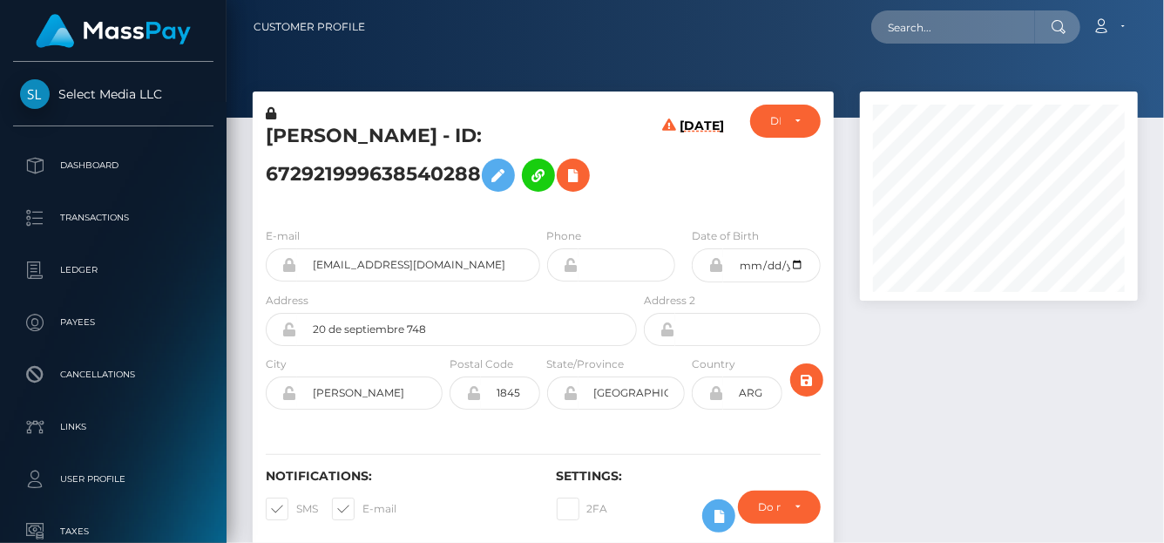
scroll to position [209, 278]
click at [943, 31] on input "text" at bounding box center [953, 26] width 164 height 33
paste input "poact_ZqBgQpg7Xgwp."
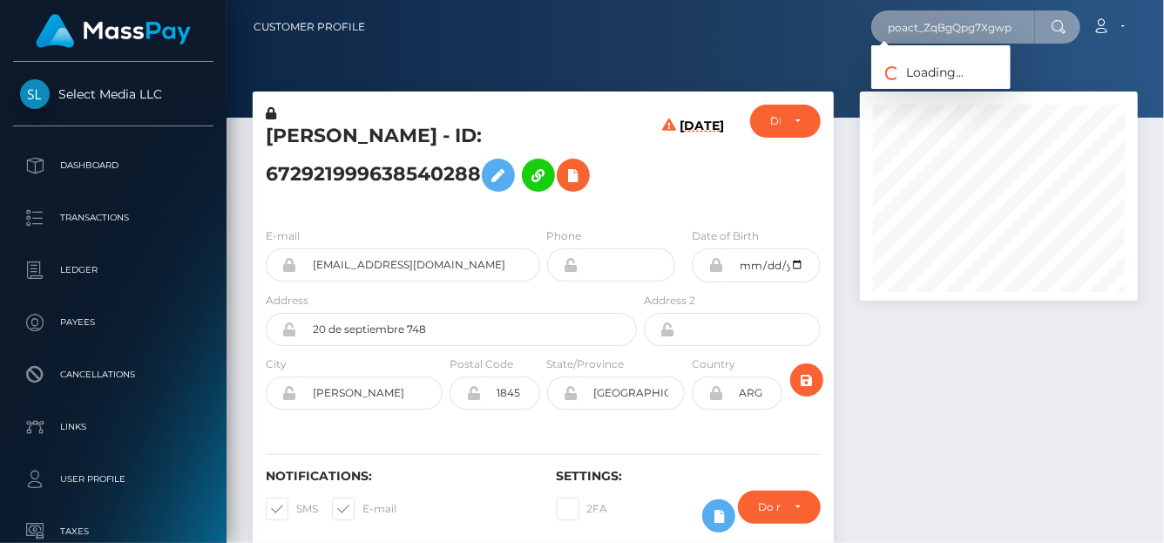
type input "poact_ZqBgQpg7Xgwp"
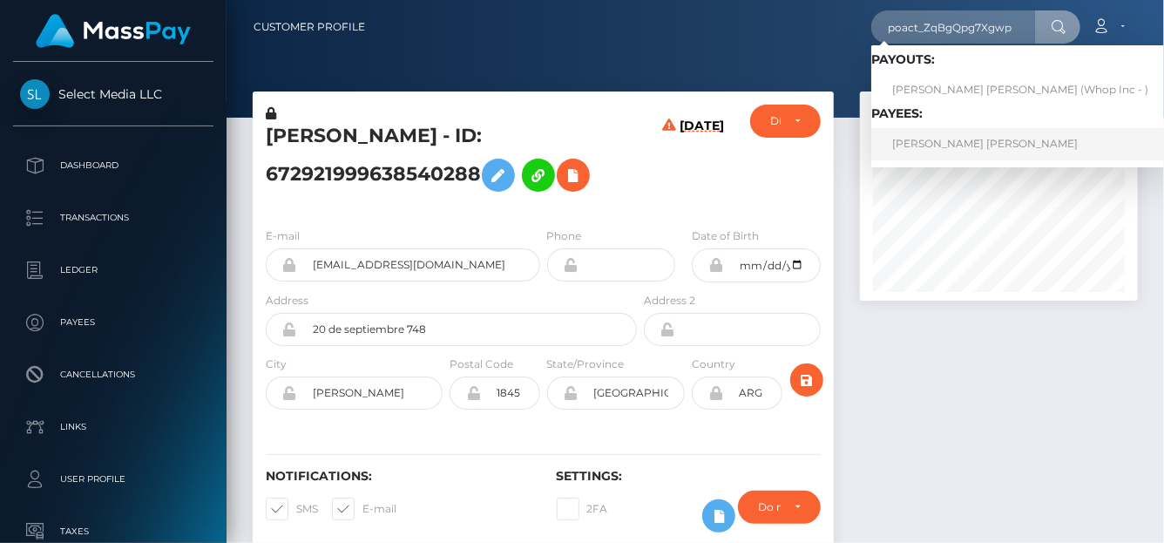
click at [928, 138] on link "[PERSON_NAME] [PERSON_NAME]" at bounding box center [1020, 144] width 298 height 32
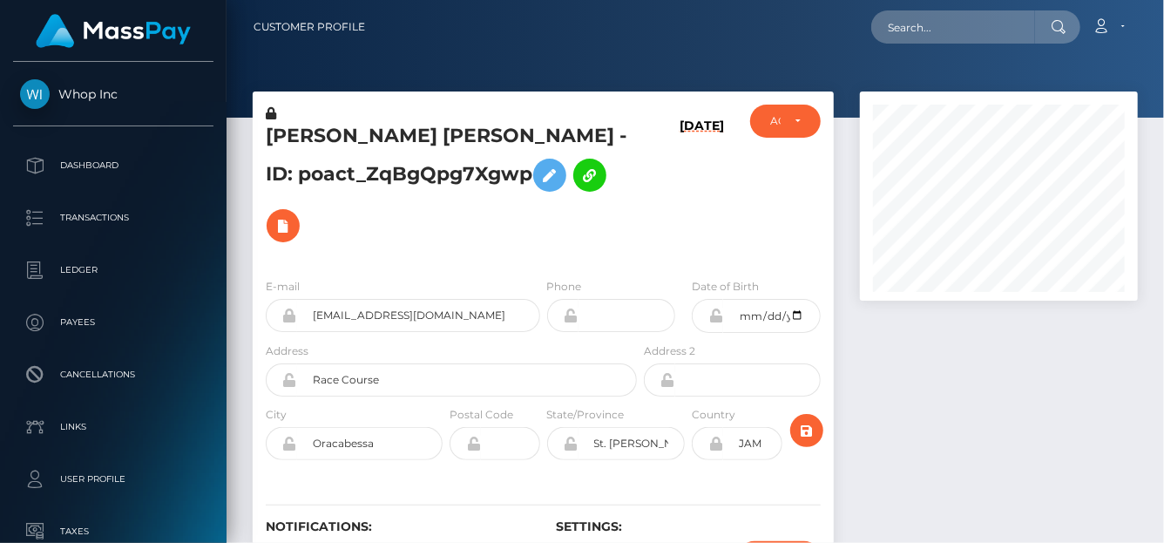
scroll to position [209, 278]
drag, startPoint x: 468, startPoint y: 275, endPoint x: 288, endPoint y: 264, distance: 179.8
click at [288, 299] on div "[EMAIL_ADDRESS][DOMAIN_NAME]" at bounding box center [403, 315] width 274 height 33
click at [897, 28] on input "text" at bounding box center [953, 26] width 164 height 33
paste input "531563567401410560"
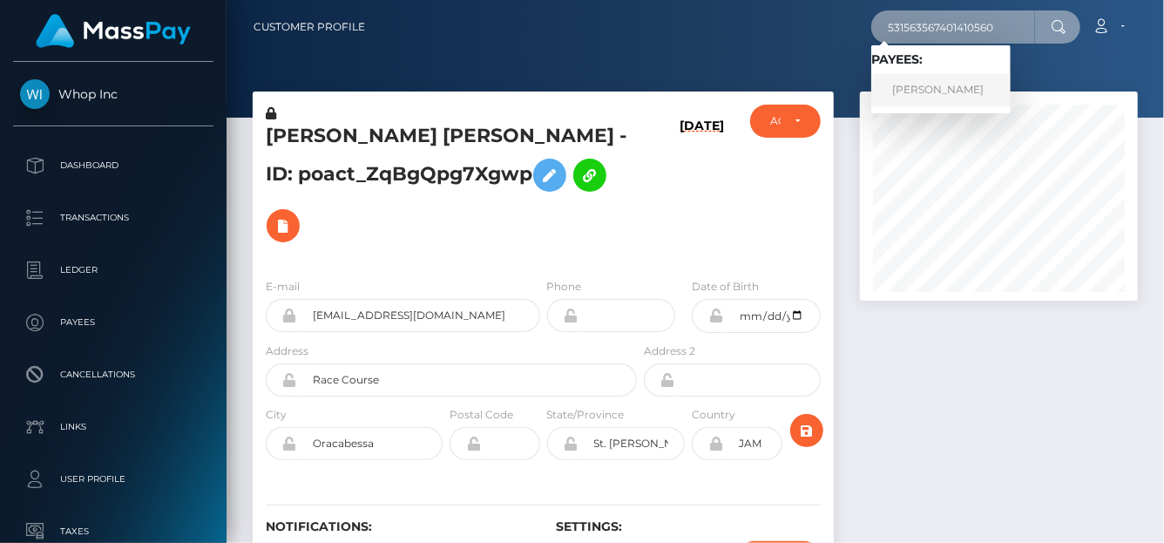
type input "531563567401410560"
drag, startPoint x: 882, startPoint y: 85, endPoint x: 888, endPoint y: 78, distance: 9.9
click at [884, 85] on link "SERGEI POLETAEV" at bounding box center [940, 90] width 139 height 32
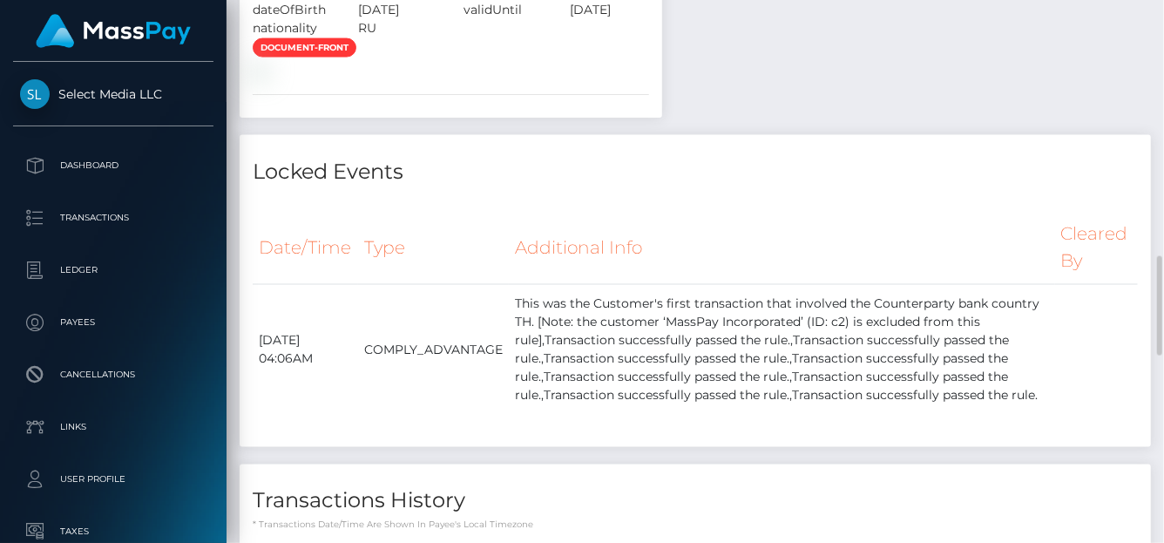
scroll to position [1222, 0]
